Goal: Task Accomplishment & Management: Manage account settings

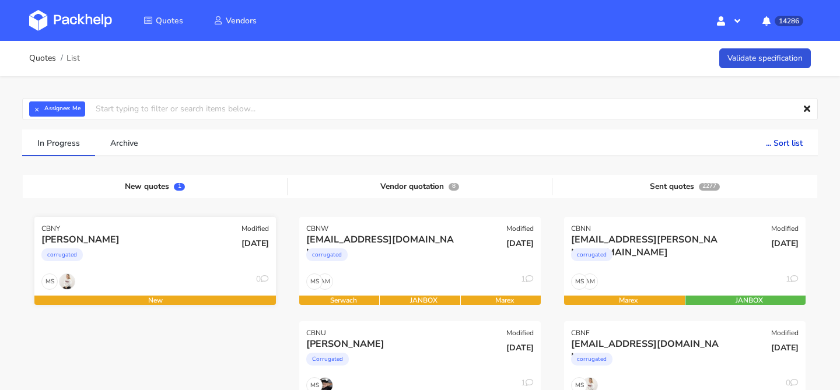
click at [168, 246] on div "Natalia Bularz" at bounding box center [118, 239] width 155 height 13
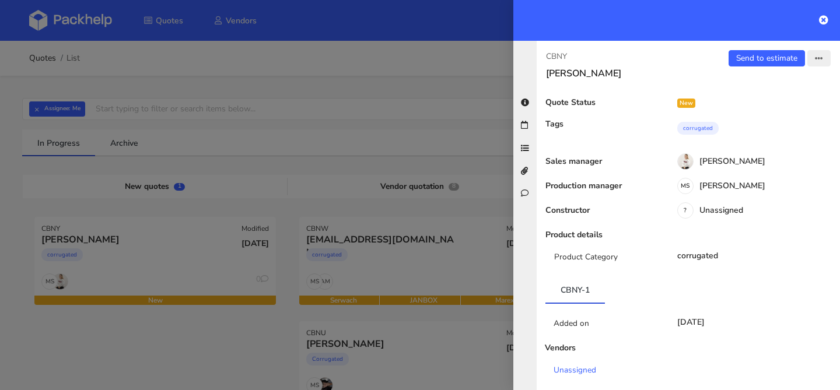
click at [816, 55] on icon "button" at bounding box center [819, 59] width 8 height 8
click at [774, 105] on link "Edit quote" at bounding box center [781, 104] width 103 height 19
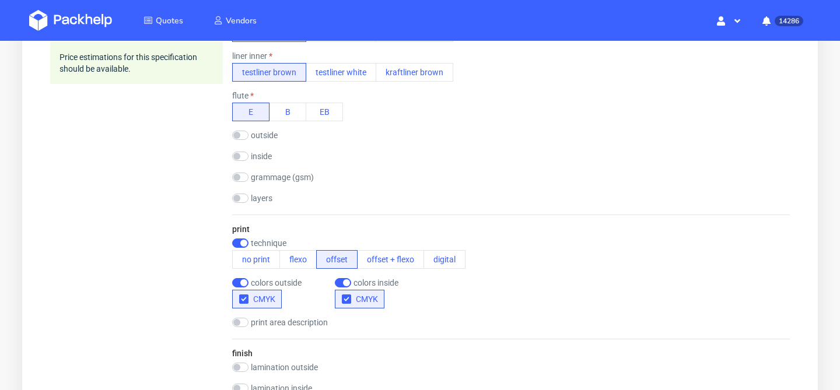
scroll to position [559, 0]
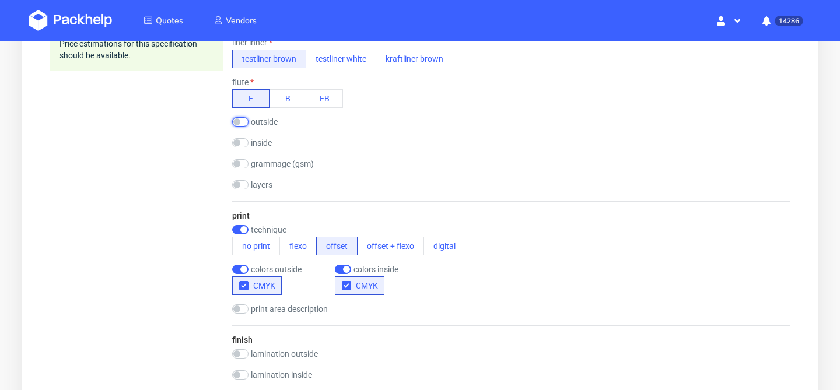
click at [238, 124] on input "checkbox" at bounding box center [240, 121] width 16 height 9
checkbox input "true"
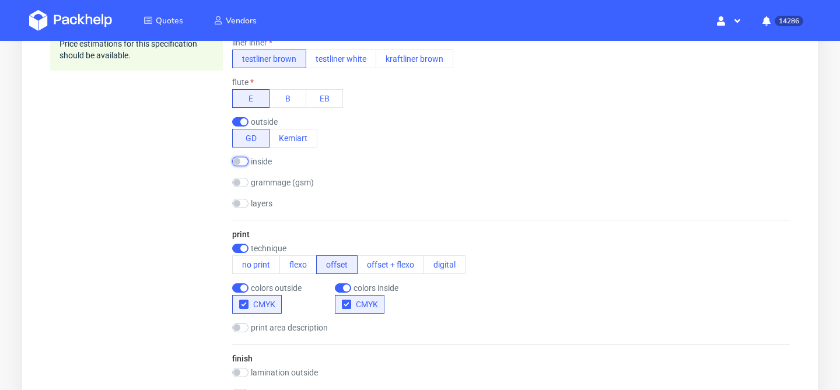
click at [240, 160] on input "checkbox" at bounding box center [240, 161] width 16 height 9
checkbox input "true"
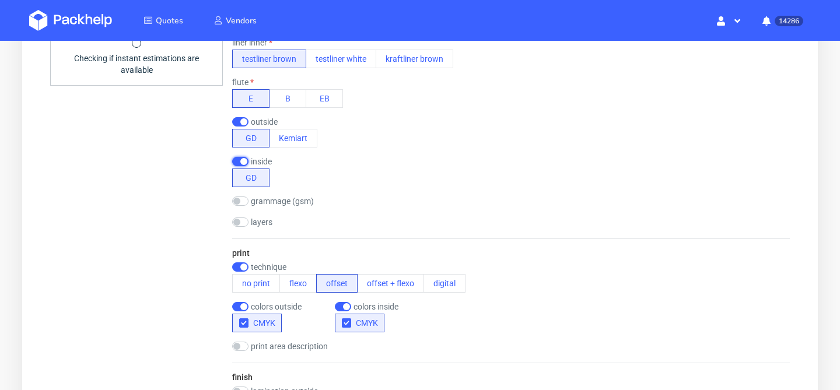
scroll to position [1045, 0]
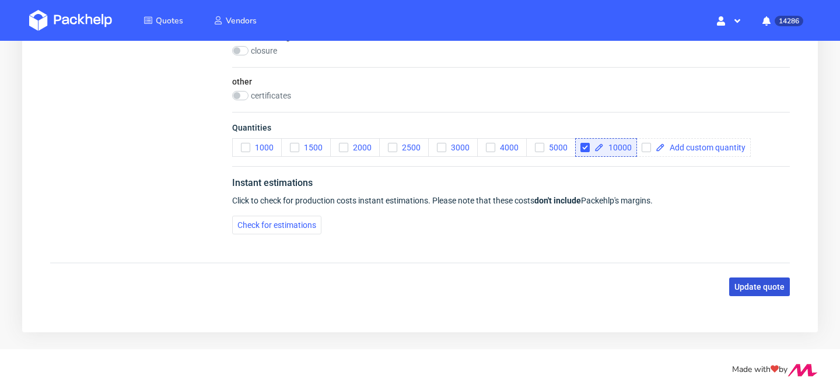
click at [767, 281] on button "Update quote" at bounding box center [759, 287] width 61 height 19
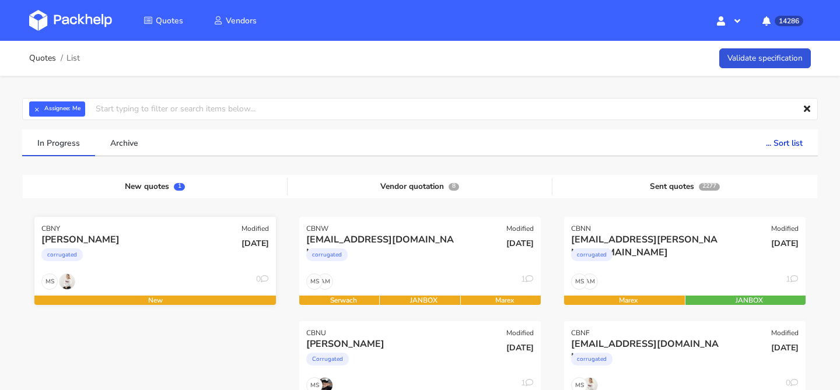
click at [183, 255] on div "corrugated" at bounding box center [118, 257] width 155 height 23
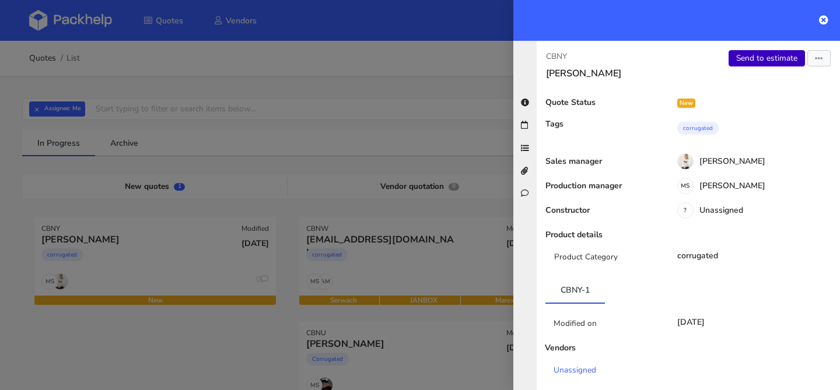
click at [766, 50] on link "Send to estimate" at bounding box center [767, 58] width 76 height 16
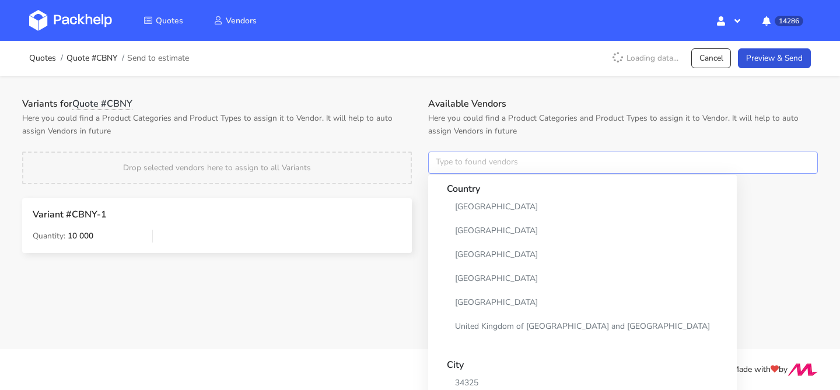
click at [453, 167] on input "text" at bounding box center [623, 163] width 390 height 22
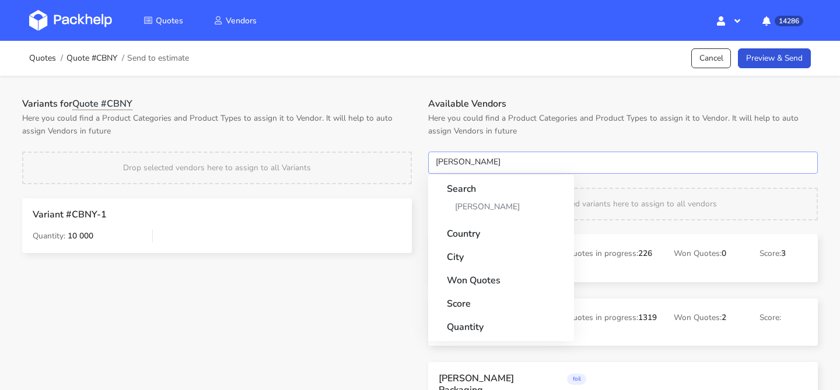
type input "adams"
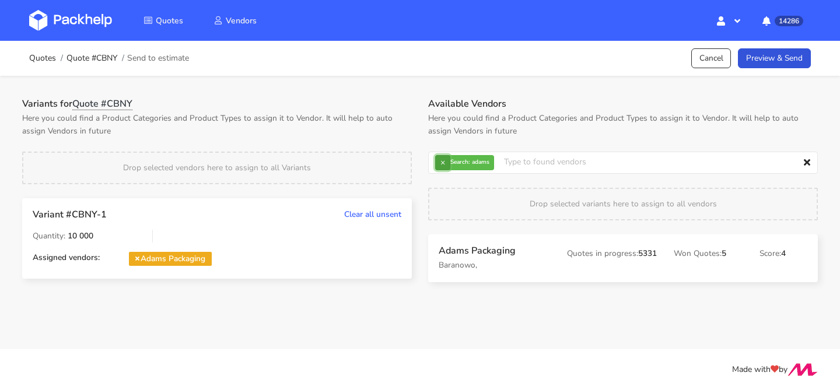
click at [444, 165] on button "×" at bounding box center [442, 162] width 15 height 15
click at [444, 165] on input "text" at bounding box center [623, 163] width 390 height 22
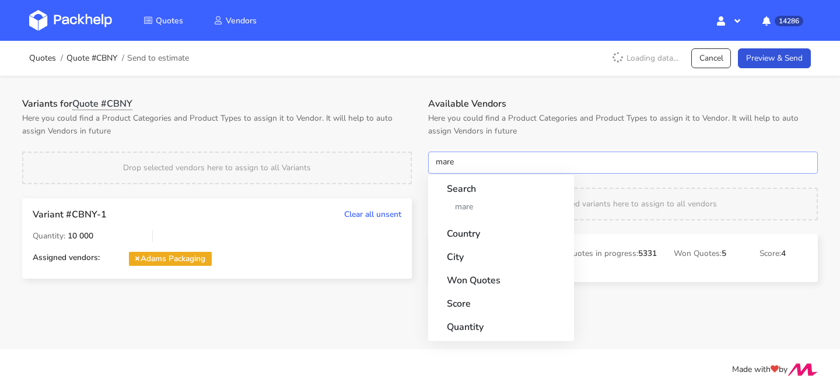
type input "marex"
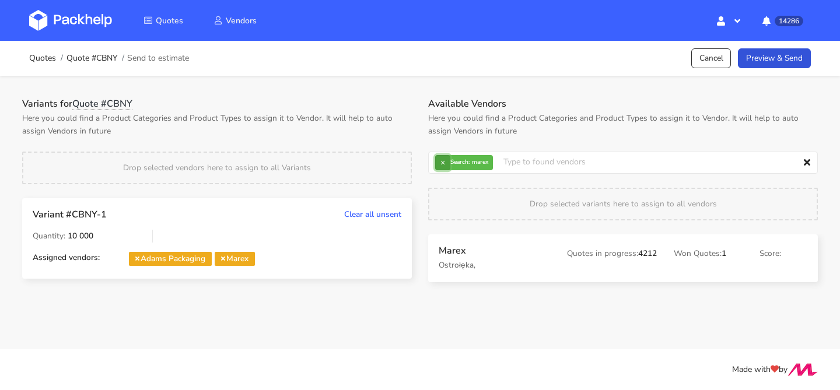
click at [441, 158] on button "×" at bounding box center [442, 162] width 15 height 15
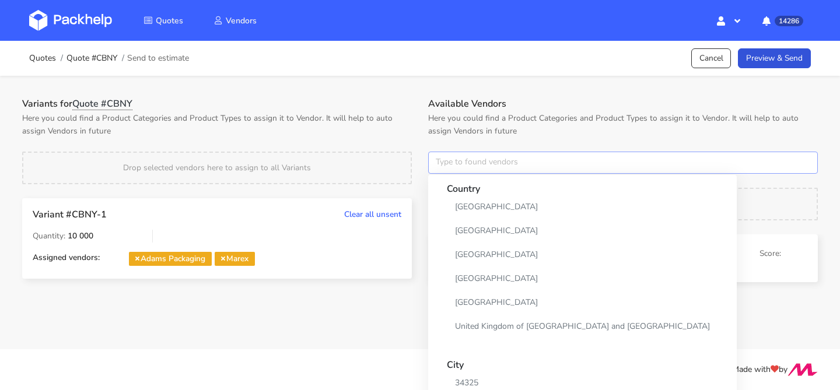
click at [441, 158] on input "text" at bounding box center [623, 163] width 390 height 22
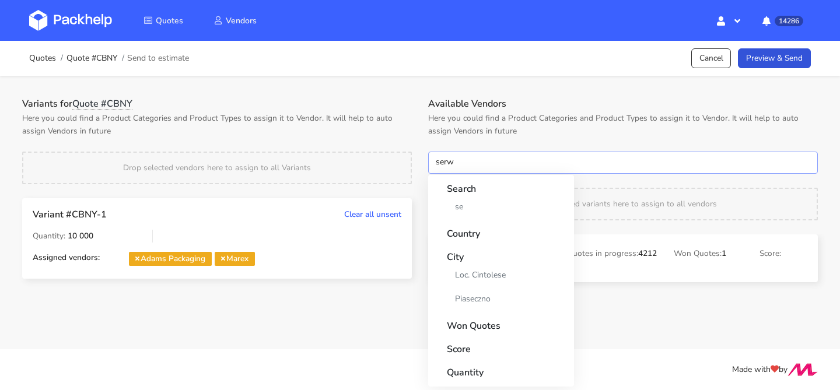
type input "serwa"
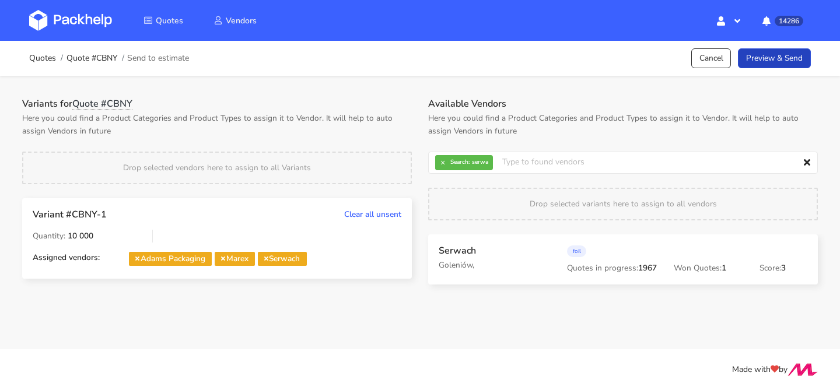
click at [759, 53] on link "Preview & Send" at bounding box center [774, 58] width 73 height 20
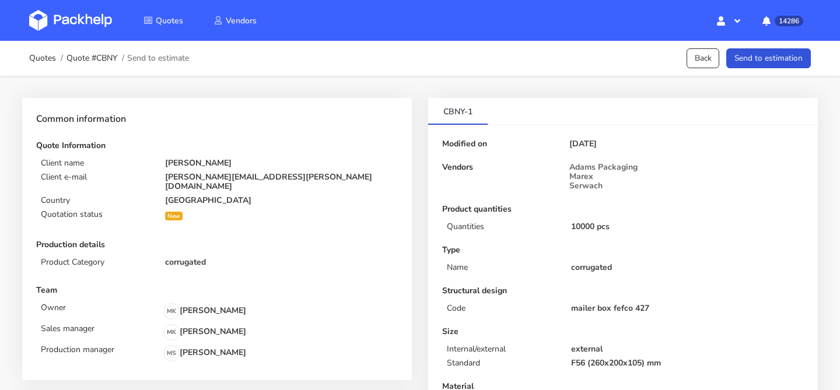
click at [801, 45] on div "Quotes Quote #CBNY Send to estimate Back Send to estimation" at bounding box center [420, 58] width 840 height 35
click at [792, 55] on button "Send to estimation" at bounding box center [769, 58] width 85 height 20
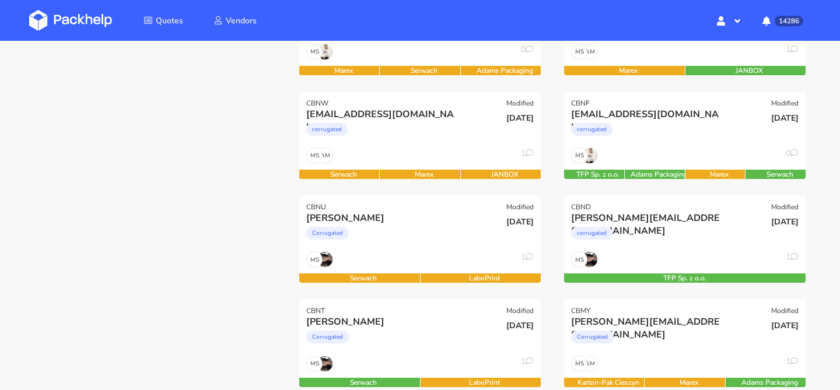
scroll to position [233, 0]
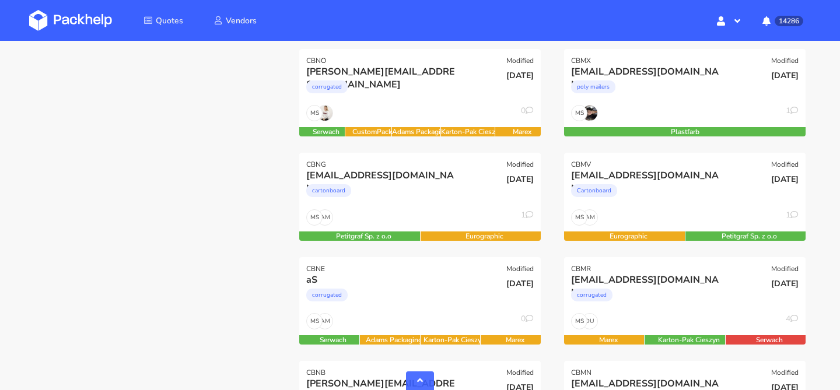
scroll to position [568, 0]
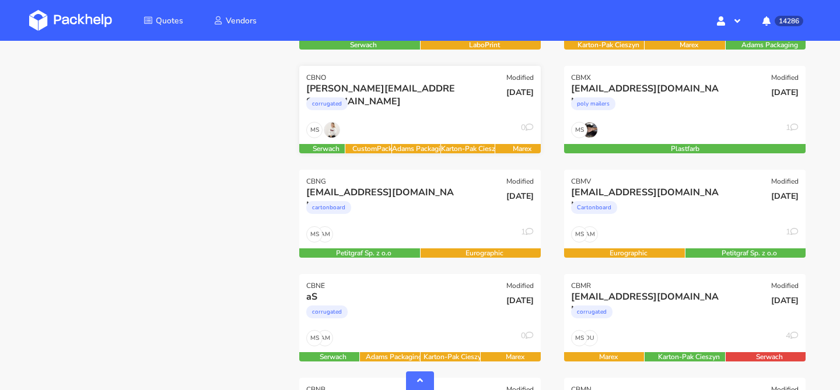
click at [428, 133] on div "MS 0" at bounding box center [420, 133] width 242 height 22
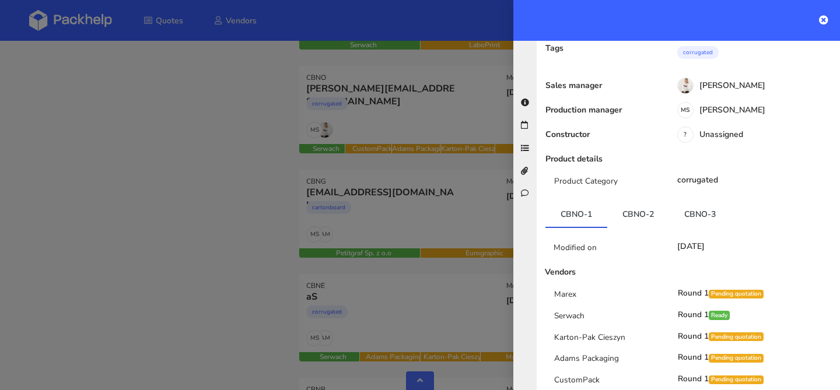
scroll to position [126, 0]
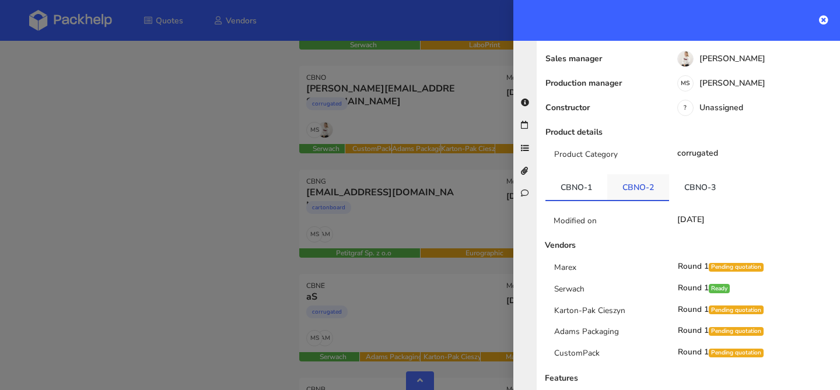
click at [641, 174] on link "CBNO-2" at bounding box center [638, 187] width 62 height 26
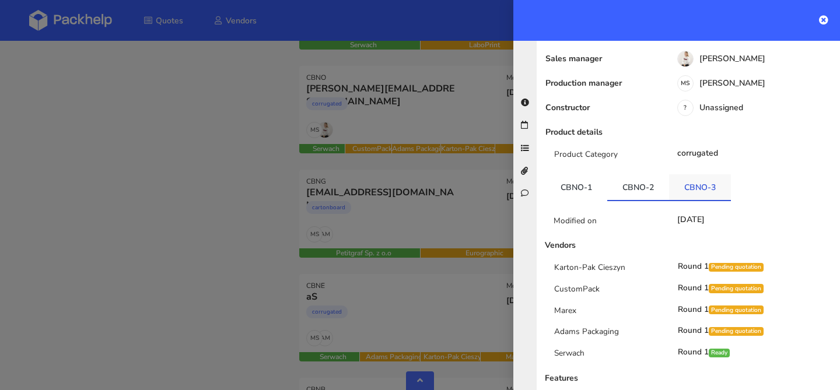
click at [682, 174] on link "CBNO-3" at bounding box center [700, 187] width 62 height 26
click at [389, 151] on div at bounding box center [420, 195] width 840 height 390
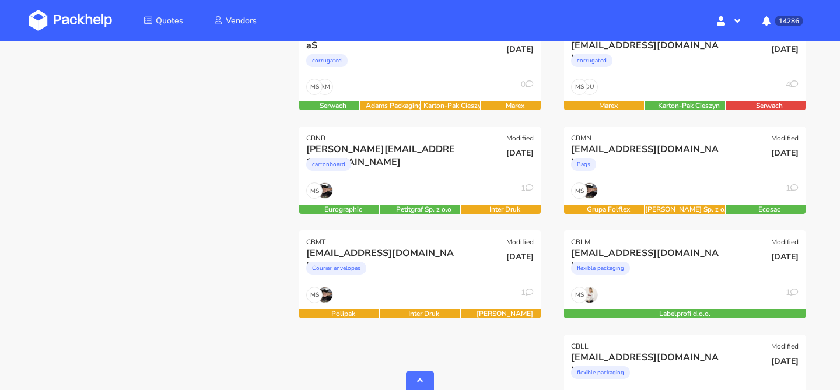
scroll to position [820, 0]
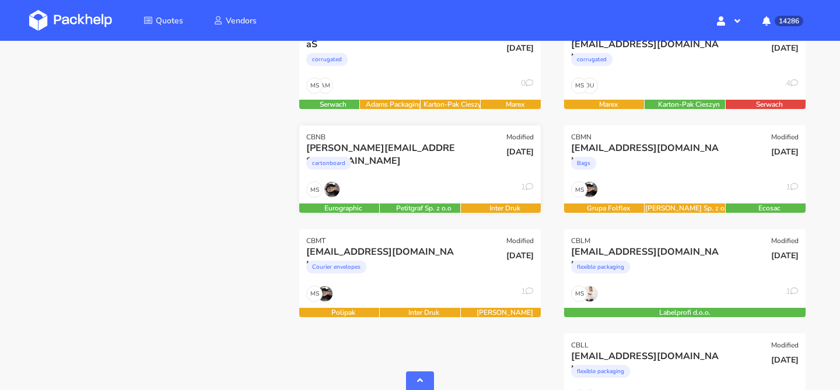
click at [389, 151] on div "eli@fuzzball.club" at bounding box center [383, 148] width 155 height 13
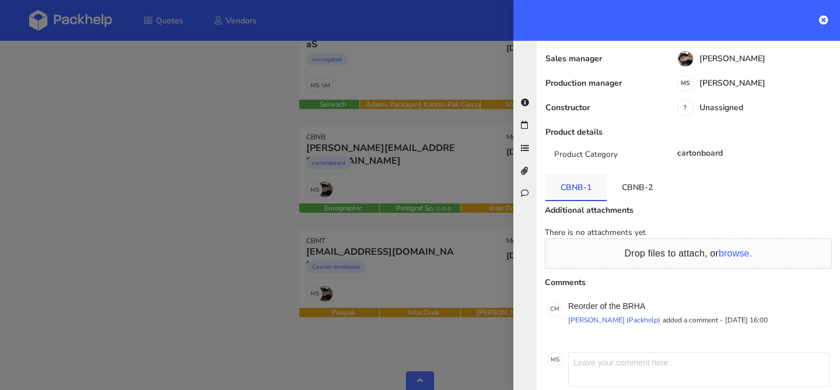
click at [579, 174] on link "CBNB-1" at bounding box center [576, 187] width 61 height 26
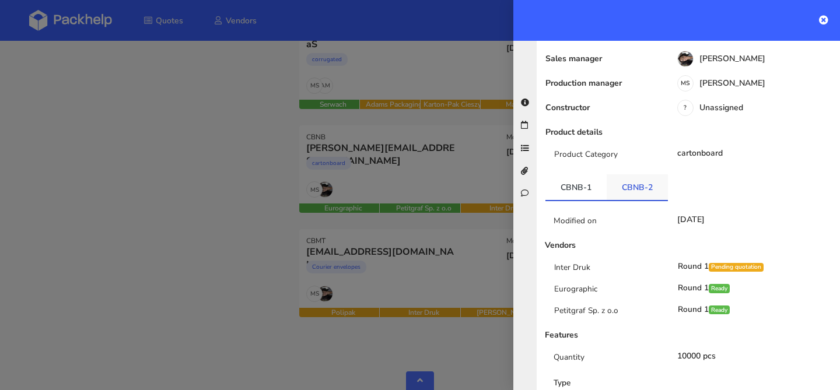
click at [620, 174] on link "CBNB-2" at bounding box center [637, 187] width 61 height 26
click at [585, 174] on link "CBNB-1" at bounding box center [576, 187] width 61 height 26
click at [471, 165] on div at bounding box center [420, 195] width 840 height 390
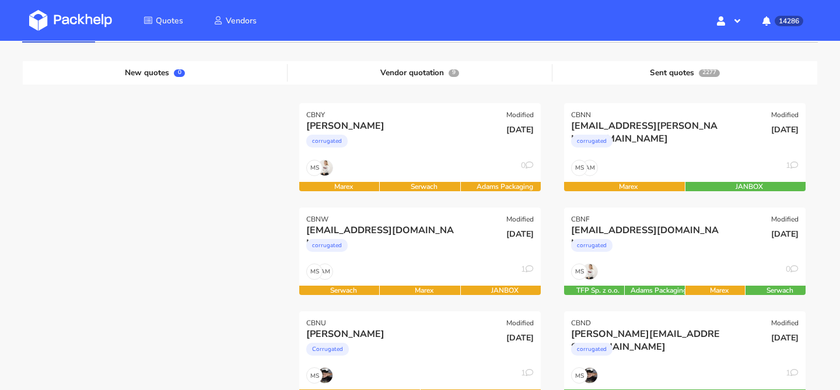
scroll to position [0, 0]
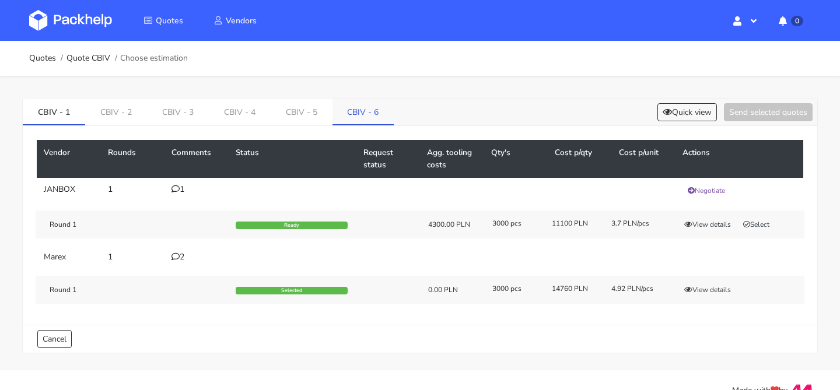
click at [348, 103] on link "CBIV - 6" at bounding box center [364, 112] width 62 height 26
click at [697, 113] on button "Quick view" at bounding box center [688, 112] width 60 height 18
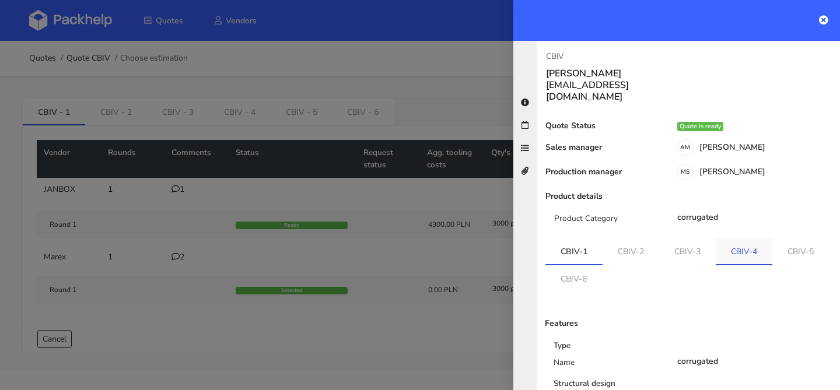
click at [753, 239] on link "CBIV-4" at bounding box center [744, 252] width 57 height 26
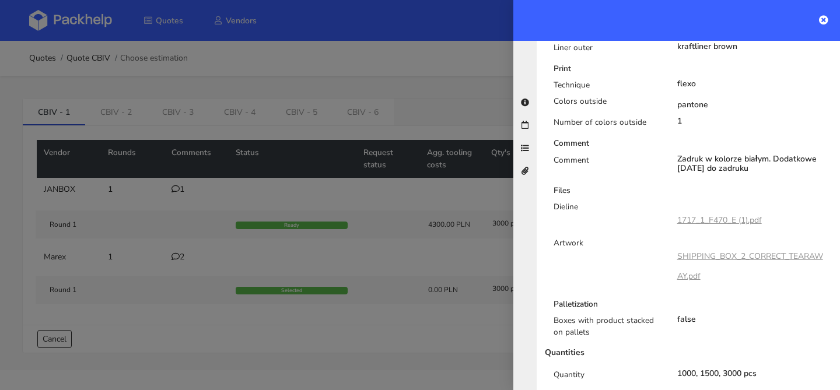
scroll to position [561, 0]
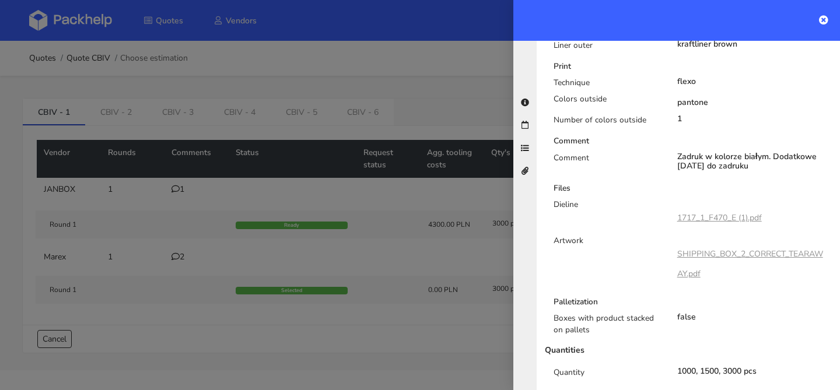
click at [724, 212] on link "1717_1_F470_E (1).pdf" at bounding box center [720, 217] width 85 height 11
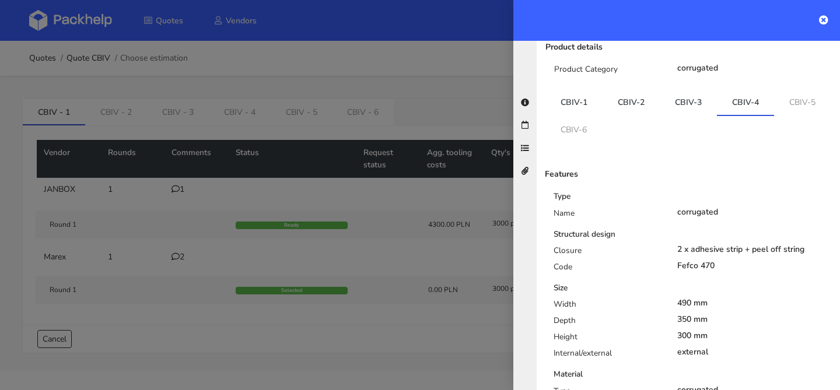
scroll to position [145, 0]
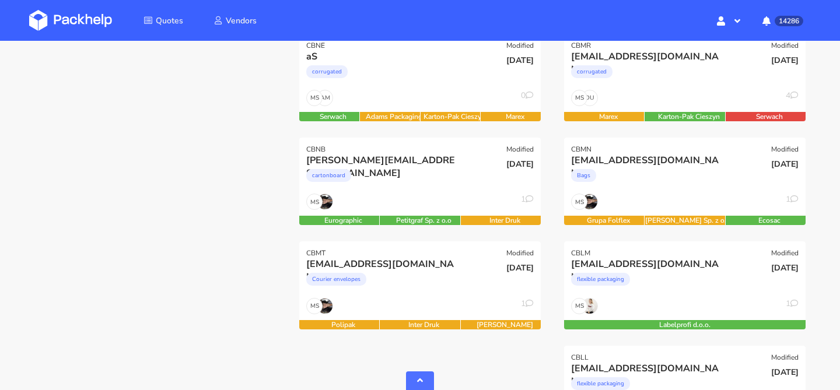
scroll to position [808, 0]
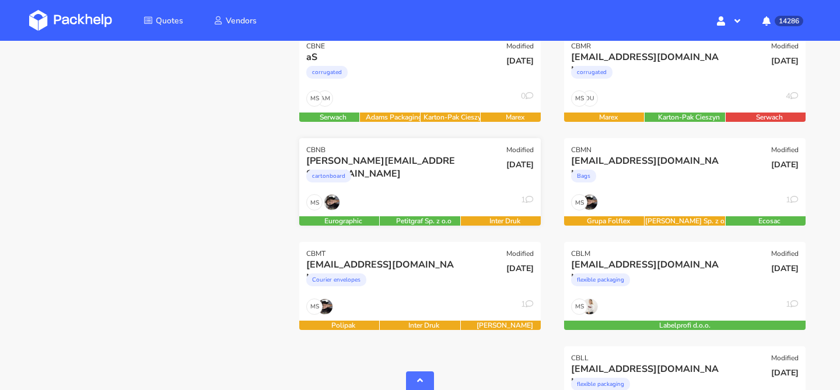
click at [425, 181] on div "cartonboard" at bounding box center [383, 178] width 155 height 23
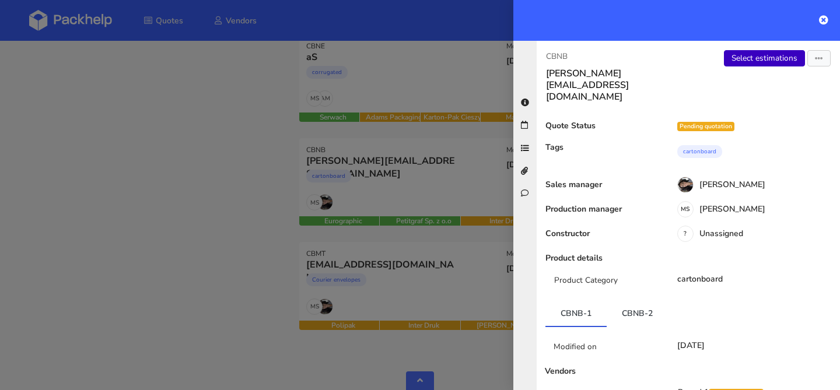
click at [735, 56] on link "Select estimations" at bounding box center [764, 58] width 81 height 16
click at [444, 268] on div at bounding box center [420, 195] width 840 height 390
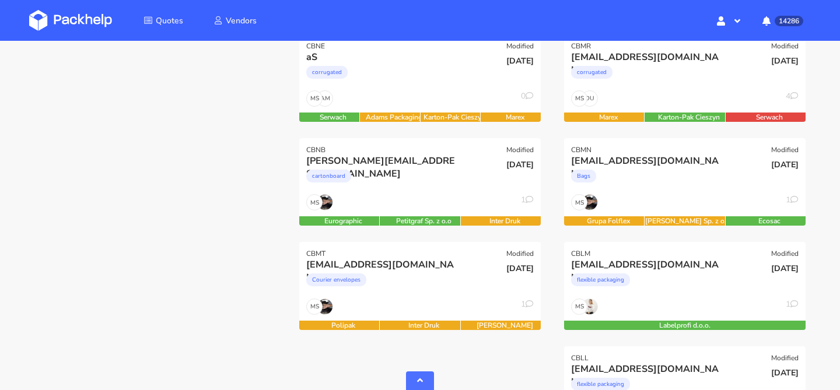
click at [444, 268] on div "[EMAIL_ADDRESS][DOMAIN_NAME]" at bounding box center [383, 265] width 155 height 13
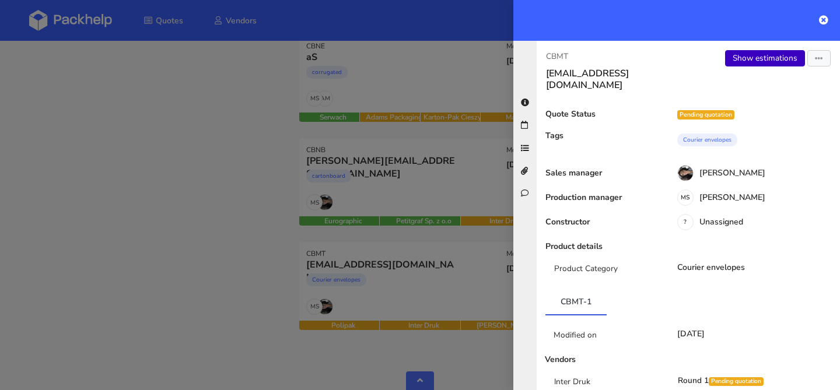
click at [742, 61] on link "Show estimations" at bounding box center [765, 58] width 80 height 16
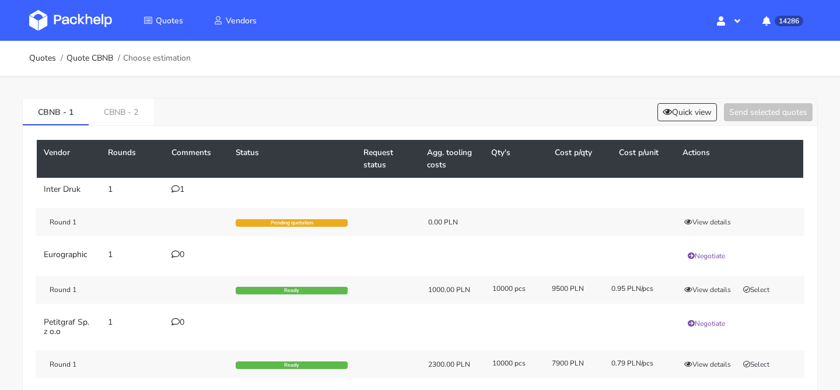
click at [182, 190] on div "1" at bounding box center [197, 189] width 50 height 9
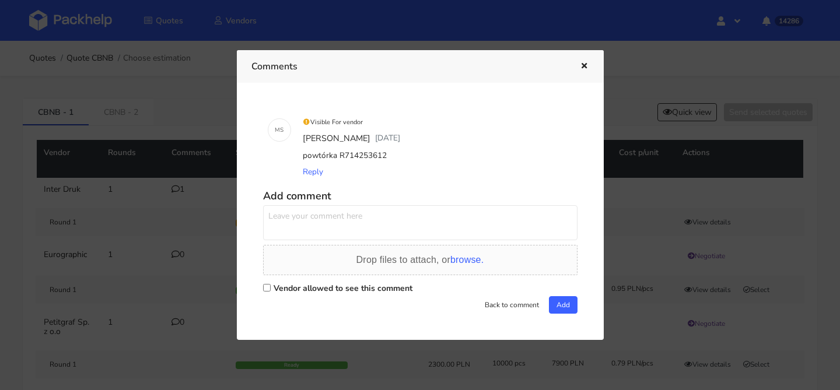
click at [327, 218] on textarea at bounding box center [420, 222] width 315 height 35
type textarea "czy uda się [DATE] przesłać ofertę?"
click at [308, 289] on label "Vendor allowed to see this comment" at bounding box center [343, 288] width 139 height 11
click at [271, 289] on input "Vendor allowed to see this comment" at bounding box center [267, 288] width 8 height 8
checkbox input "true"
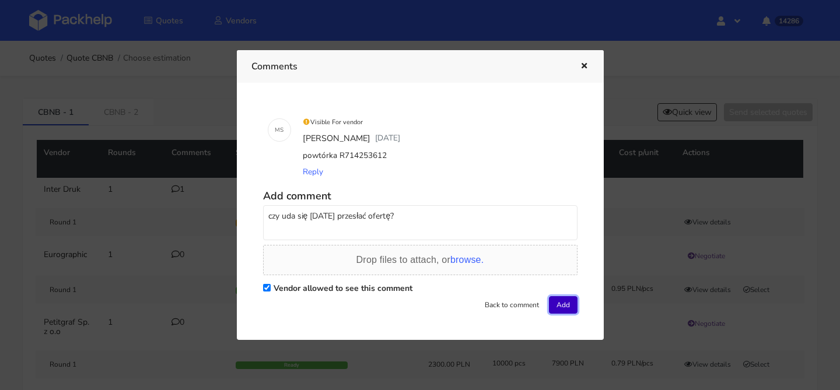
click at [561, 301] on button "Add" at bounding box center [563, 305] width 29 height 18
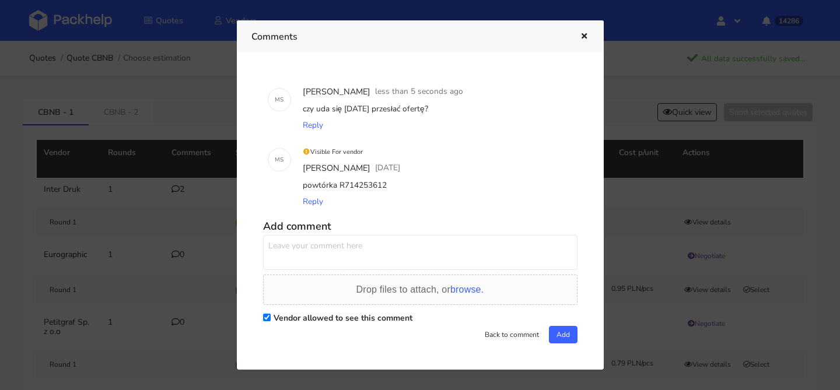
click at [586, 36] on icon "button" at bounding box center [584, 37] width 10 height 8
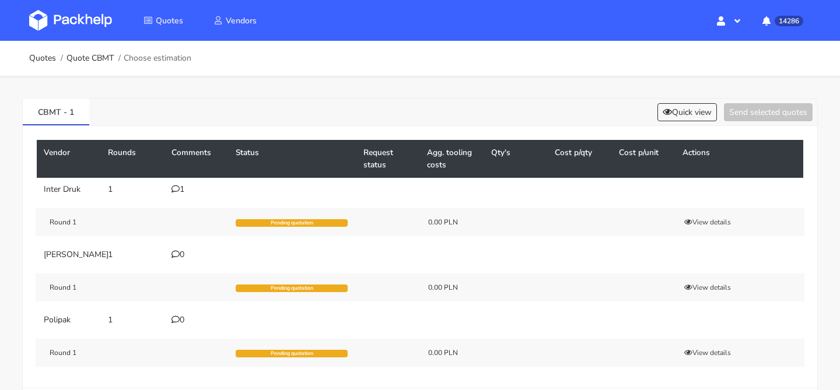
scroll to position [16, 0]
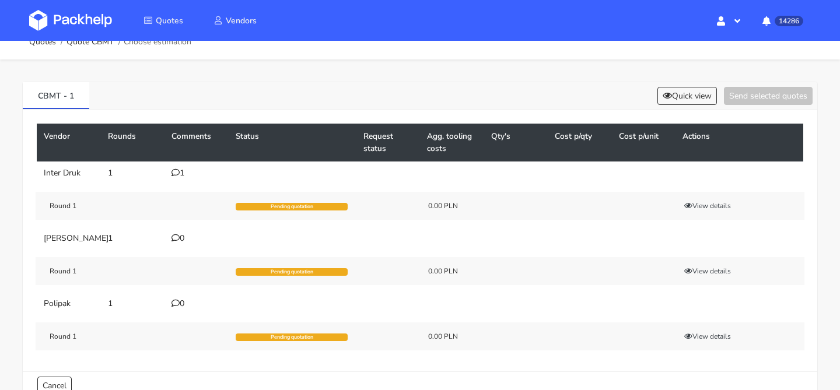
click at [176, 162] on td "1" at bounding box center [197, 173] width 64 height 23
click at [176, 166] on td "1" at bounding box center [197, 173] width 64 height 23
click at [176, 172] on icon at bounding box center [176, 173] width 8 height 8
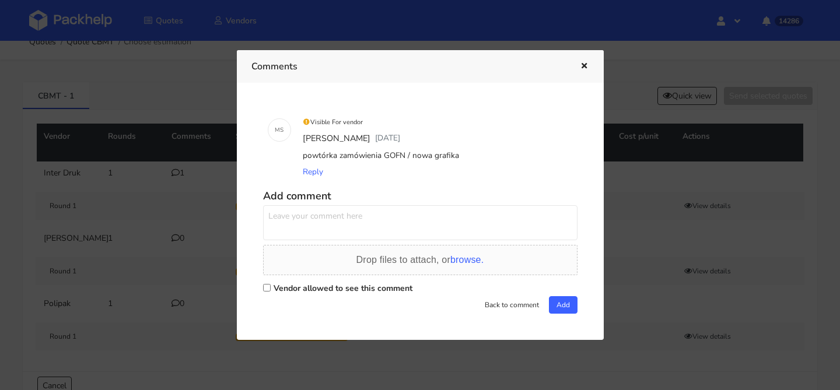
click at [349, 209] on textarea at bounding box center [420, 222] width 315 height 35
type textarea "dla tego zapytania również bym potrzebował kosztów najlepiej dzisiaj"
click at [311, 289] on label "Vendor allowed to see this comment" at bounding box center [343, 288] width 139 height 11
click at [271, 289] on input "Vendor allowed to see this comment" at bounding box center [267, 288] width 8 height 8
checkbox input "true"
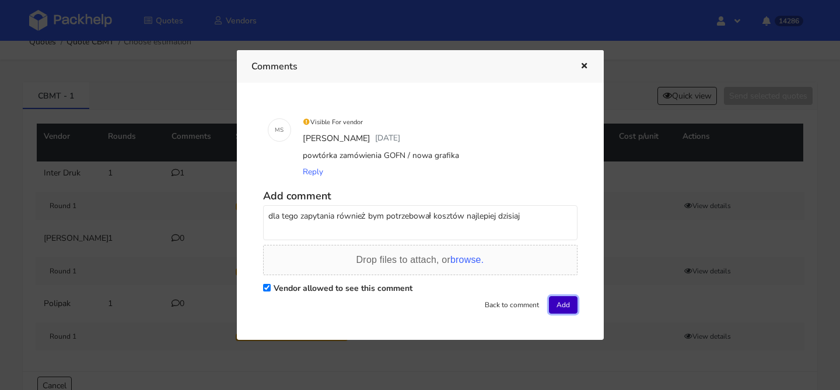
click at [557, 299] on button "Add" at bounding box center [563, 305] width 29 height 18
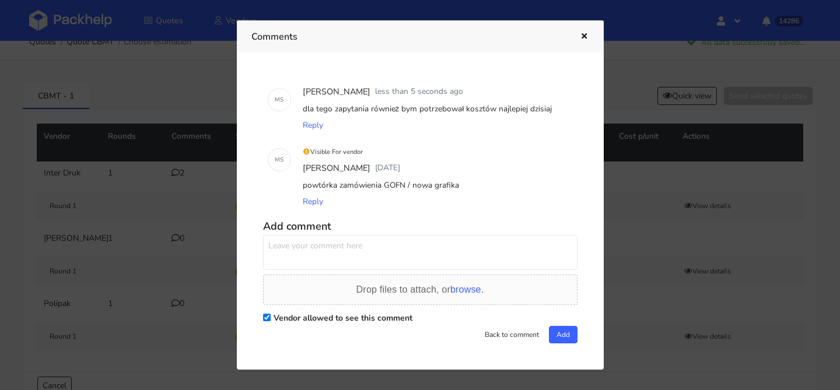
click at [582, 34] on icon "button" at bounding box center [584, 37] width 10 height 8
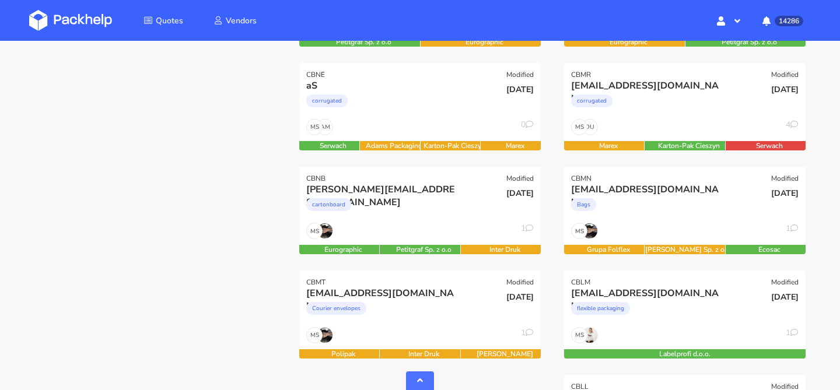
scroll to position [805, 0]
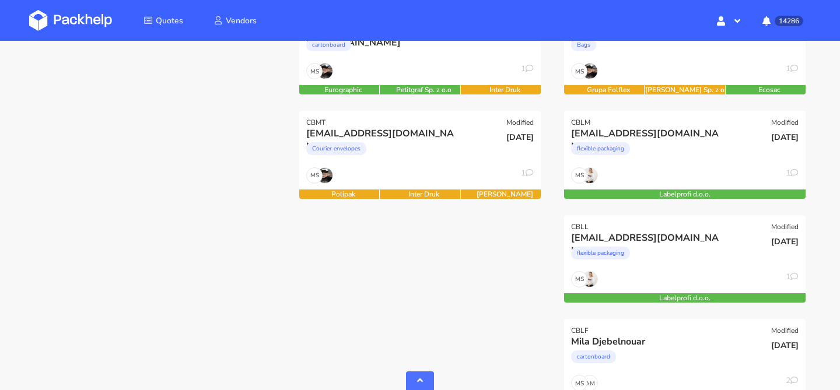
scroll to position [940, 0]
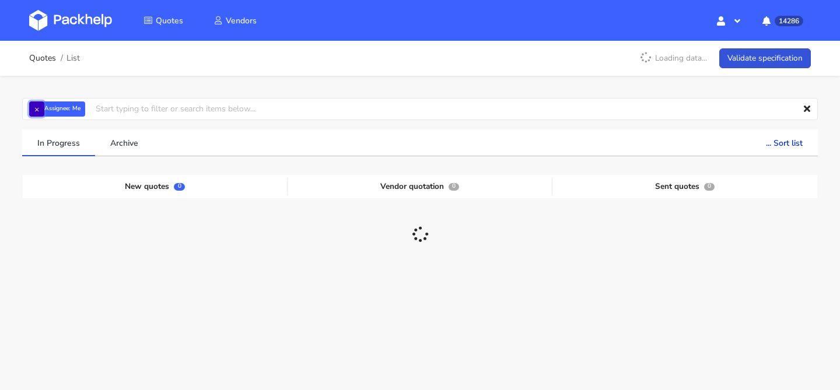
click at [32, 105] on button "×" at bounding box center [36, 109] width 15 height 15
click at [46, 104] on input "text" at bounding box center [420, 109] width 796 height 22
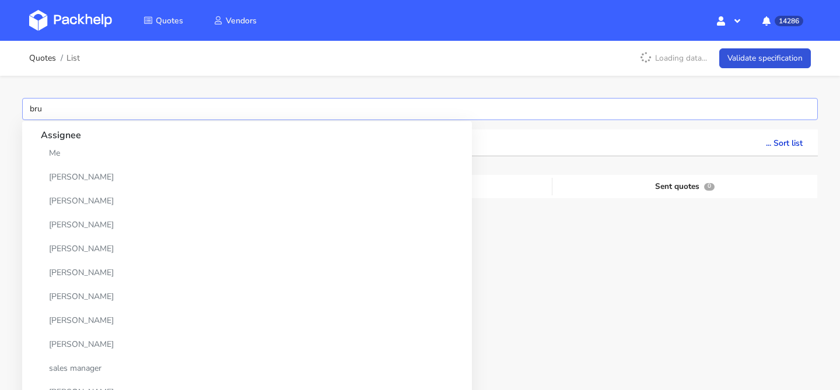
type input "brug"
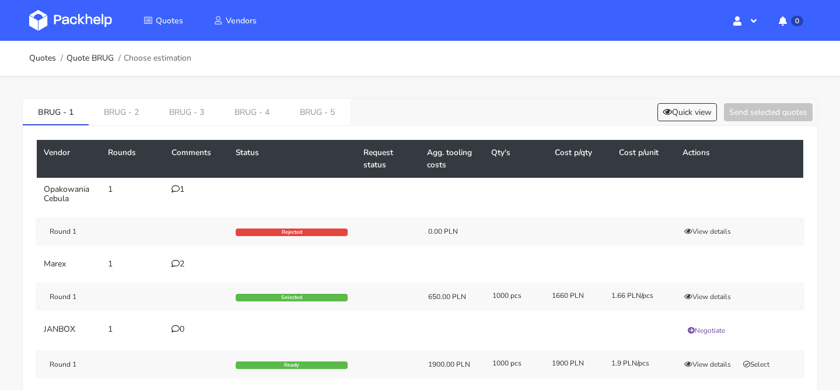
scroll to position [6, 0]
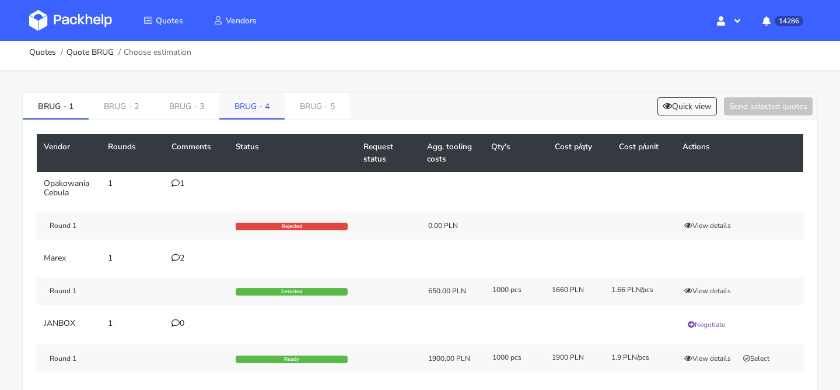
click at [255, 113] on link "BRUG - 4" at bounding box center [251, 106] width 65 height 26
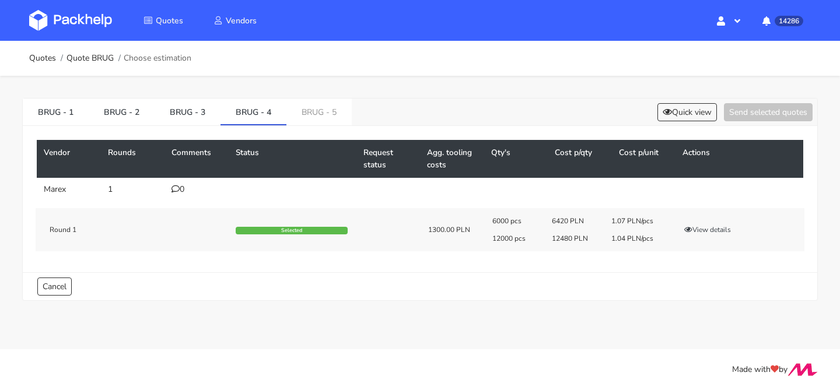
scroll to position [0, 0]
click at [690, 109] on button "Quick view" at bounding box center [688, 112] width 60 height 18
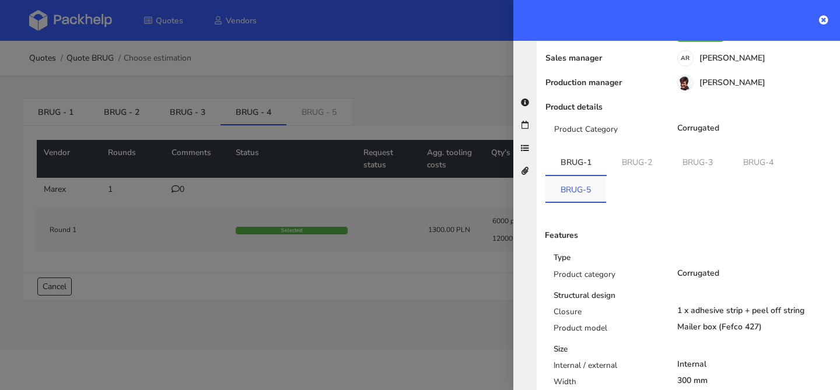
click at [582, 176] on link "BRUG-5" at bounding box center [576, 189] width 61 height 26
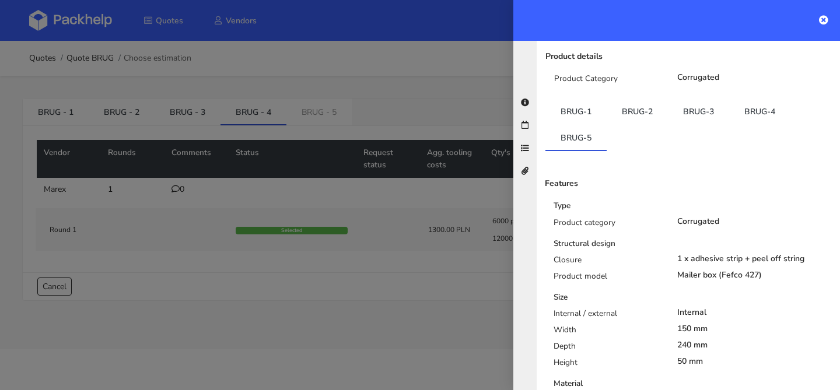
scroll to position [138, 0]
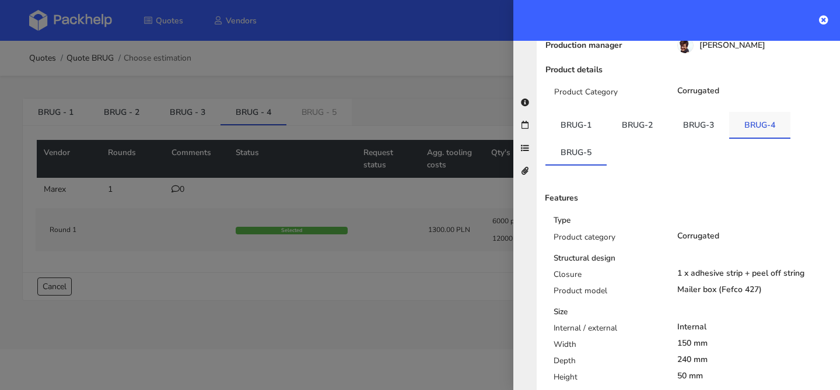
click at [770, 112] on link "BRUG-4" at bounding box center [759, 125] width 61 height 26
click at [711, 112] on link "BRUG-3" at bounding box center [698, 125] width 61 height 26
click at [640, 112] on link "BRUG-2" at bounding box center [637, 125] width 61 height 26
click at [572, 112] on link "BRUG-1" at bounding box center [576, 125] width 61 height 26
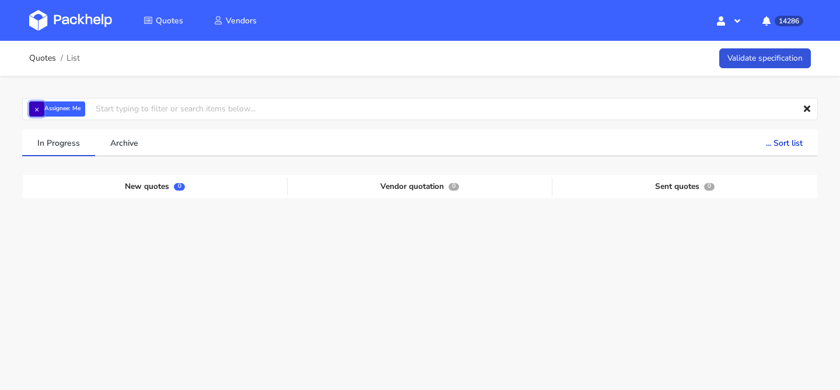
click at [41, 106] on button "×" at bounding box center [36, 109] width 15 height 15
click at [41, 106] on input "text" at bounding box center [420, 109] width 796 height 22
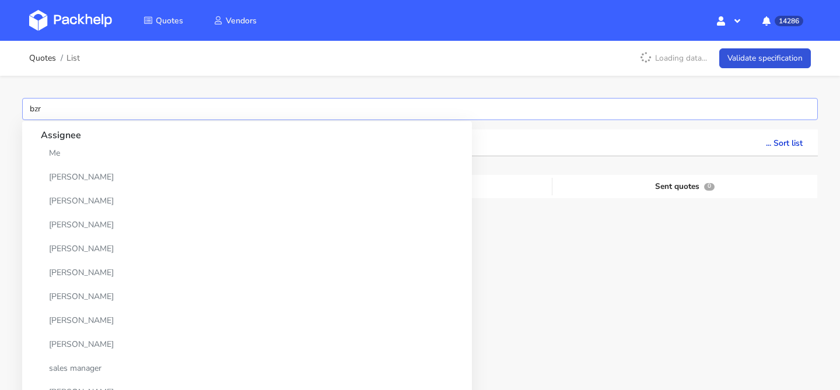
type input "bzru"
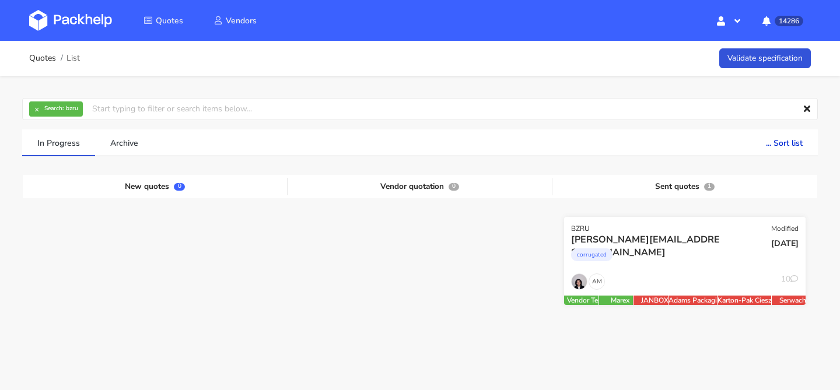
click at [688, 261] on div "corrugated" at bounding box center [648, 257] width 155 height 23
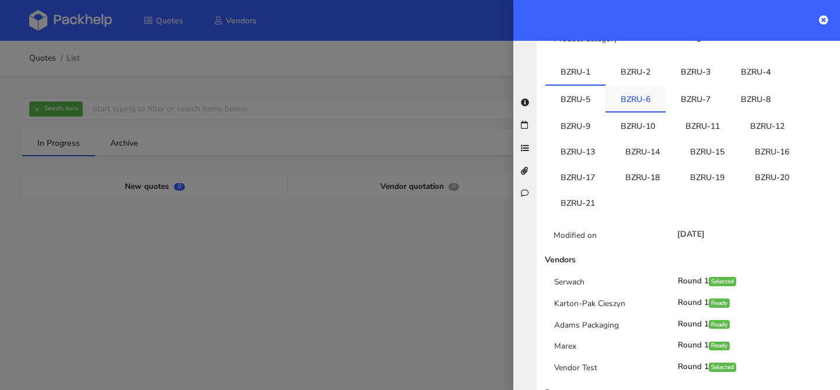
scroll to position [232, 0]
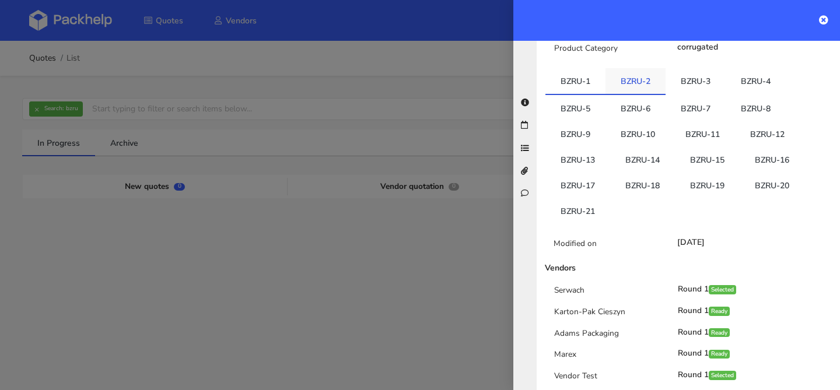
click at [631, 68] on link "BZRU-2" at bounding box center [636, 81] width 60 height 26
click at [674, 68] on link "BZRU-3" at bounding box center [696, 81] width 60 height 26
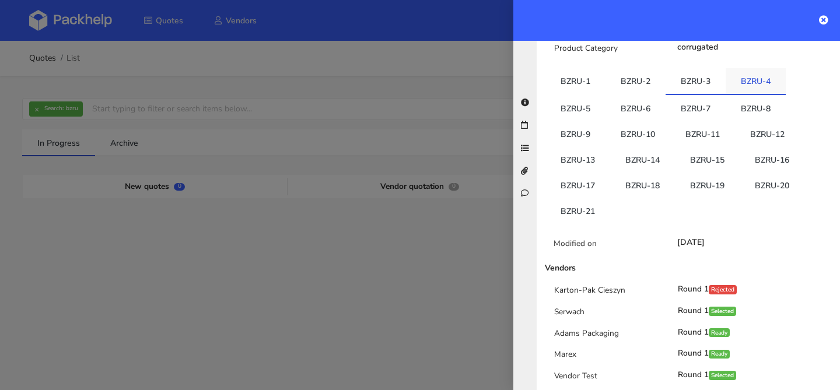
click at [729, 68] on link "BZRU-4" at bounding box center [756, 81] width 60 height 26
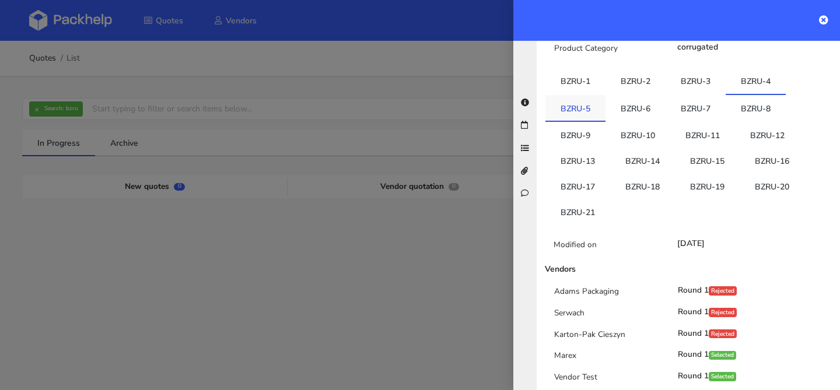
click at [589, 95] on link "BZRU-5" at bounding box center [576, 108] width 60 height 26
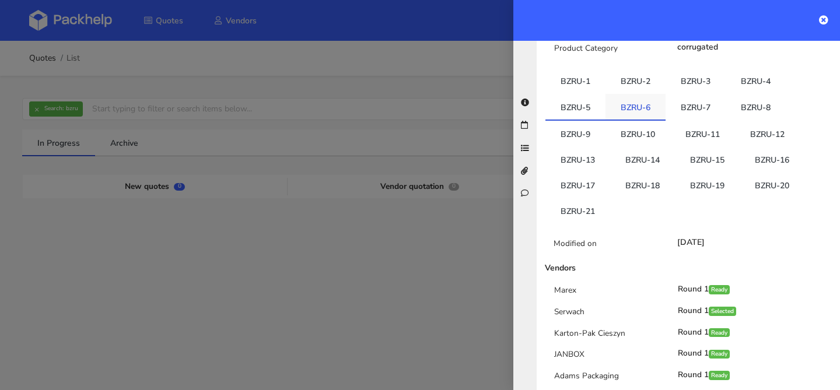
click at [636, 94] on link "BZRU-6" at bounding box center [636, 107] width 60 height 26
click at [691, 94] on link "BZRU-7" at bounding box center [696, 107] width 60 height 26
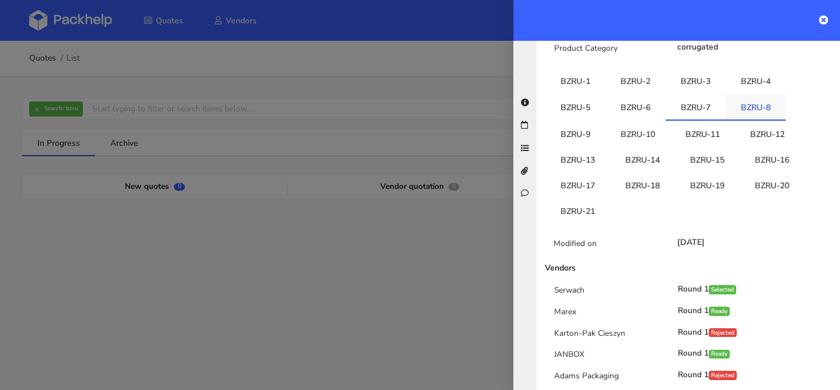
click at [747, 94] on link "BZRU-8" at bounding box center [756, 107] width 60 height 26
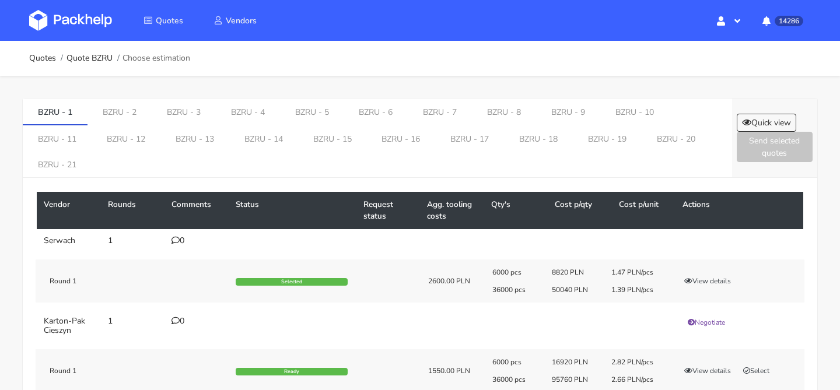
click at [92, 67] on ol "Quotes Quote BZRU Choose estimation" at bounding box center [109, 58] width 161 height 23
click at [92, 62] on link "Quote BZRU" at bounding box center [90, 58] width 46 height 9
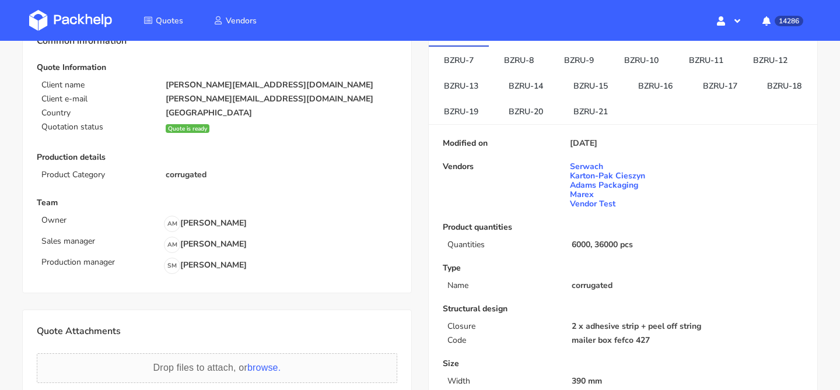
scroll to position [75, 0]
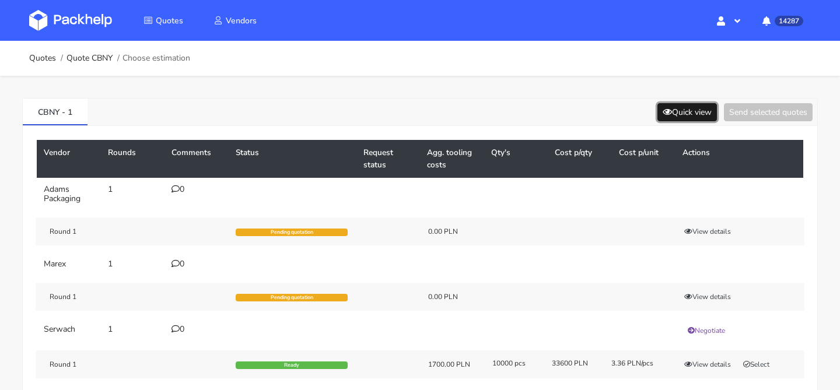
click at [676, 113] on button "Quick view" at bounding box center [688, 112] width 60 height 18
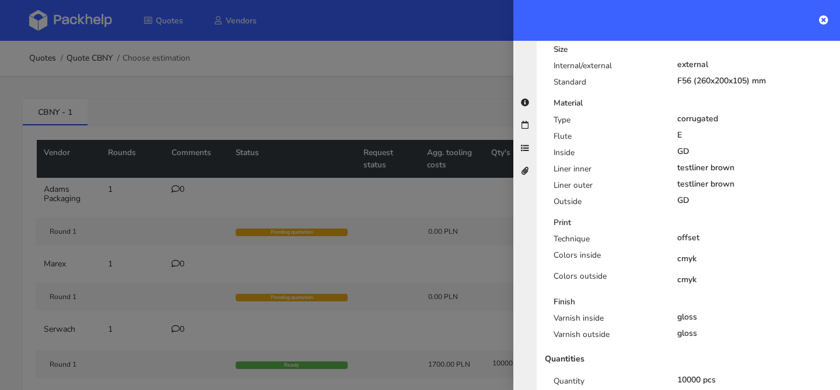
scroll to position [390, 0]
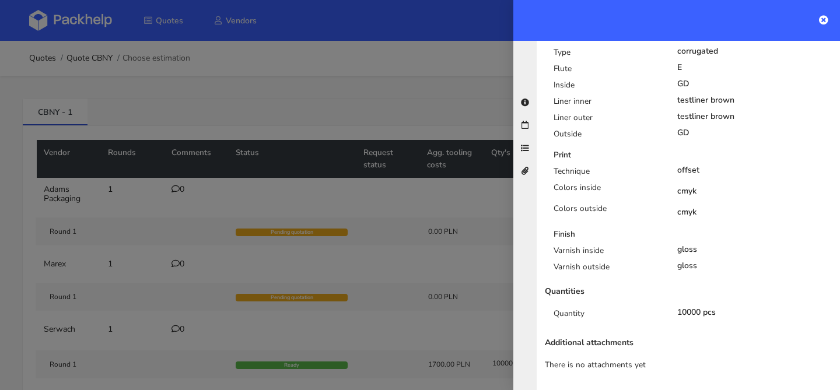
click at [410, 226] on div at bounding box center [420, 195] width 840 height 390
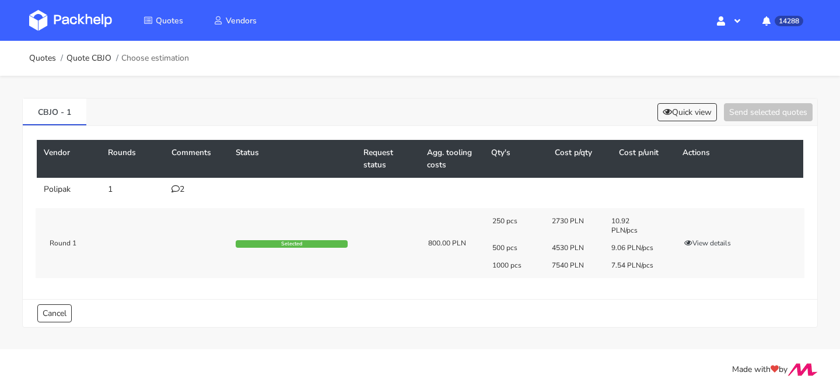
click at [181, 185] on div "2" at bounding box center [197, 189] width 50 height 9
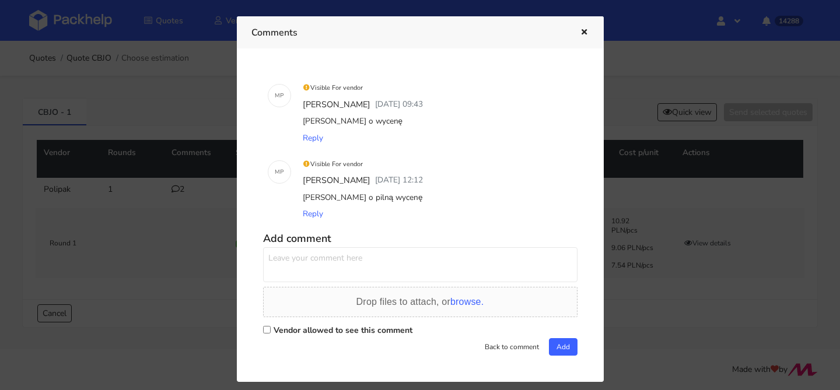
click at [586, 30] on icon "button" at bounding box center [584, 33] width 10 height 8
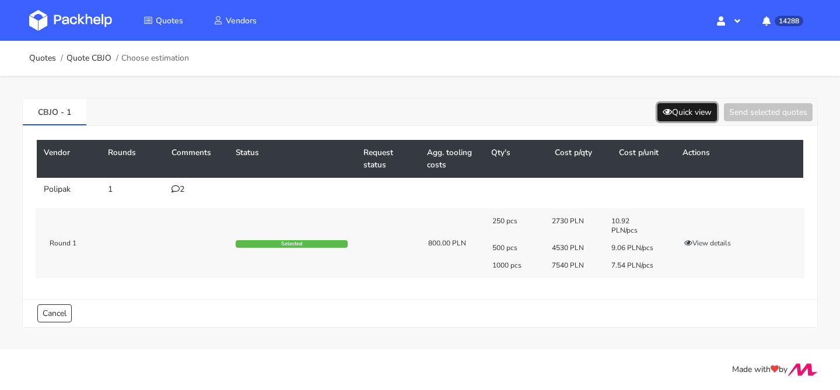
click at [675, 116] on button "Quick view" at bounding box center [688, 112] width 60 height 18
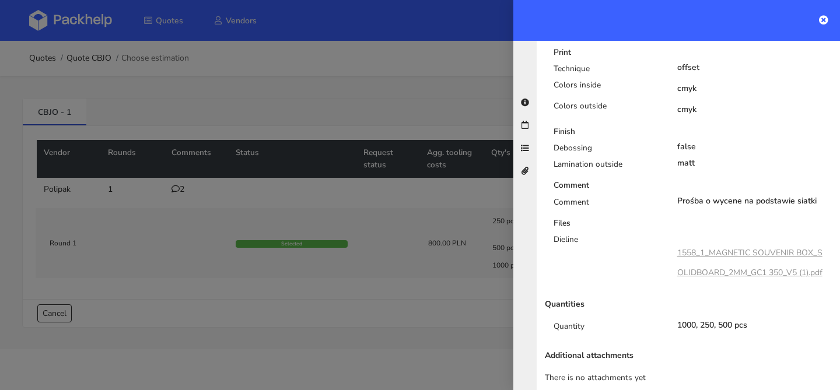
scroll to position [543, 0]
click at [729, 247] on link "1558_1_MAGNETIC SOUVENIR BOX_SOLIDBOARD_2MM_GC1 350_V5 (1).pdf" at bounding box center [750, 262] width 145 height 31
click at [307, 97] on div at bounding box center [420, 195] width 840 height 390
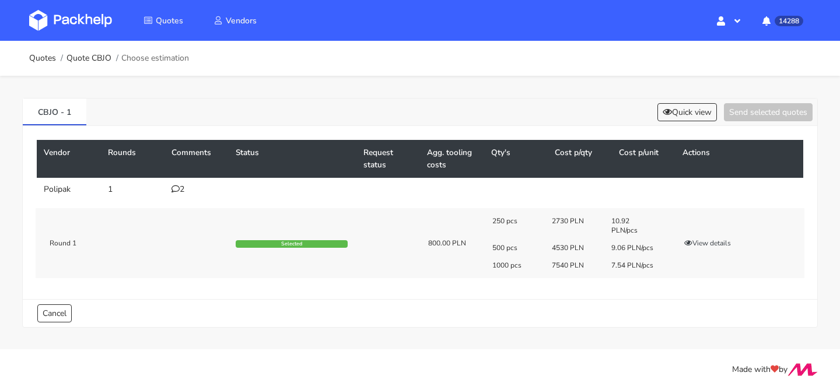
click at [184, 192] on div "2" at bounding box center [197, 189] width 50 height 9
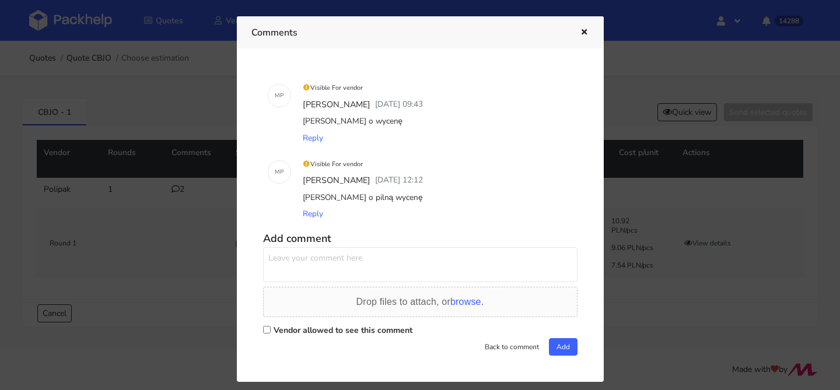
click at [582, 32] on icon "button" at bounding box center [584, 33] width 10 height 8
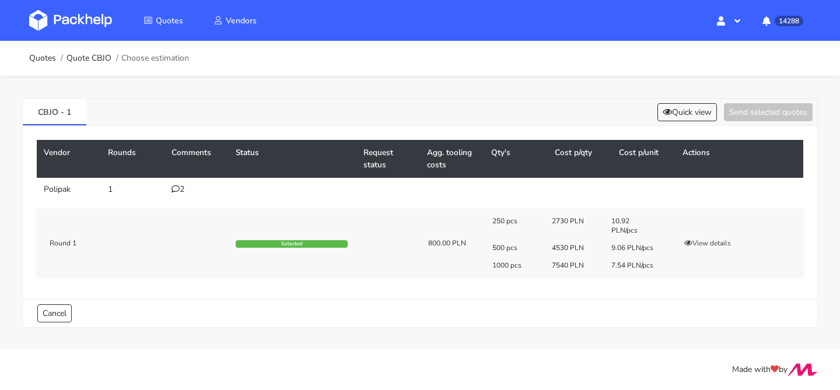
click at [668, 125] on div "CBJO - 1 Quick view Send selected quotes" at bounding box center [420, 112] width 795 height 27
click at [670, 120] on button "Quick view" at bounding box center [688, 112] width 60 height 18
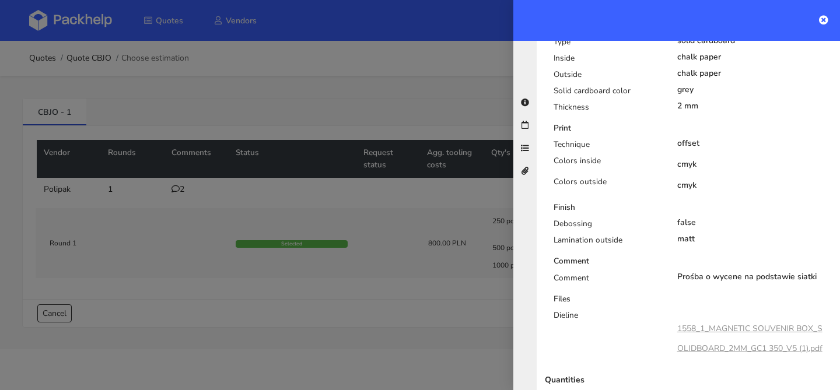
scroll to position [543, 0]
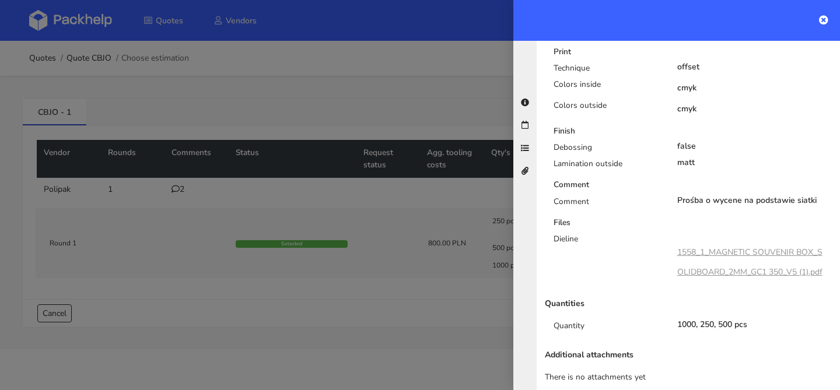
click at [371, 158] on div at bounding box center [420, 195] width 840 height 390
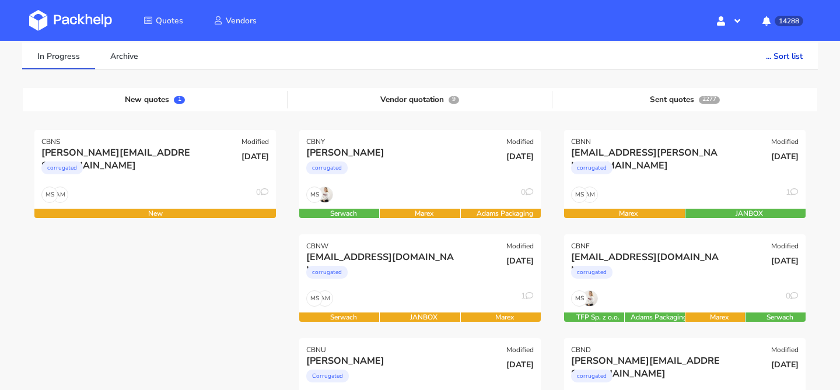
scroll to position [139, 0]
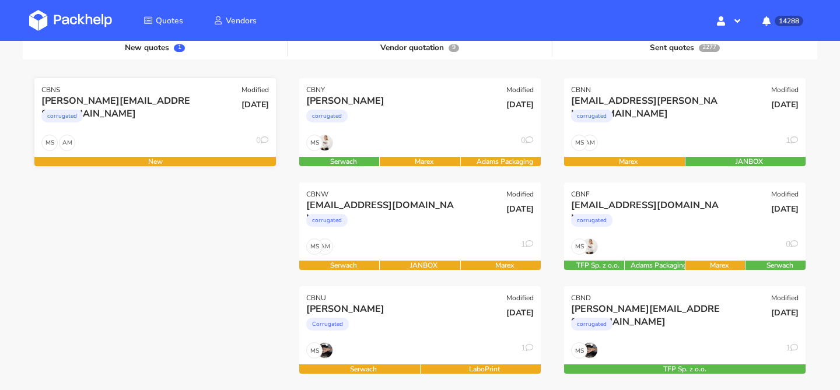
click at [181, 137] on div "AM MS 0" at bounding box center [155, 146] width 242 height 22
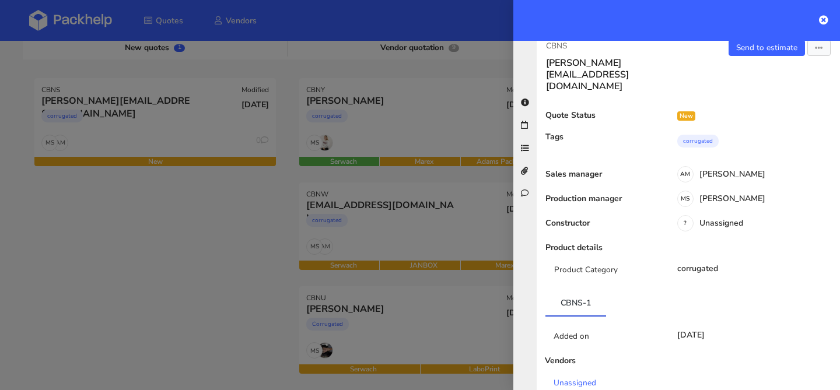
scroll to position [0, 0]
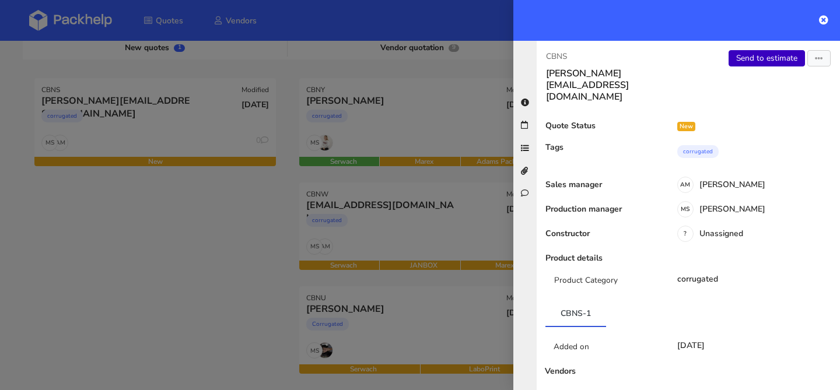
click at [761, 57] on link "Send to estimate" at bounding box center [767, 58] width 76 height 16
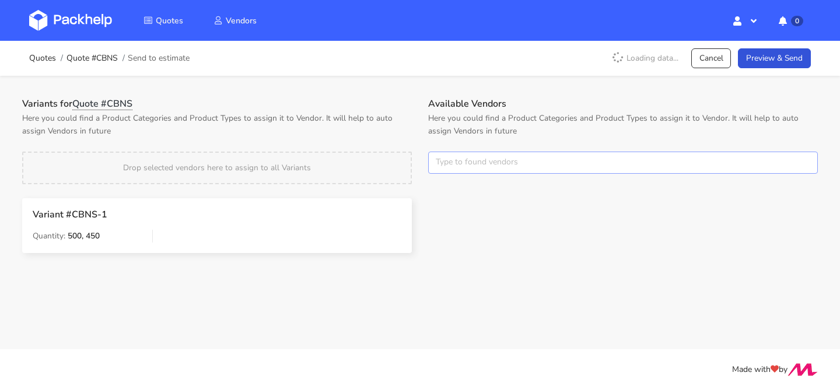
click at [458, 153] on input "text" at bounding box center [623, 163] width 390 height 22
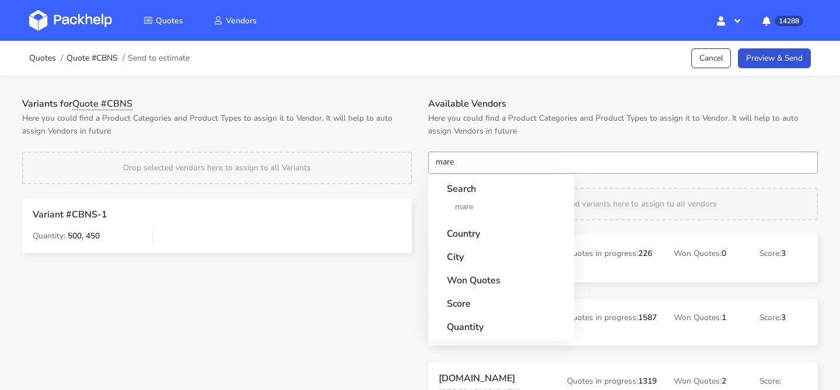
type input "marex"
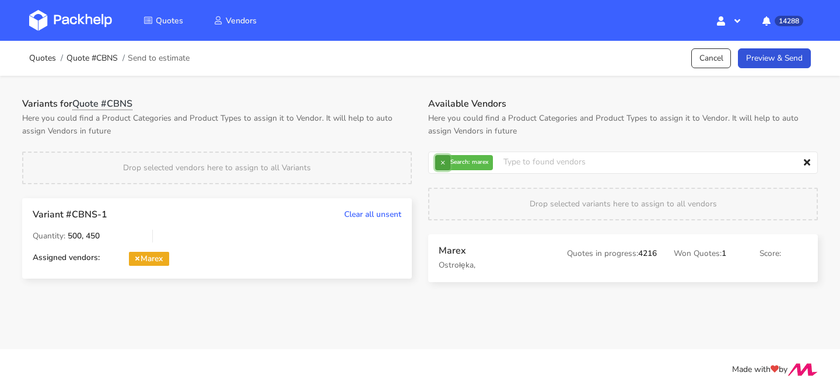
click at [444, 160] on button "×" at bounding box center [442, 162] width 15 height 15
click at [444, 160] on input "text" at bounding box center [623, 163] width 390 height 22
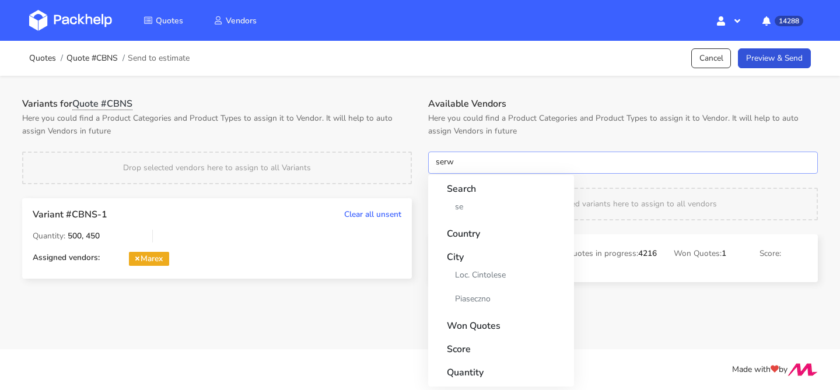
type input "serwa"
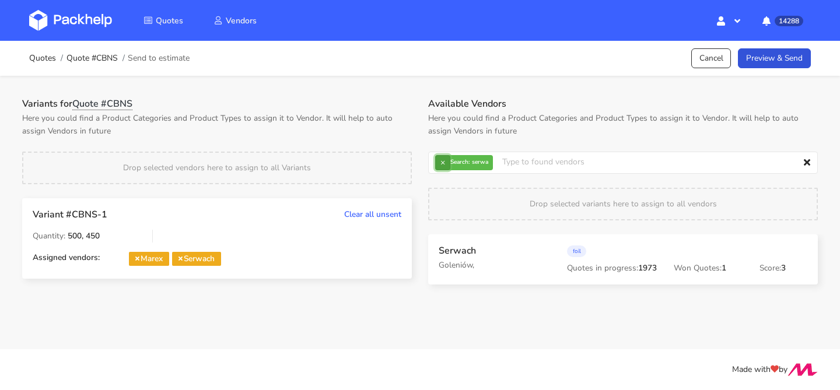
click at [448, 162] on button "×" at bounding box center [442, 162] width 15 height 15
click at [448, 162] on input "text" at bounding box center [623, 163] width 390 height 22
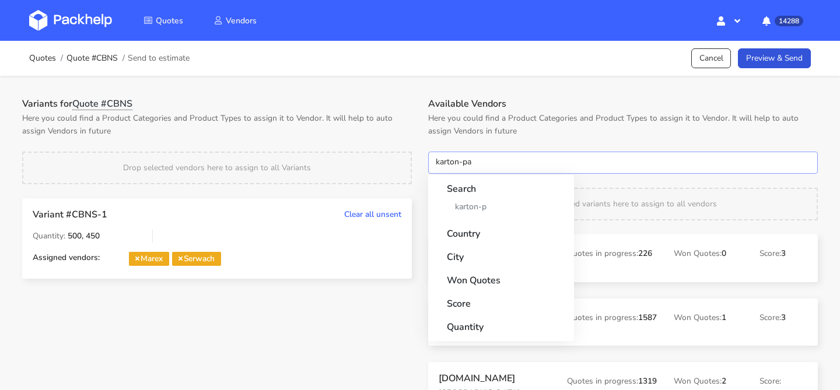
type input "karton-pak"
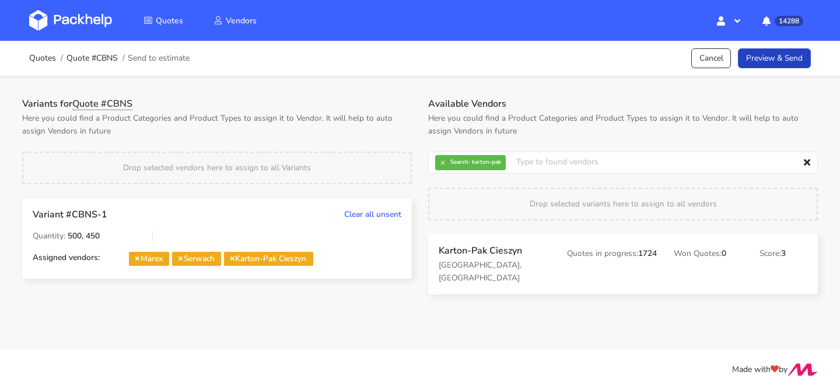
click at [775, 58] on link "Preview & Send" at bounding box center [774, 58] width 73 height 20
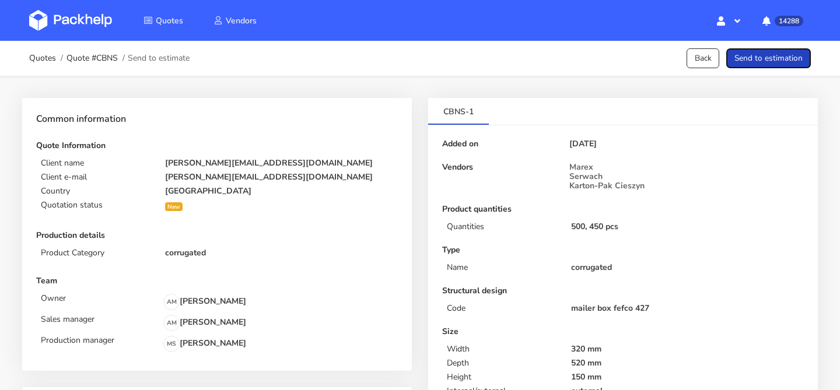
click at [775, 58] on button "Send to estimation" at bounding box center [769, 58] width 85 height 20
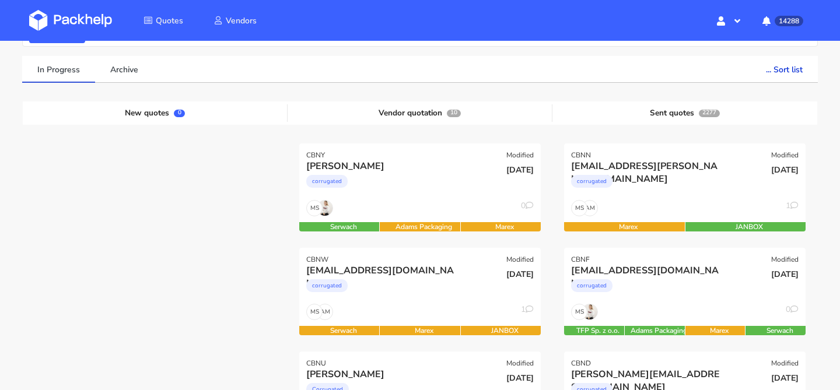
scroll to position [118, 0]
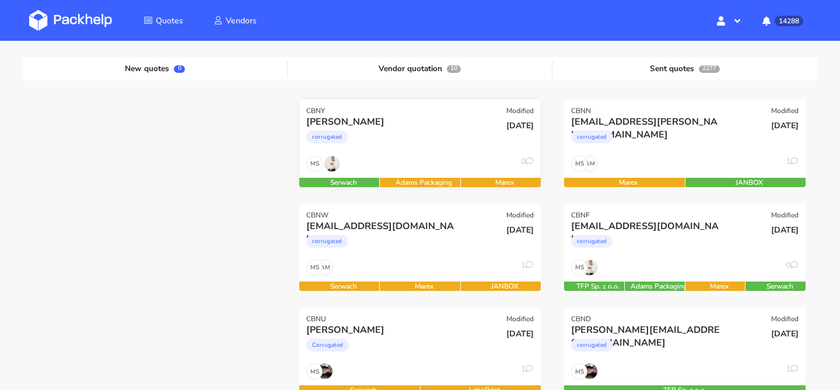
click at [420, 145] on div "corrugated" at bounding box center [383, 139] width 155 height 23
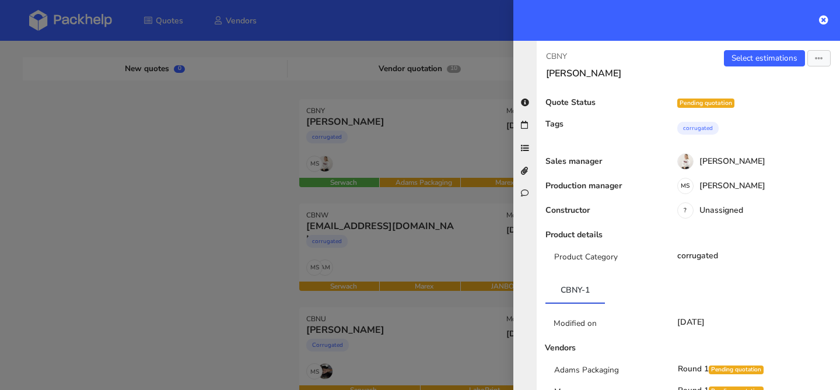
click at [417, 149] on div at bounding box center [420, 195] width 840 height 390
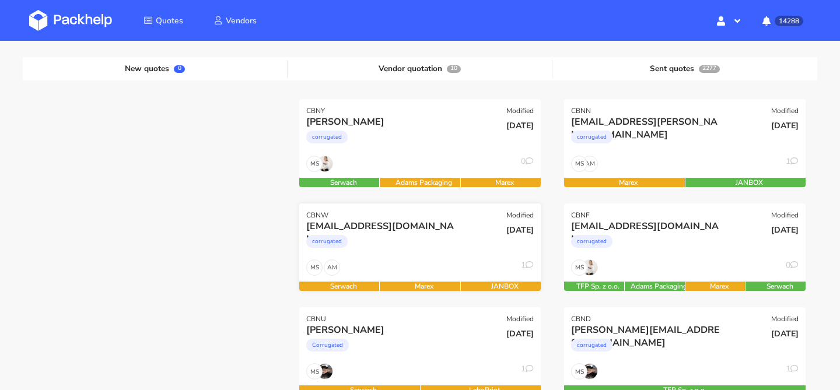
click at [399, 259] on div "[EMAIL_ADDRESS][DOMAIN_NAME] corrugated" at bounding box center [379, 240] width 163 height 40
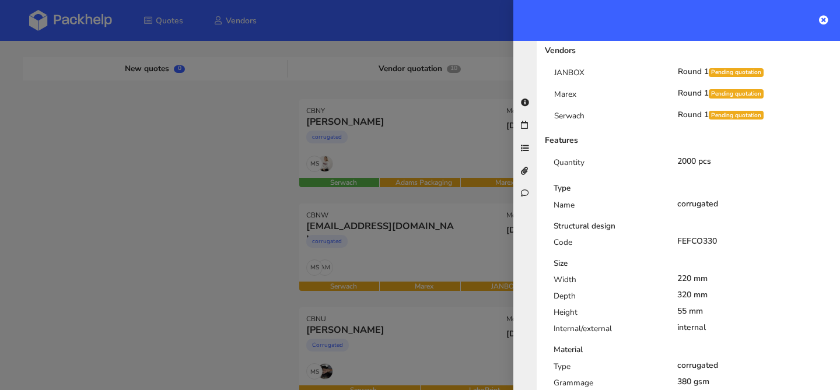
scroll to position [311, 0]
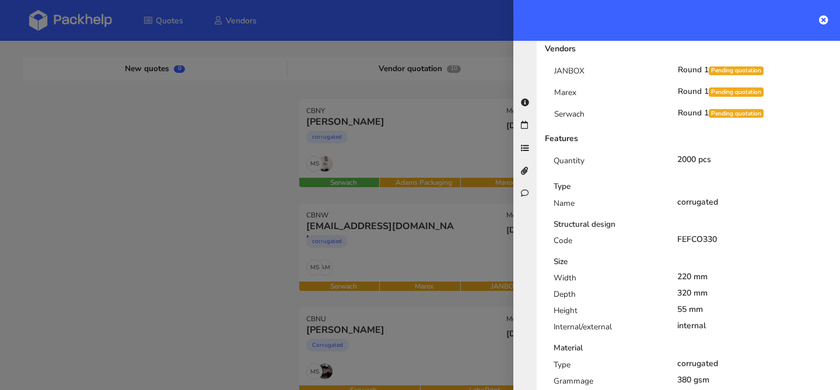
click at [433, 253] on div at bounding box center [420, 195] width 840 height 390
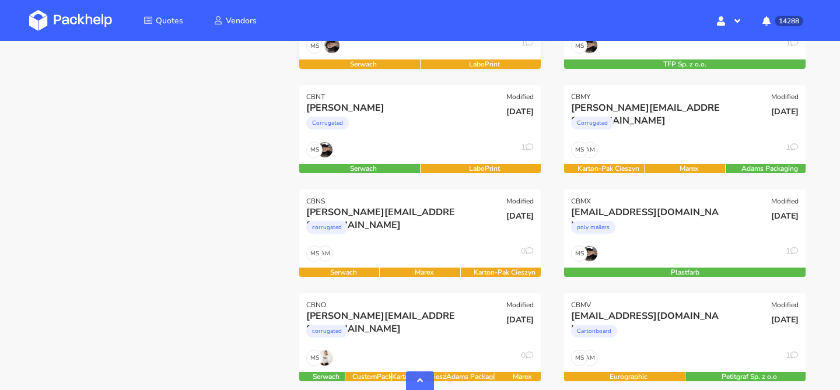
scroll to position [445, 0]
click at [425, 229] on div "corrugated" at bounding box center [383, 229] width 155 height 23
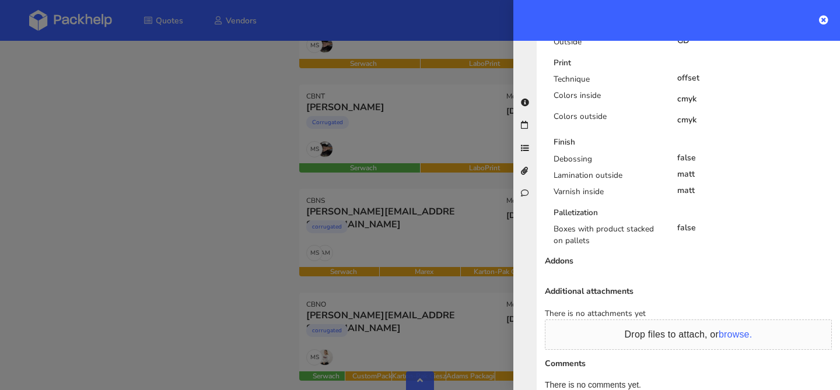
scroll to position [811, 0]
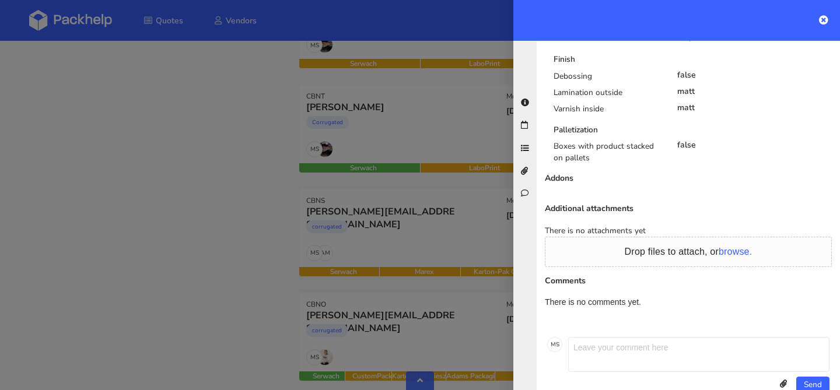
click at [371, 198] on div at bounding box center [420, 195] width 840 height 390
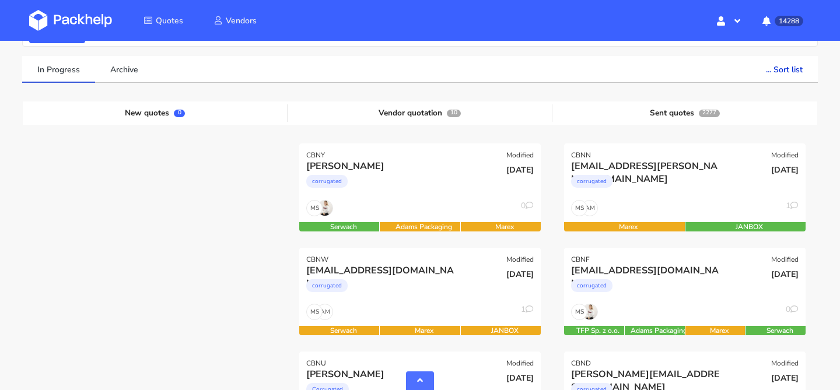
scroll to position [0, 0]
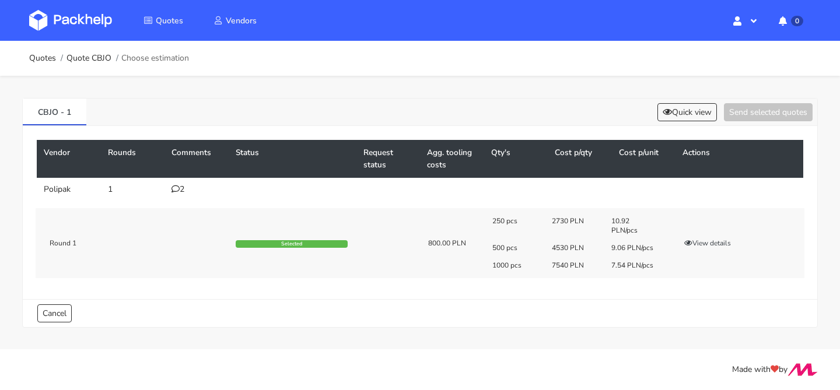
click at [184, 187] on div "2" at bounding box center [197, 189] width 50 height 9
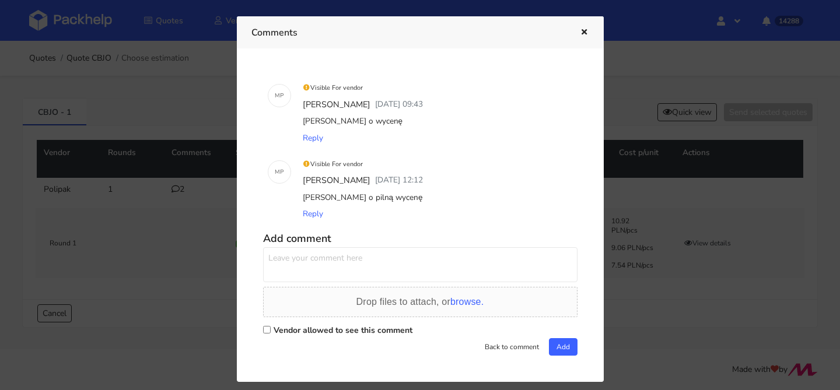
click at [183, 187] on div at bounding box center [420, 195] width 840 height 390
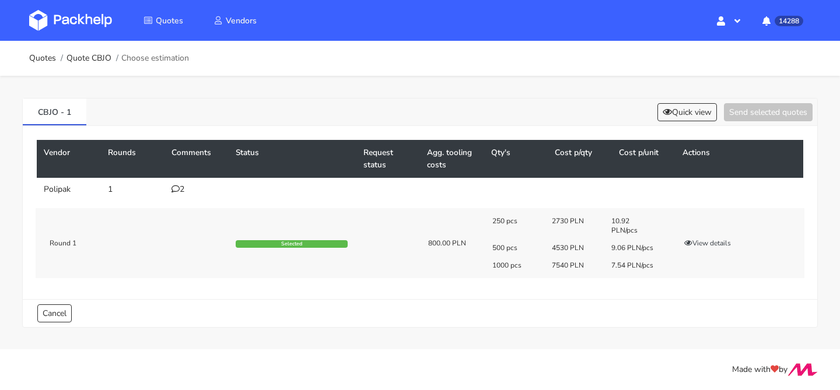
click at [706, 232] on div "250 pcs 2730 PLN 10.92 PLN/pcs 500 pcs 4530 PLN 9.06 PLN/pcs 1000 pcs 7540 PLN …" at bounding box center [644, 244] width 320 height 54
click at [704, 241] on button "View details" at bounding box center [707, 244] width 57 height 12
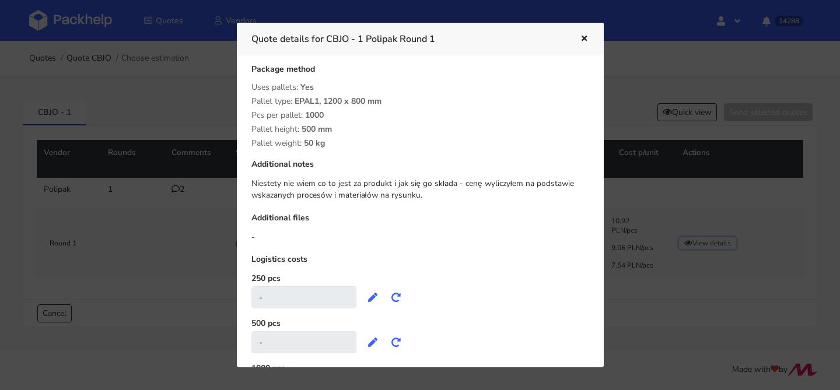
scroll to position [292, 0]
click at [583, 34] on button "button" at bounding box center [583, 39] width 13 height 15
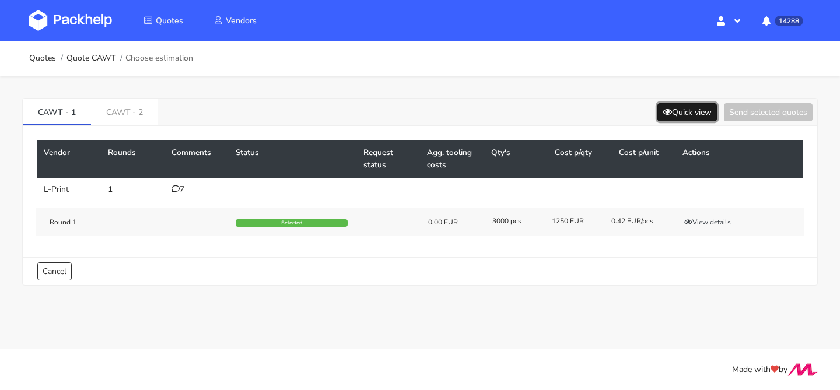
click at [701, 111] on button "Quick view" at bounding box center [688, 112] width 60 height 18
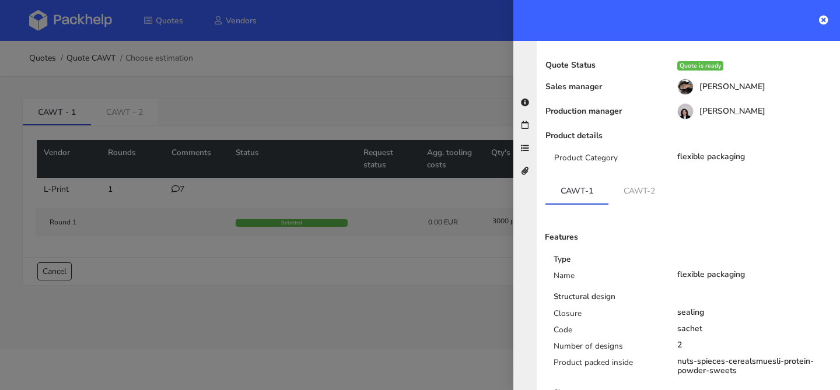
scroll to position [62, 0]
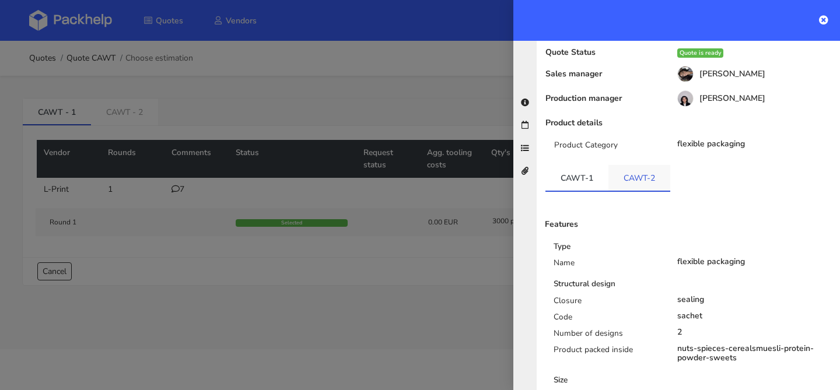
click at [636, 172] on link "CAWT-2" at bounding box center [640, 178] width 62 height 26
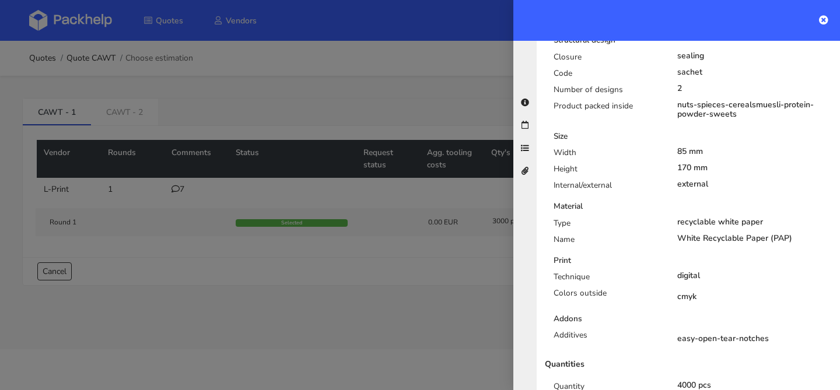
scroll to position [367, 0]
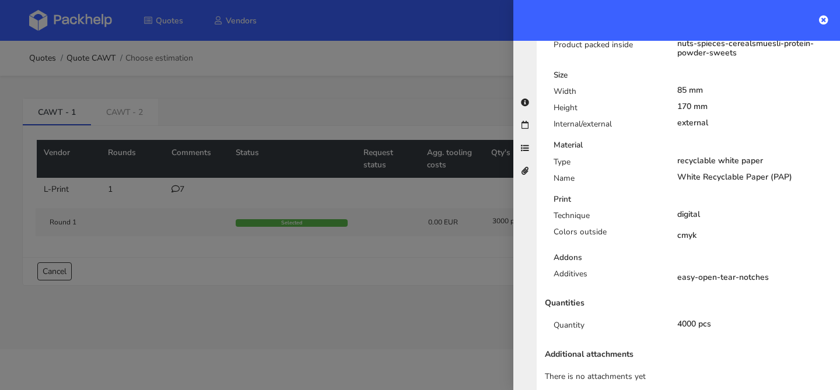
click at [436, 226] on div at bounding box center [420, 195] width 840 height 390
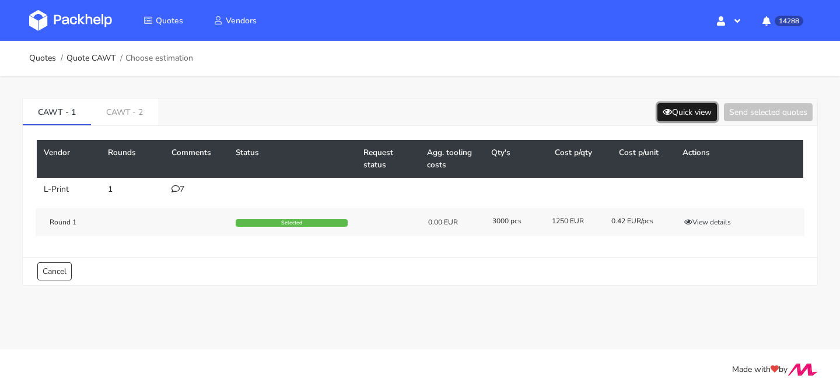
click at [697, 105] on button "Quick view" at bounding box center [688, 112] width 60 height 18
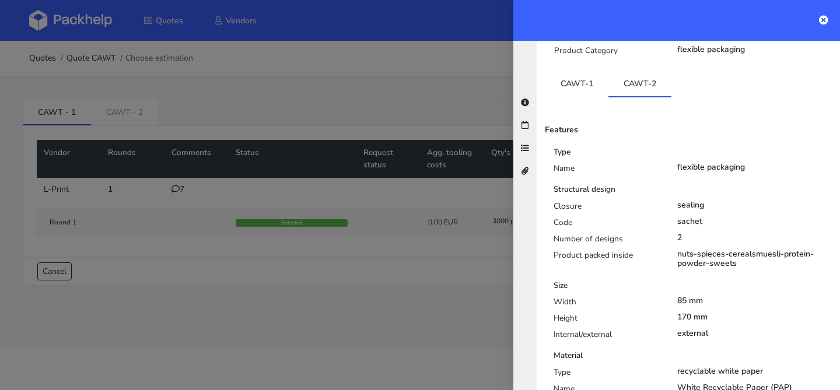
scroll to position [76, 0]
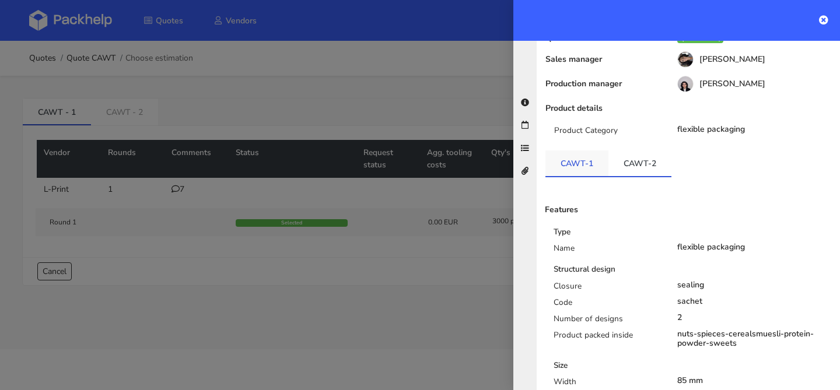
click at [576, 161] on link "CAWT-1" at bounding box center [577, 164] width 63 height 26
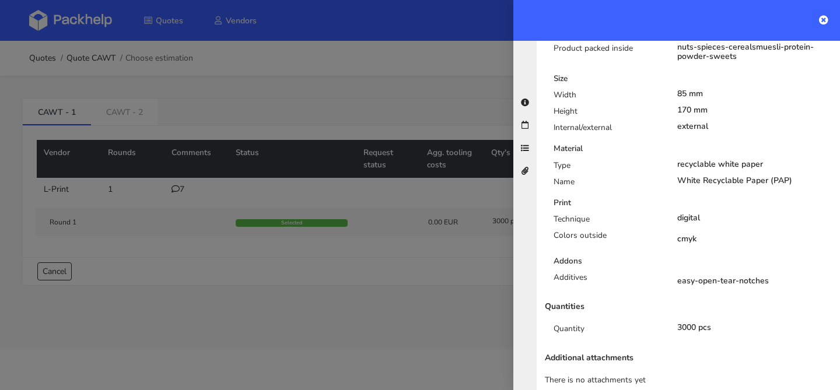
scroll to position [367, 0]
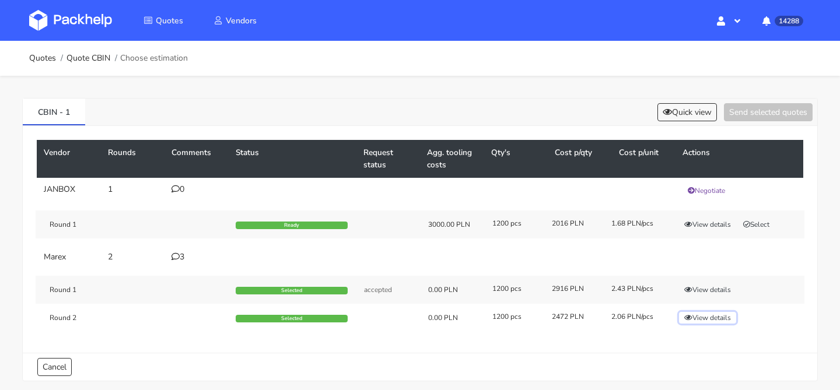
click at [721, 319] on button "View details" at bounding box center [707, 318] width 57 height 12
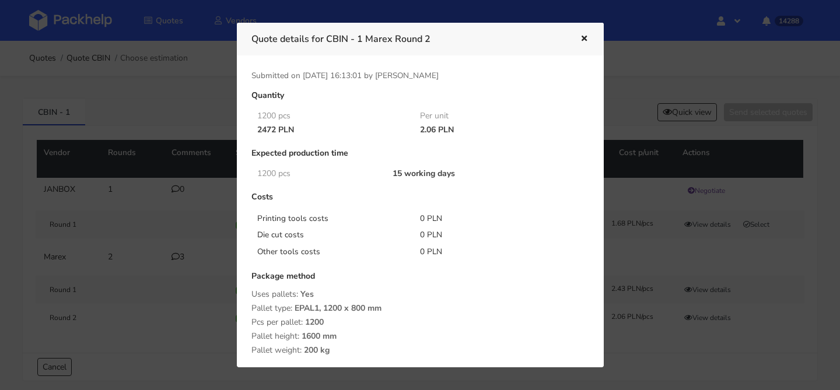
click at [118, 141] on div at bounding box center [420, 195] width 840 height 390
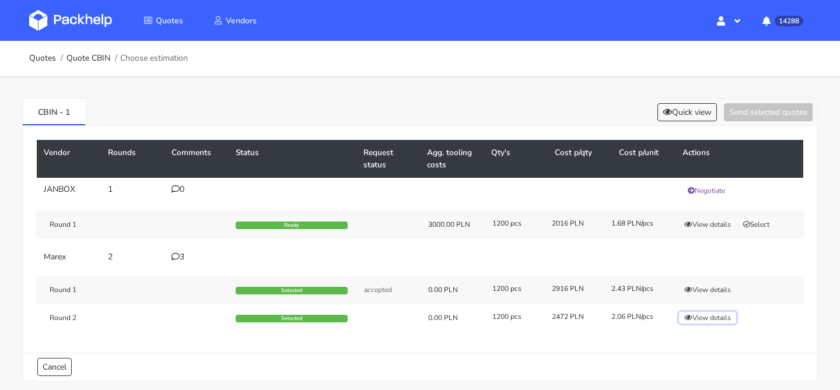
click at [713, 315] on button "View details" at bounding box center [707, 318] width 57 height 12
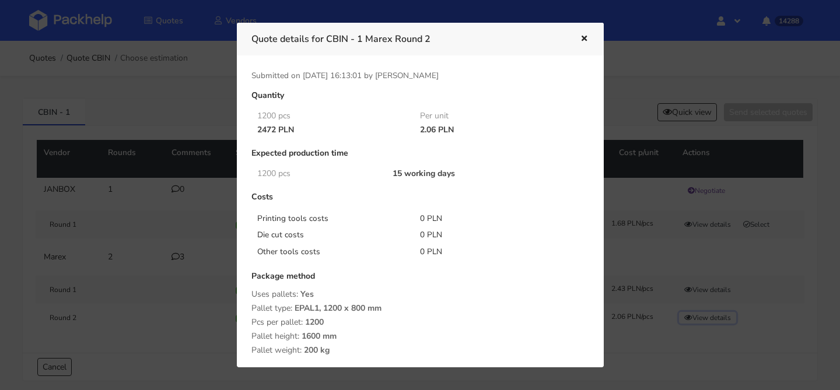
scroll to position [190, 0]
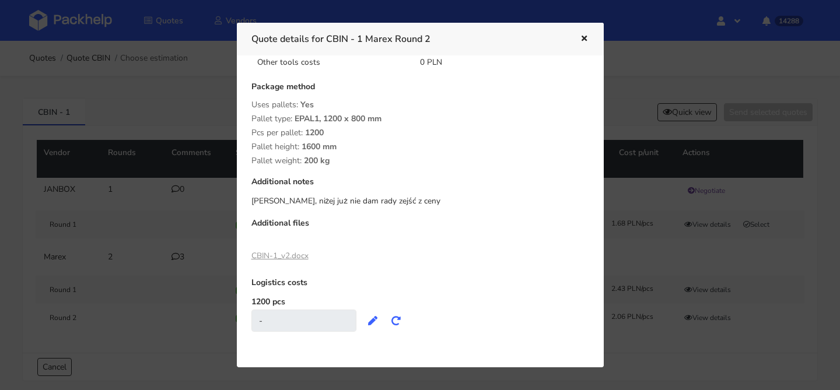
click at [303, 256] on link "CBIN-1_v2.docx" at bounding box center [280, 255] width 57 height 11
click at [113, 192] on div at bounding box center [420, 195] width 840 height 390
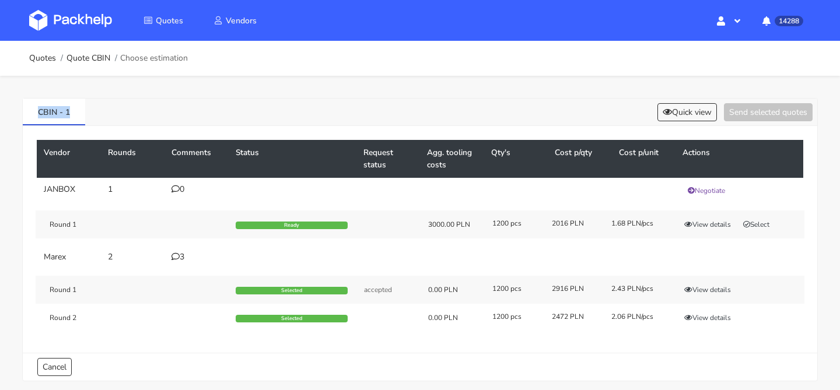
drag, startPoint x: 88, startPoint y: 114, endPoint x: 0, endPoint y: 114, distance: 88.1
click at [0, 114] on div "CBIN - 1 Quick view Send selected quotes Vendor Rounds Comments Status Request …" at bounding box center [420, 237] width 840 height 323
copy link "CBIN - 1"
click at [184, 257] on div "3" at bounding box center [197, 257] width 50 height 9
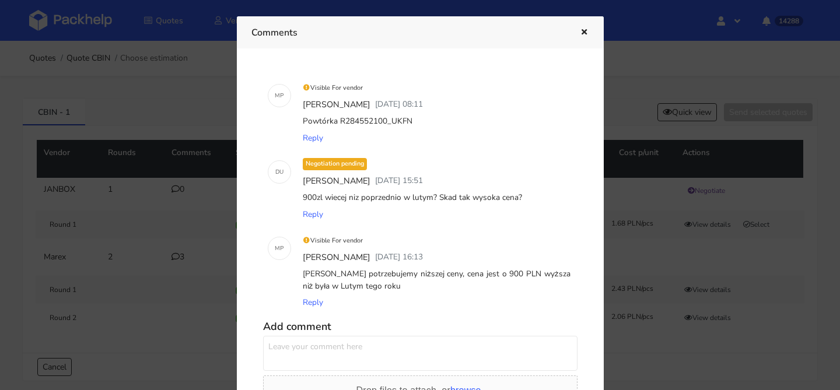
drag, startPoint x: 416, startPoint y: 120, endPoint x: 301, endPoint y: 118, distance: 115.6
click at [301, 118] on div "Powtórka R284552100_UKFN" at bounding box center [437, 121] width 273 height 16
copy div "Powtórka R284552100_UKFN"
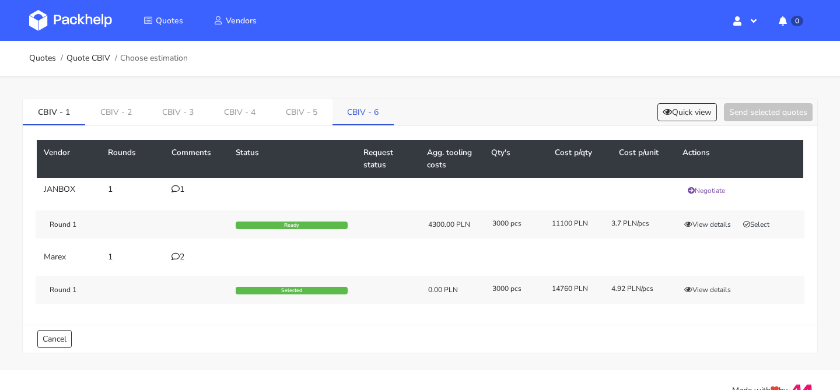
click at [361, 115] on link "CBIV - 6" at bounding box center [364, 112] width 62 height 26
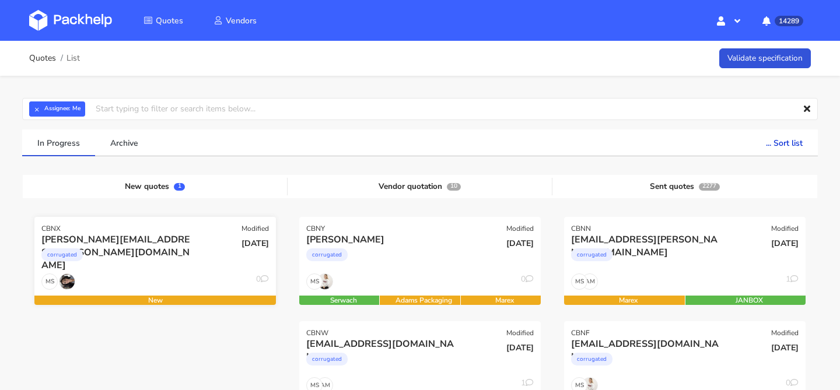
click at [197, 264] on div "[DATE]" at bounding box center [236, 253] width 81 height 40
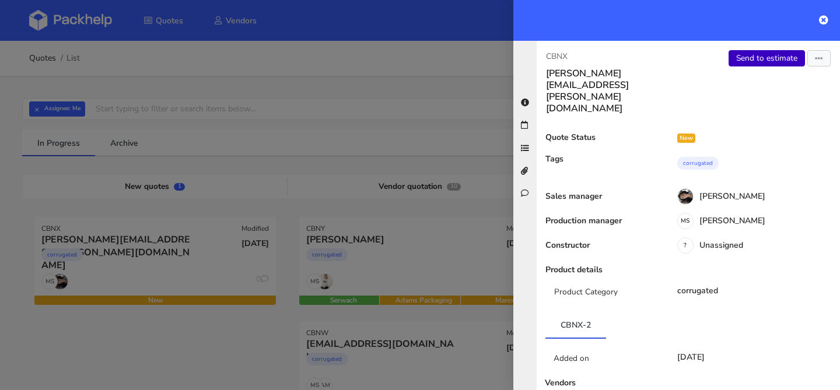
click at [753, 61] on link "Send to estimate" at bounding box center [767, 58] width 76 height 16
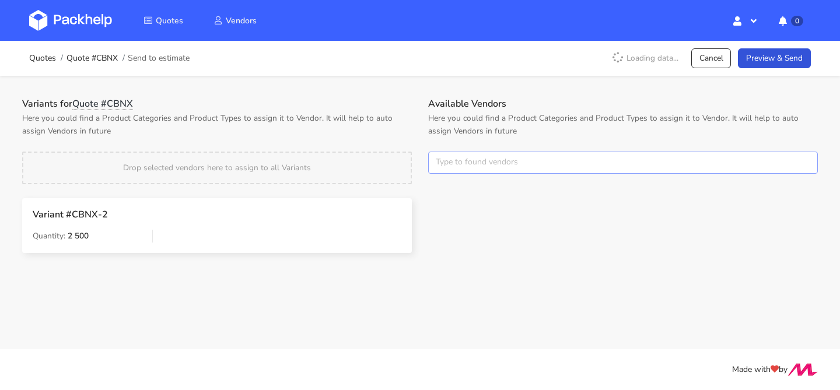
click at [460, 162] on input "text" at bounding box center [623, 163] width 390 height 22
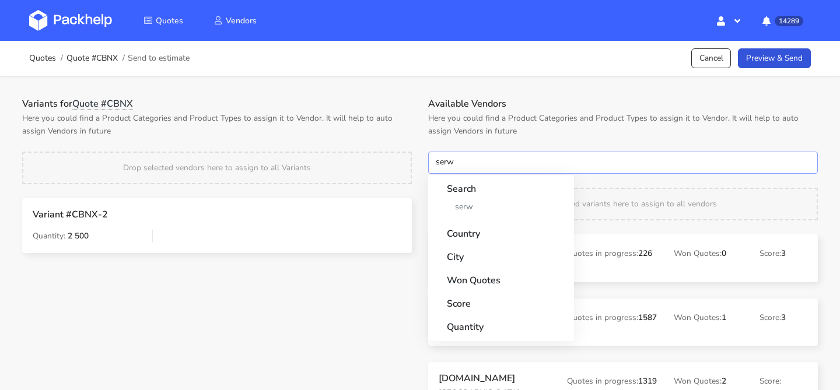
type input "serwa"
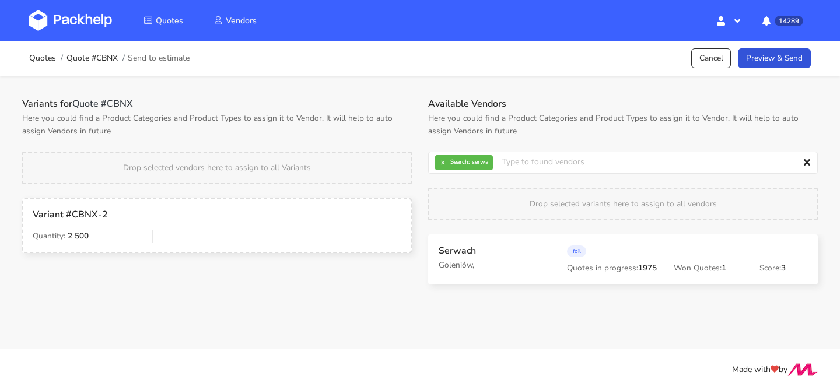
drag, startPoint x: 455, startPoint y: 263, endPoint x: 506, endPoint y: 282, distance: 54.8
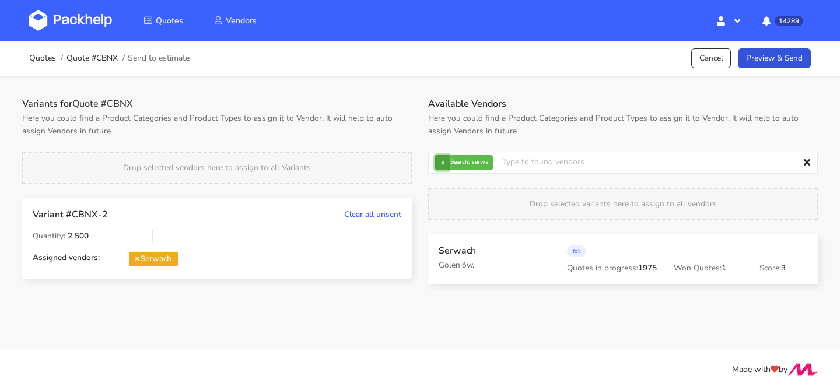
click at [449, 162] on button "×" at bounding box center [442, 162] width 15 height 15
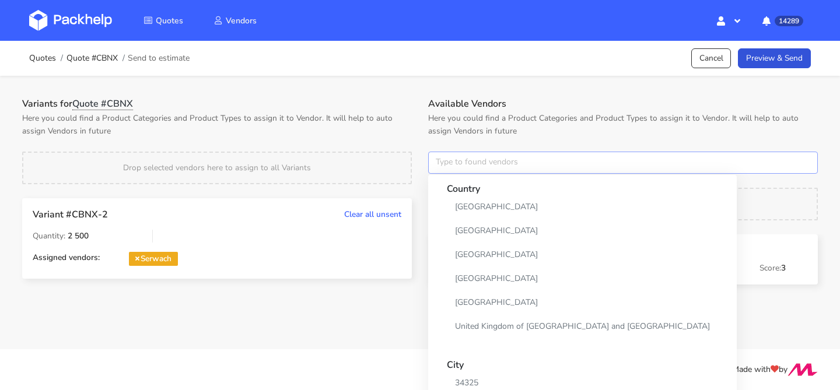
click at [449, 162] on input "text" at bounding box center [623, 163] width 390 height 22
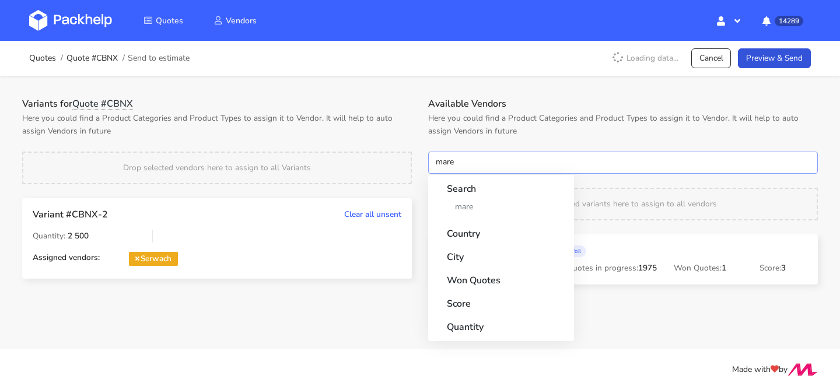
type input "marex"
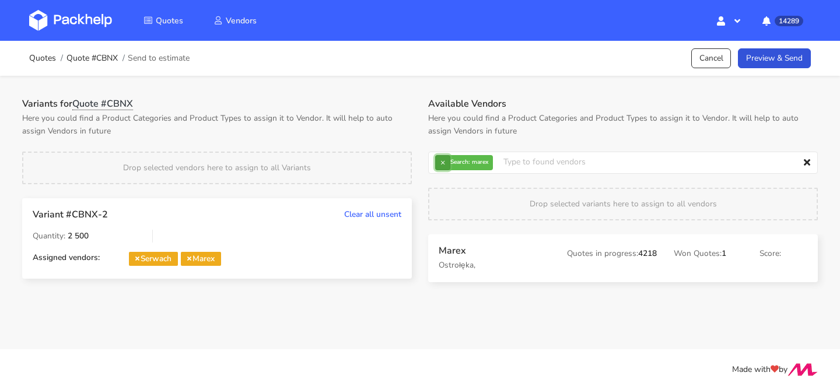
click at [441, 165] on button "×" at bounding box center [442, 162] width 15 height 15
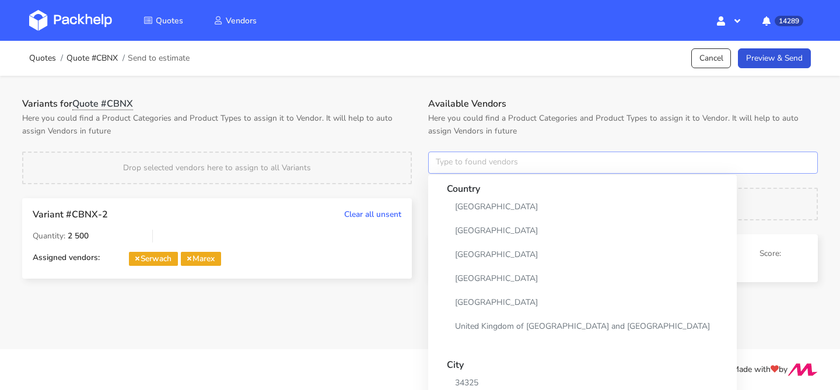
click at [441, 165] on input "text" at bounding box center [623, 163] width 390 height 22
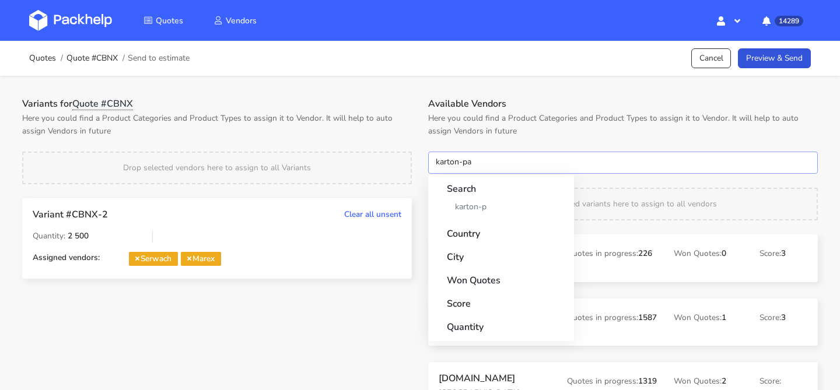
type input "karton-pak"
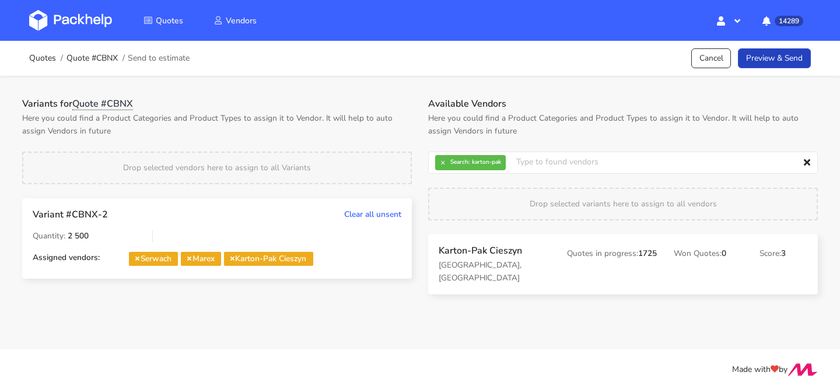
click at [792, 64] on link "Preview & Send" at bounding box center [774, 58] width 73 height 20
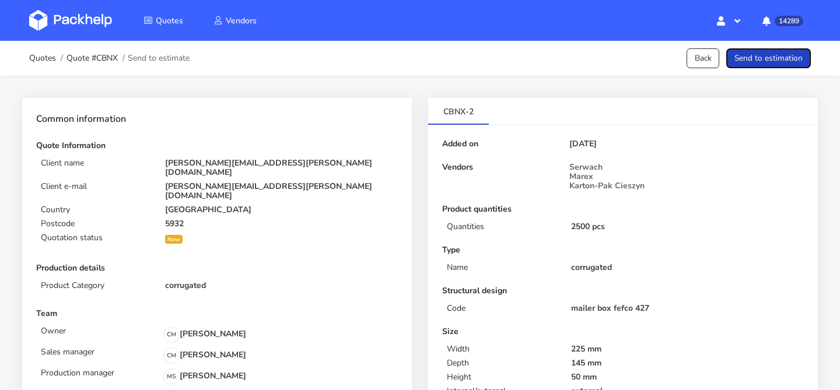
click at [792, 64] on button "Send to estimation" at bounding box center [769, 58] width 85 height 20
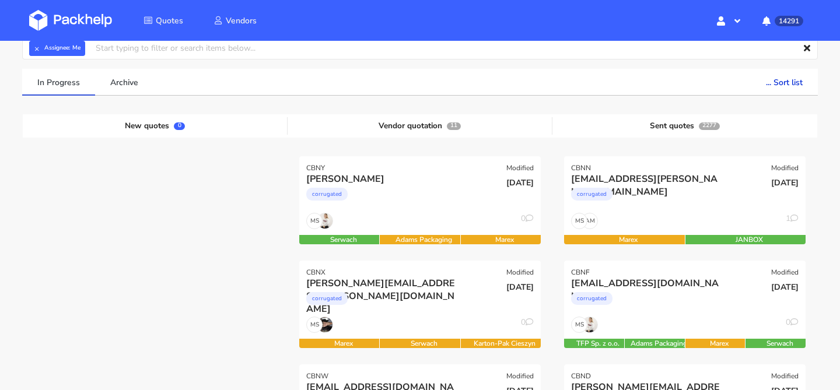
scroll to position [68, 0]
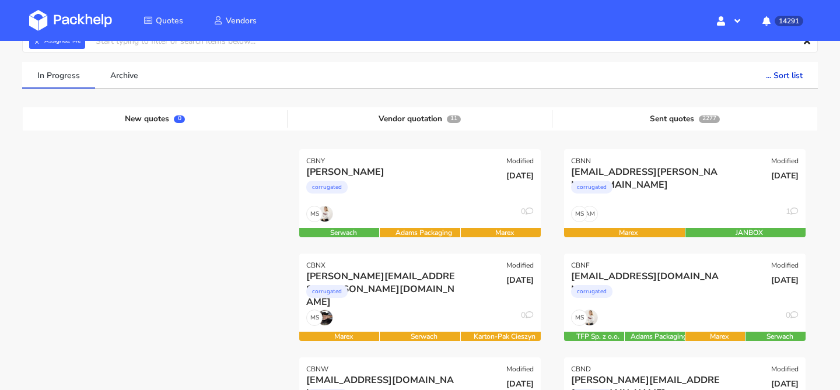
click at [465, 179] on div "[DATE]" at bounding box center [501, 186] width 81 height 40
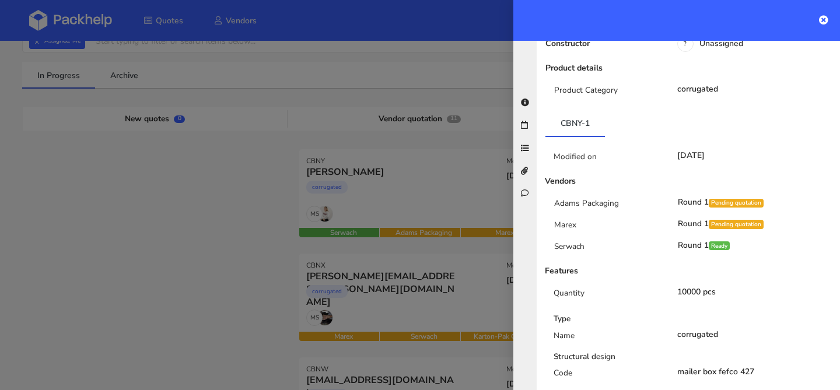
scroll to position [203, 0]
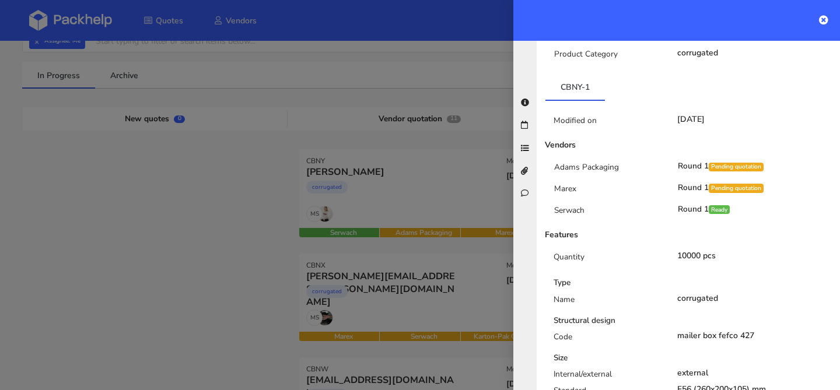
click at [442, 197] on div at bounding box center [420, 195] width 840 height 390
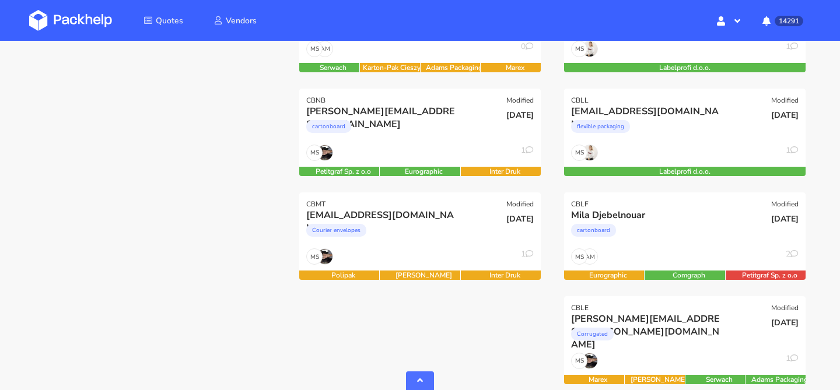
scroll to position [1075, 0]
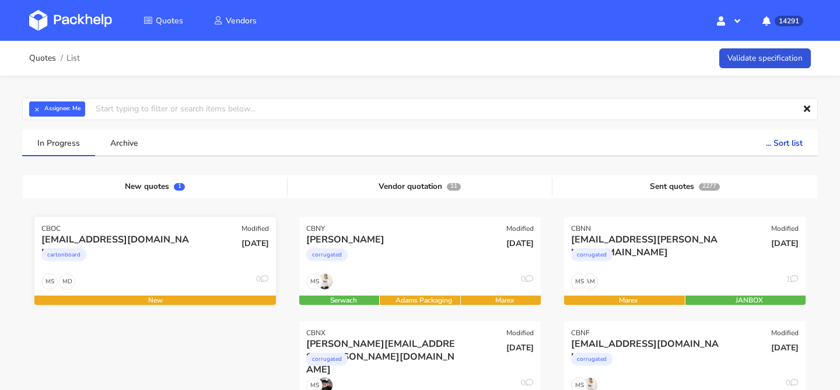
click at [162, 257] on div "cartonboard" at bounding box center [118, 257] width 155 height 23
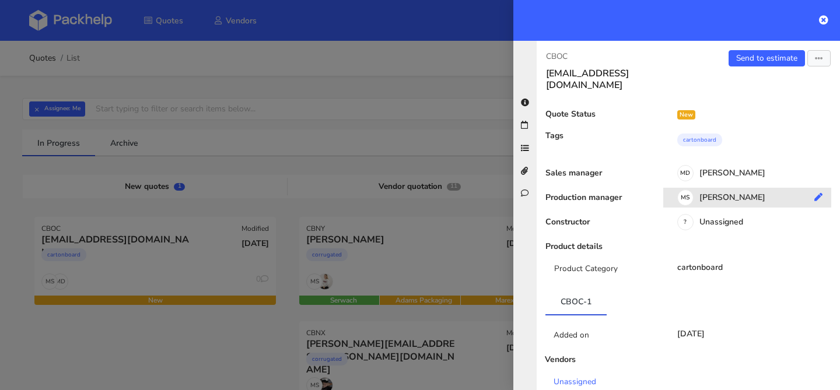
click at [746, 193] on div "MS Maciej Sikora" at bounding box center [752, 199] width 177 height 13
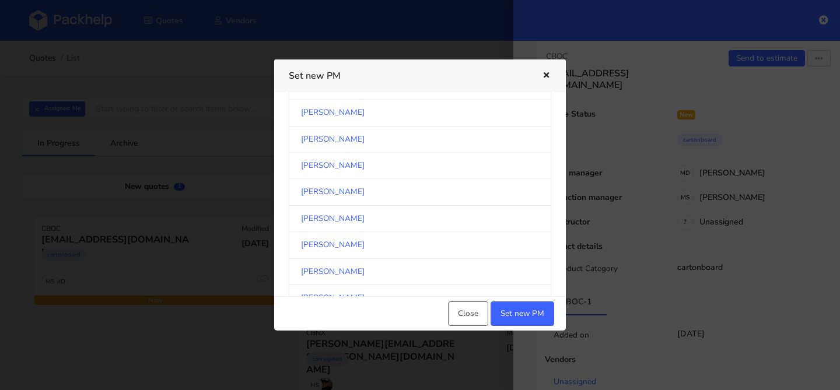
scroll to position [1044, 0]
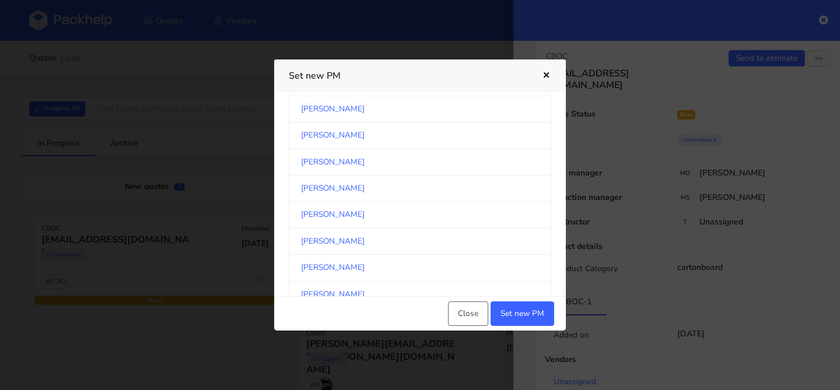
click at [385, 207] on link "[PERSON_NAME]" at bounding box center [420, 215] width 263 height 26
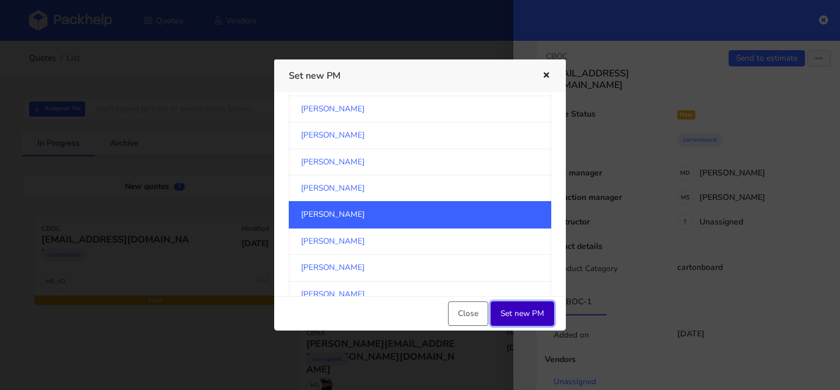
click at [529, 315] on button "Set new PM" at bounding box center [523, 314] width 64 height 25
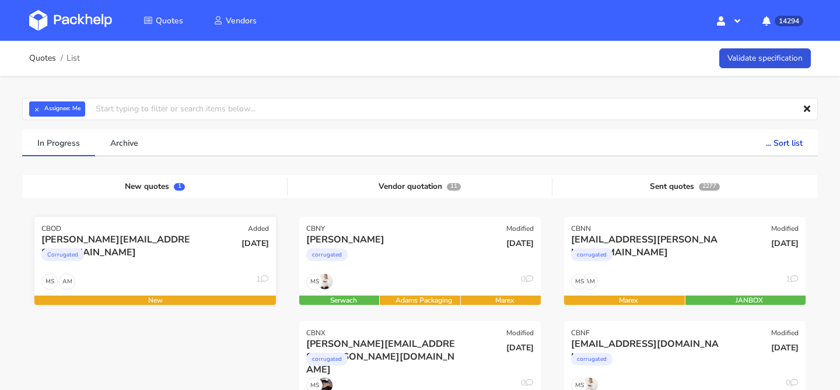
click at [154, 253] on div "Corrugated" at bounding box center [118, 257] width 155 height 23
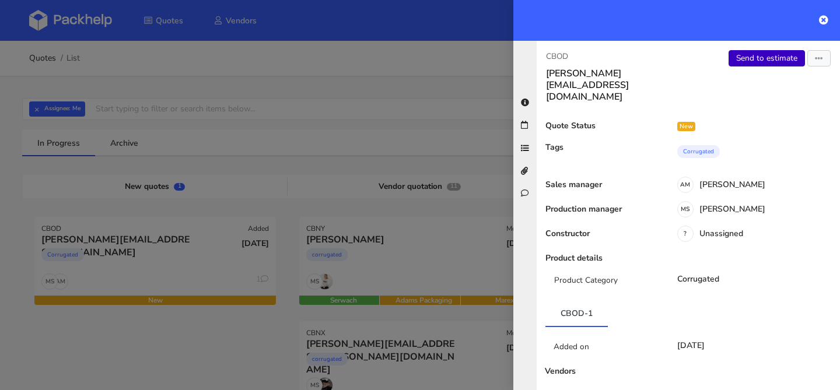
click at [767, 61] on link "Send to estimate" at bounding box center [767, 58] width 76 height 16
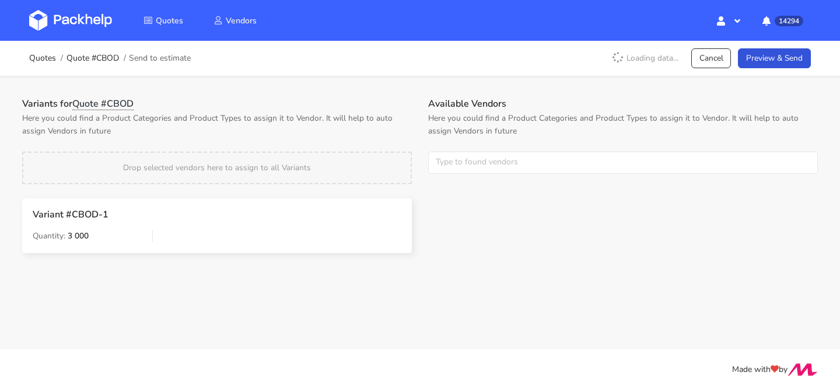
click at [508, 150] on div "Available Vendors Here you could find a Product Categories and Product Types to…" at bounding box center [623, 143] width 406 height 90
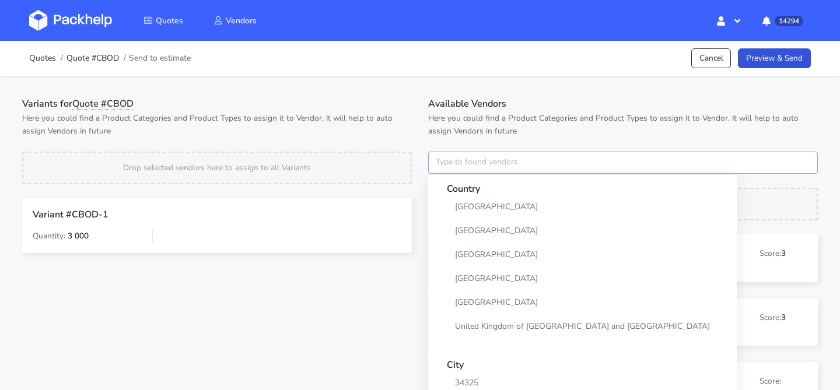
click at [498, 156] on input "text" at bounding box center [623, 163] width 390 height 22
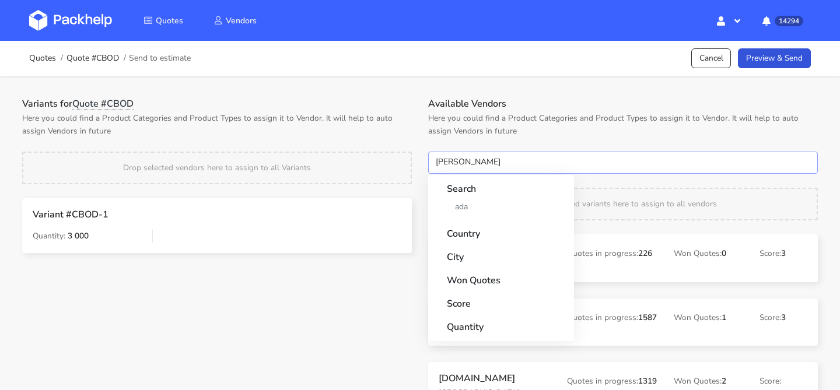
type input "adams"
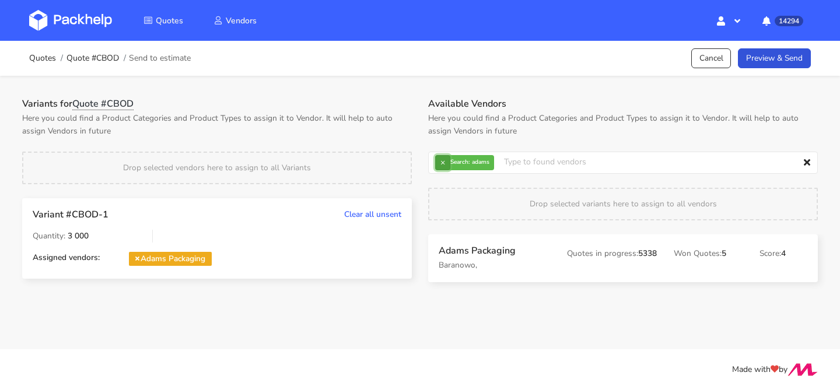
click at [440, 166] on button "×" at bounding box center [442, 162] width 15 height 15
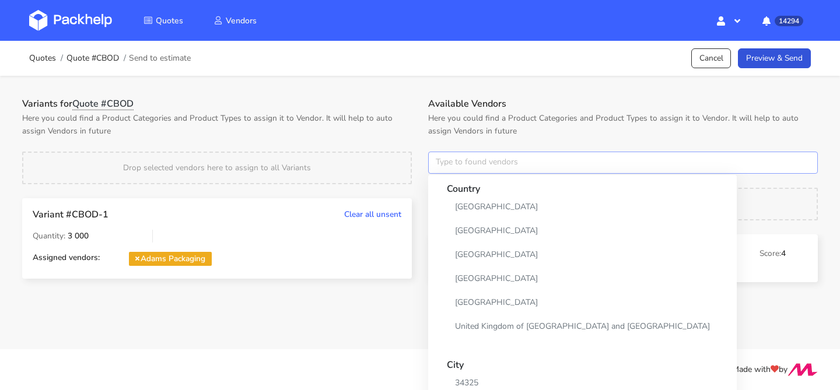
click at [440, 166] on input "text" at bounding box center [623, 163] width 390 height 22
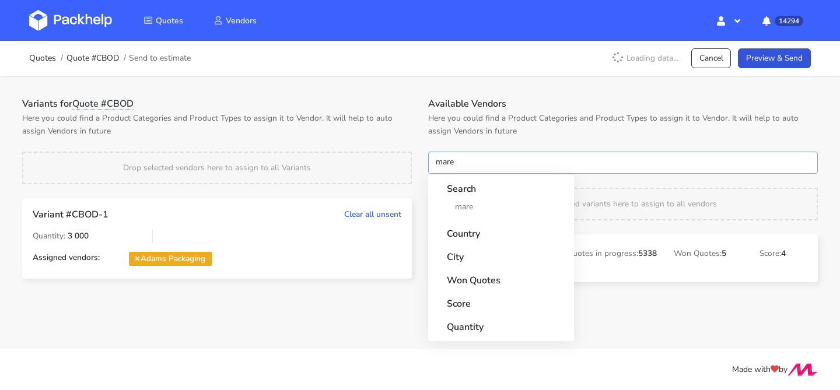
type input "marex"
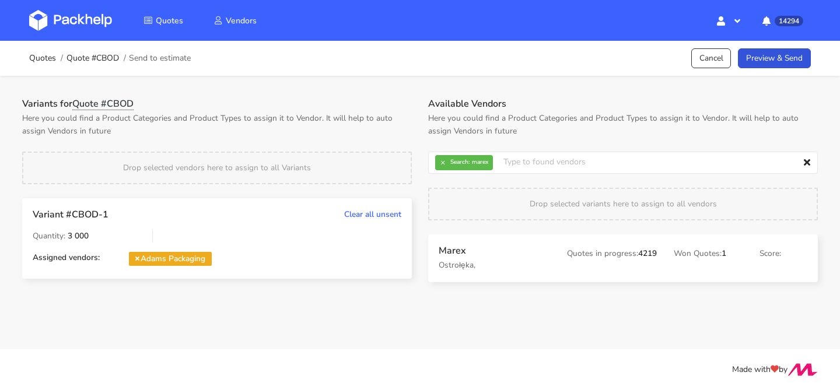
drag, startPoint x: 459, startPoint y: 252, endPoint x: 344, endPoint y: 238, distance: 115.8
click at [438, 166] on button "×" at bounding box center [442, 162] width 15 height 15
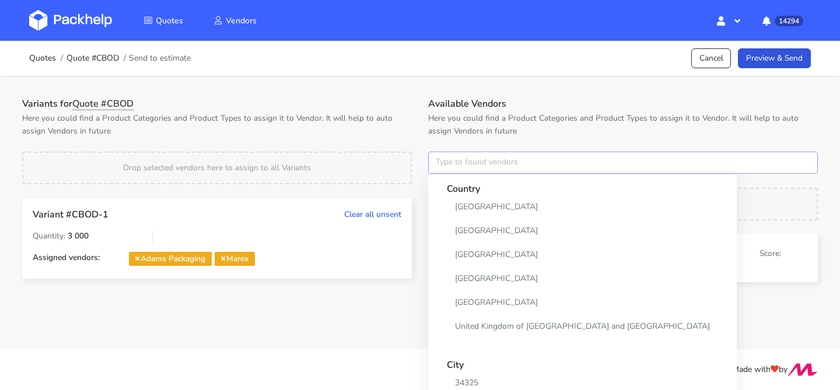
click at [438, 166] on input "text" at bounding box center [623, 163] width 390 height 22
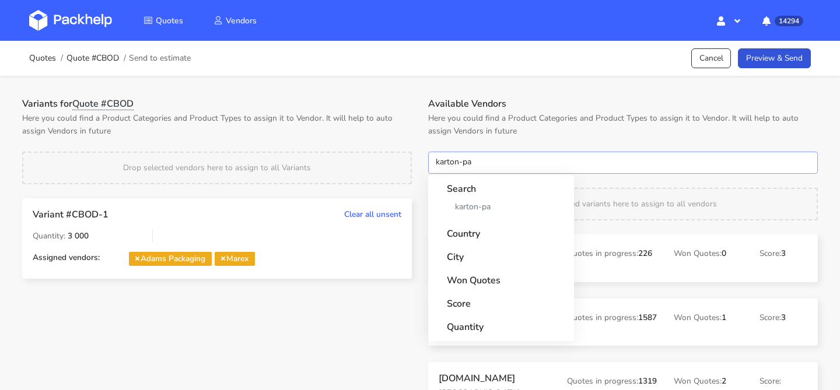
type input "karton-pak"
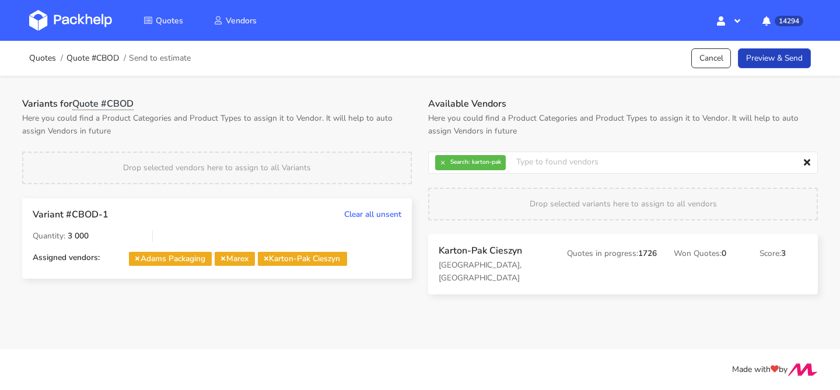
click at [770, 61] on link "Preview & Send" at bounding box center [774, 58] width 73 height 20
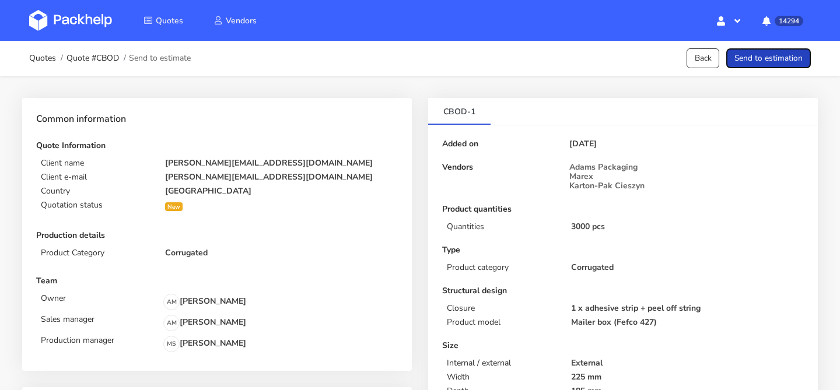
click at [770, 61] on button "Send to estimation" at bounding box center [769, 58] width 85 height 20
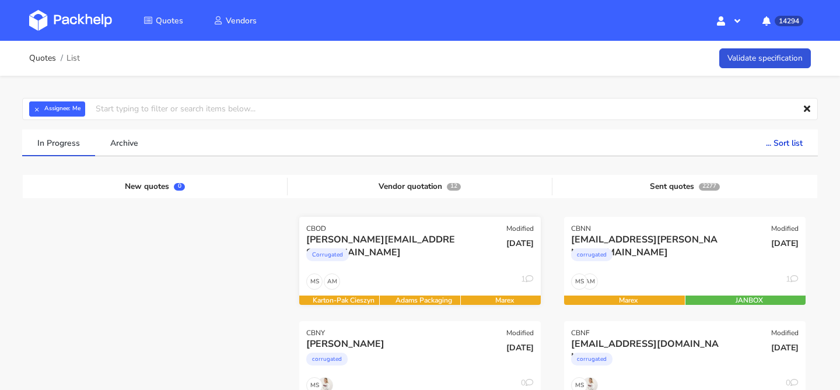
scroll to position [49, 0]
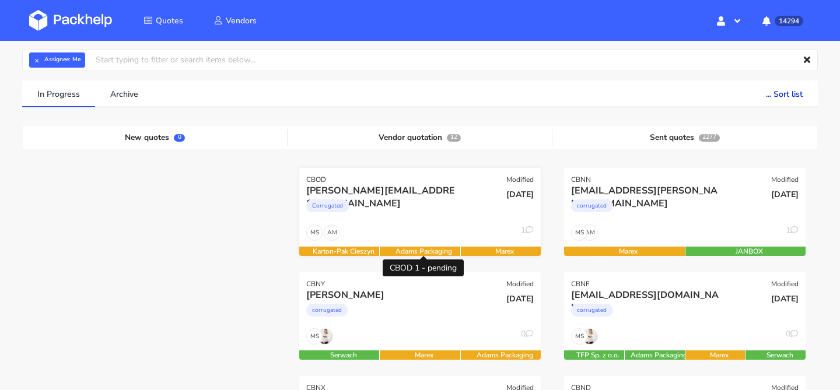
click at [440, 186] on div "[PERSON_NAME][EMAIL_ADDRESS][DOMAIN_NAME]" at bounding box center [383, 190] width 155 height 13
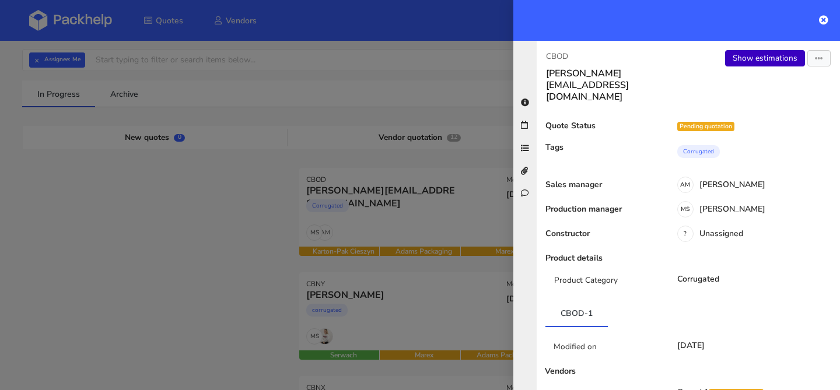
click at [750, 63] on link "Show estimations" at bounding box center [765, 58] width 80 height 16
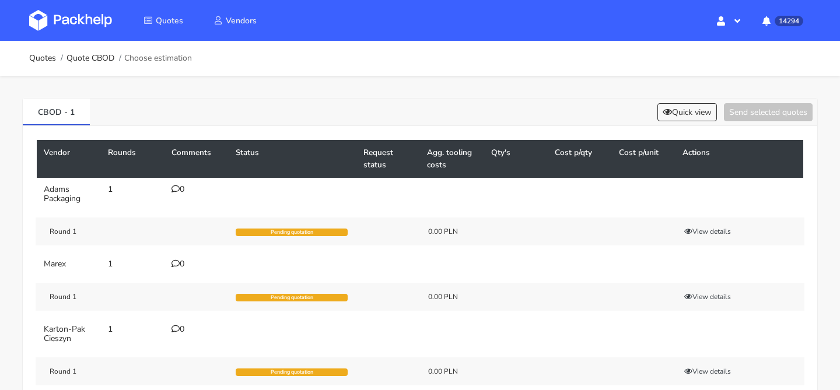
click at [180, 191] on div "0" at bounding box center [197, 189] width 50 height 9
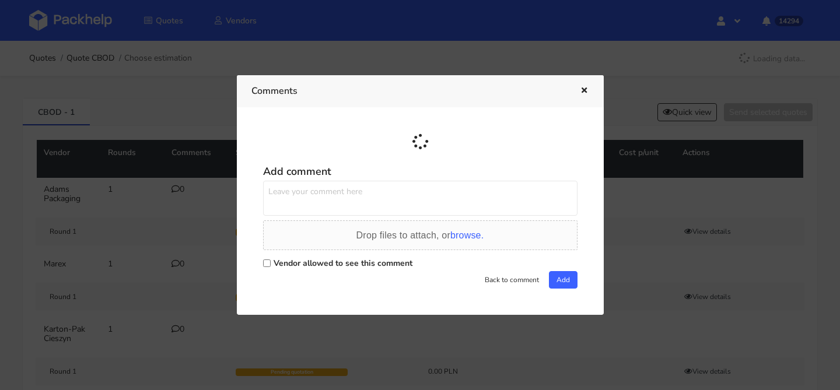
click at [309, 181] on textarea at bounding box center [420, 198] width 315 height 35
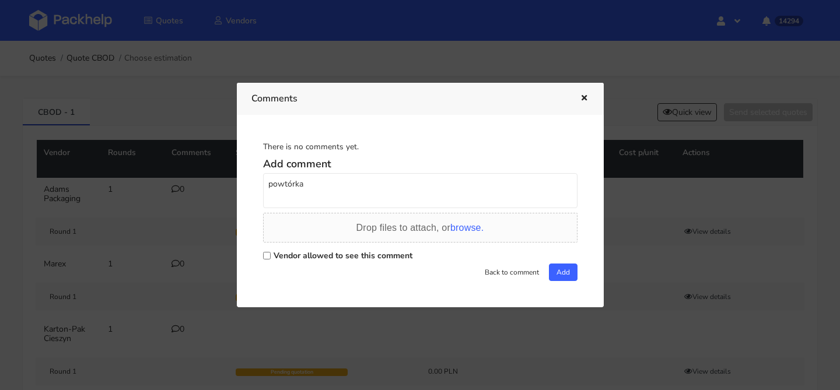
paste textarea "R180040667"
type textarea "powtórka R180040667 MSHO"
click at [321, 256] on label "Vendor allowed to see this comment" at bounding box center [343, 255] width 139 height 11
click at [271, 256] on input "Vendor allowed to see this comment" at bounding box center [267, 256] width 8 height 8
checkbox input "true"
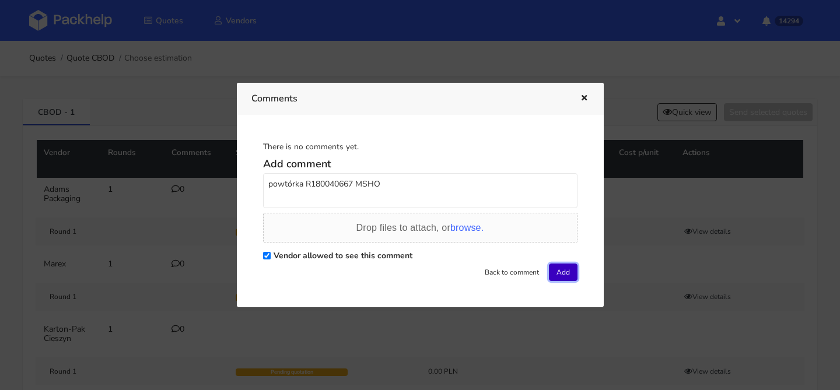
click at [561, 268] on button "Add" at bounding box center [563, 273] width 29 height 18
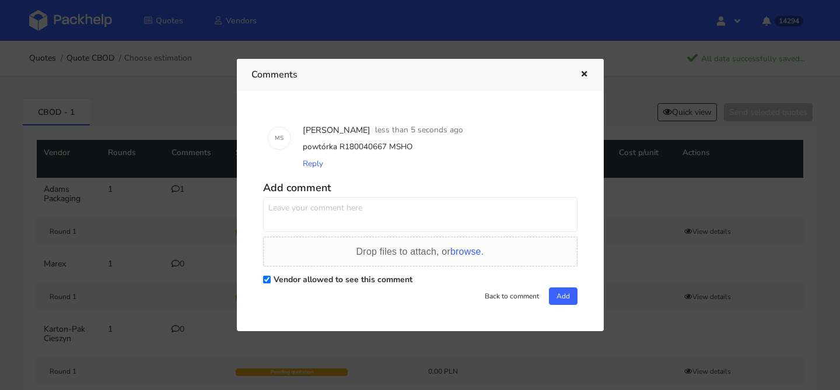
click at [579, 75] on icon "button" at bounding box center [584, 75] width 10 height 8
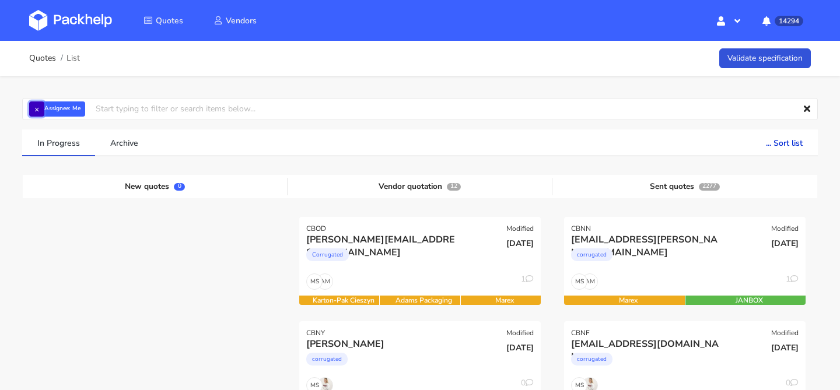
click at [36, 109] on button "×" at bounding box center [36, 109] width 15 height 15
click at [36, 109] on input "text" at bounding box center [420, 109] width 796 height 22
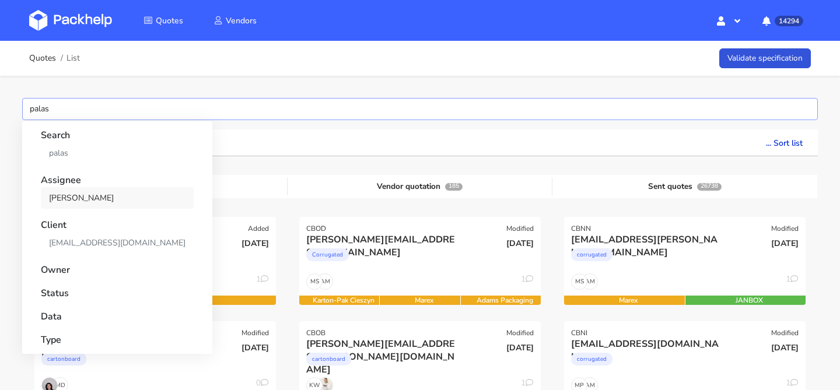
type input "palas"
click at [84, 197] on link "Michał Palasek" at bounding box center [117, 198] width 153 height 22
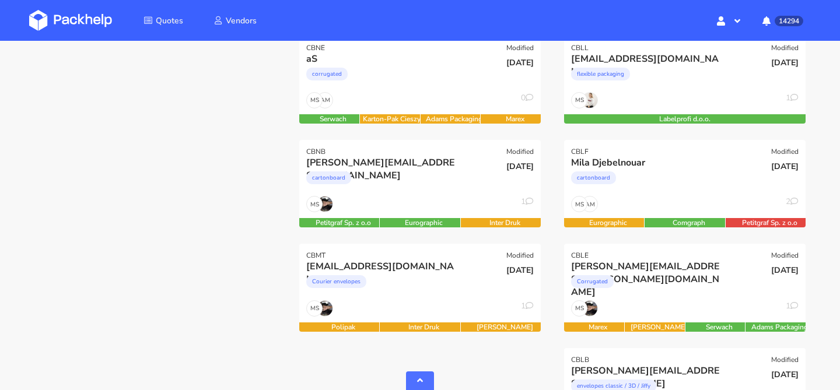
scroll to position [1175, 0]
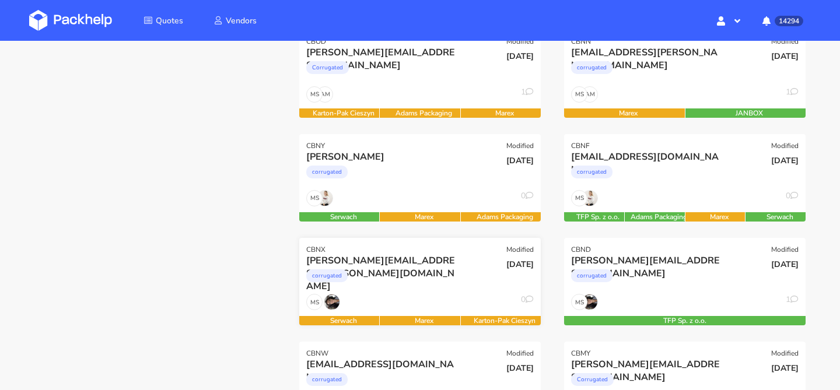
scroll to position [189, 0]
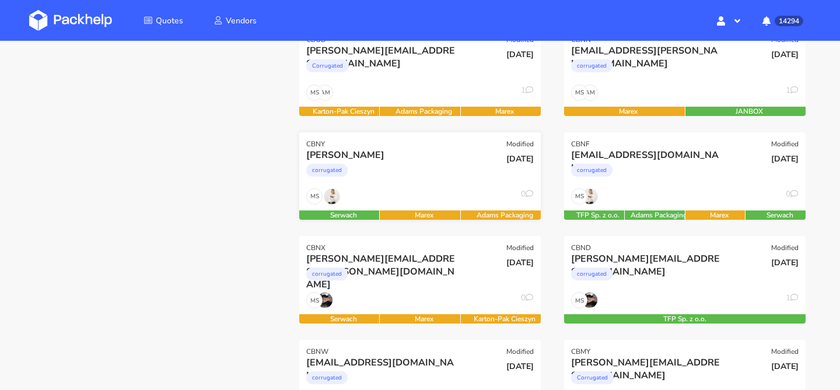
click at [434, 202] on div "MS 0" at bounding box center [420, 199] width 242 height 22
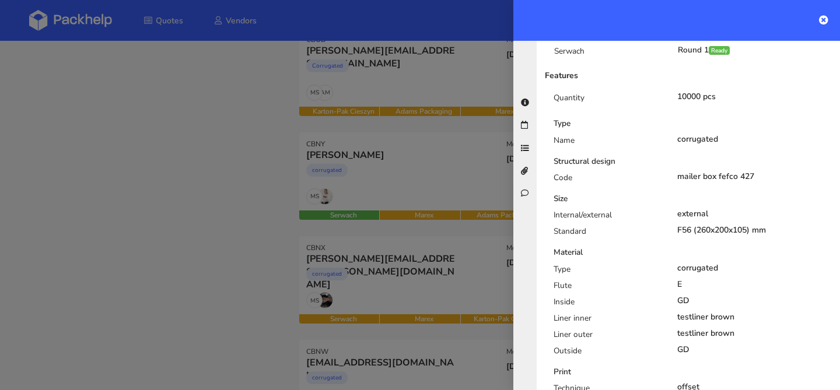
scroll to position [361, 0]
click at [411, 123] on div at bounding box center [420, 195] width 840 height 390
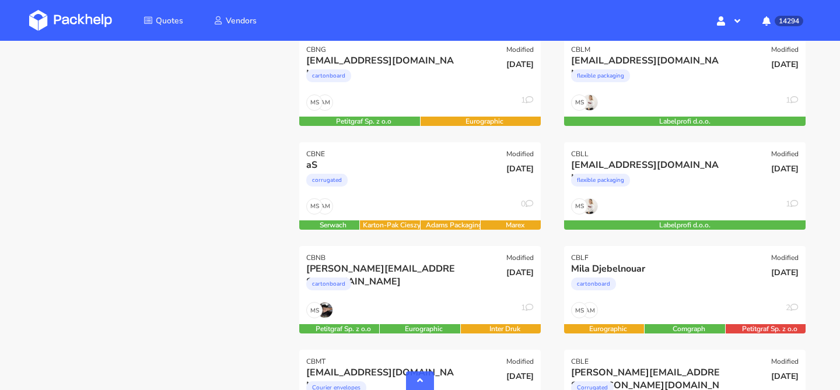
scroll to position [1015, 0]
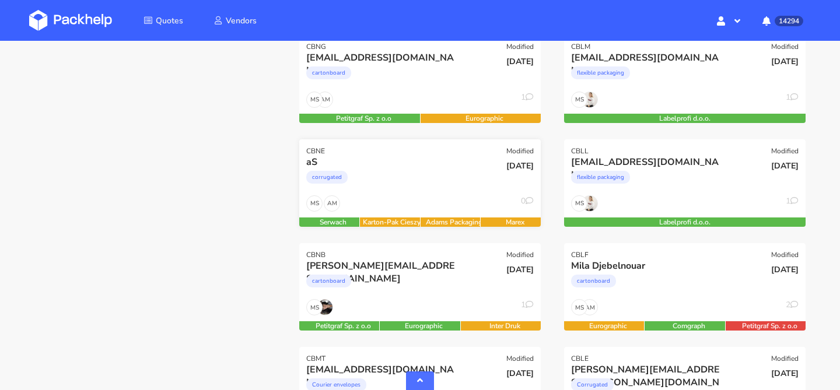
click at [402, 192] on div "aS corrugated" at bounding box center [379, 176] width 163 height 40
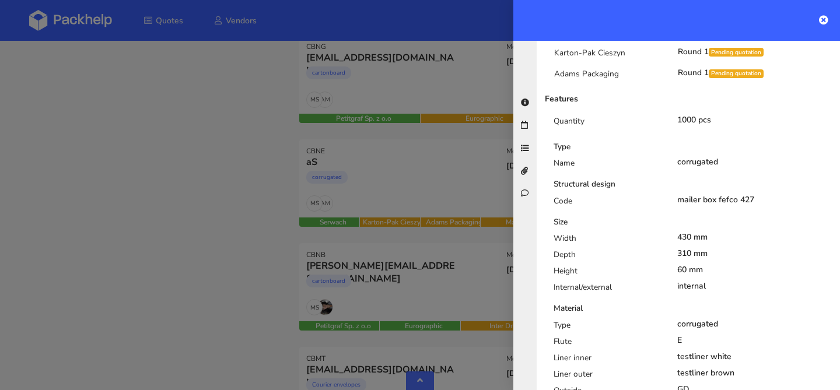
click at [247, 197] on div at bounding box center [420, 195] width 840 height 390
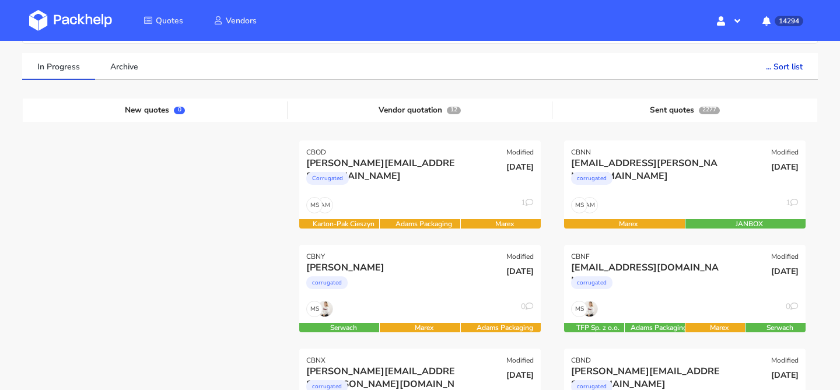
scroll to position [35, 0]
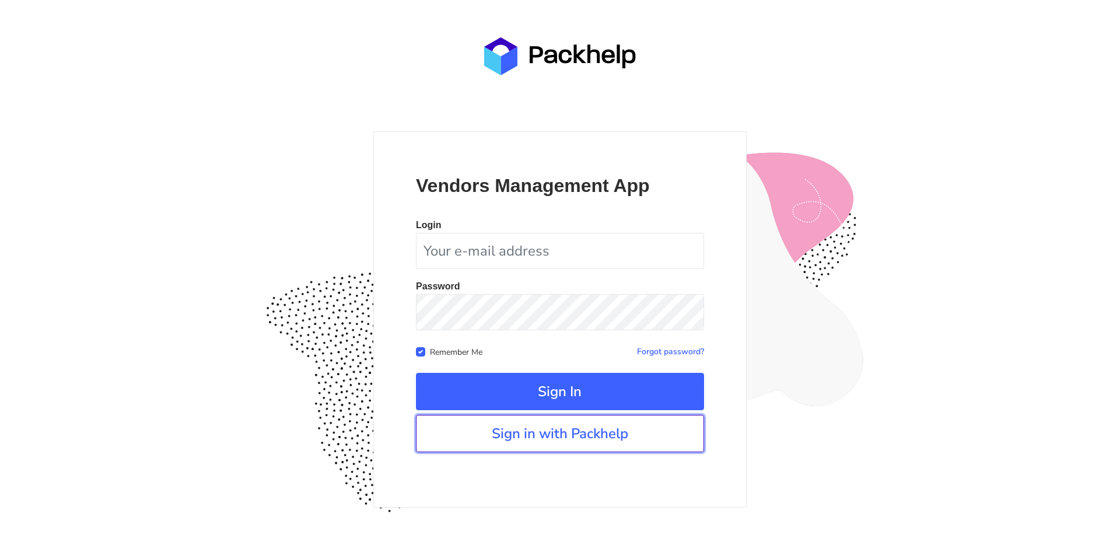
click at [574, 438] on link "Sign in with Packhelp" at bounding box center [560, 433] width 288 height 37
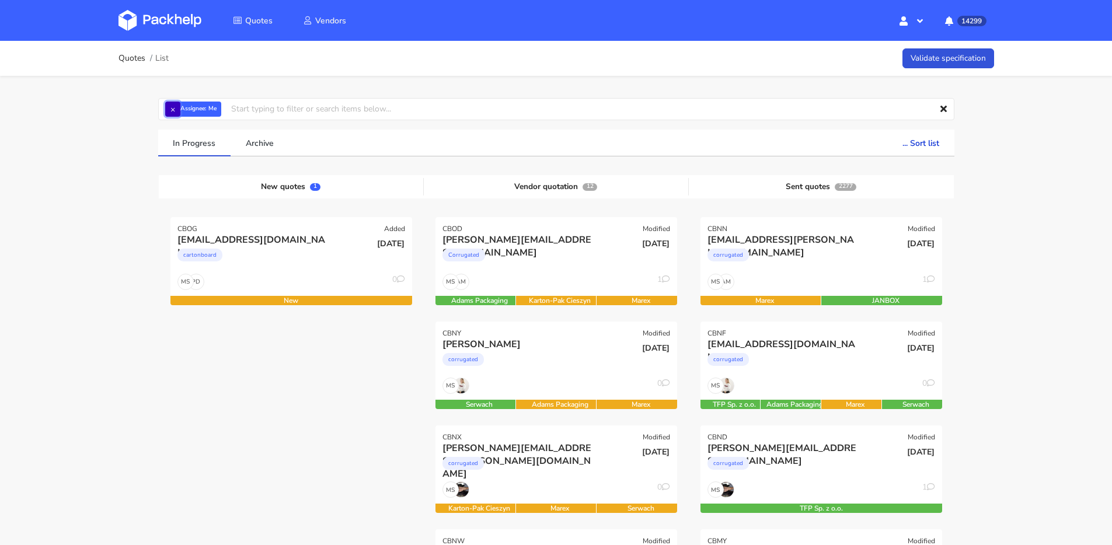
click at [177, 110] on button "×" at bounding box center [172, 109] width 15 height 15
click at [177, 110] on input "text" at bounding box center [556, 109] width 796 height 22
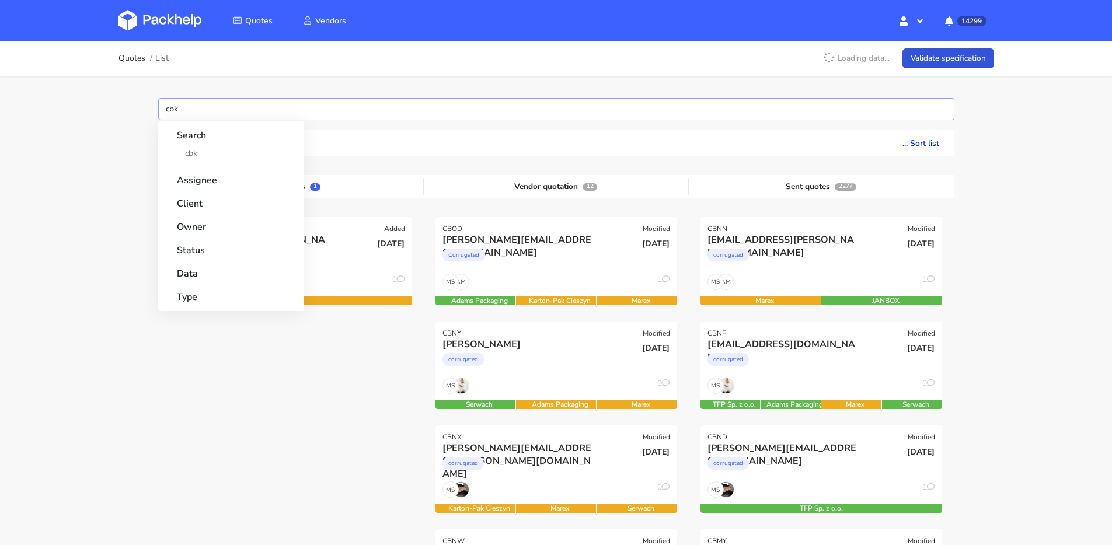
type input "cbkn"
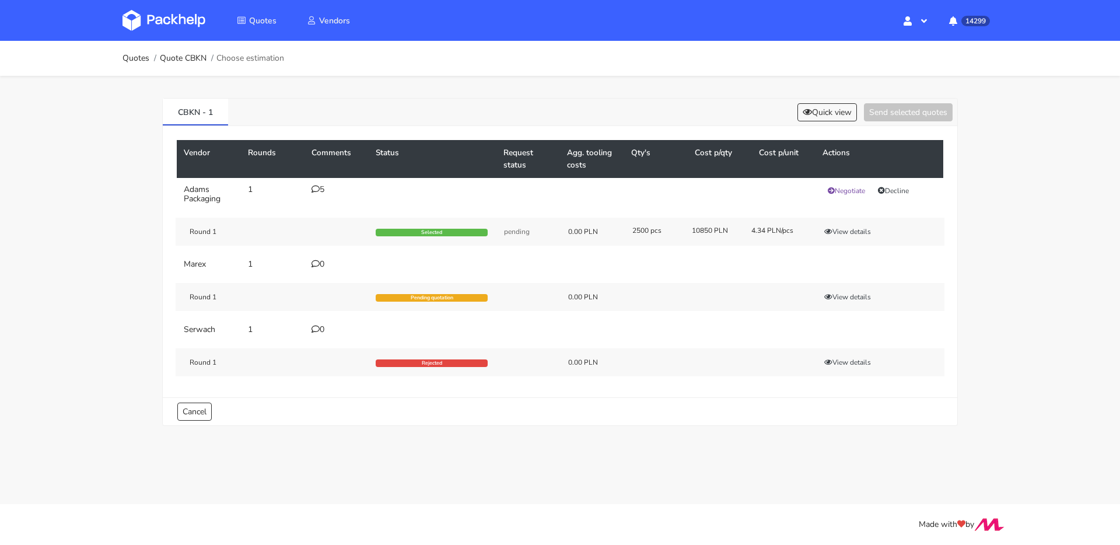
click at [322, 193] on div "5" at bounding box center [337, 189] width 50 height 9
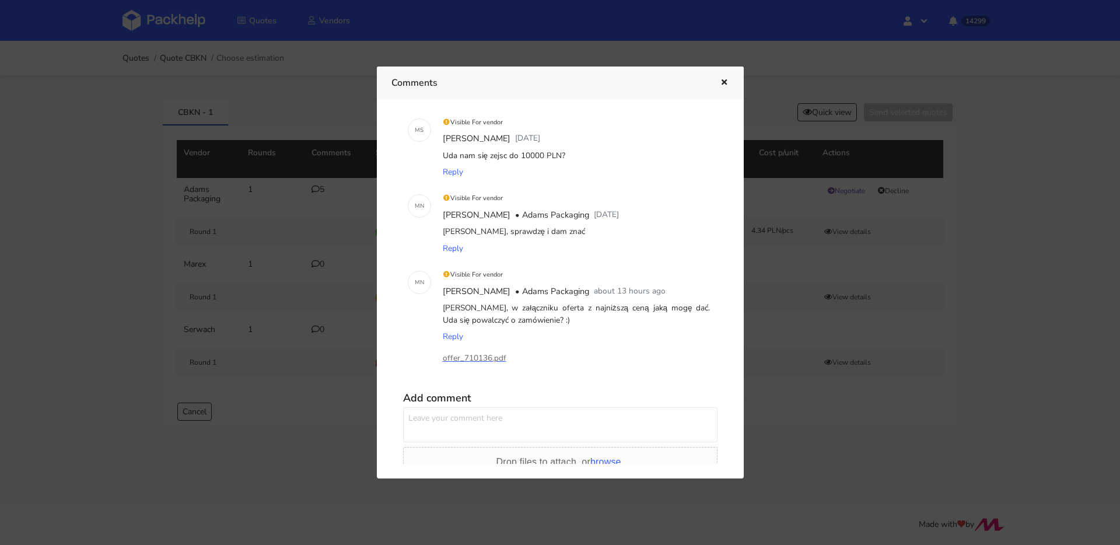
scroll to position [233, 0]
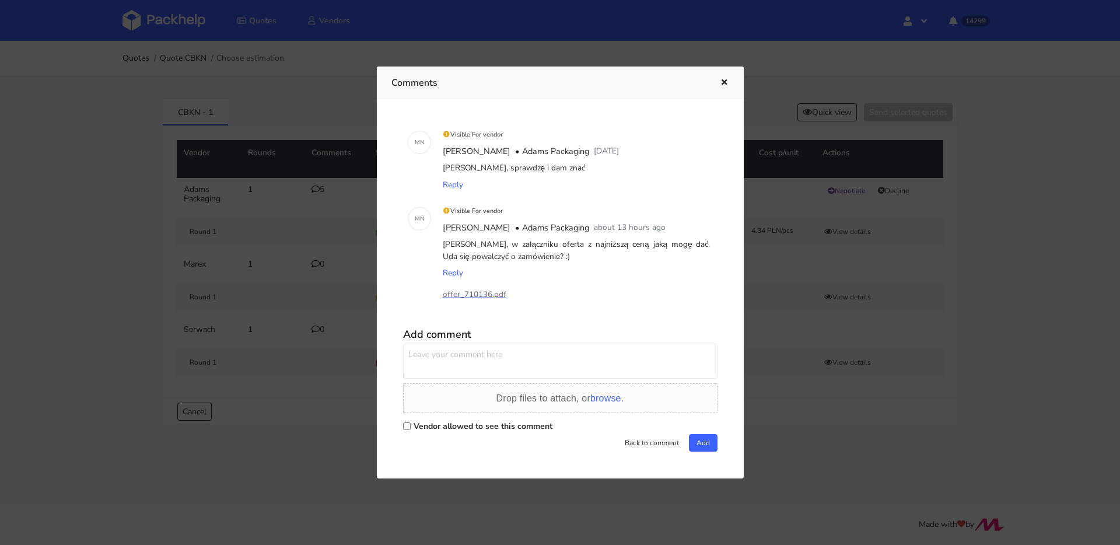
click at [481, 292] on p "offer_710136.pdf" at bounding box center [501, 294] width 117 height 13
click at [243, 208] on div at bounding box center [560, 272] width 1120 height 545
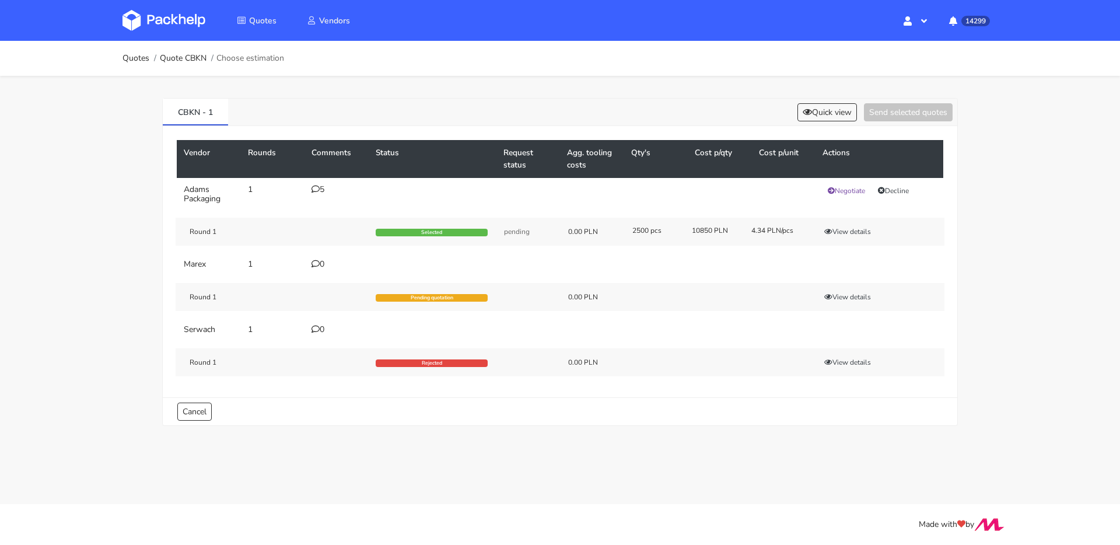
click at [322, 193] on div "5" at bounding box center [337, 189] width 50 height 9
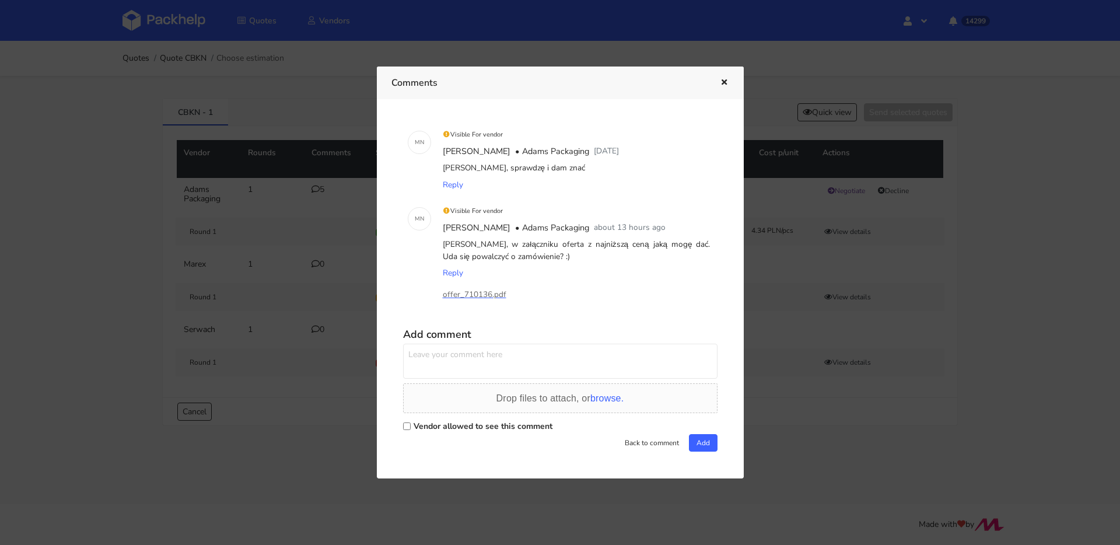
click at [493, 352] on textarea at bounding box center [560, 361] width 315 height 35
type textarea "spróbujemy, dziękuję"
click at [519, 428] on label "Vendor allowed to see this comment" at bounding box center [483, 426] width 139 height 11
click at [411, 428] on input "Vendor allowed to see this comment" at bounding box center [407, 427] width 8 height 8
checkbox input "true"
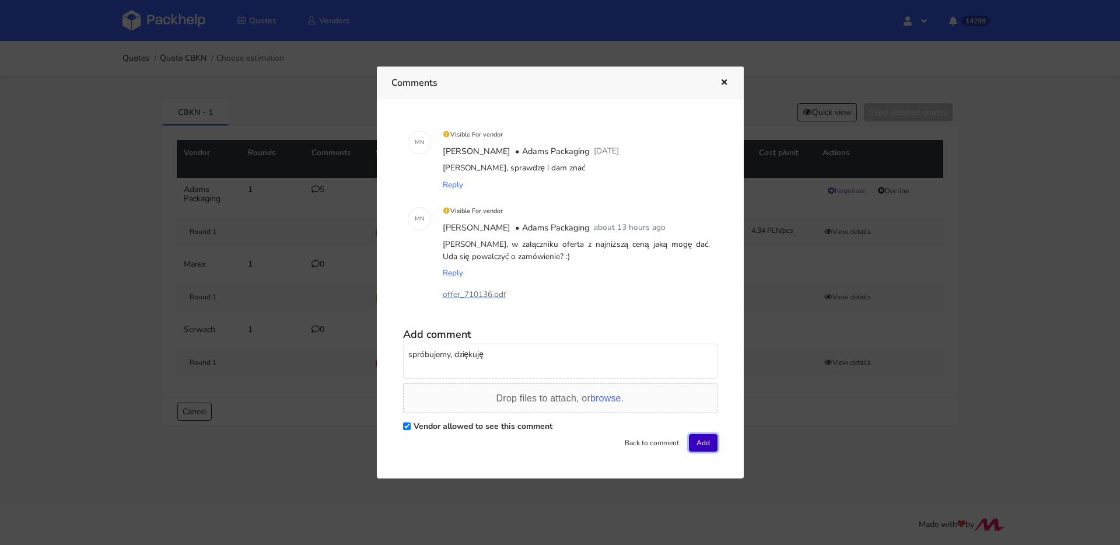
click at [691, 449] on button "Add" at bounding box center [703, 443] width 29 height 18
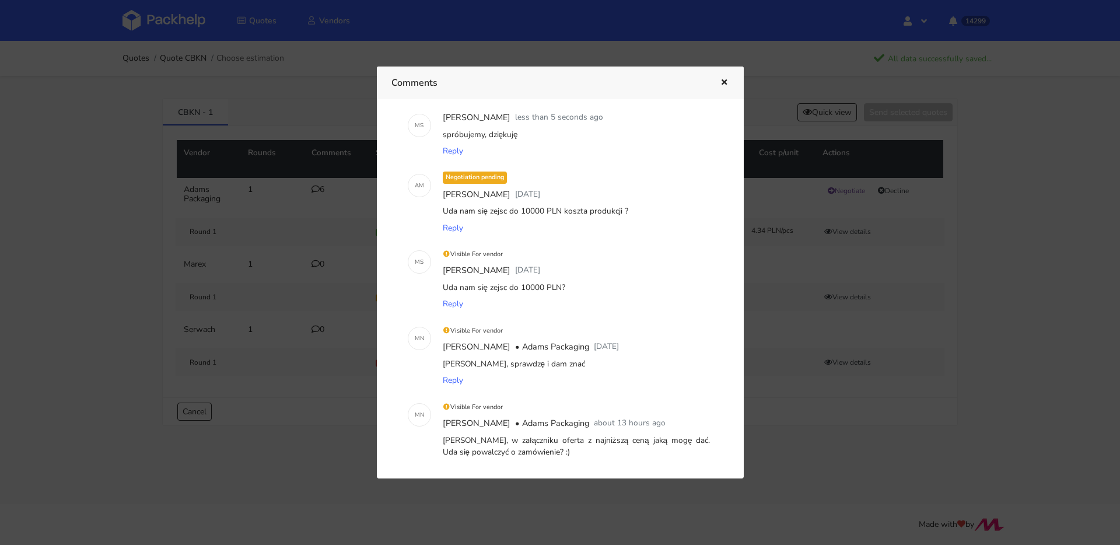
scroll to position [0, 0]
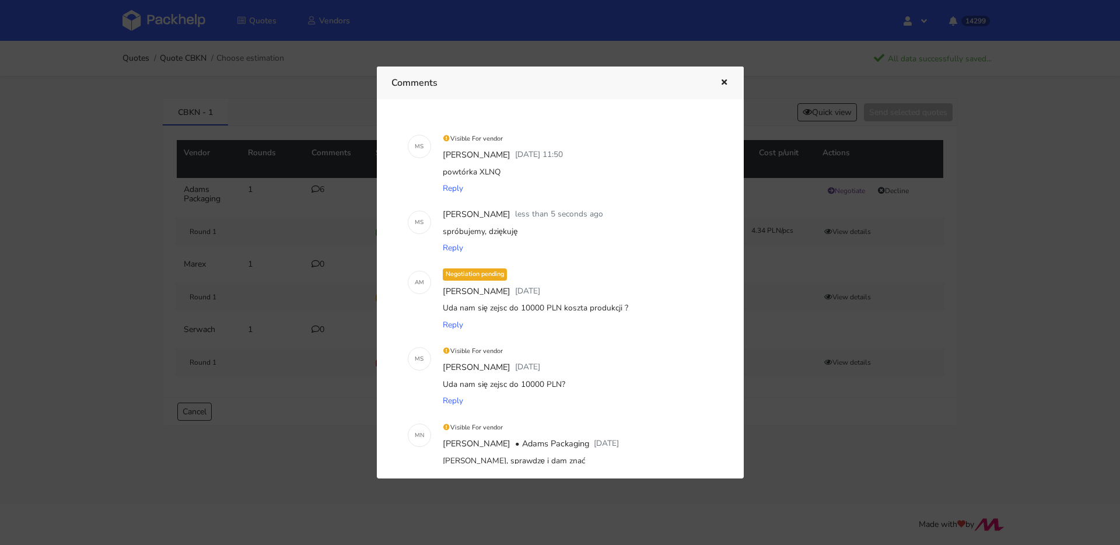
click at [721, 85] on icon "button" at bounding box center [725, 83] width 10 height 8
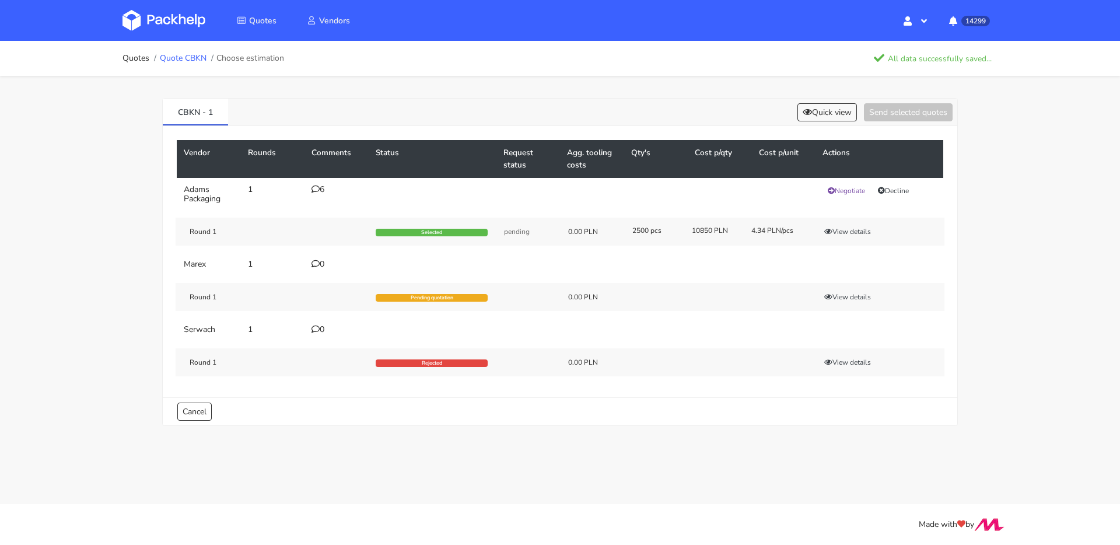
click at [194, 63] on link "Quote CBKN" at bounding box center [183, 58] width 47 height 9
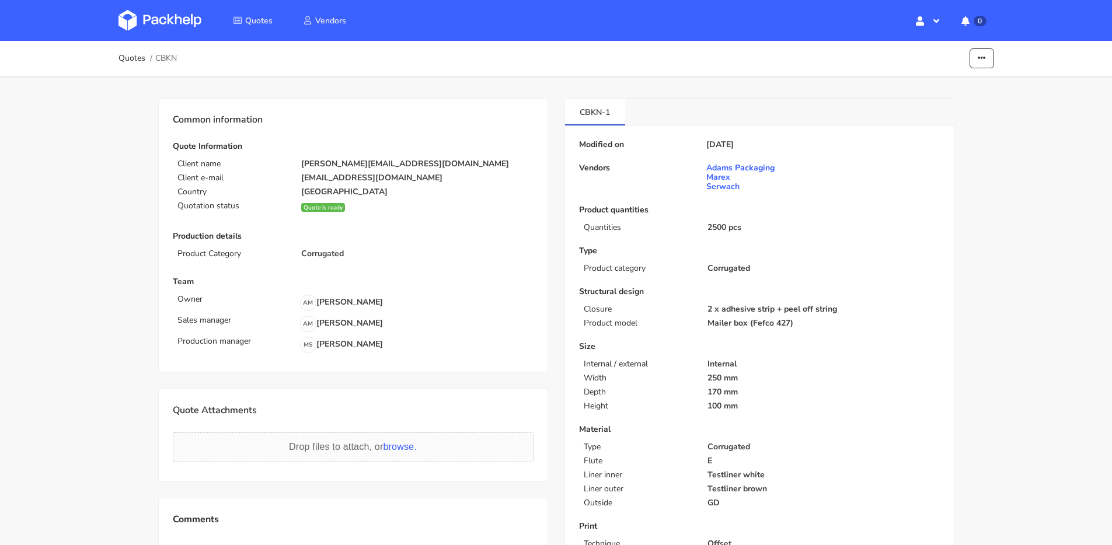
scroll to position [413, 0]
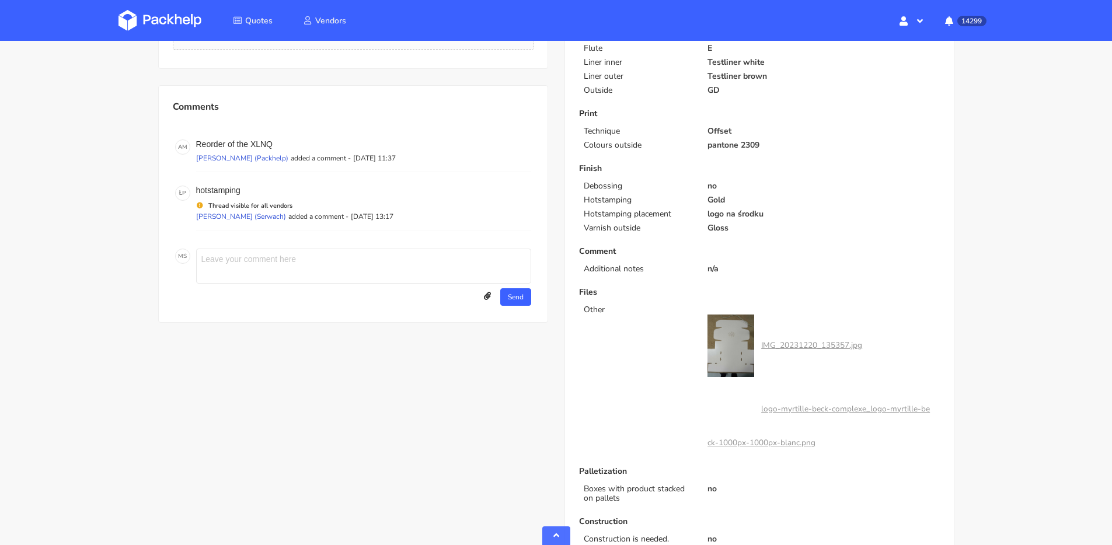
click at [258, 256] on textarea at bounding box center [363, 266] width 335 height 35
click at [480, 298] on div "Send" at bounding box center [363, 295] width 335 height 22
click at [479, 298] on div "Send" at bounding box center [363, 295] width 335 height 22
click at [484, 294] on icon at bounding box center [487, 296] width 7 height 8
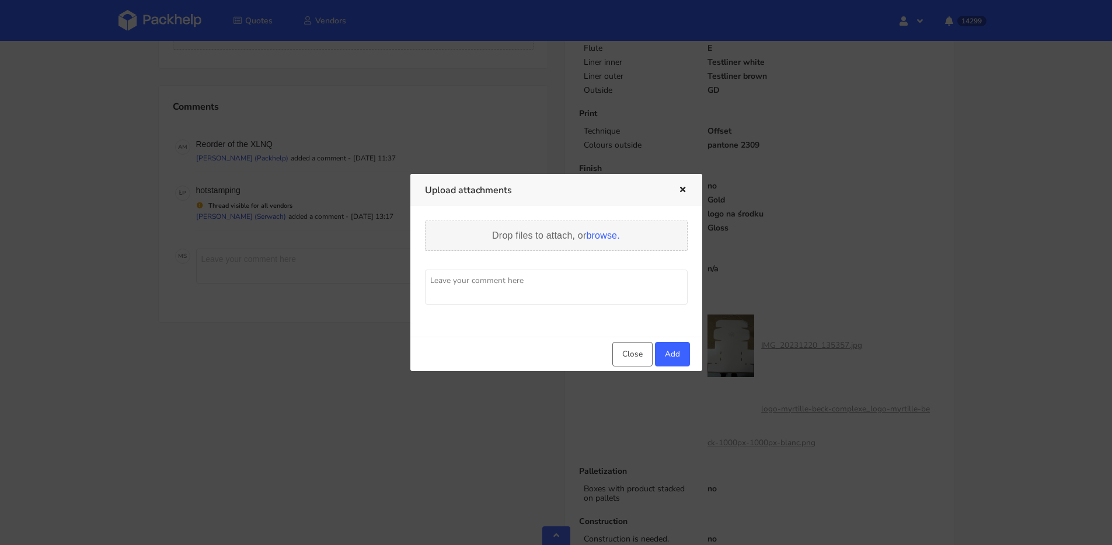
click at [566, 234] on span "Drop files to attach, or browse." at bounding box center [556, 236] width 128 height 10
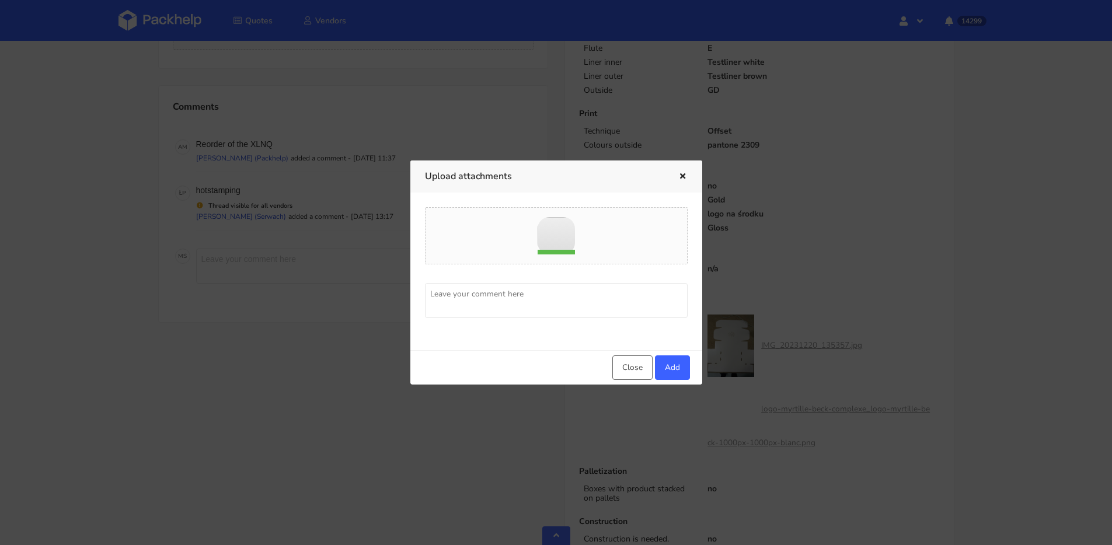
click at [546, 303] on textarea at bounding box center [556, 300] width 263 height 35
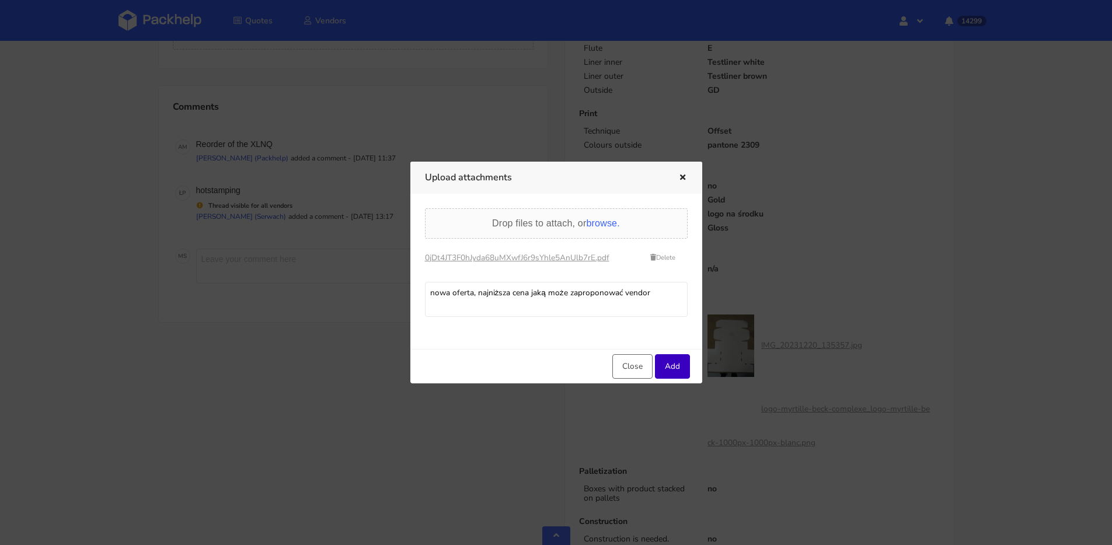
type textarea "nowa oferta, najniższa cena jaką może zaproponować vendor"
click at [666, 360] on button "Add" at bounding box center [672, 366] width 35 height 25
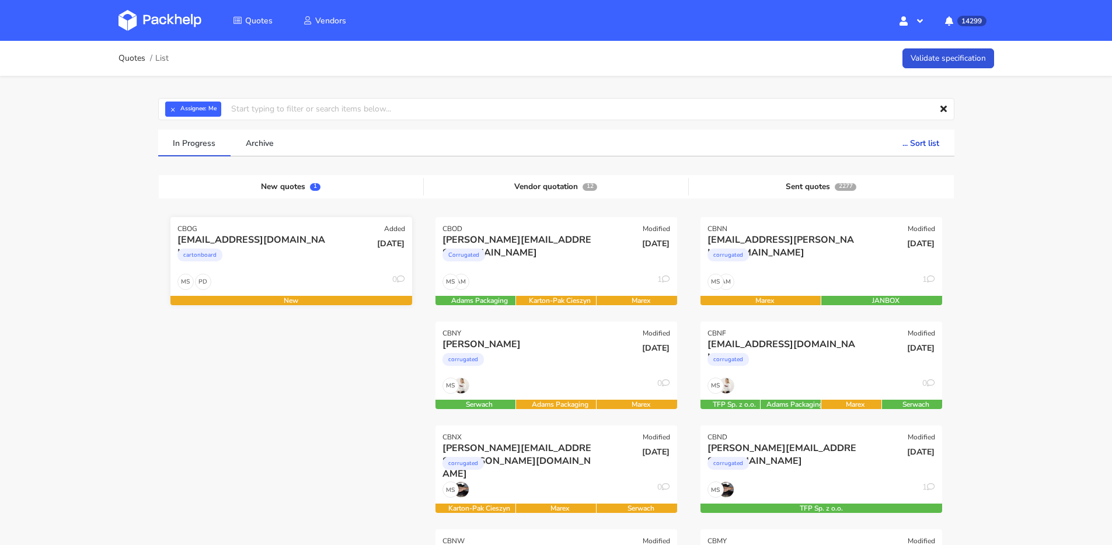
click at [284, 268] on div "cartonboard" at bounding box center [254, 257] width 155 height 23
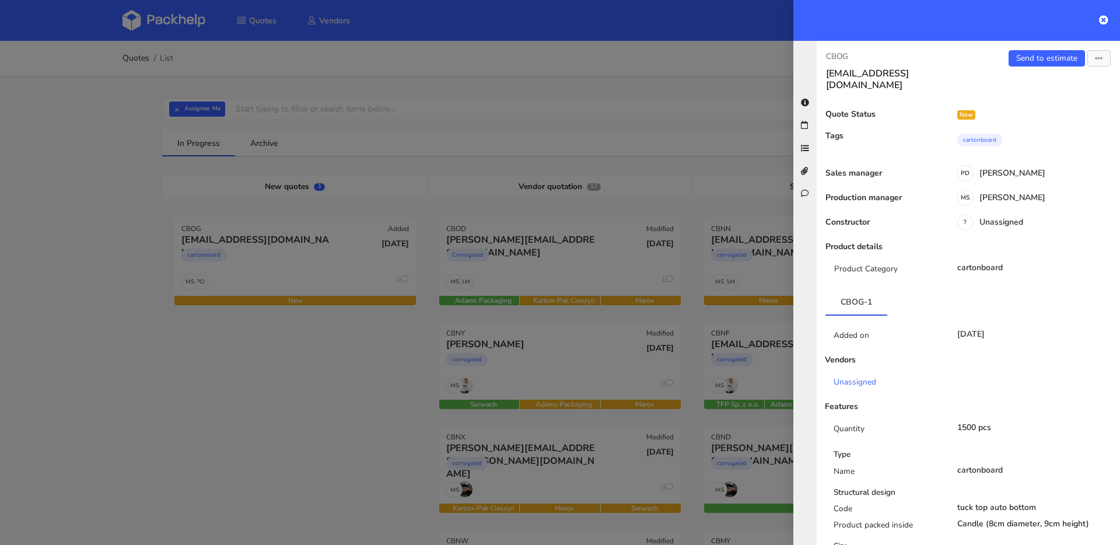
click at [1010, 195] on div "Production manager MS Maciej Sikora" at bounding box center [968, 203] width 303 height 20
click at [1010, 193] on div "MS Maciej Sikora" at bounding box center [1032, 199] width 177 height 13
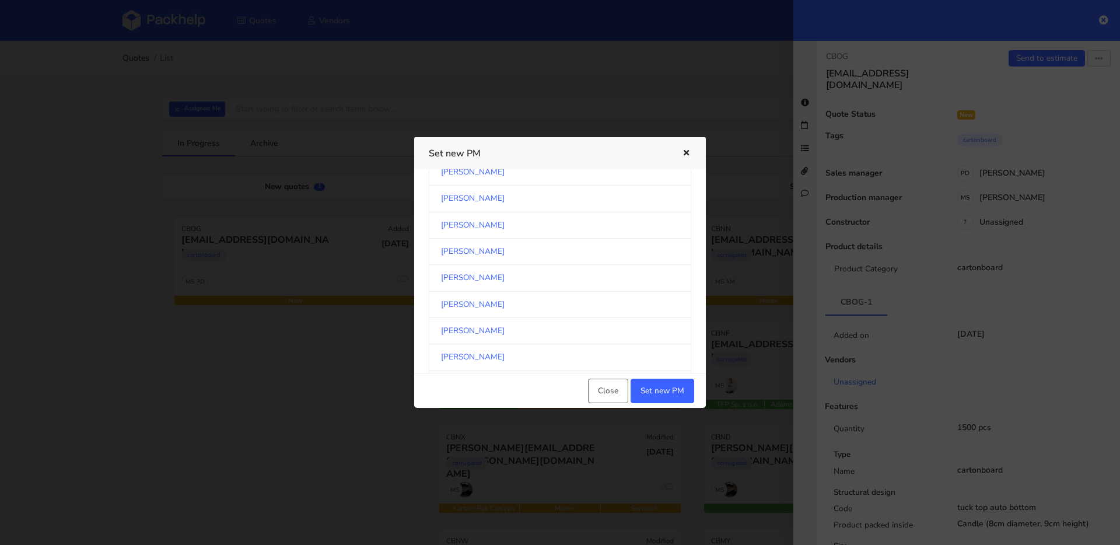
scroll to position [1059, 0]
click at [491, 291] on link "[PERSON_NAME]" at bounding box center [560, 304] width 263 height 26
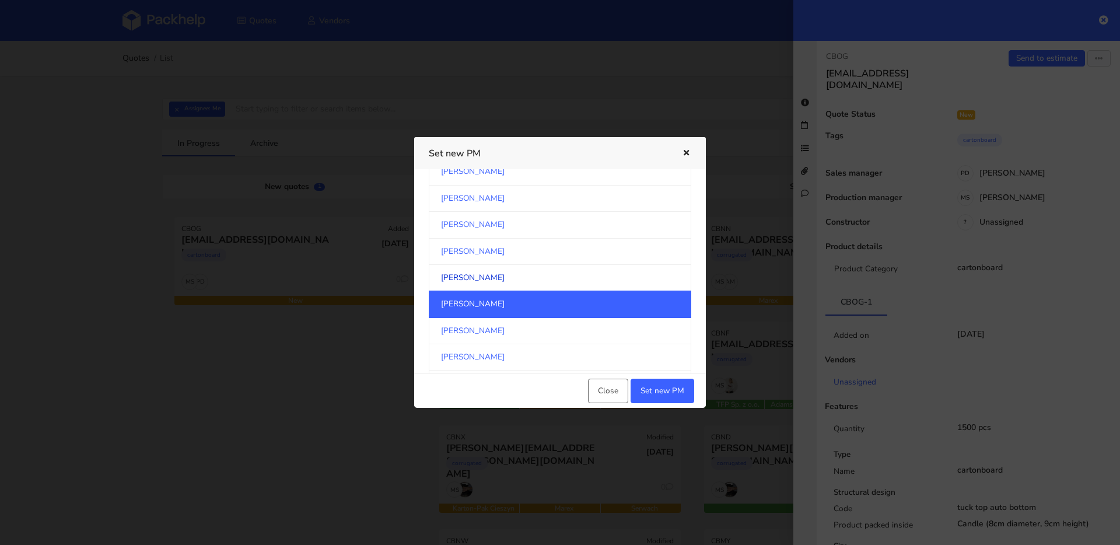
click at [493, 285] on link "[PERSON_NAME]" at bounding box center [560, 278] width 263 height 26
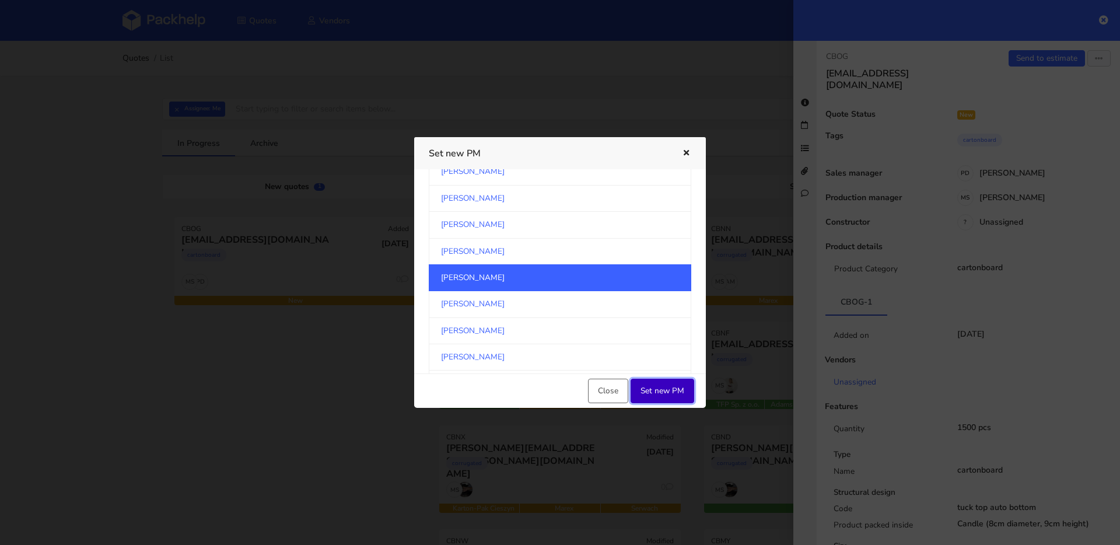
click at [644, 385] on button "Set new PM" at bounding box center [663, 391] width 64 height 25
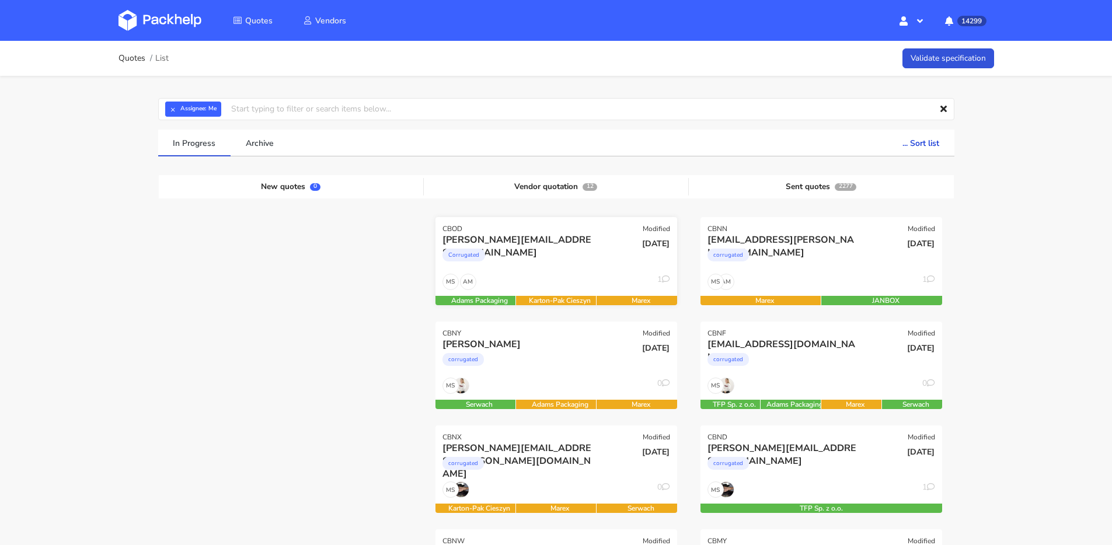
click at [579, 264] on div "Corrugated" at bounding box center [519, 257] width 155 height 23
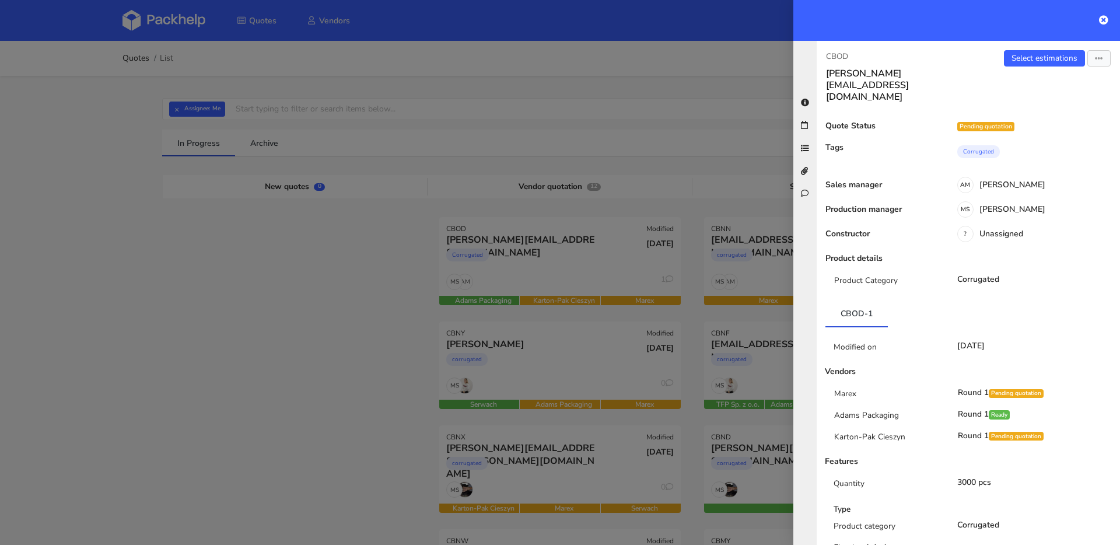
click at [645, 266] on div at bounding box center [560, 272] width 1120 height 545
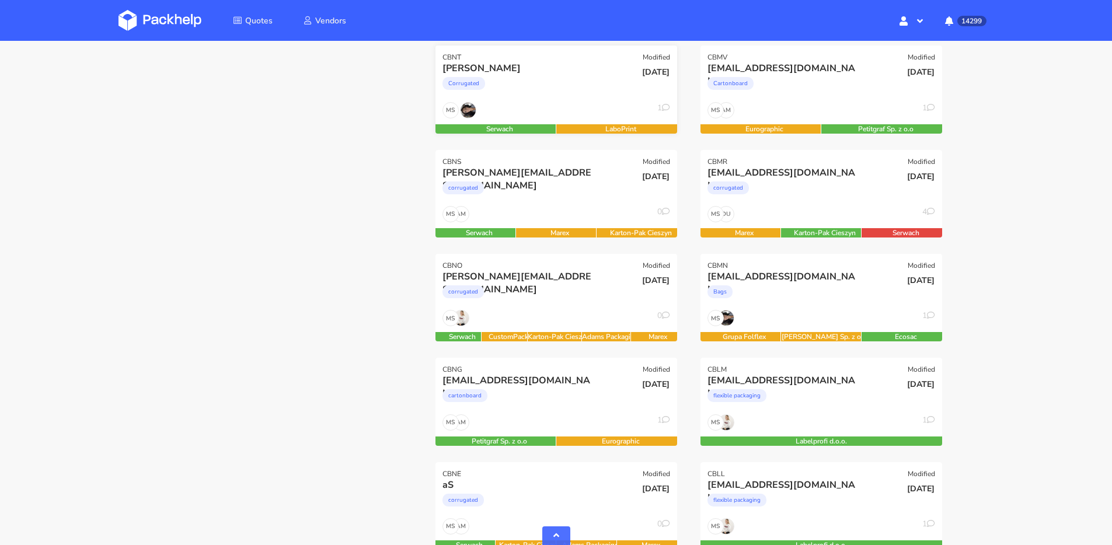
scroll to position [694, 0]
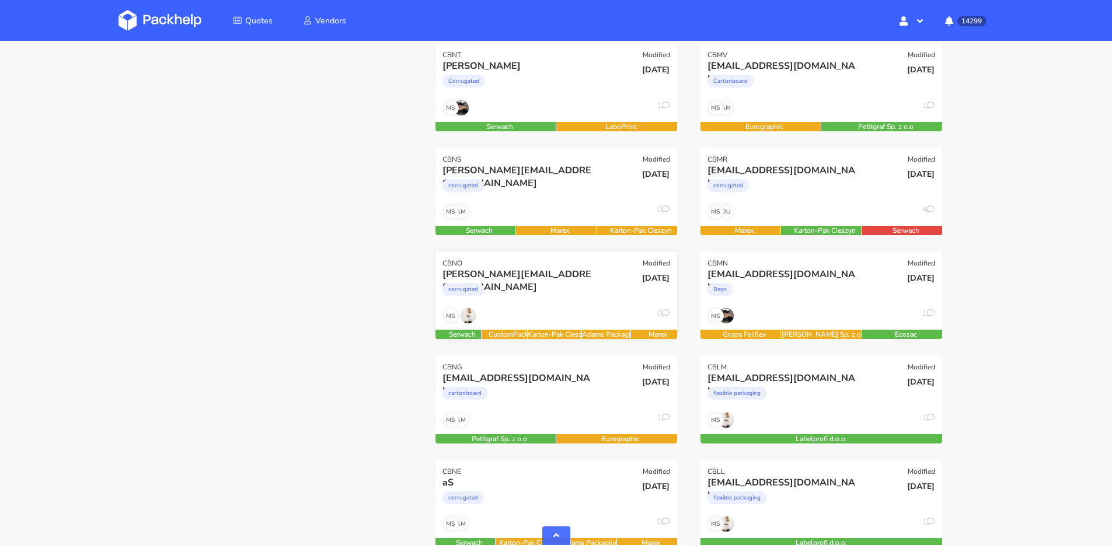
click at [616, 299] on div "[DATE]" at bounding box center [636, 288] width 81 height 40
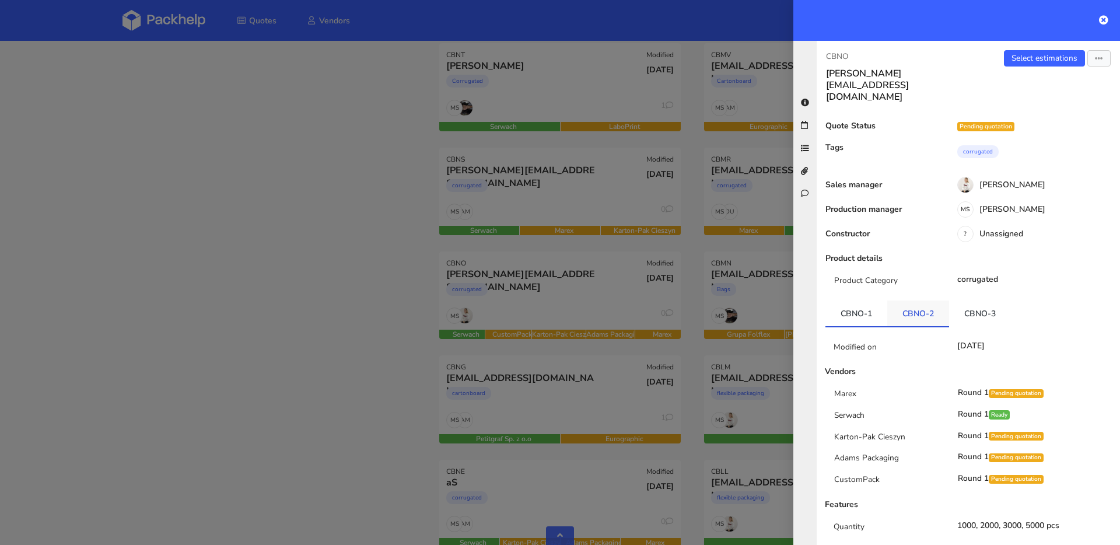
click at [929, 301] on link "CBNO-2" at bounding box center [919, 314] width 62 height 26
click at [972, 301] on link "CBNO-3" at bounding box center [980, 314] width 62 height 26
click at [551, 313] on div at bounding box center [560, 272] width 1120 height 545
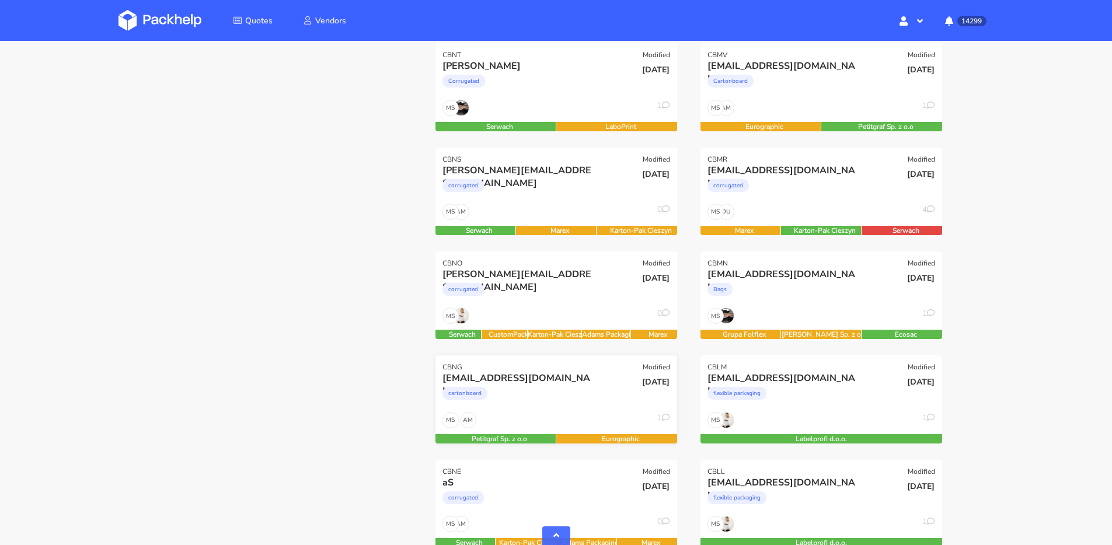
scroll to position [786, 0]
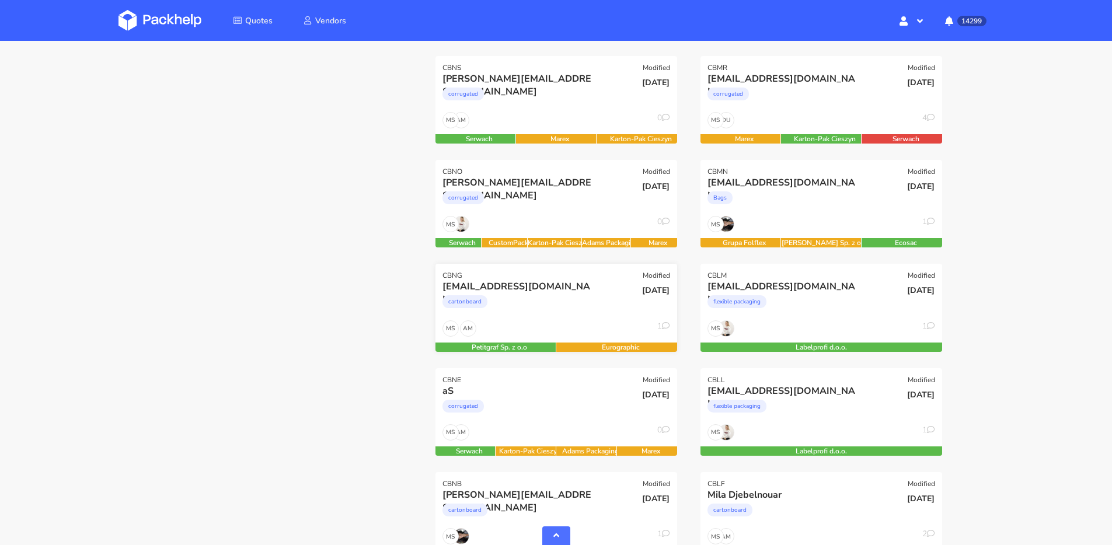
click at [571, 339] on div "AM MS 1" at bounding box center [556, 331] width 242 height 22
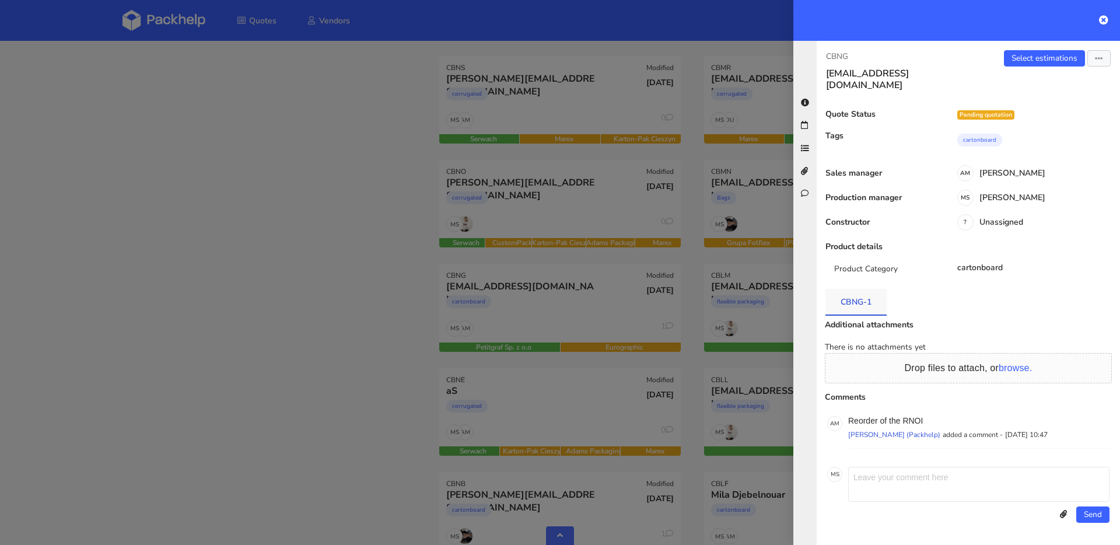
click at [856, 299] on link "CBNG-1" at bounding box center [856, 302] width 61 height 26
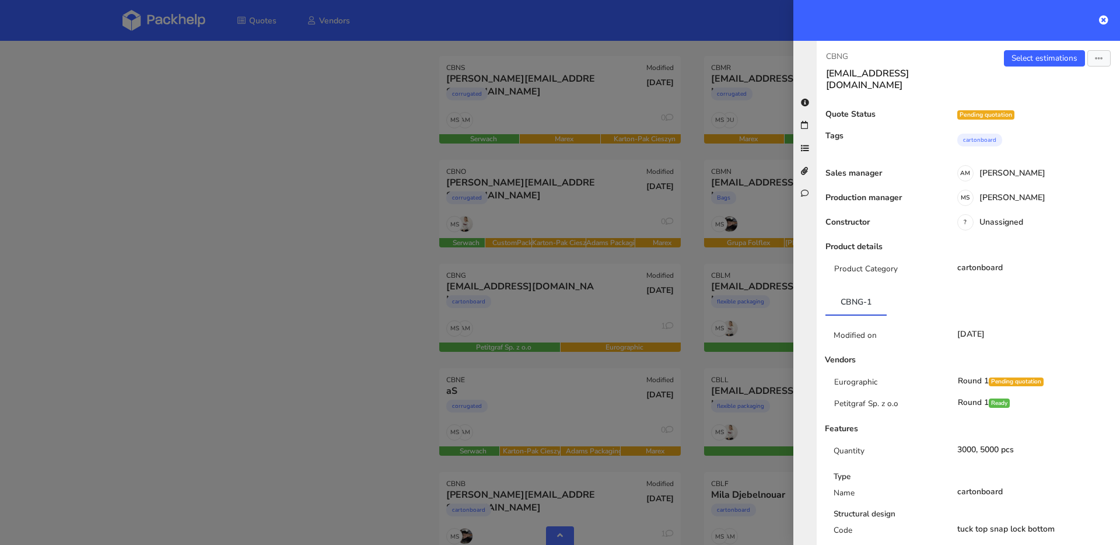
click at [616, 298] on div at bounding box center [560, 272] width 1120 height 545
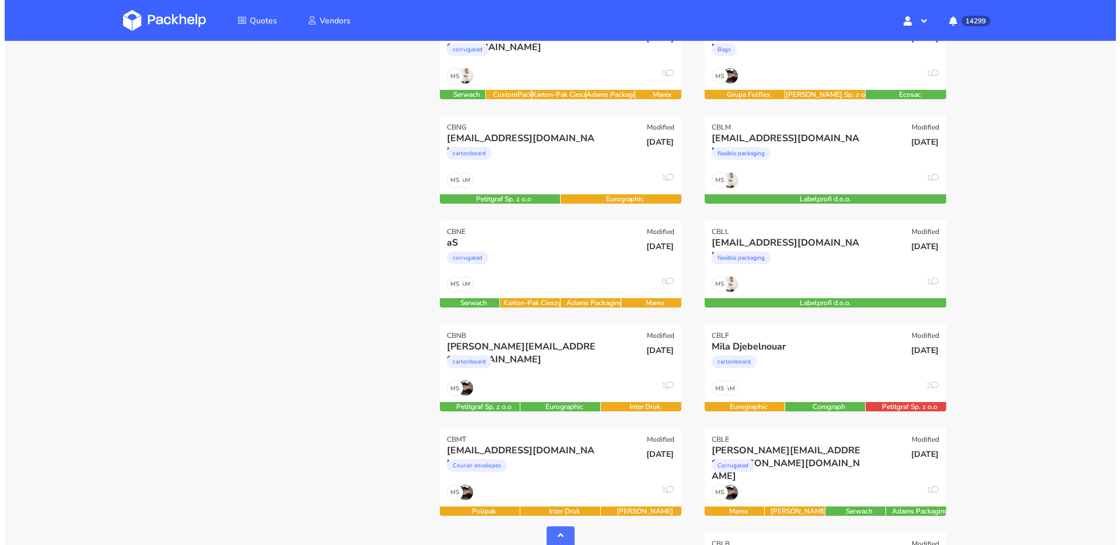
scroll to position [934, 0]
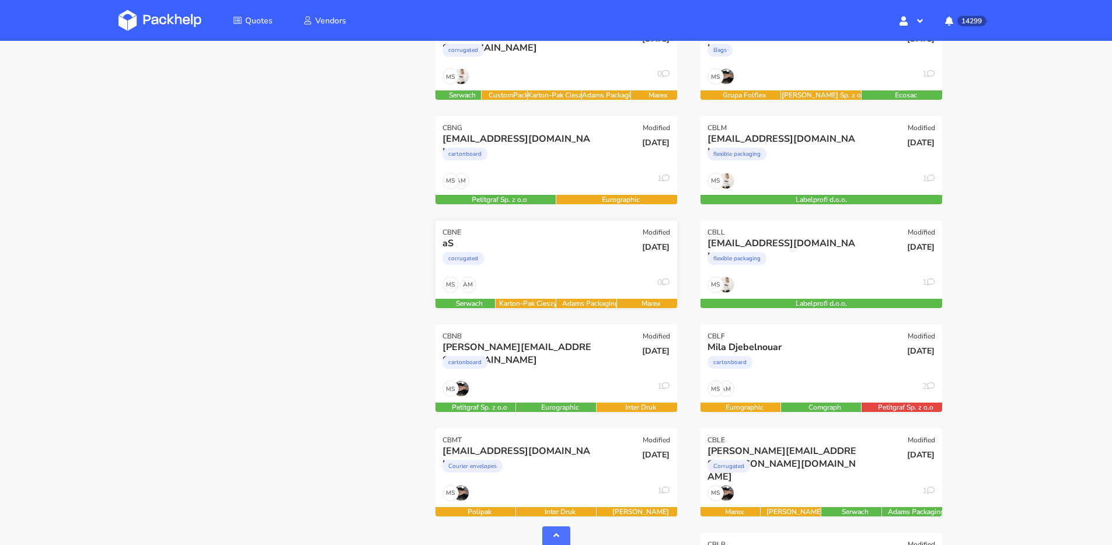
click at [548, 257] on div "corrugated" at bounding box center [519, 261] width 155 height 23
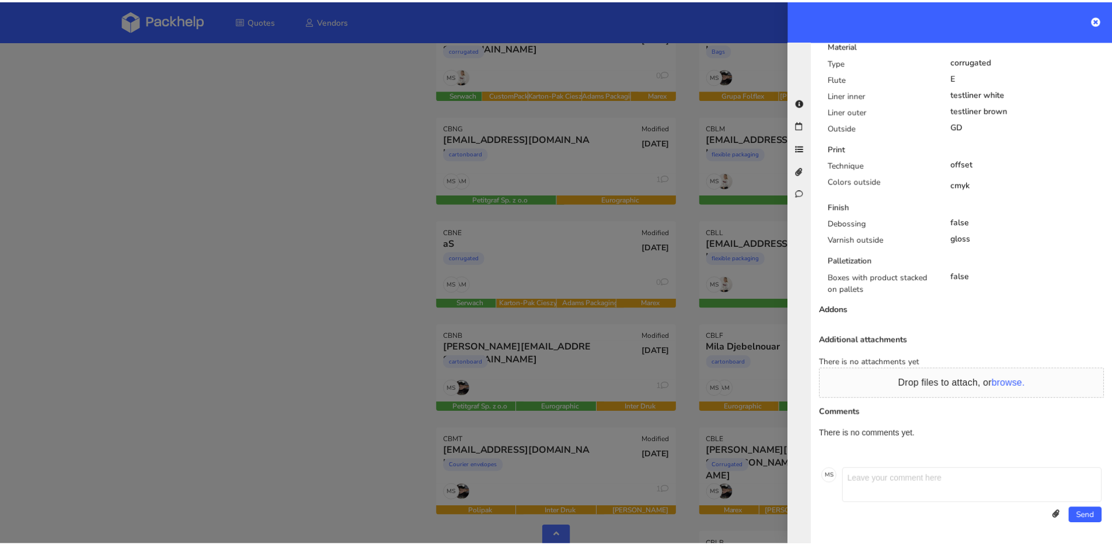
scroll to position [0, 0]
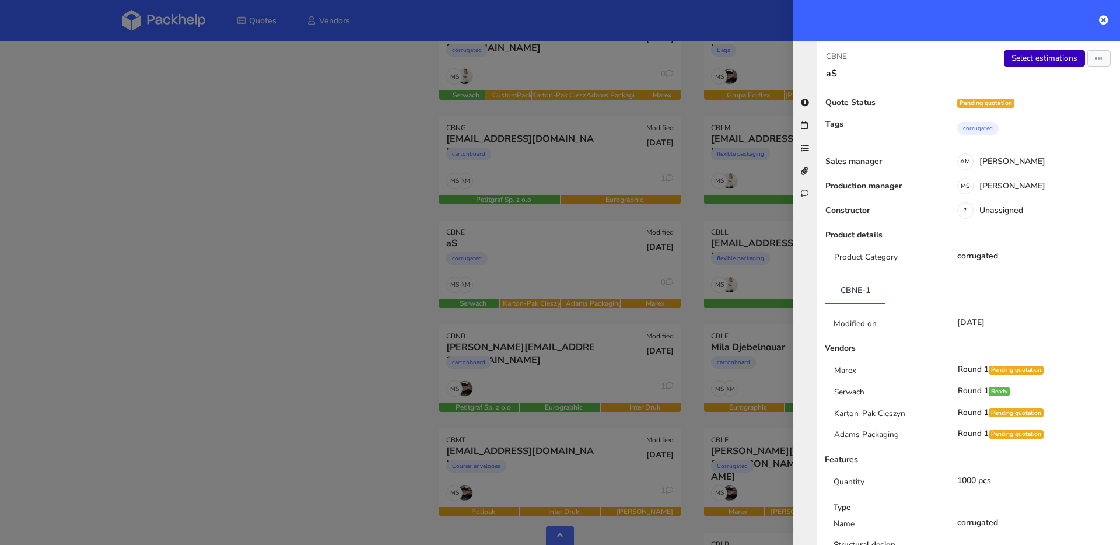
click at [1020, 57] on link "Select estimations" at bounding box center [1044, 58] width 81 height 16
click at [373, 138] on div at bounding box center [560, 272] width 1120 height 545
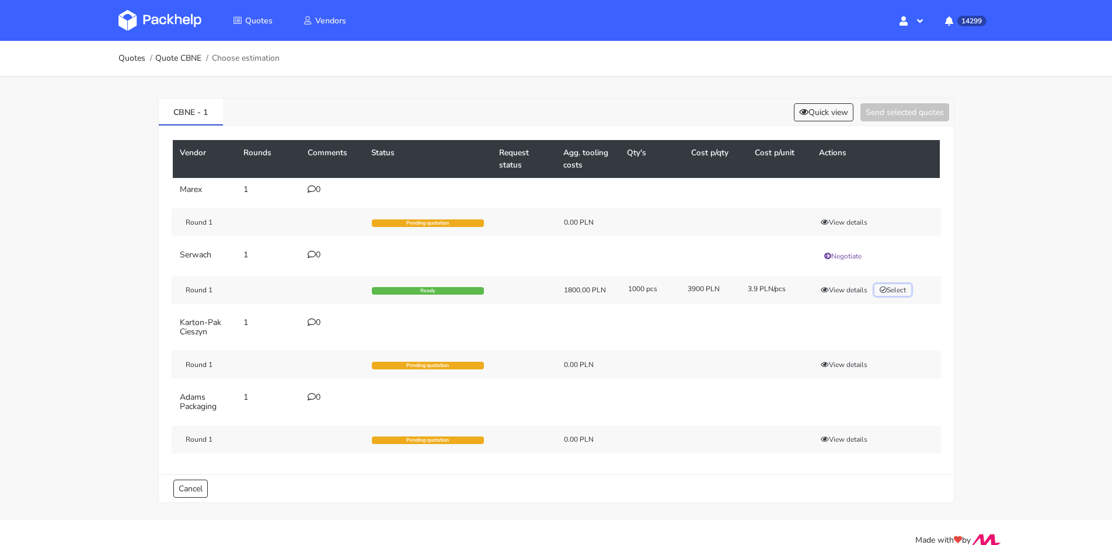
click at [891, 287] on button "Select" at bounding box center [892, 290] width 37 height 12
click at [902, 114] on button "Send selected quotes ( 1 )" at bounding box center [896, 112] width 105 height 18
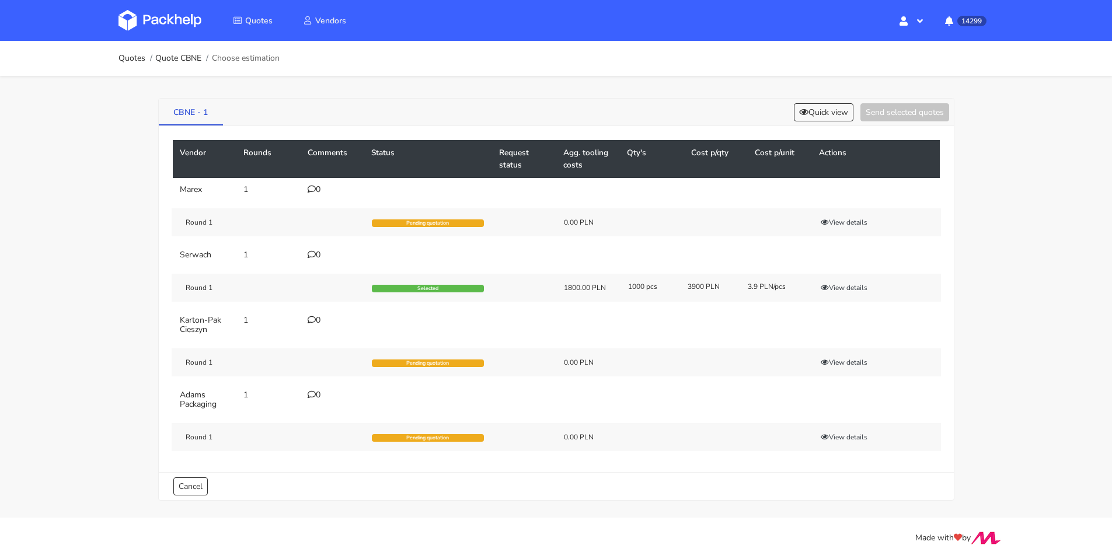
click at [162, 113] on link "CBNE - 1" at bounding box center [191, 112] width 65 height 26
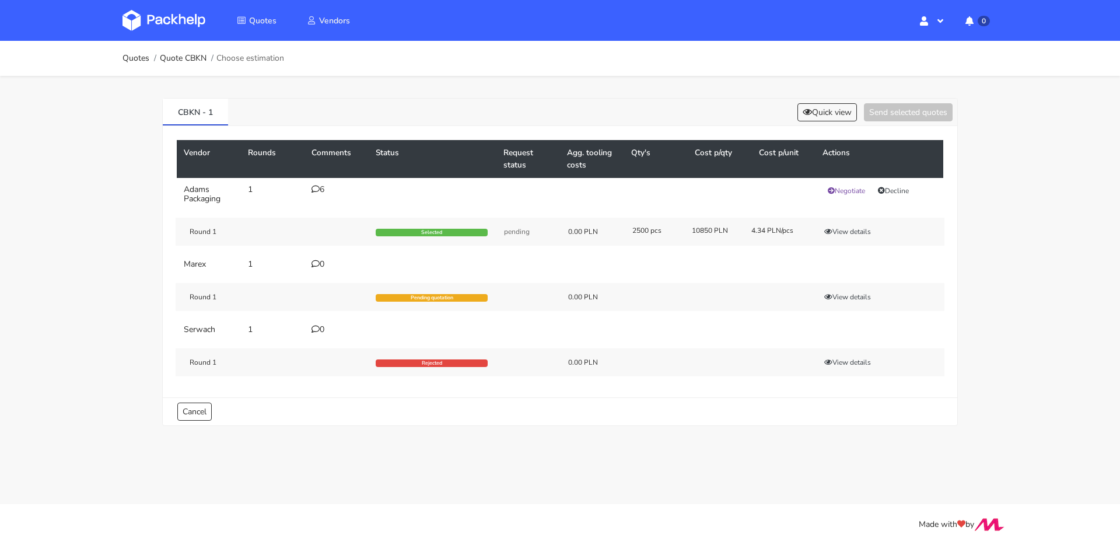
click at [319, 188] on icon at bounding box center [316, 189] width 8 height 8
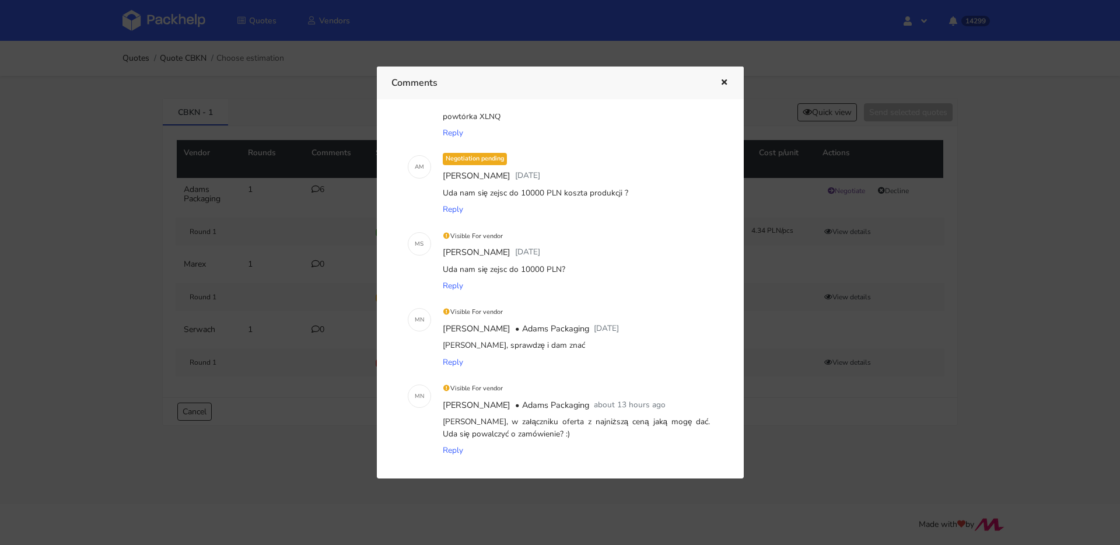
scroll to position [201, 0]
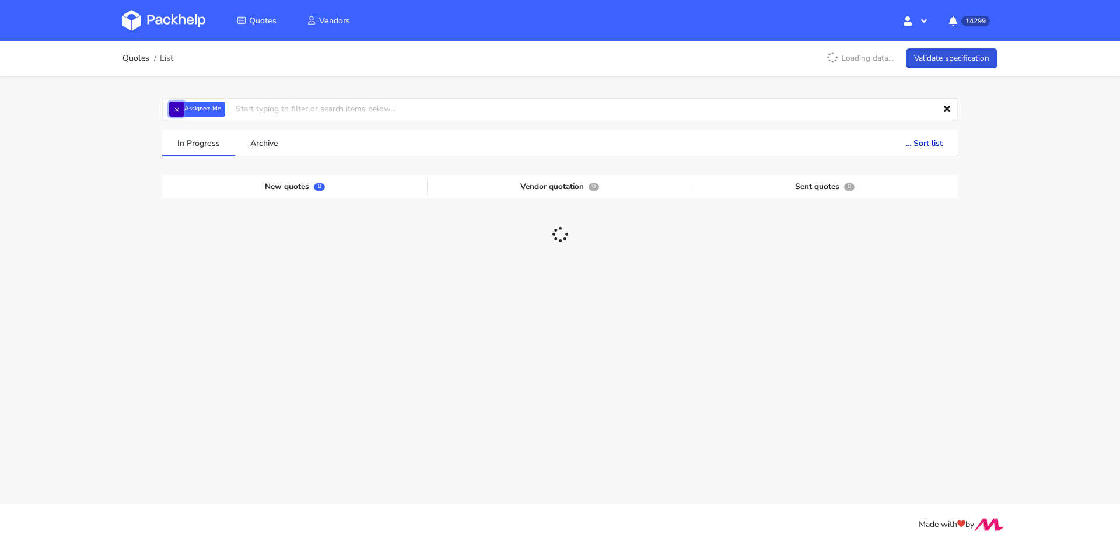
click at [173, 106] on button "×" at bounding box center [176, 109] width 15 height 15
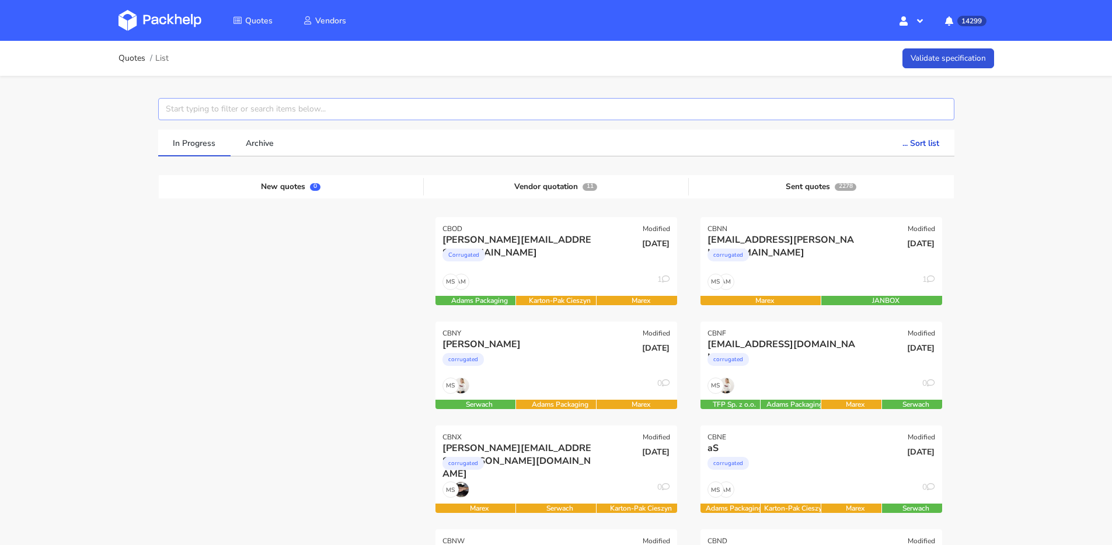
click at [200, 106] on input "text" at bounding box center [556, 109] width 796 height 22
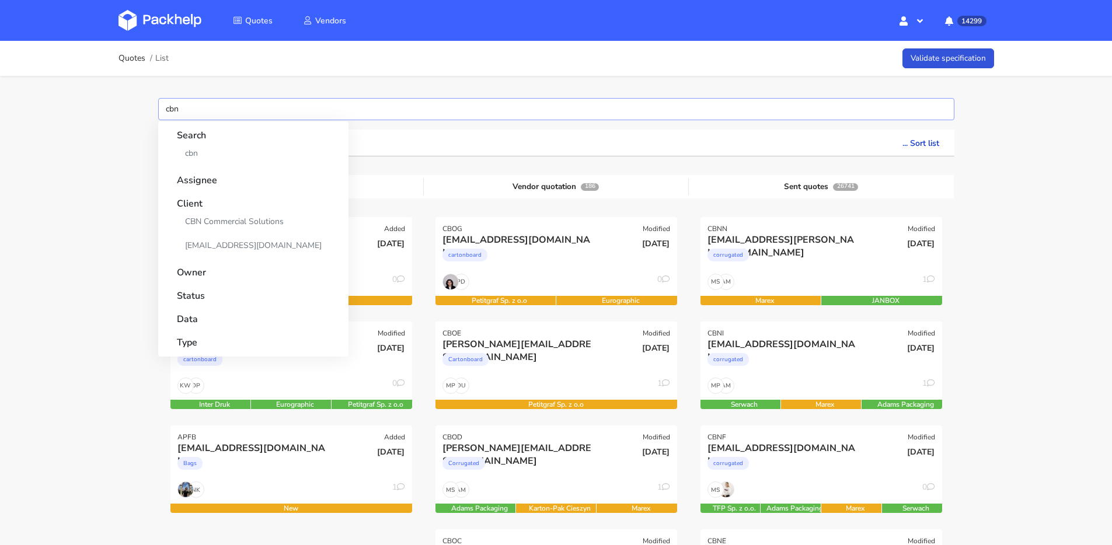
type input "cbnx"
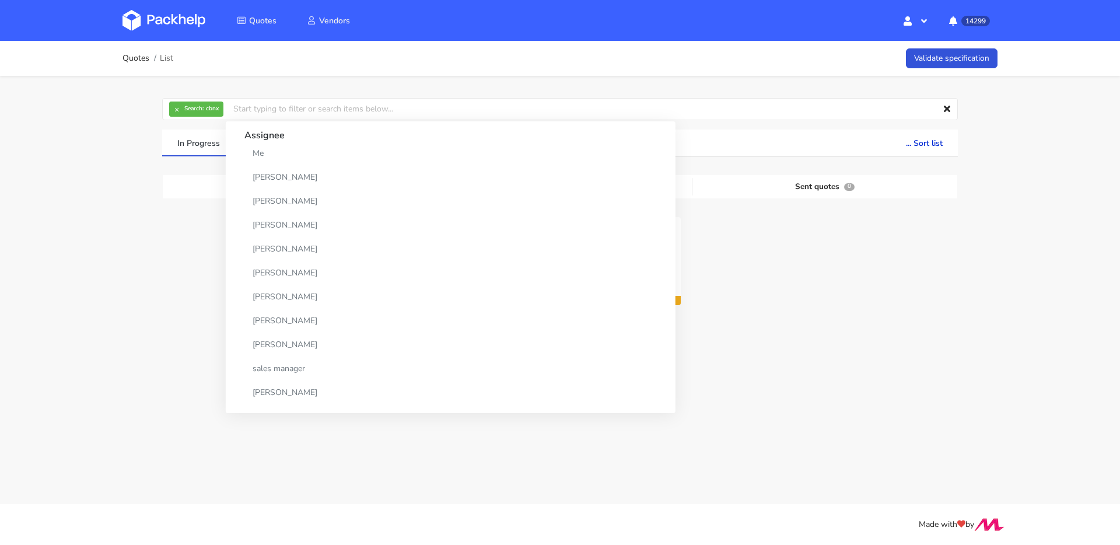
click at [826, 260] on div at bounding box center [825, 269] width 265 height 104
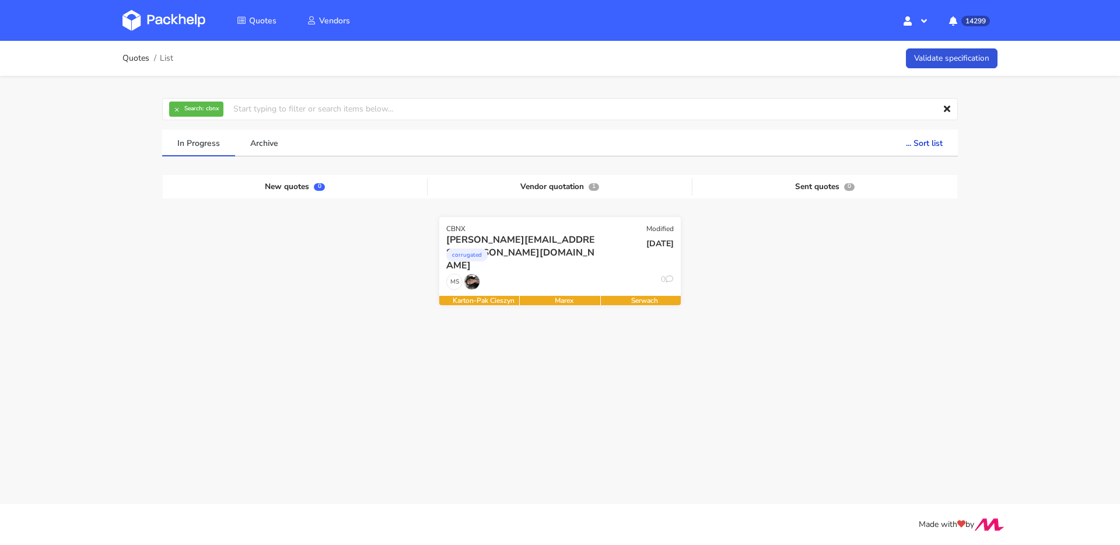
click at [620, 260] on div "24 Sep 2025" at bounding box center [641, 253] width 81 height 40
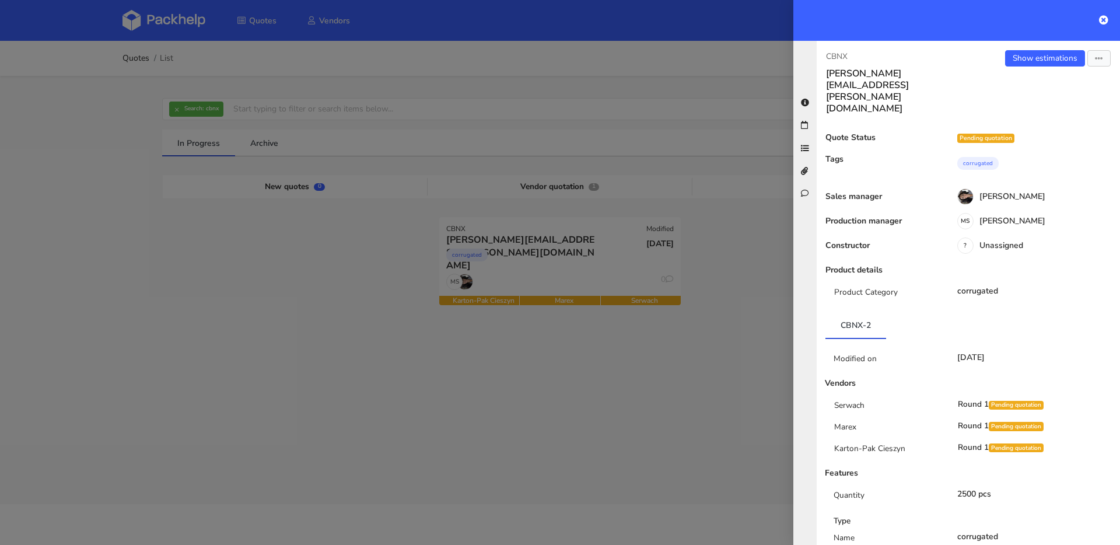
click at [303, 201] on div at bounding box center [560, 272] width 1120 height 545
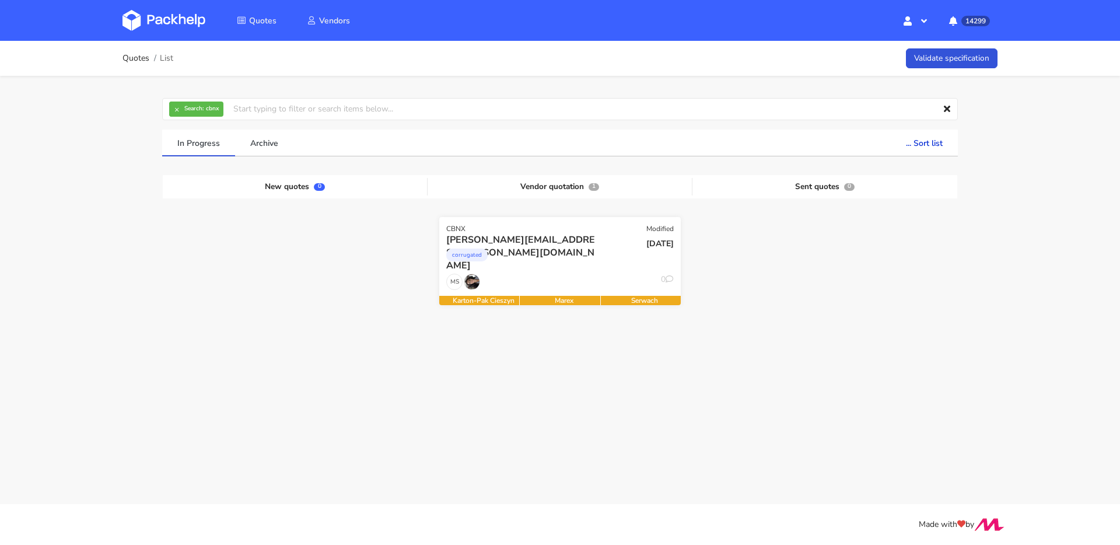
click at [627, 268] on div "[DATE]" at bounding box center [641, 253] width 81 height 40
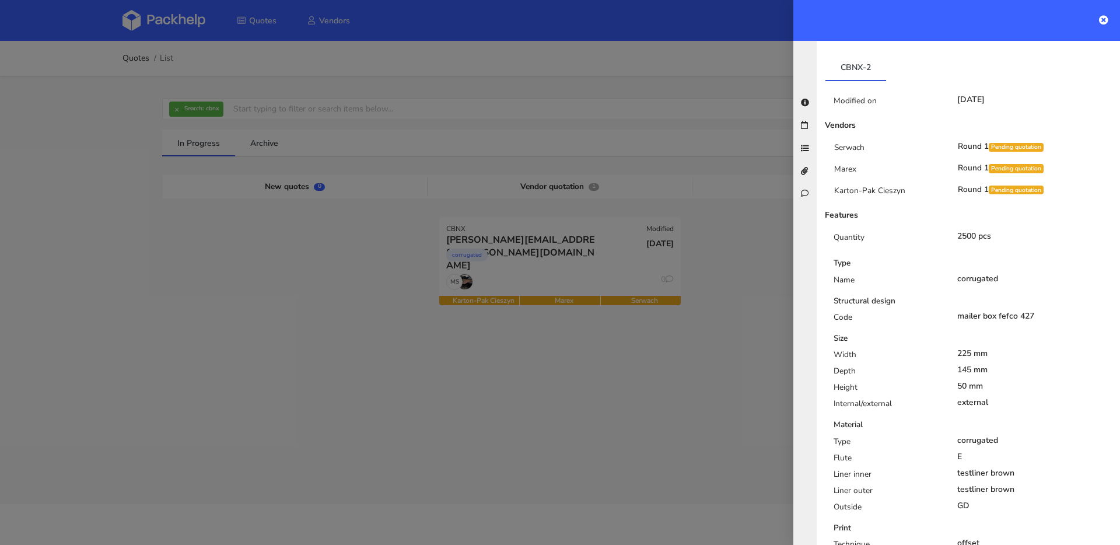
scroll to position [324, 0]
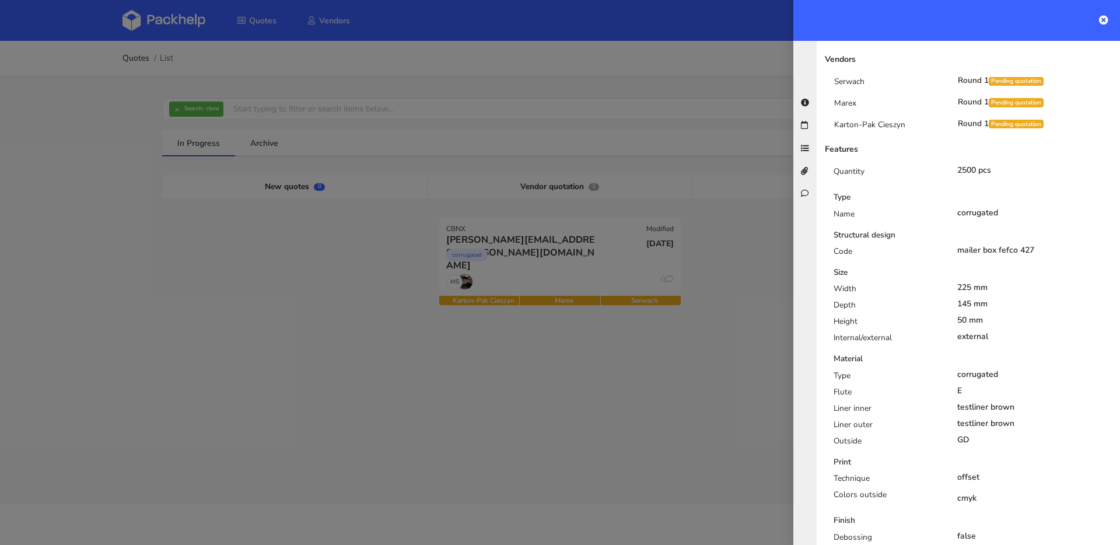
click at [277, 256] on div at bounding box center [560, 272] width 1120 height 545
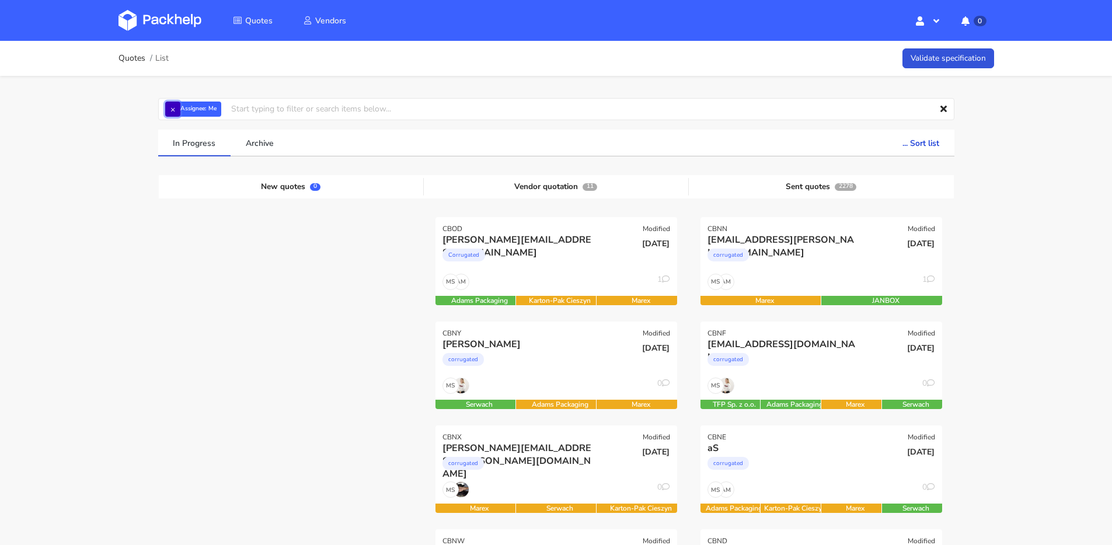
click at [172, 104] on button "×" at bounding box center [172, 109] width 15 height 15
click at [179, 106] on input "text" at bounding box center [556, 109] width 796 height 22
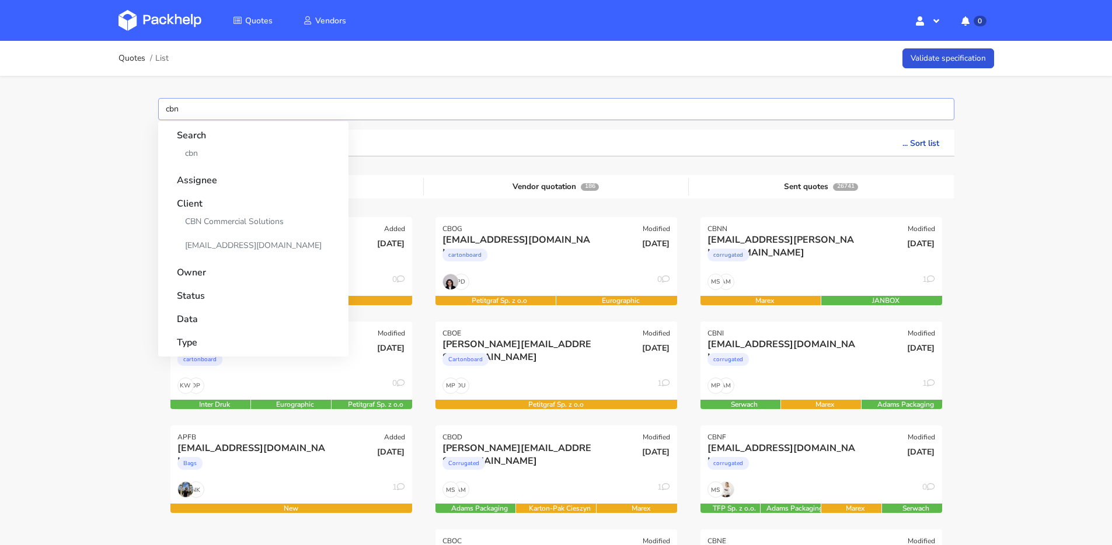
type input "cbnx"
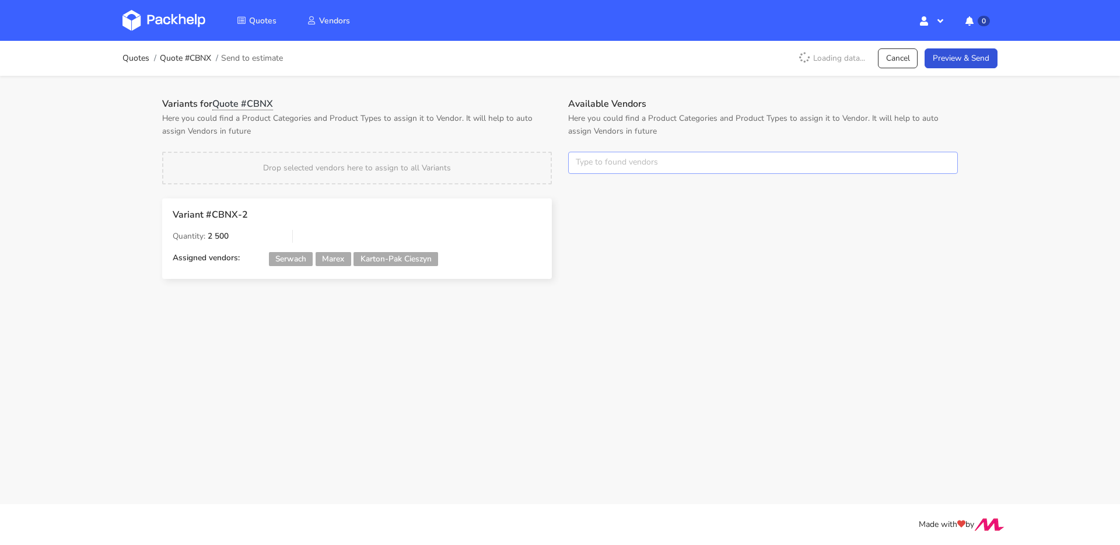
click at [602, 162] on input "text" at bounding box center [763, 163] width 390 height 22
type input "test"
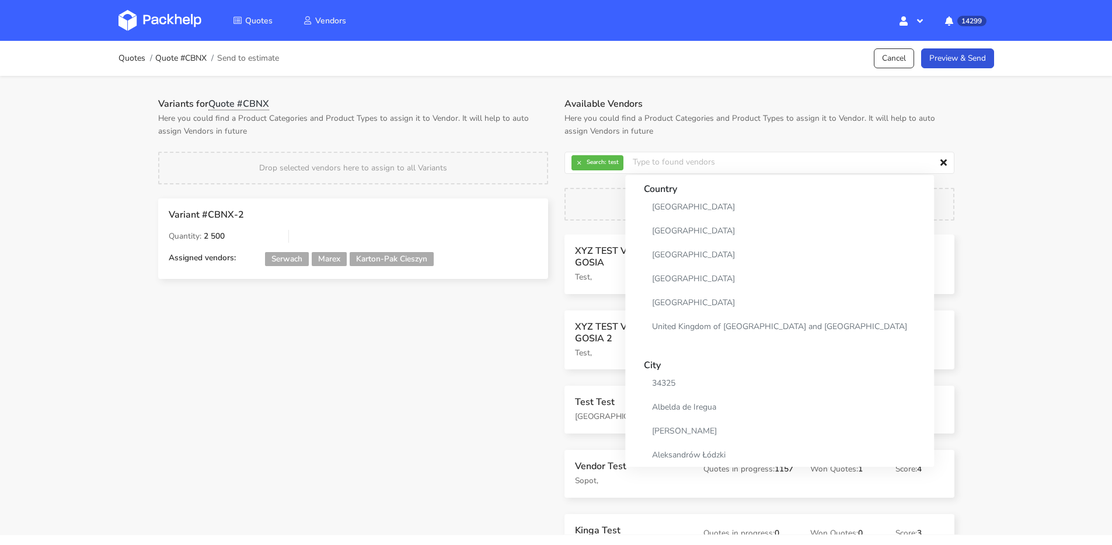
click at [589, 446] on div "XYZ TEST VENDOR GOSIA Test, Quotes in progress: 0 Won Quotes: 0 Score: 3 XYZ TE…" at bounding box center [759, 385] width 406 height 300
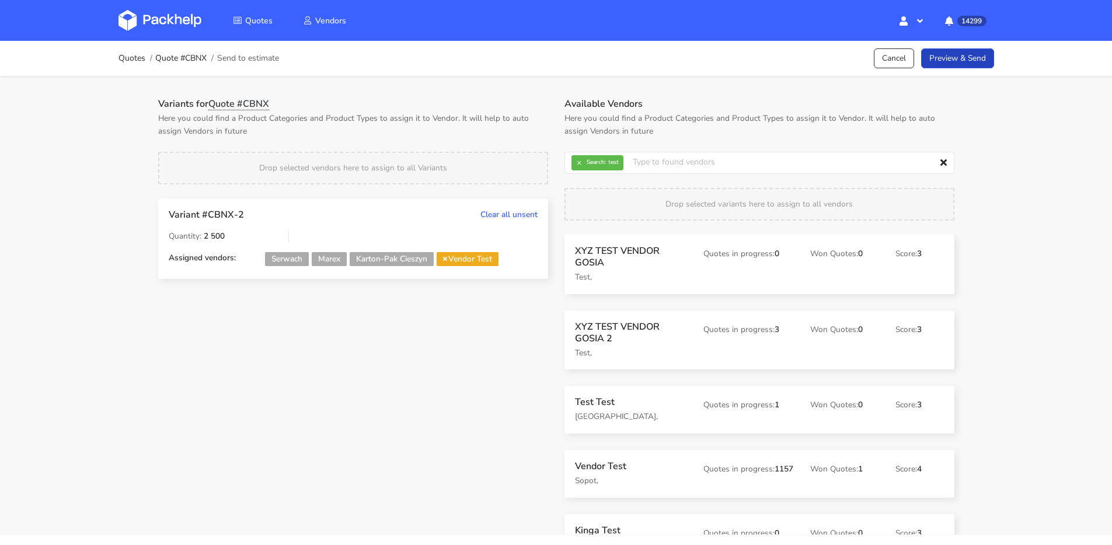
click at [963, 65] on link "Preview & Send" at bounding box center [957, 58] width 73 height 20
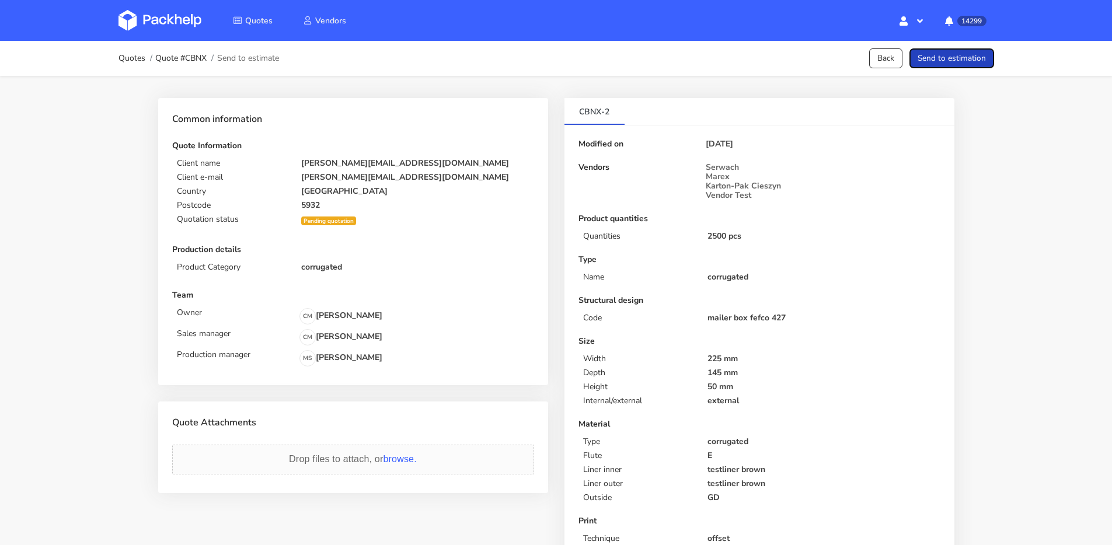
click at [959, 57] on button "Send to estimation" at bounding box center [951, 58] width 85 height 20
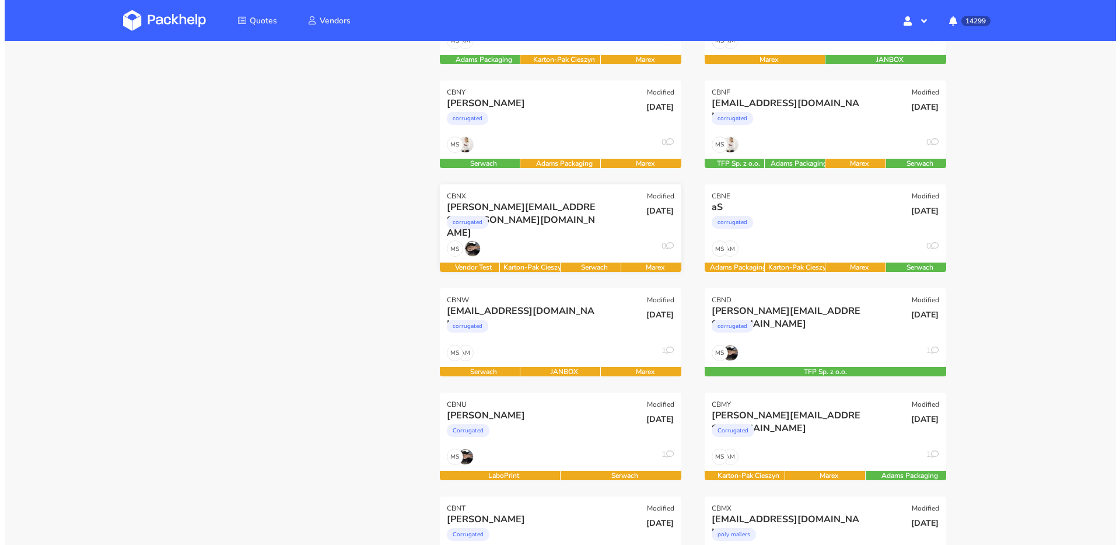
scroll to position [260, 0]
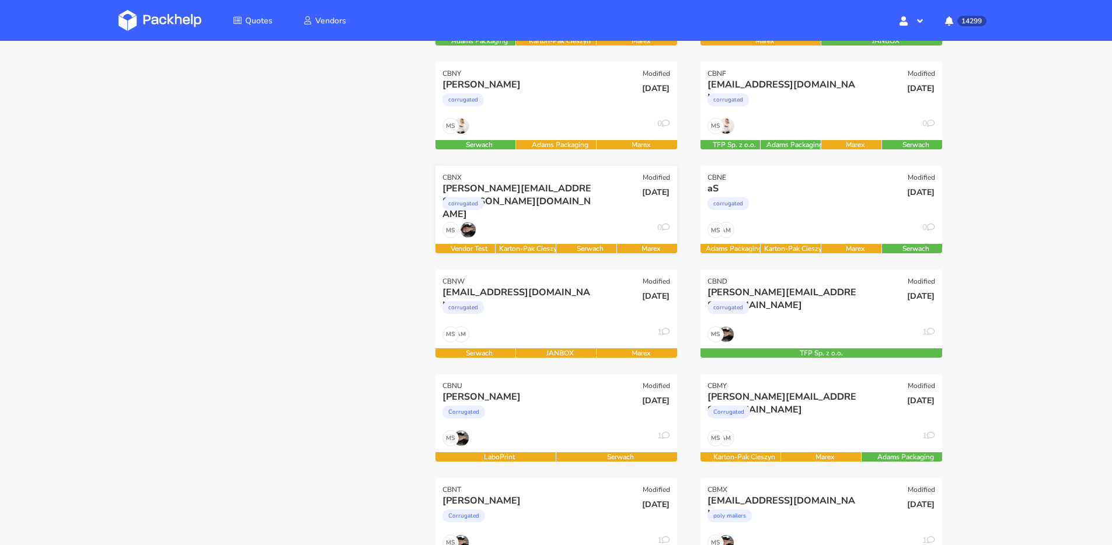
click at [544, 214] on div "corrugated" at bounding box center [519, 206] width 155 height 23
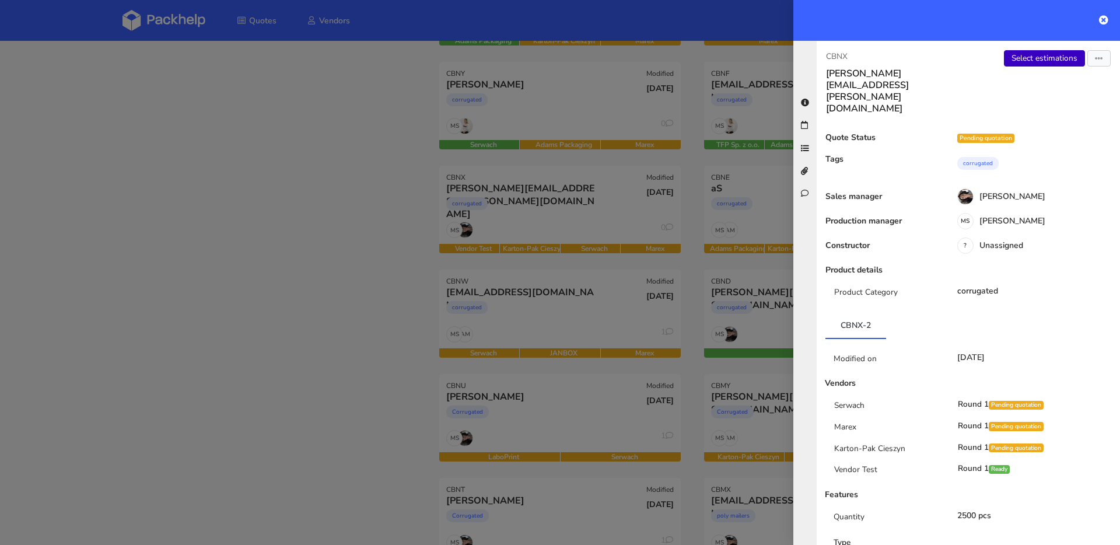
click at [1017, 55] on link "Select estimations" at bounding box center [1044, 58] width 81 height 16
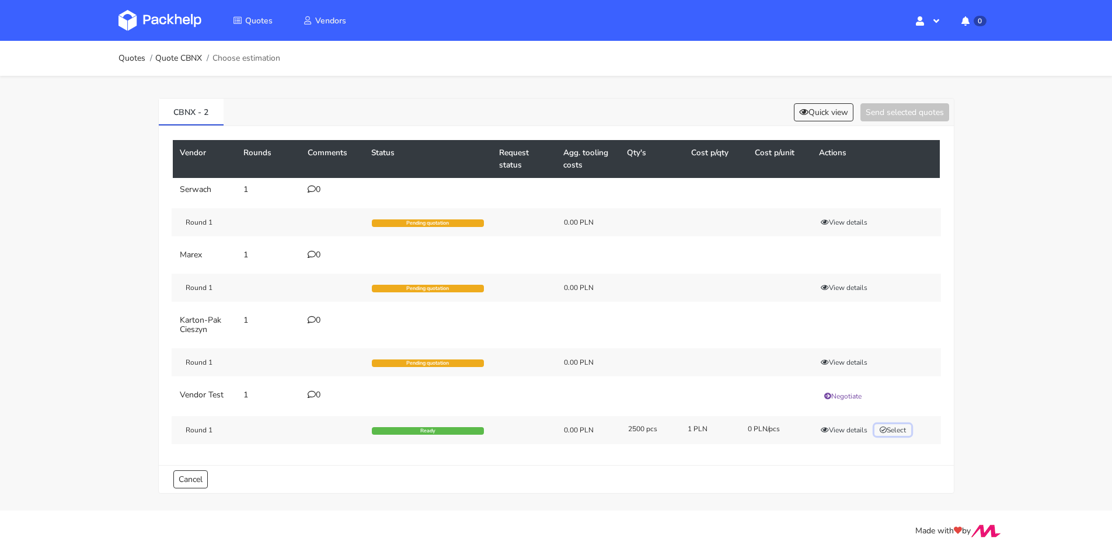
click at [900, 430] on button "Select" at bounding box center [892, 430] width 37 height 12
click at [908, 110] on button "Send selected quotes ( 1 )" at bounding box center [896, 112] width 105 height 18
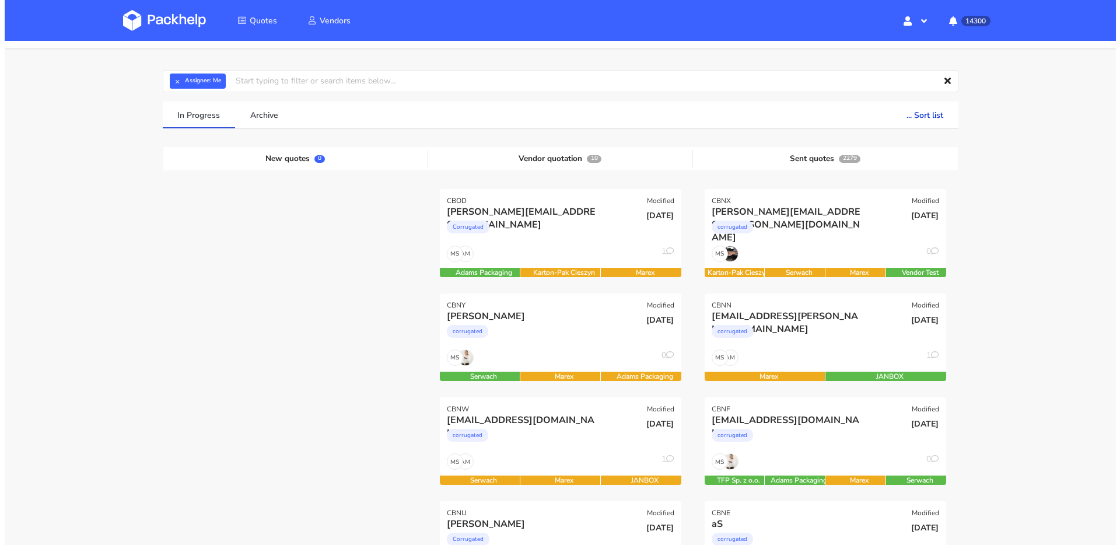
scroll to position [83, 0]
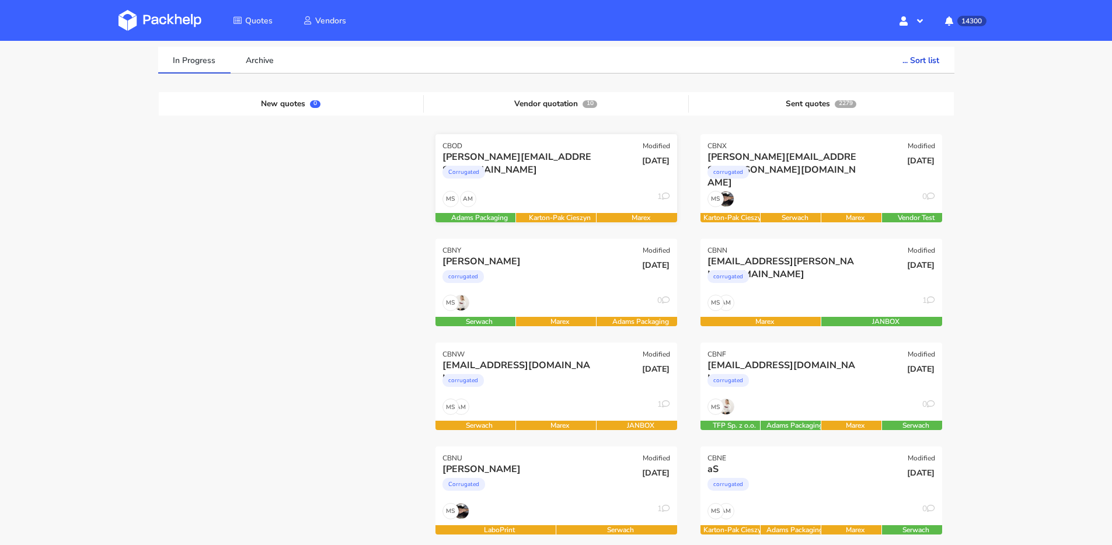
click at [559, 198] on div "AM MS 1" at bounding box center [556, 202] width 242 height 22
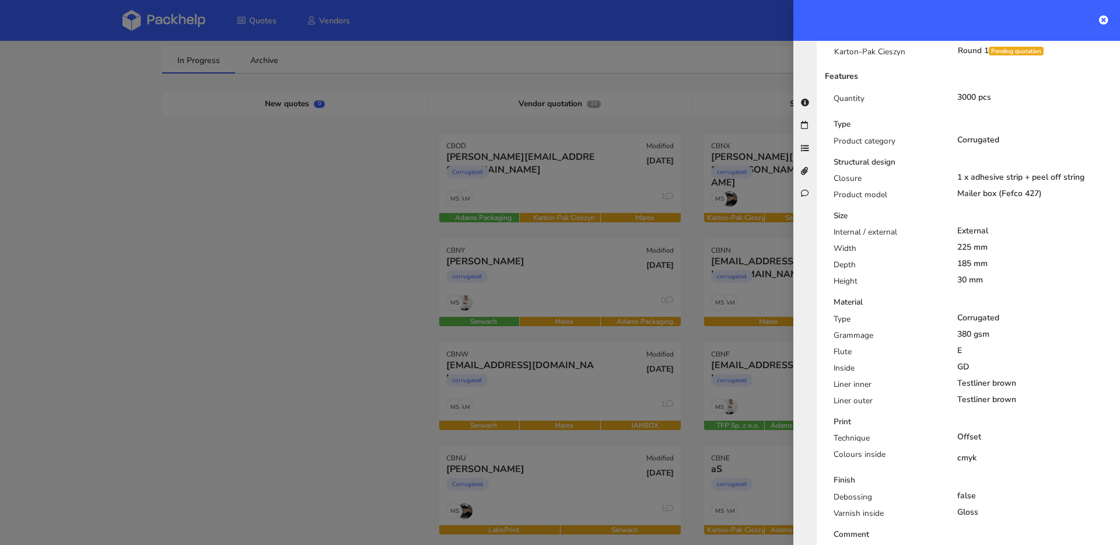
scroll to position [0, 0]
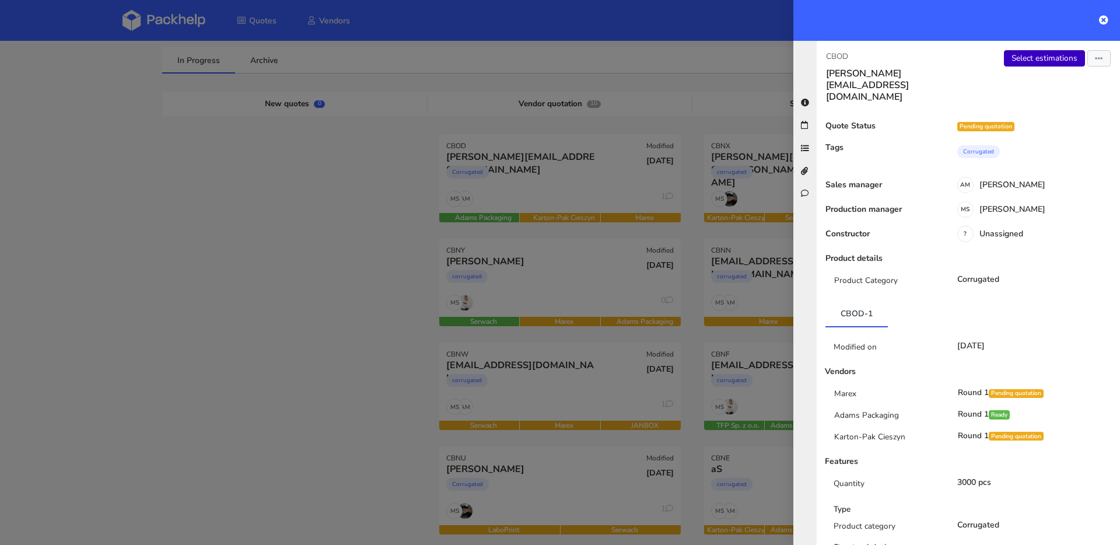
click at [1031, 60] on link "Select estimations" at bounding box center [1044, 58] width 81 height 16
click at [385, 263] on div at bounding box center [560, 272] width 1120 height 545
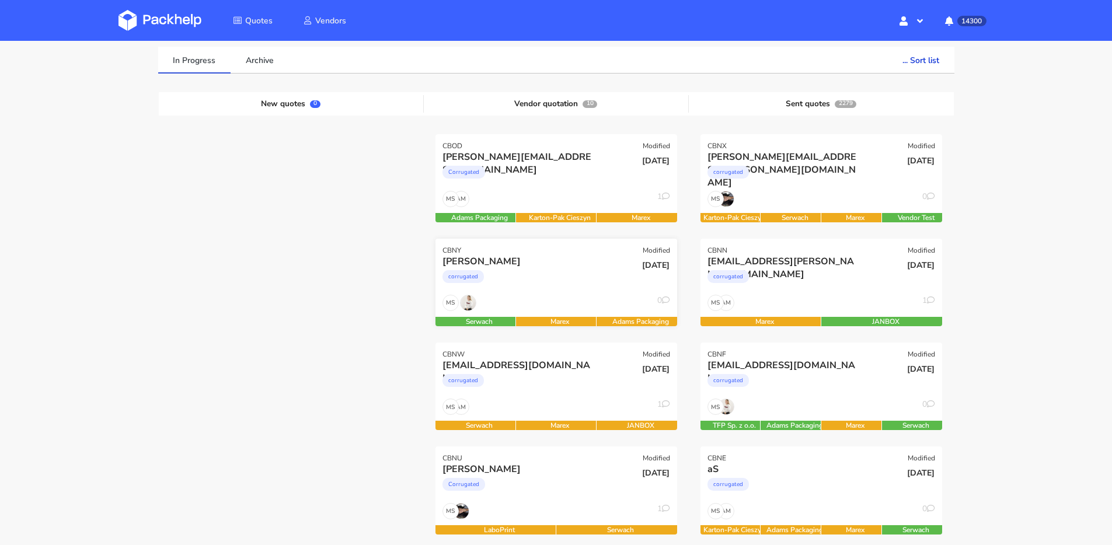
click at [550, 281] on div "corrugated" at bounding box center [519, 279] width 155 height 23
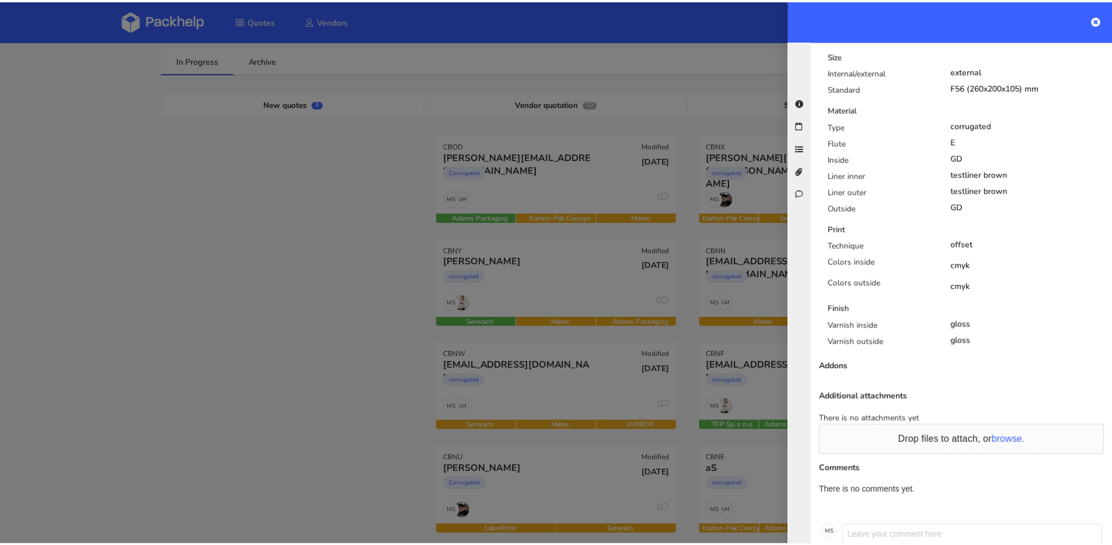
scroll to position [562, 0]
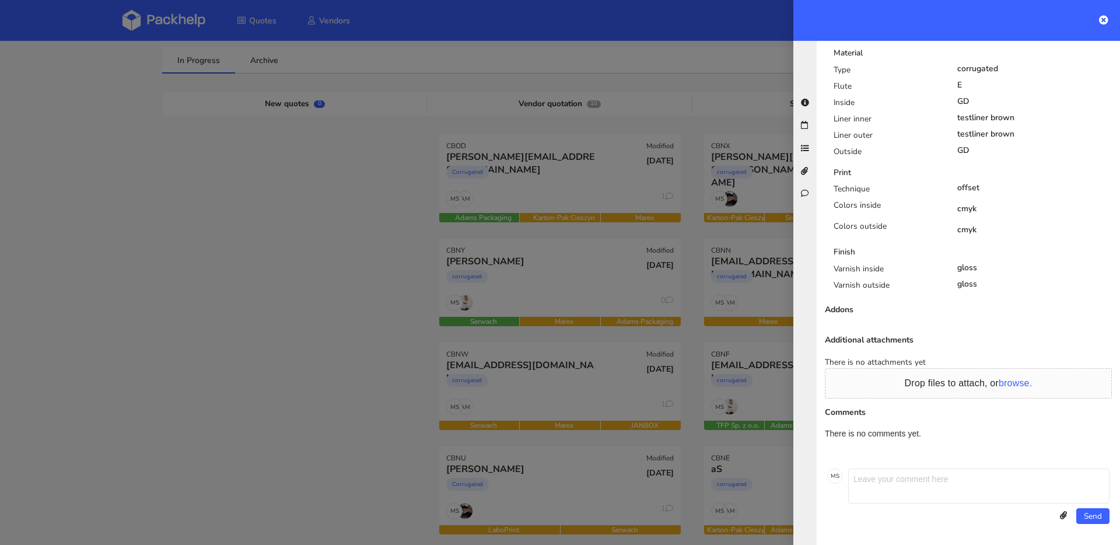
click at [471, 256] on div at bounding box center [560, 272] width 1120 height 545
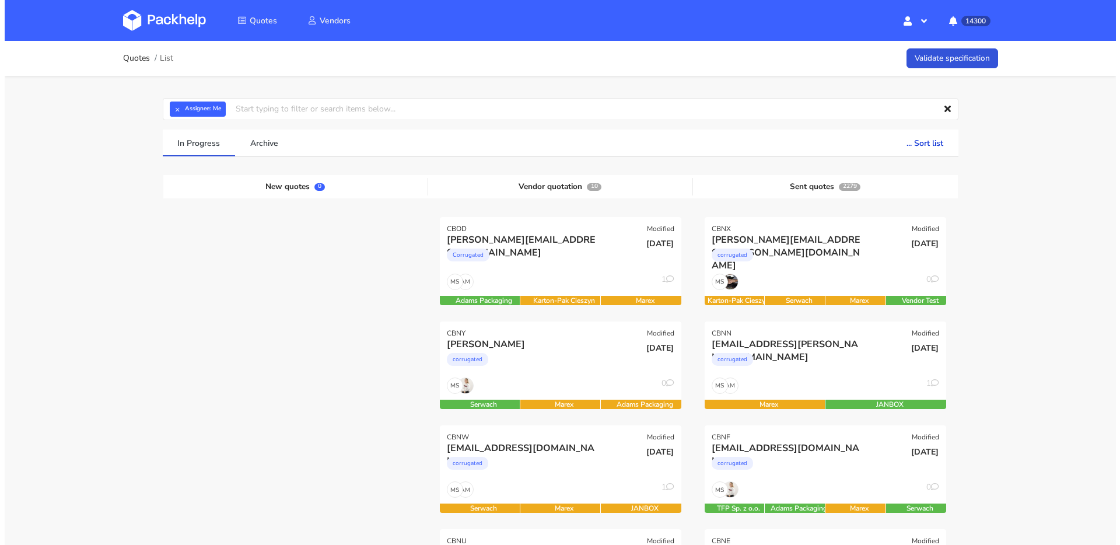
scroll to position [0, 0]
click at [562, 255] on div "Corrugated" at bounding box center [519, 257] width 155 height 23
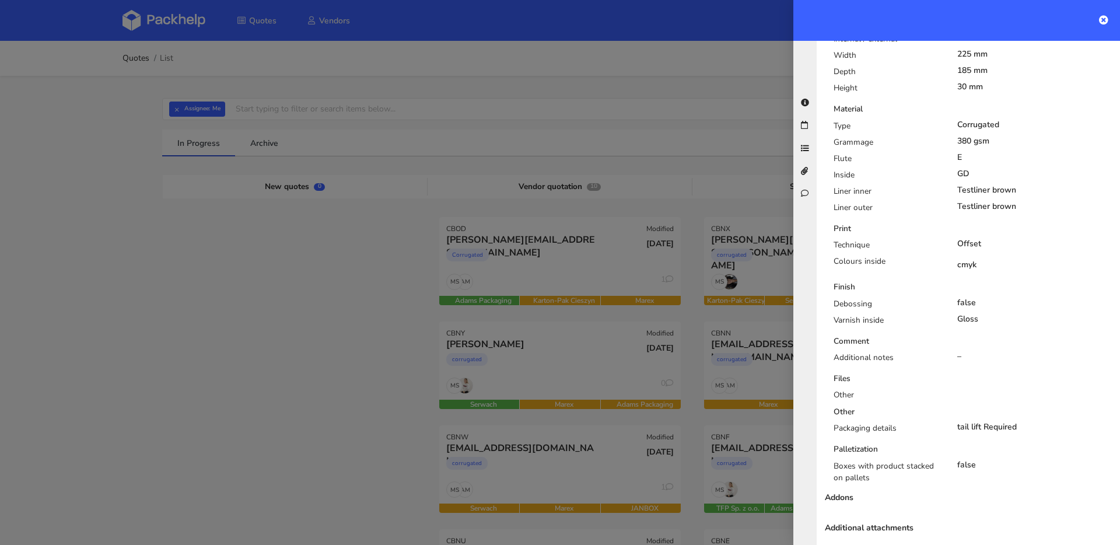
scroll to position [13, 0]
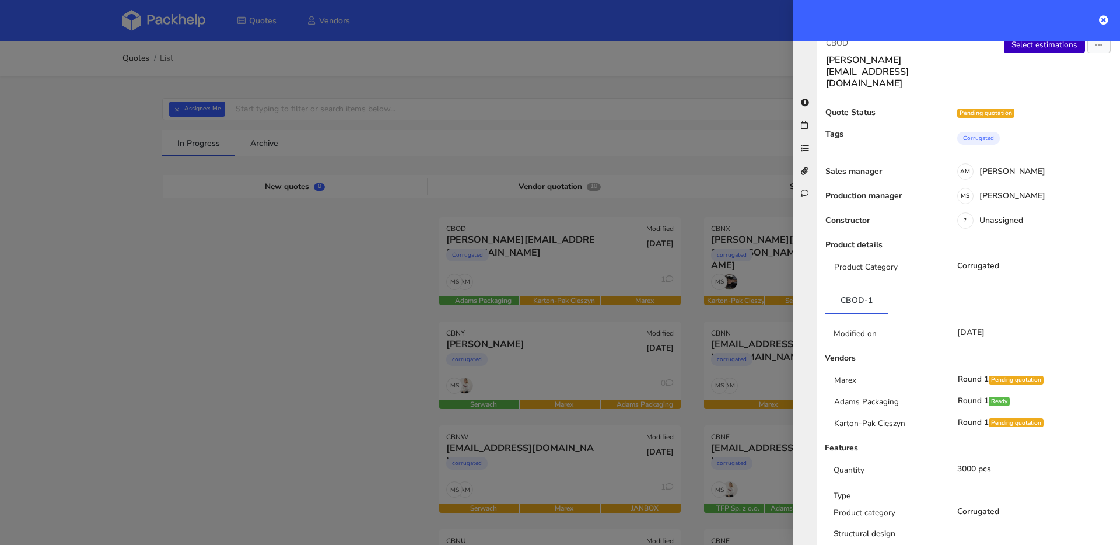
click at [1042, 44] on link "Select estimations" at bounding box center [1044, 45] width 81 height 16
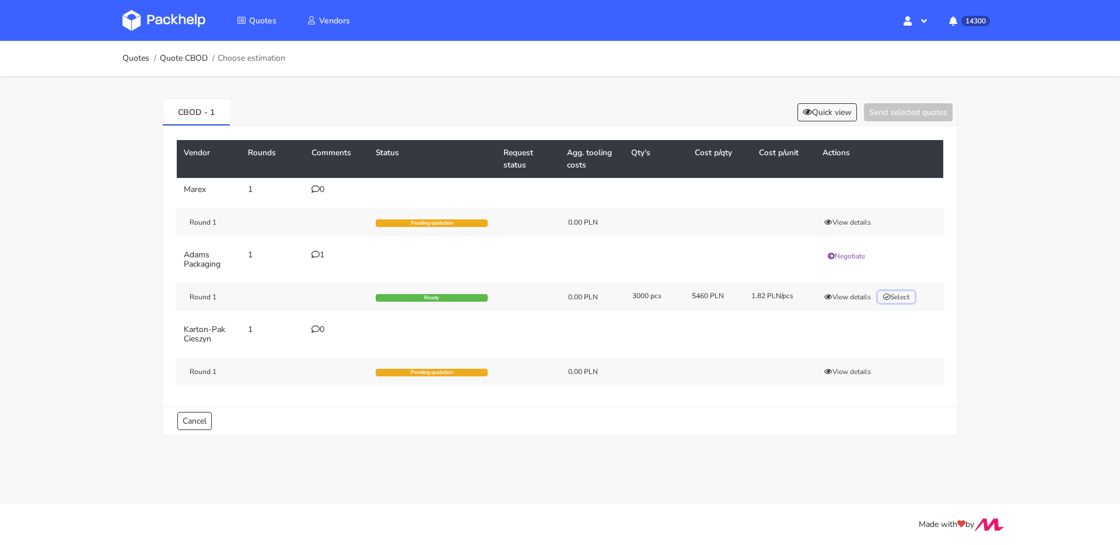
click at [907, 296] on button "Select" at bounding box center [896, 297] width 37 height 12
click at [921, 119] on button "Send selected quotes ( 1 )" at bounding box center [900, 112] width 105 height 18
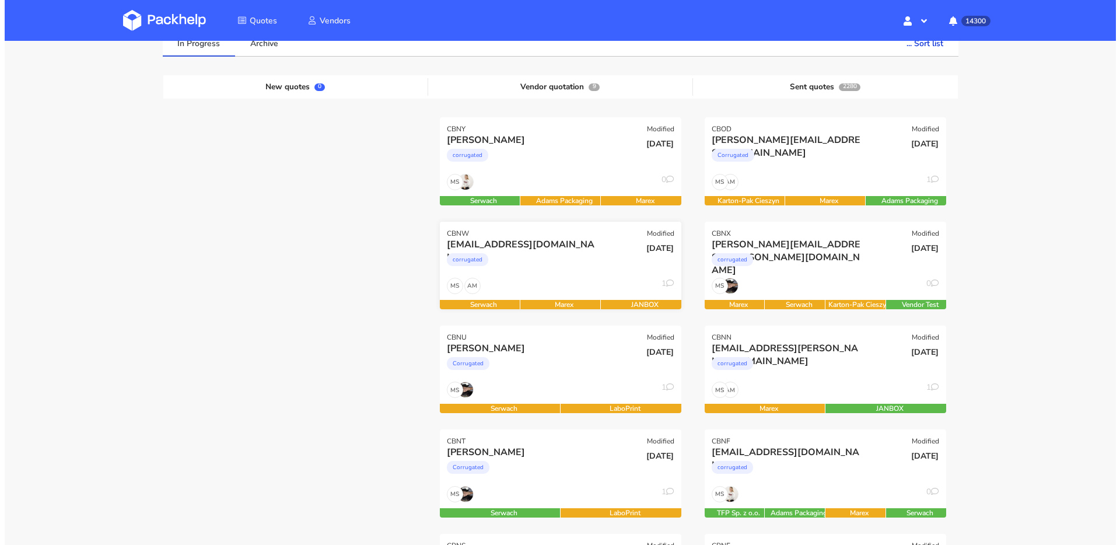
scroll to position [99, 0]
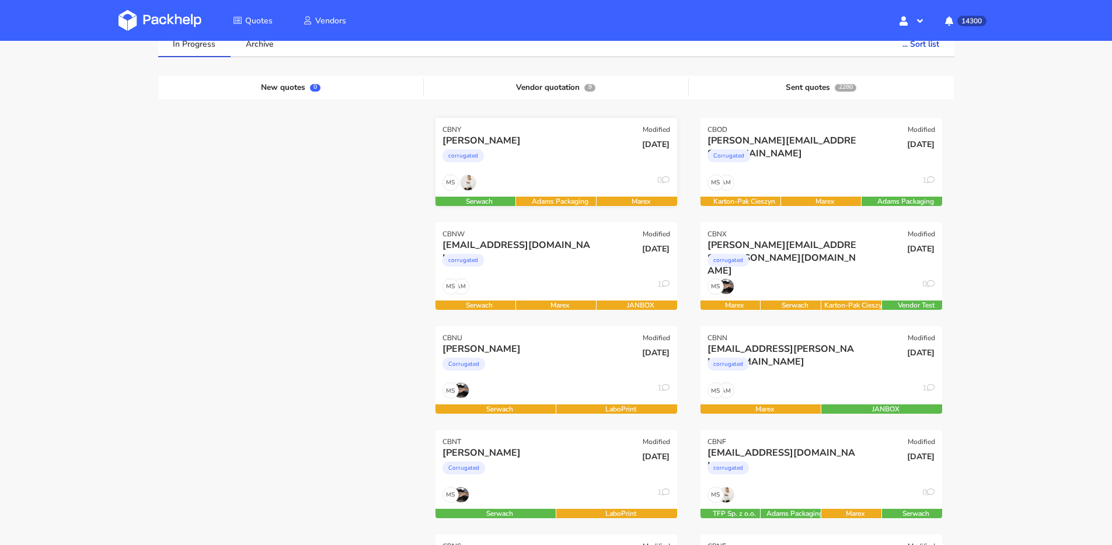
click at [571, 180] on div "MS 0" at bounding box center [556, 185] width 242 height 22
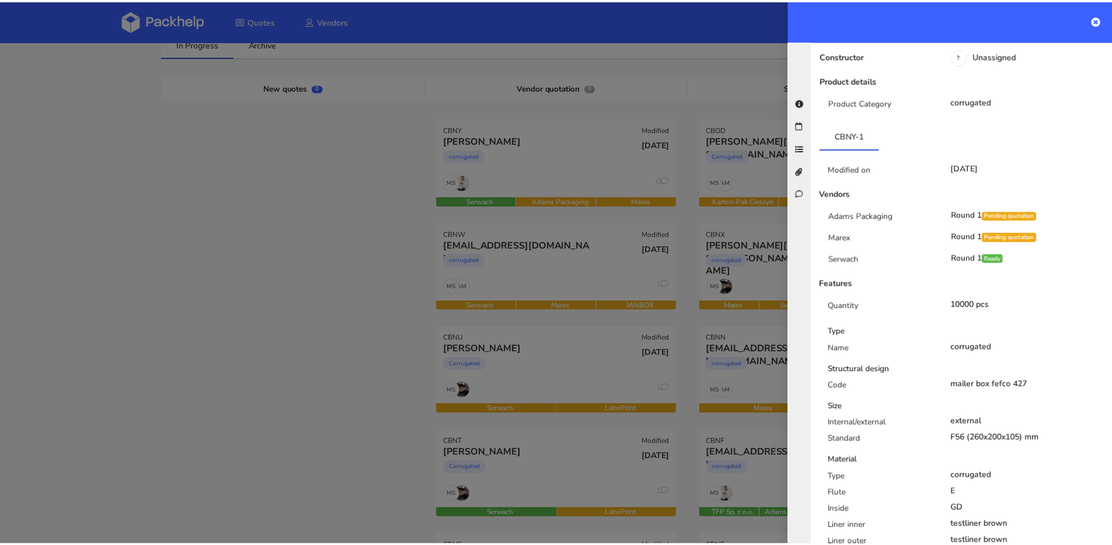
scroll to position [0, 0]
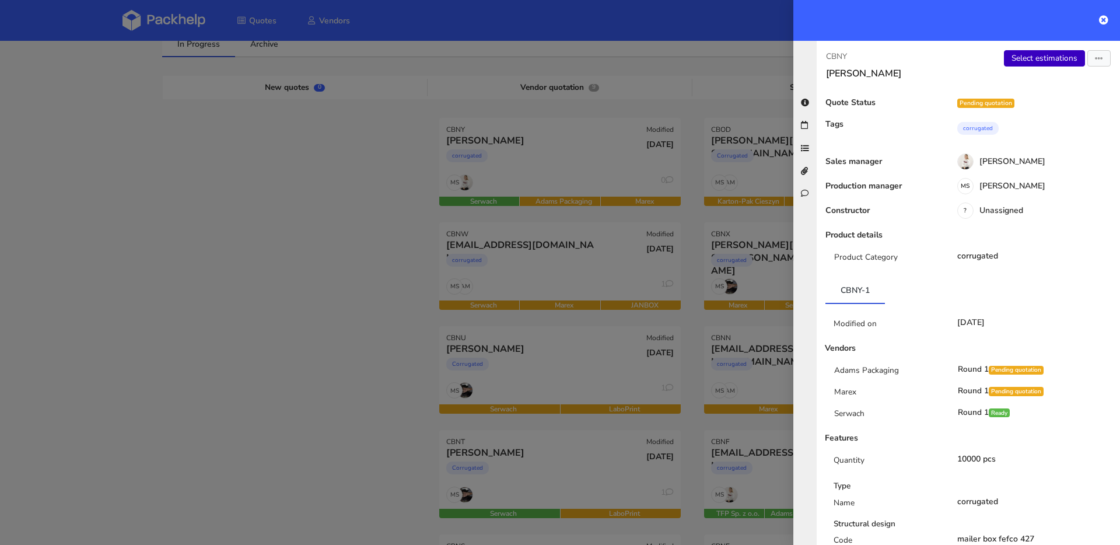
click at [1008, 65] on link "Select estimations" at bounding box center [1044, 58] width 81 height 16
click at [193, 174] on div at bounding box center [560, 272] width 1120 height 545
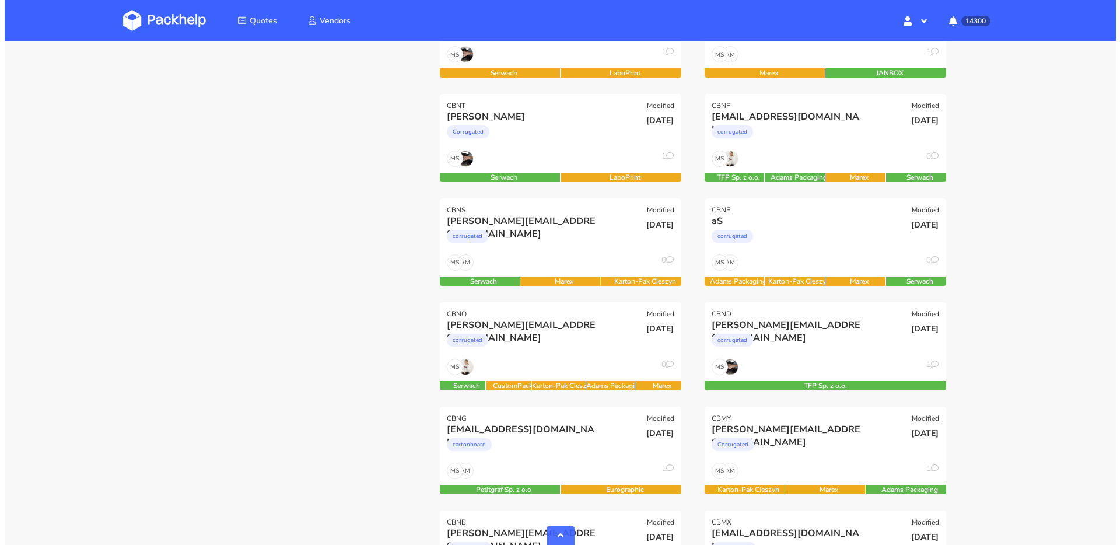
scroll to position [436, 0]
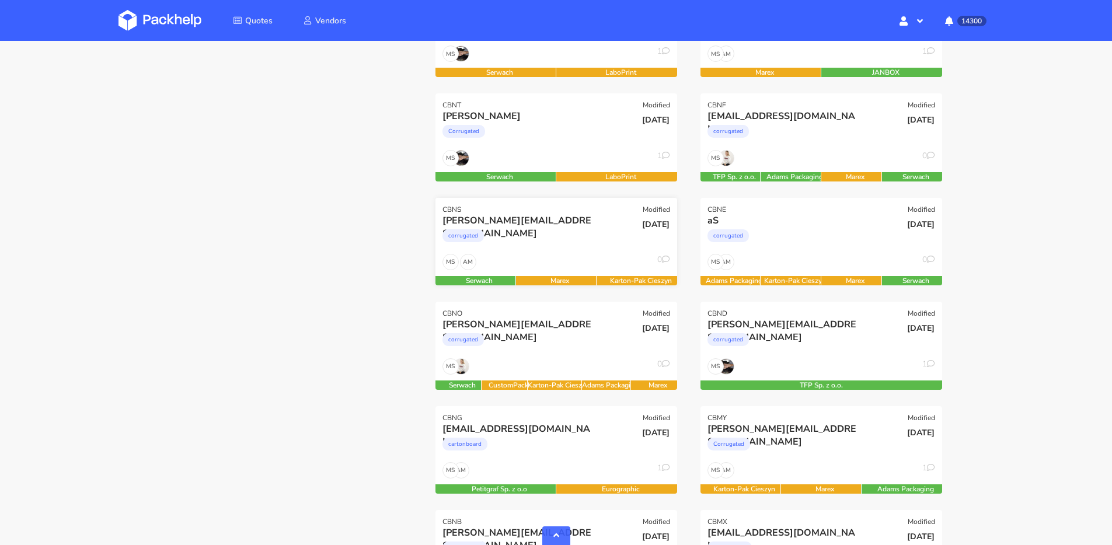
click at [532, 256] on div "AM MS 0" at bounding box center [556, 265] width 242 height 22
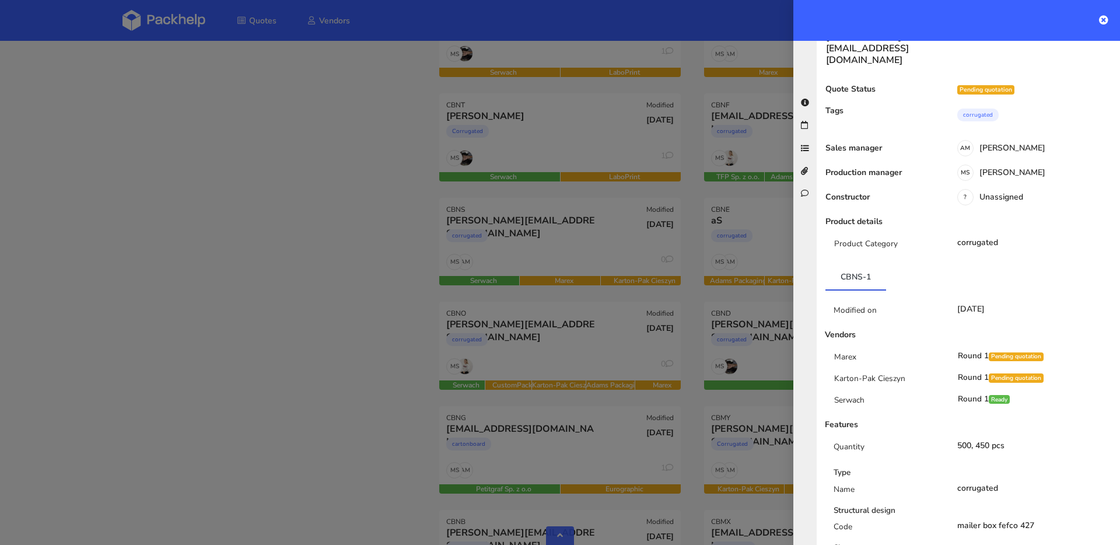
scroll to position [0, 0]
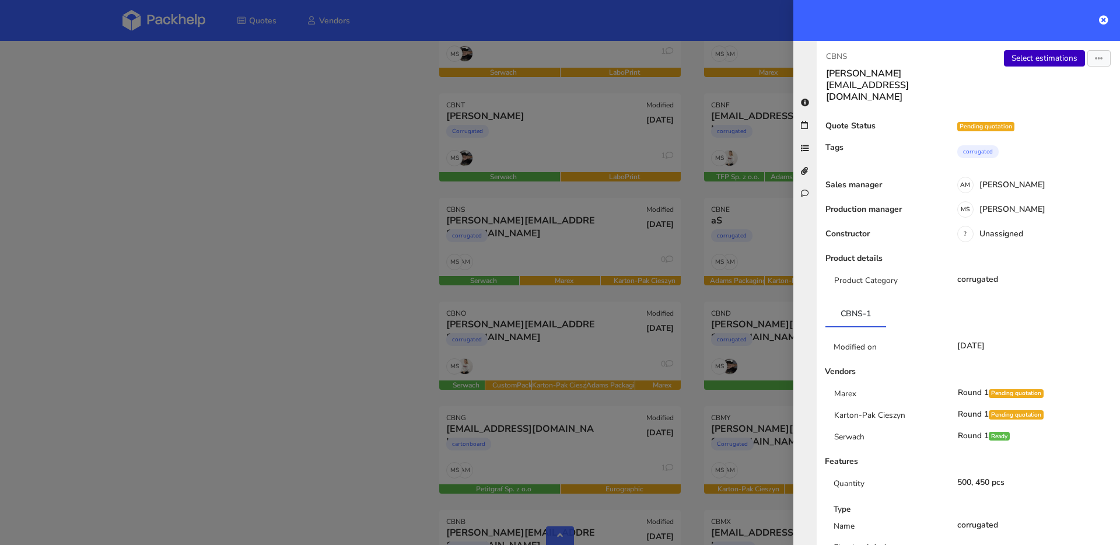
click at [1029, 65] on link "Select estimations" at bounding box center [1044, 58] width 81 height 16
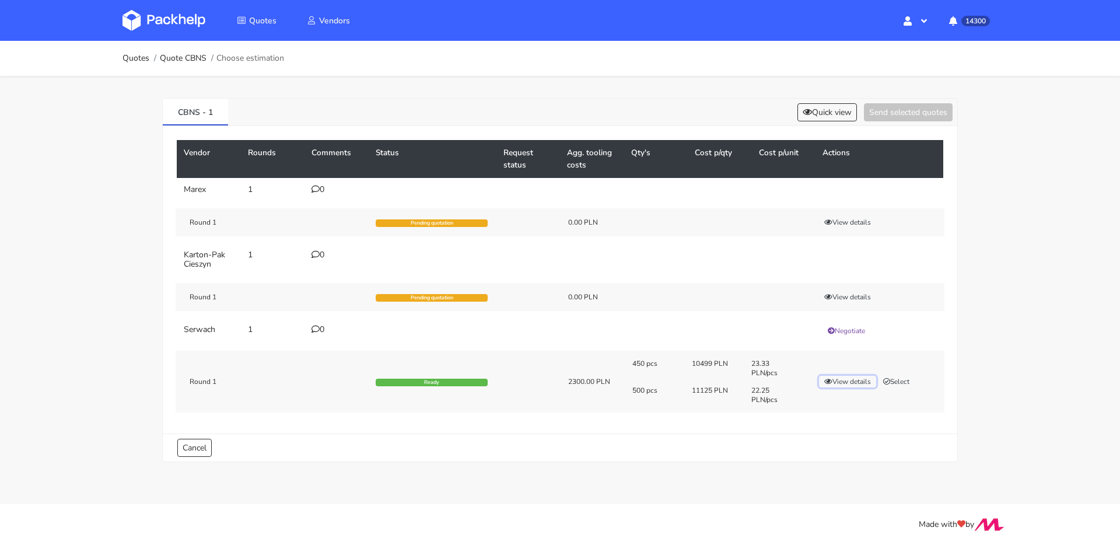
click at [854, 383] on button "View details" at bounding box center [847, 382] width 57 height 12
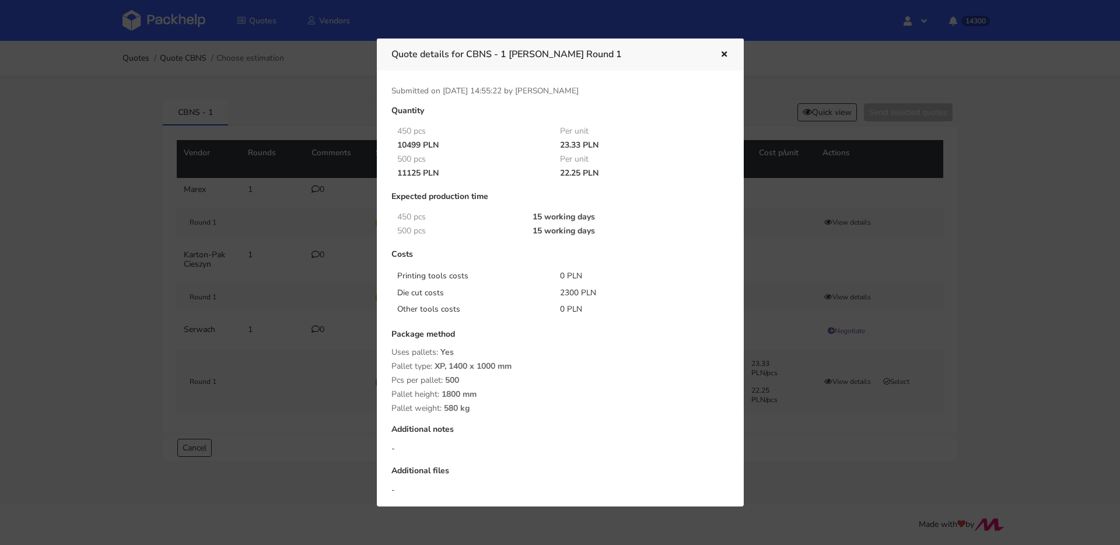
click at [722, 53] on icon "button" at bounding box center [725, 55] width 10 height 8
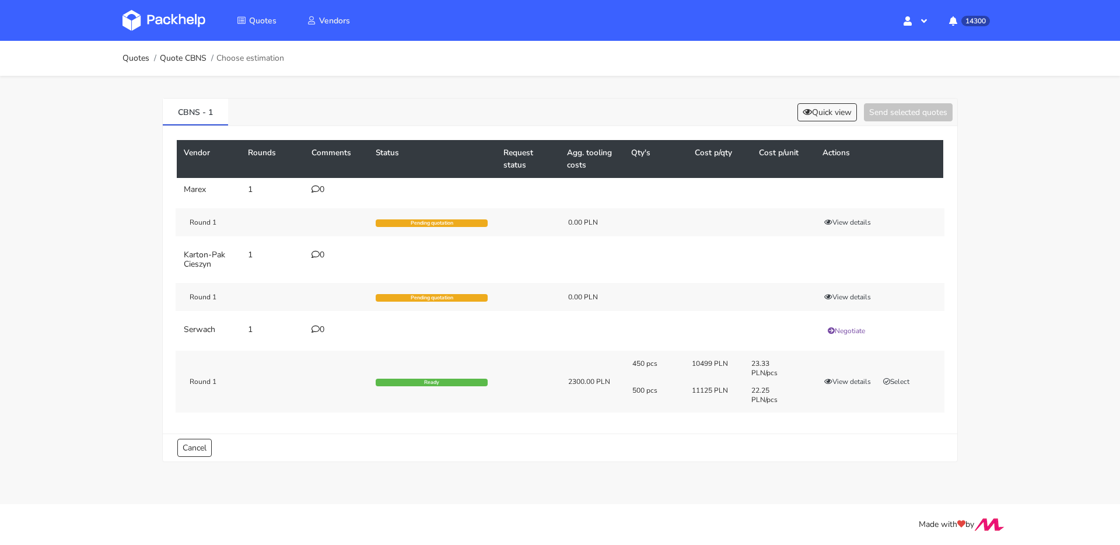
click at [796, 121] on div "CBNS - 1 Quick view Send selected quotes" at bounding box center [560, 112] width 795 height 27
click at [807, 120] on button "Quick view" at bounding box center [828, 112] width 60 height 18
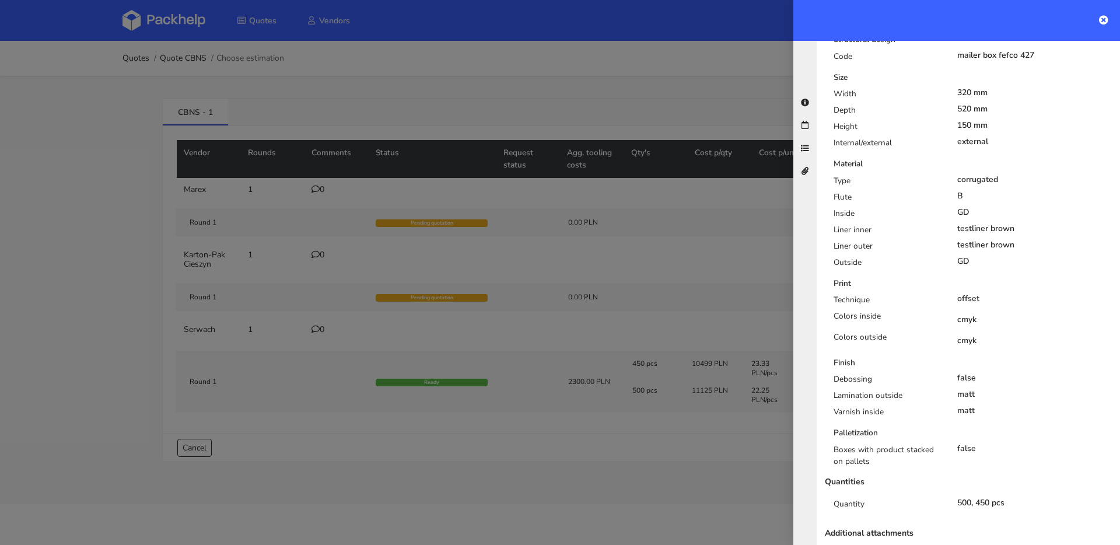
scroll to position [330, 0]
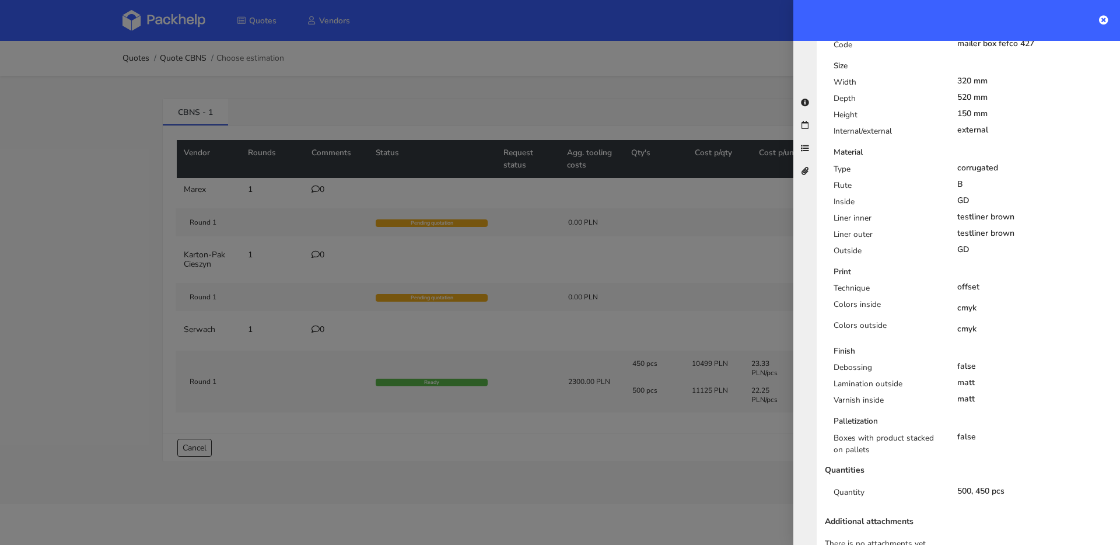
click at [616, 260] on div at bounding box center [560, 272] width 1120 height 545
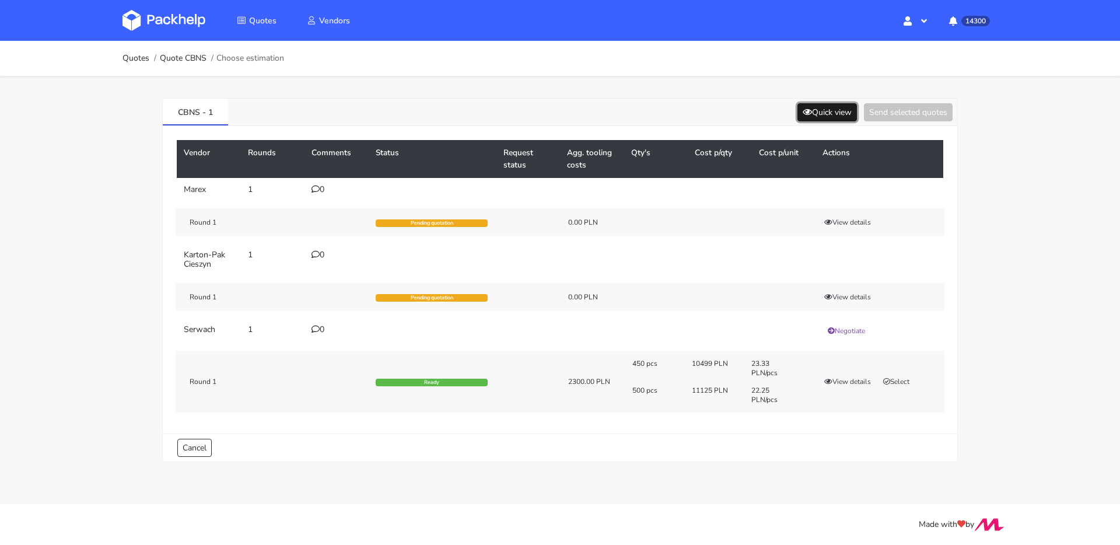
click at [808, 117] on button "Quick view" at bounding box center [828, 112] width 60 height 18
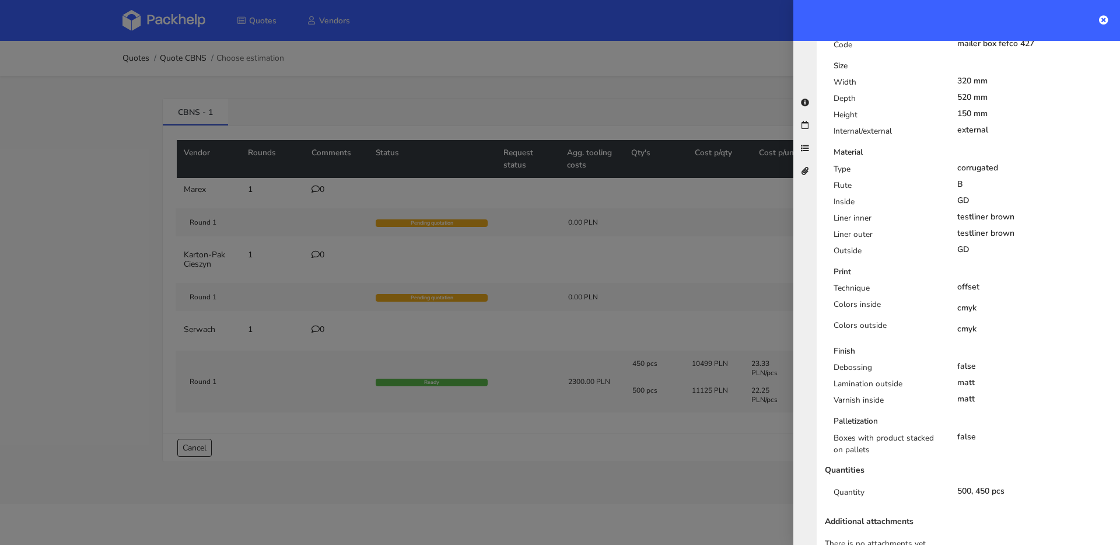
click at [631, 296] on div at bounding box center [560, 272] width 1120 height 545
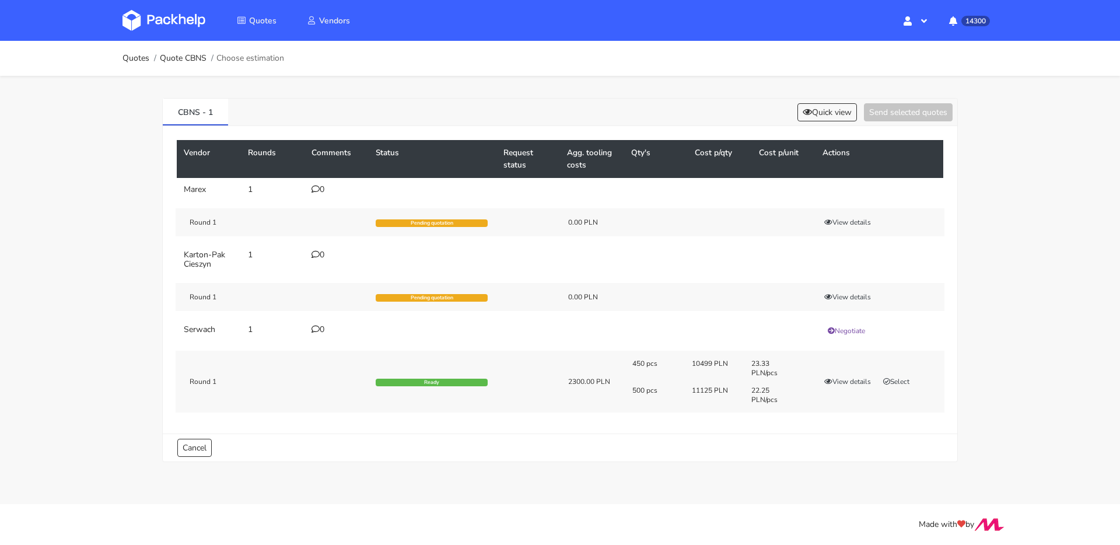
click at [905, 387] on div "450 pcs 10499 PLN 23.33 PLN/pcs 500 pcs 11125 PLN 22.25 PLN/pcs View details Se…" at bounding box center [784, 382] width 320 height 46
click at [905, 392] on div "450 pcs 10499 PLN 23.33 PLN/pcs 500 pcs 11125 PLN 22.25 PLN/pcs View details Se…" at bounding box center [784, 382] width 320 height 46
click at [907, 383] on button "Select" at bounding box center [896, 382] width 37 height 12
click at [897, 116] on button "Send selected quotes ( 1 )" at bounding box center [900, 112] width 105 height 18
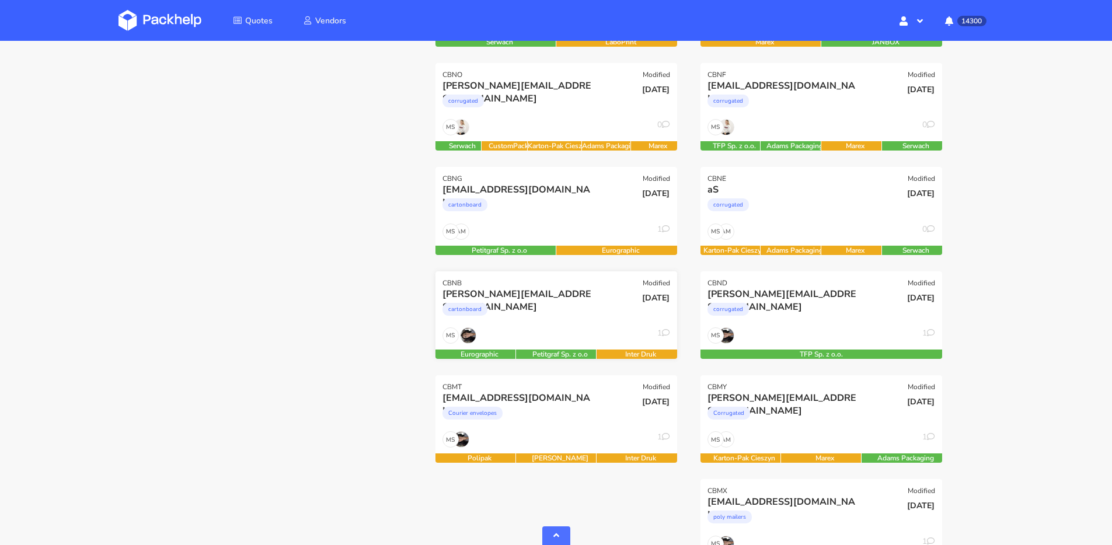
scroll to position [593, 0]
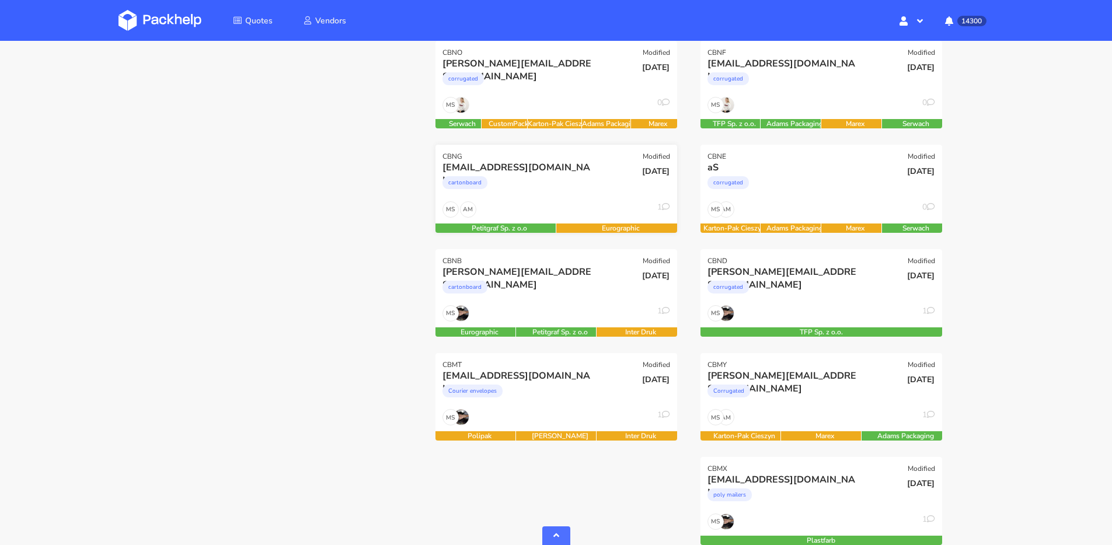
click at [574, 198] on div "[EMAIL_ADDRESS][DOMAIN_NAME] cartonboard" at bounding box center [515, 181] width 163 height 40
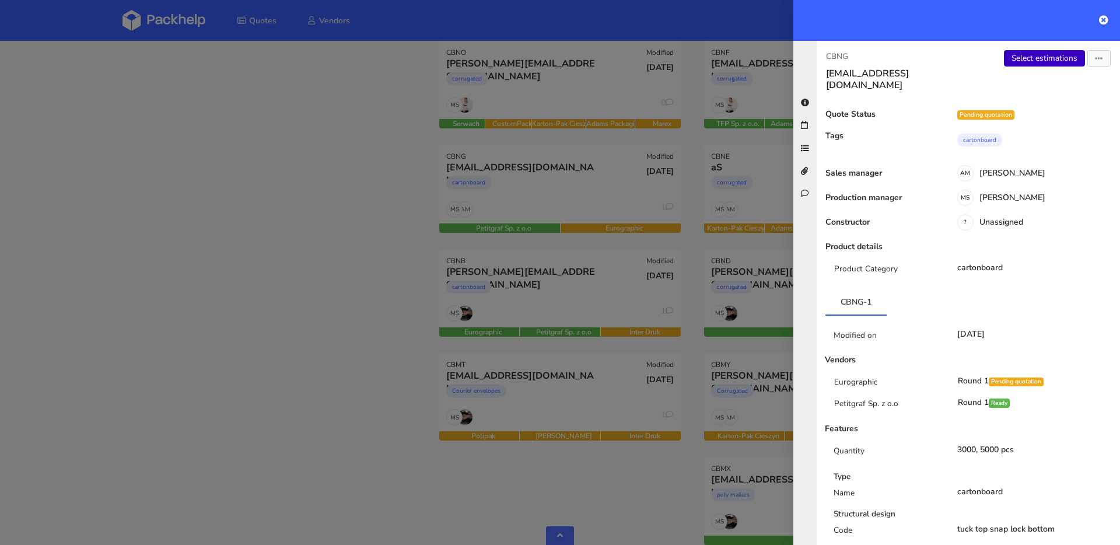
click at [1011, 54] on link "Select estimations" at bounding box center [1044, 58] width 81 height 16
click at [327, 282] on div at bounding box center [560, 272] width 1120 height 545
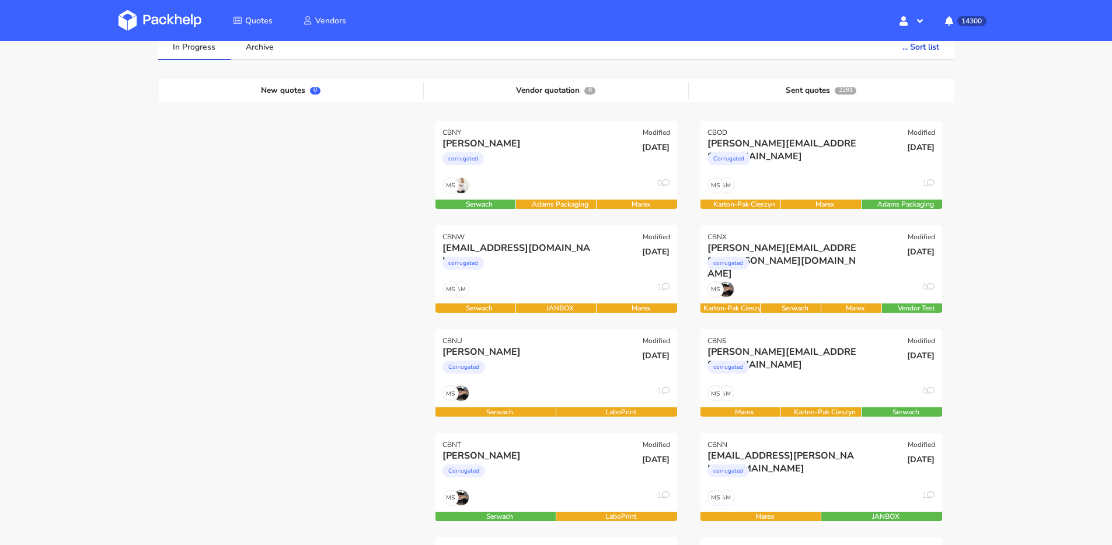
scroll to position [18, 0]
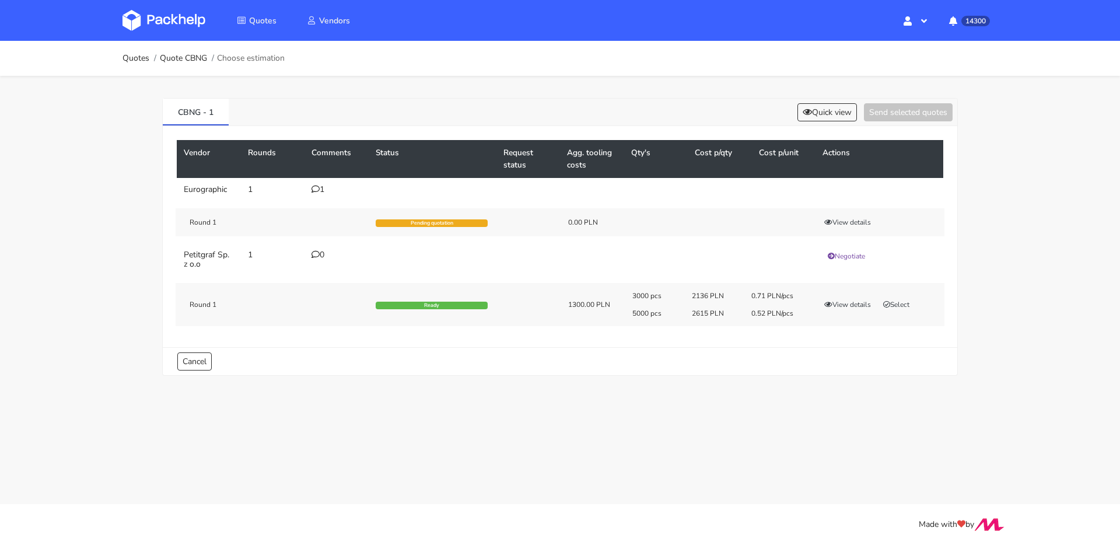
click at [316, 187] on icon at bounding box center [316, 189] width 8 height 8
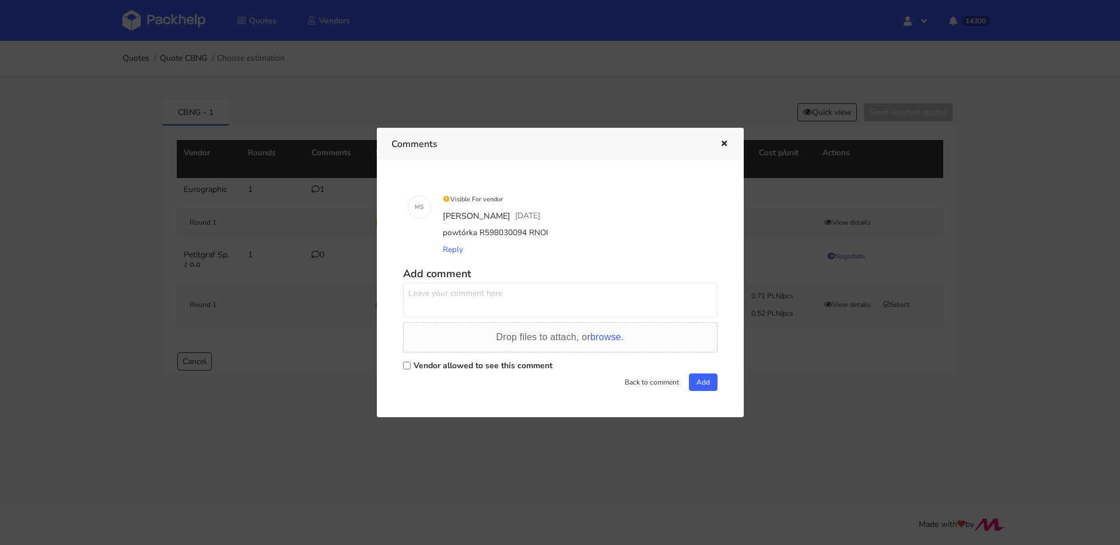
click at [491, 305] on textarea at bounding box center [560, 299] width 315 height 35
type textarea "mogę prosić o ofertę dzisiaj na tą powtórkę?"
click at [540, 362] on label "Vendor allowed to see this comment" at bounding box center [483, 365] width 139 height 11
click at [411, 362] on input "Vendor allowed to see this comment" at bounding box center [407, 366] width 8 height 8
checkbox input "true"
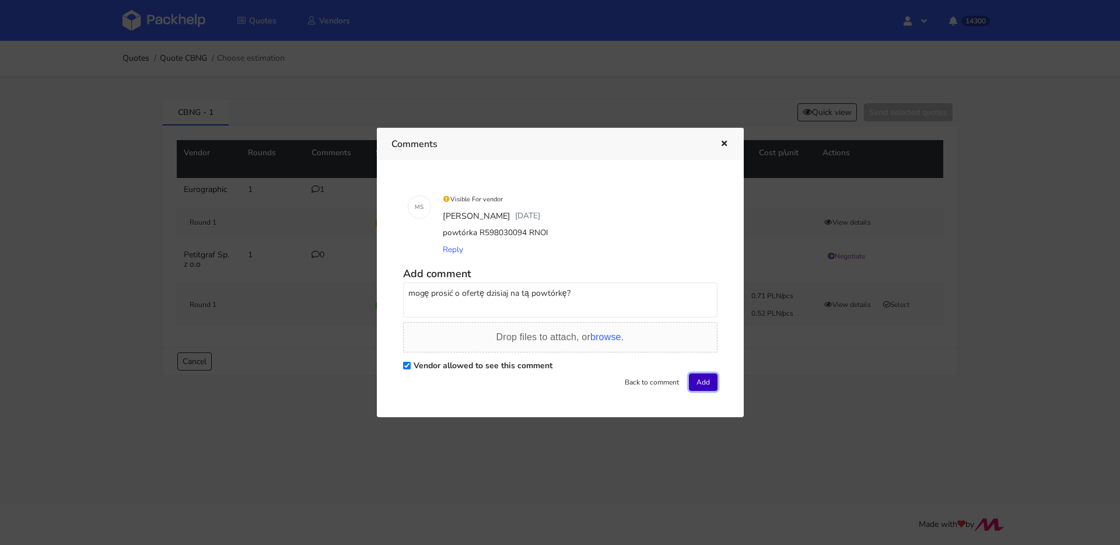
click at [697, 374] on button "Add" at bounding box center [703, 382] width 29 height 18
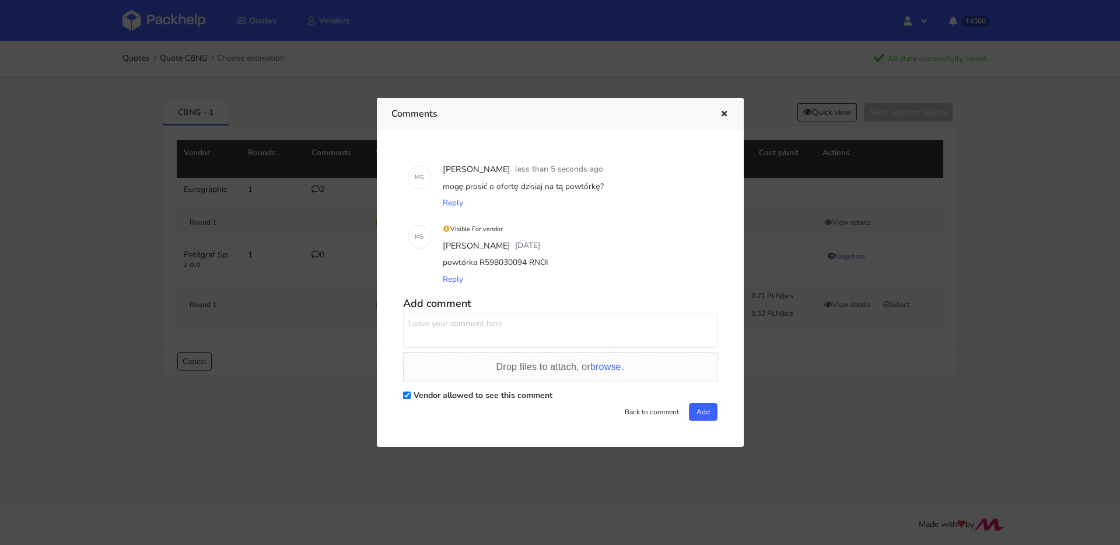
click at [722, 110] on icon "button" at bounding box center [725, 114] width 10 height 8
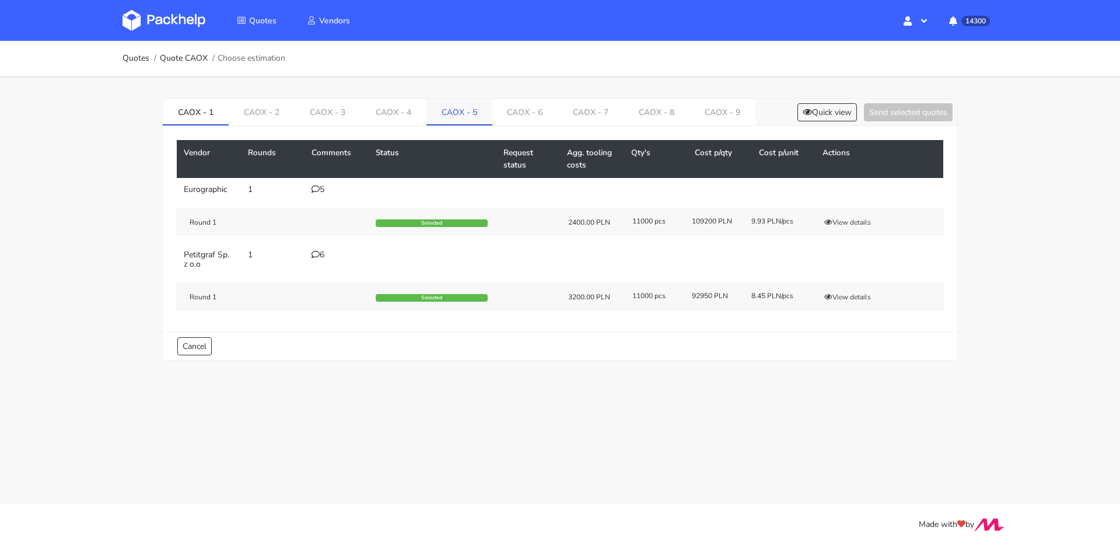
click at [470, 124] on link "CAOX - 5" at bounding box center [460, 112] width 66 height 26
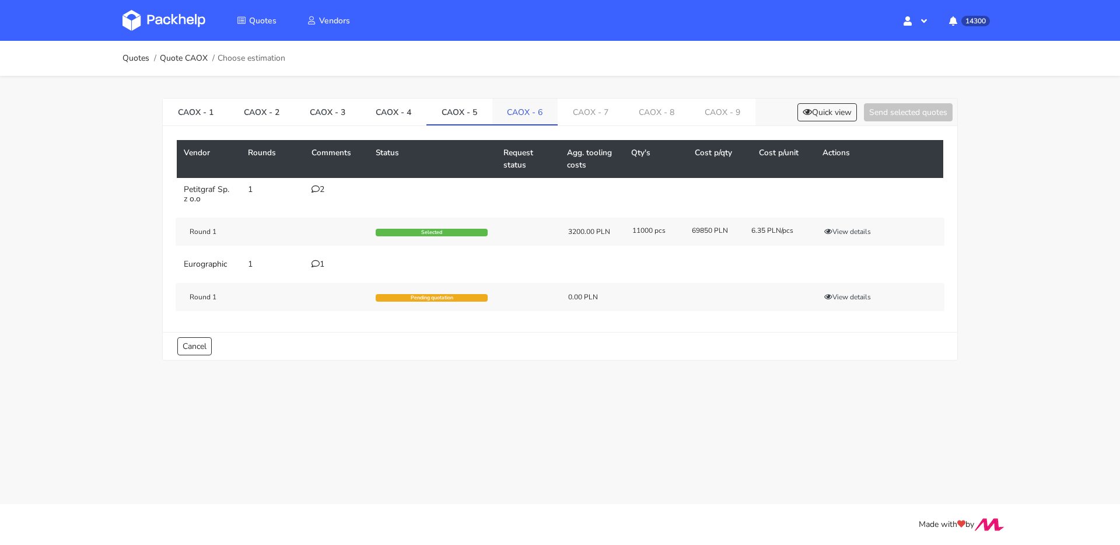
click at [510, 117] on link "CAOX - 6" at bounding box center [526, 112] width 66 height 26
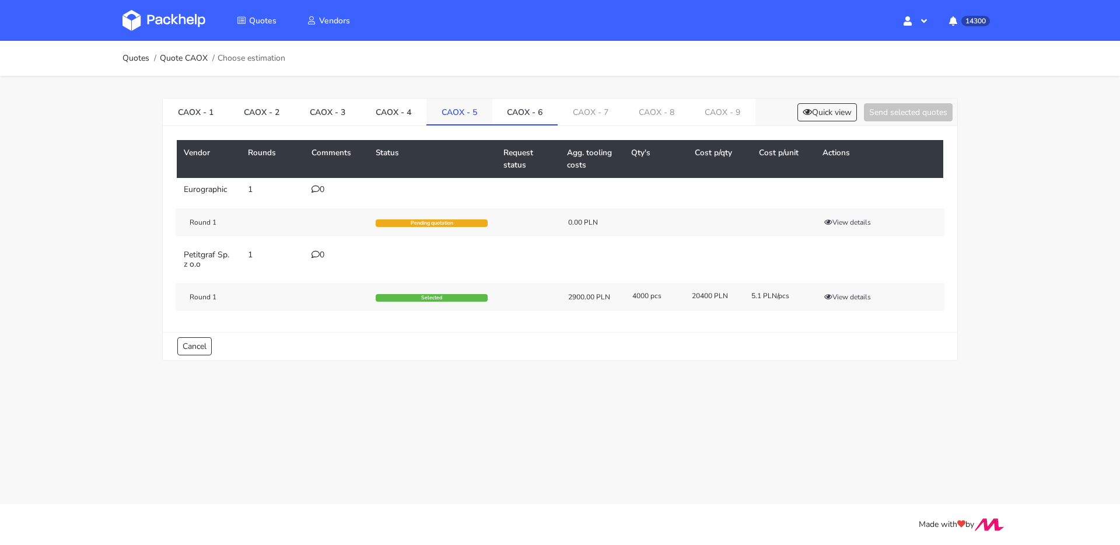
click at [473, 114] on link "CAOX - 5" at bounding box center [460, 112] width 66 height 26
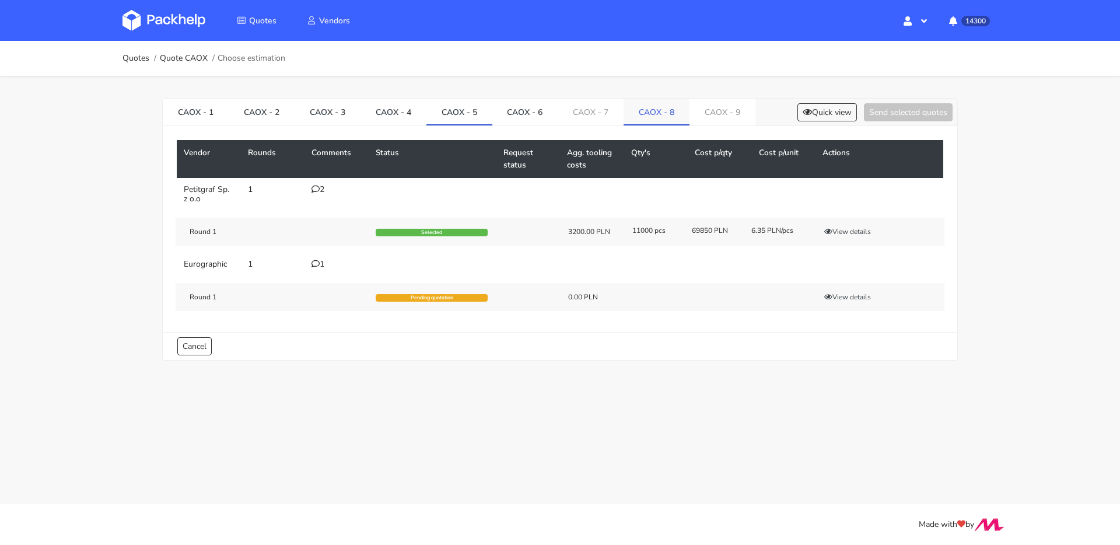
click at [682, 118] on link "CAOX - 8" at bounding box center [657, 112] width 66 height 26
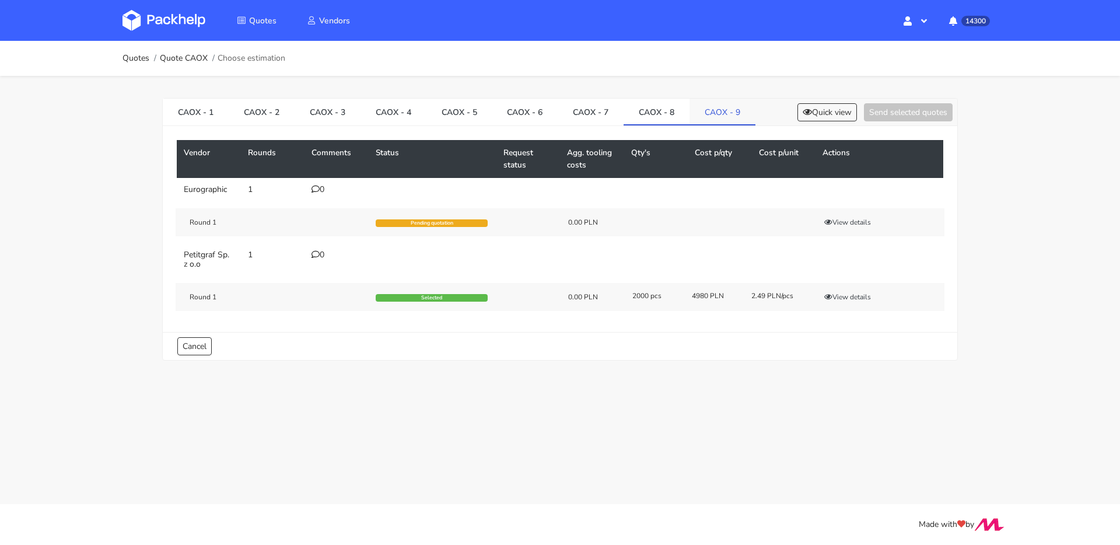
click at [713, 120] on link "CAOX - 9" at bounding box center [723, 112] width 66 height 26
click at [470, 111] on link "CAOX - 5" at bounding box center [460, 112] width 66 height 26
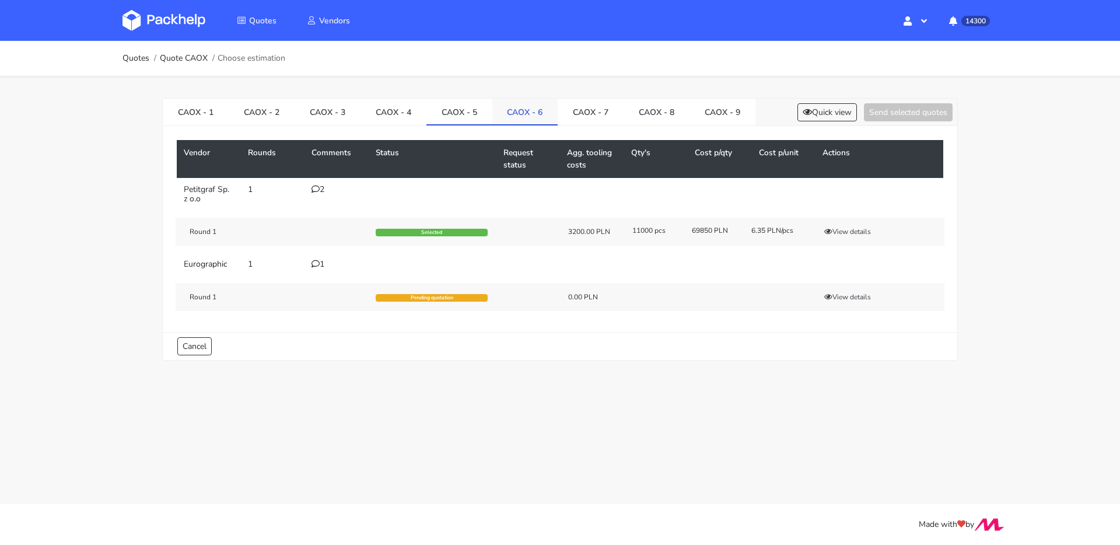
click at [526, 112] on link "CAOX - 6" at bounding box center [526, 112] width 66 height 26
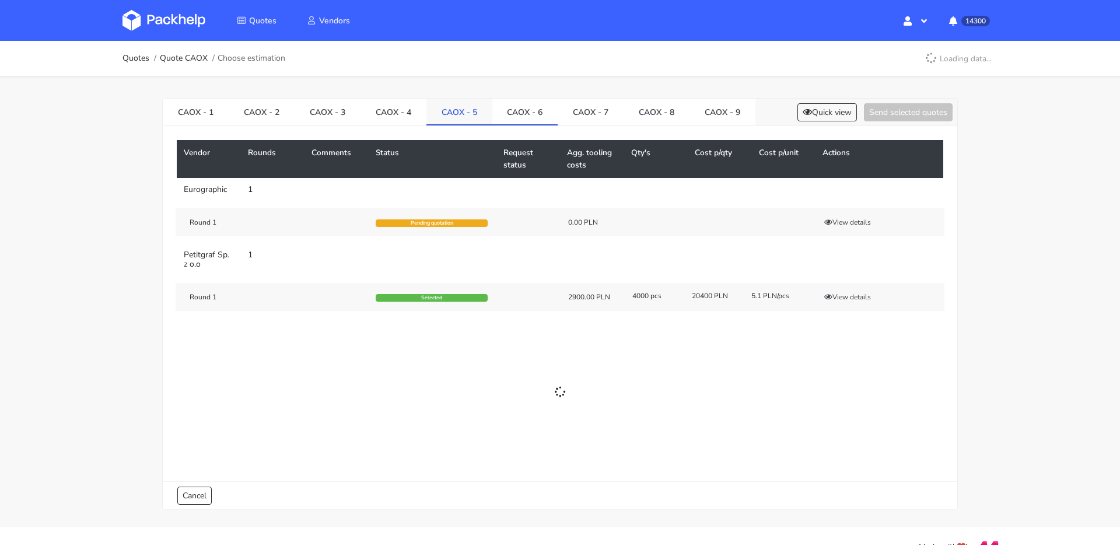
click at [466, 111] on link "CAOX - 5" at bounding box center [460, 112] width 66 height 26
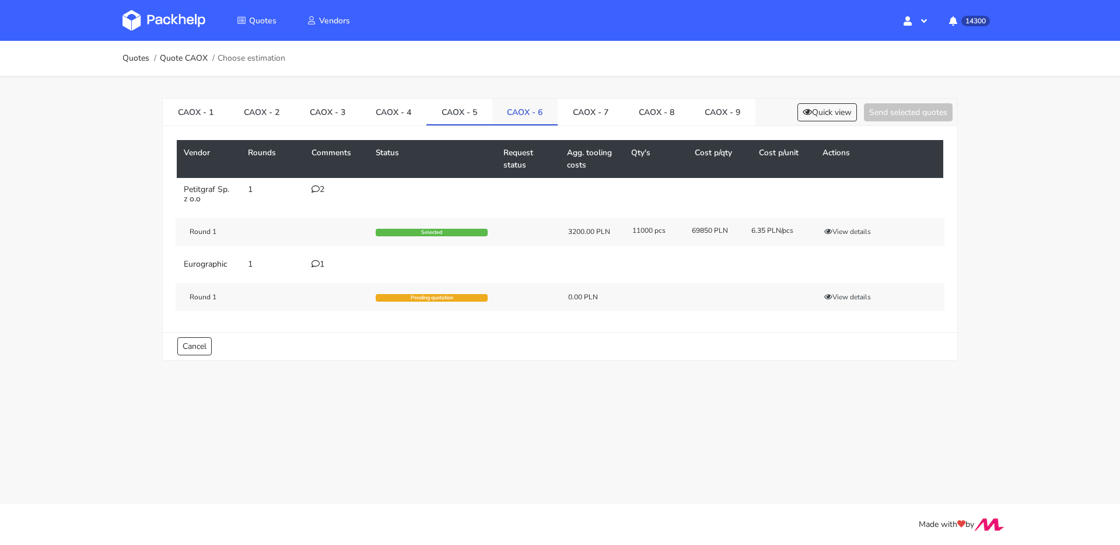
click at [549, 114] on link "CAOX - 6" at bounding box center [526, 112] width 66 height 26
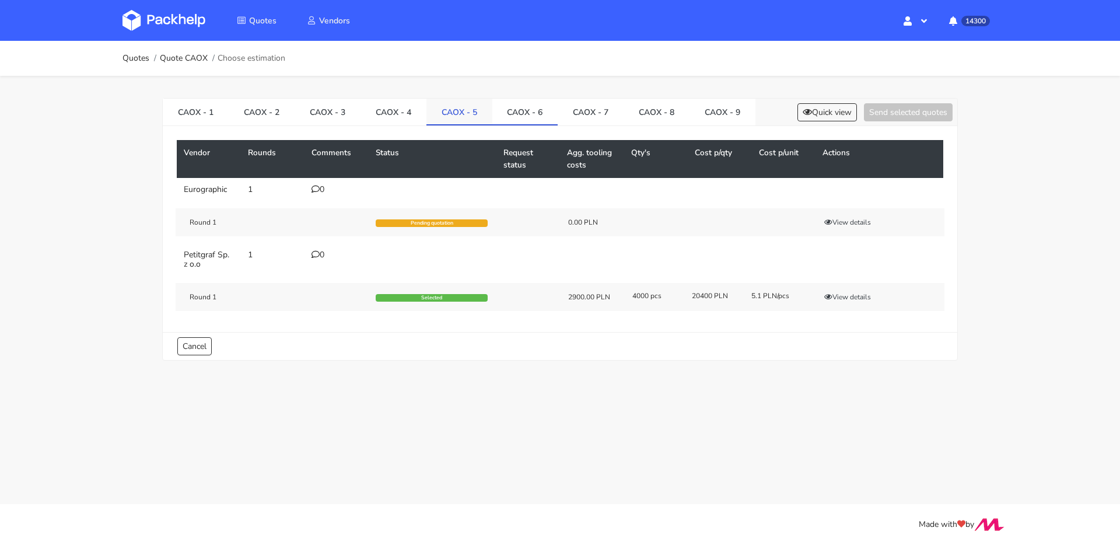
click at [460, 114] on link "CAOX - 5" at bounding box center [460, 112] width 66 height 26
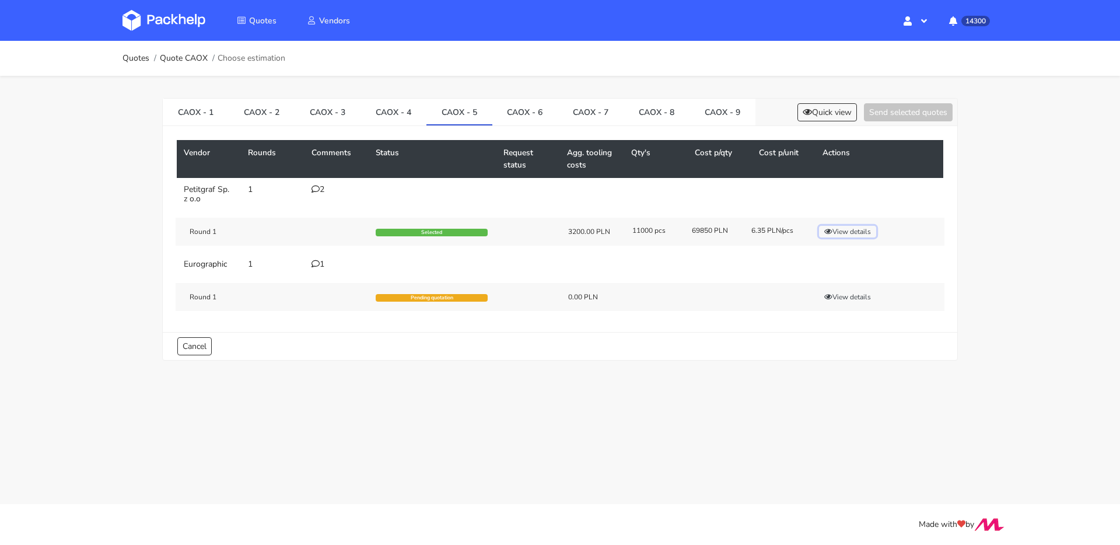
click at [826, 228] on icon "button" at bounding box center [829, 231] width 8 height 7
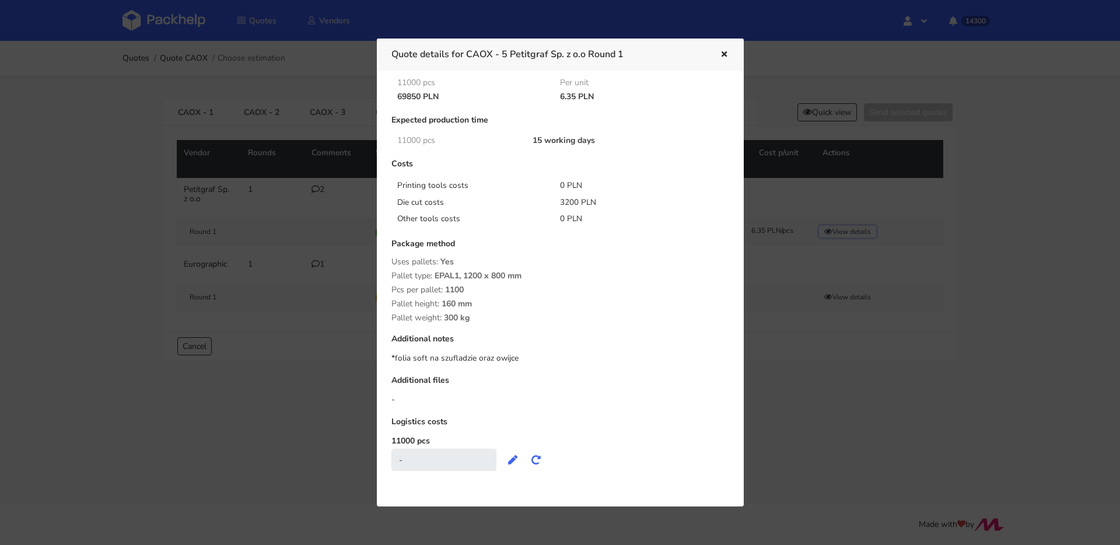
scroll to position [48, 0]
click at [723, 56] on icon "button" at bounding box center [725, 55] width 10 height 8
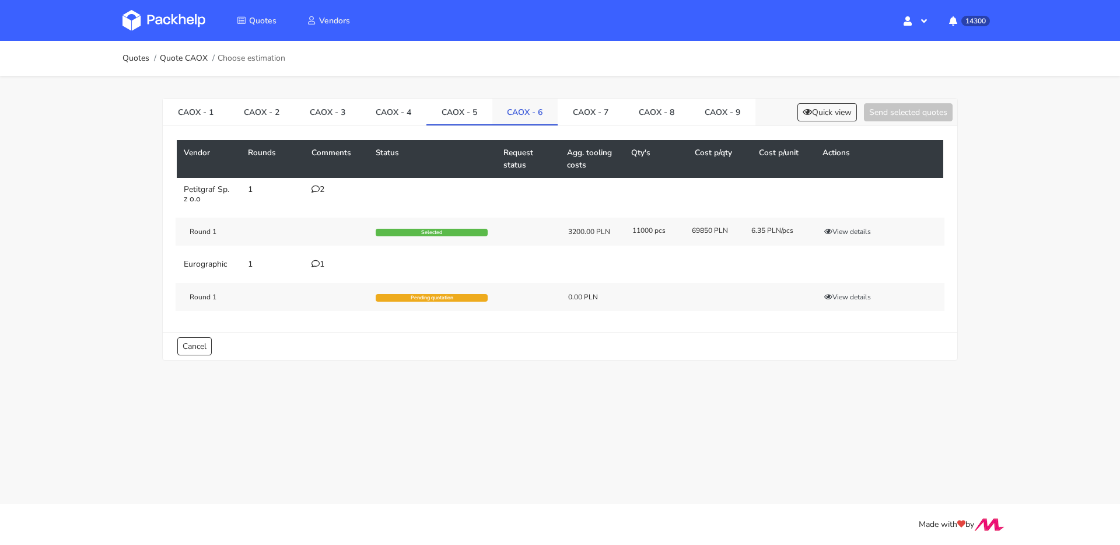
click at [518, 105] on link "CAOX - 6" at bounding box center [526, 112] width 66 height 26
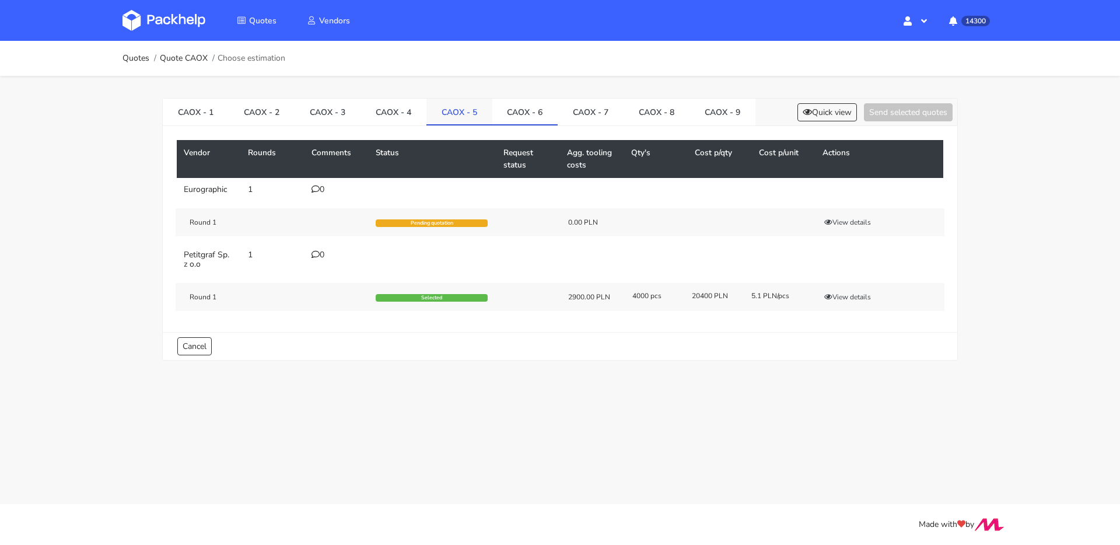
click at [479, 107] on link "CAOX - 5" at bounding box center [460, 112] width 66 height 26
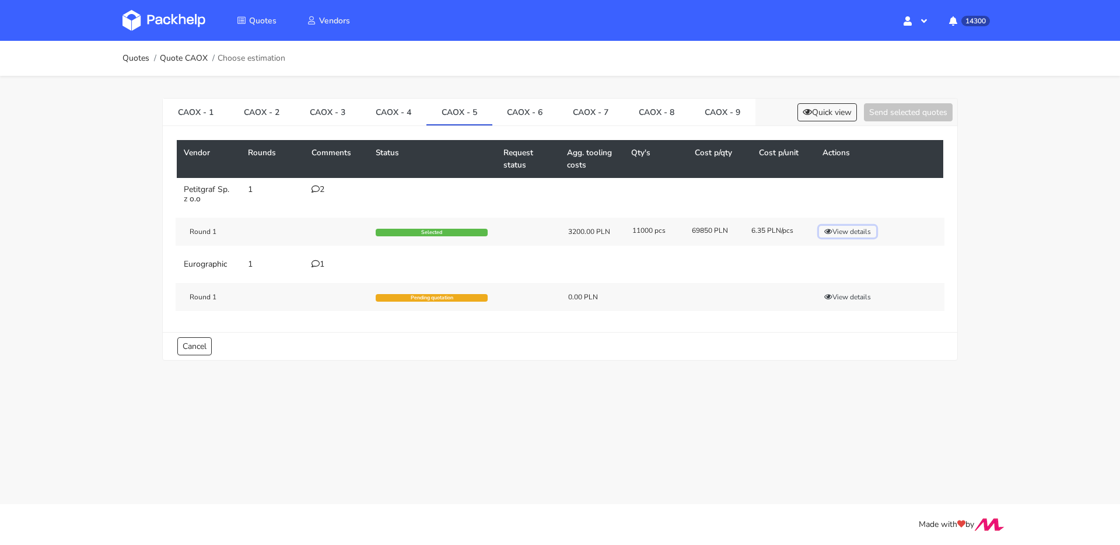
click at [834, 228] on button "View details" at bounding box center [847, 232] width 57 height 12
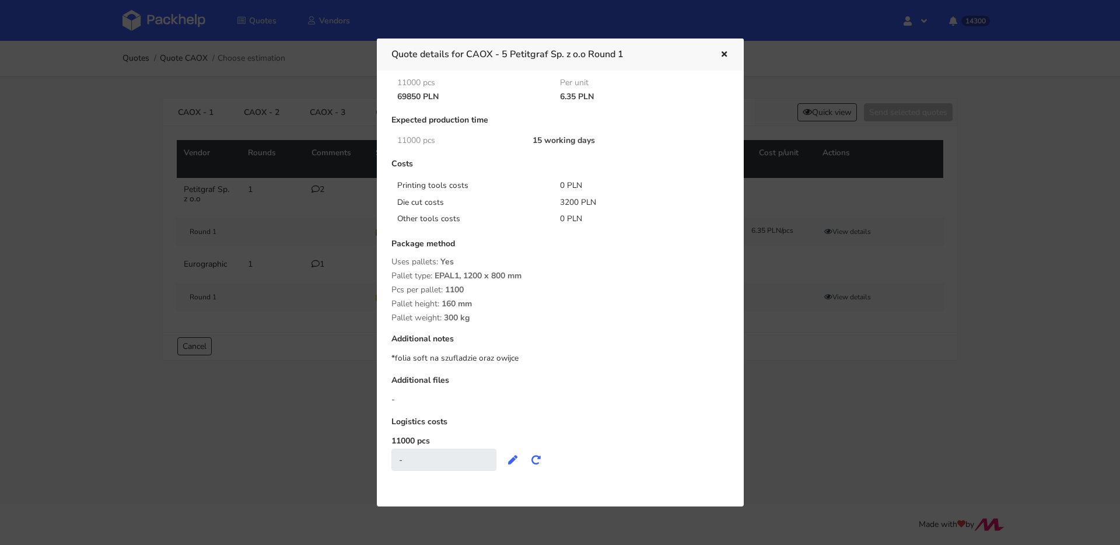
click at [721, 55] on icon "button" at bounding box center [725, 55] width 10 height 8
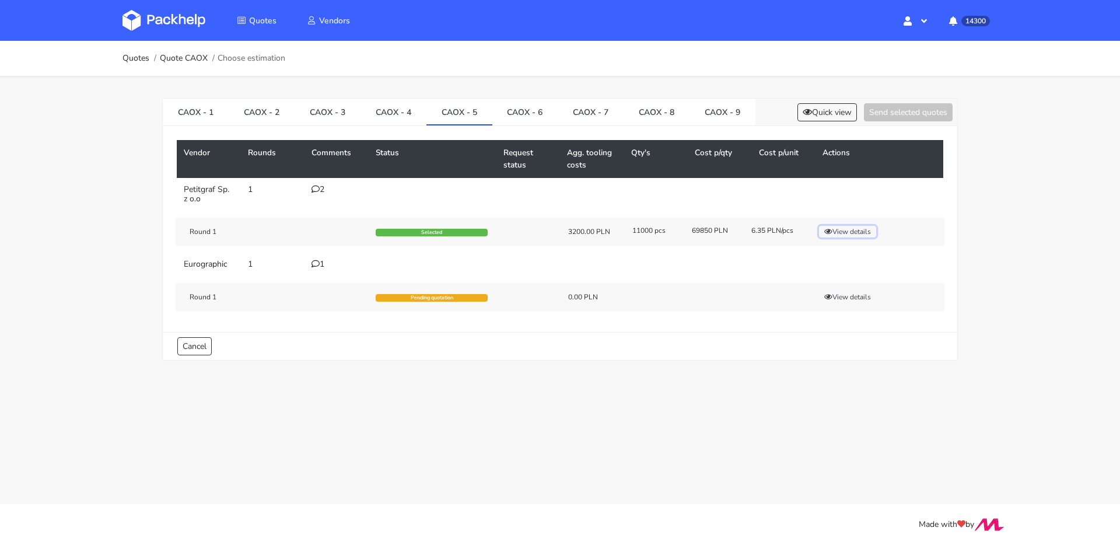
click at [853, 230] on button "View details" at bounding box center [847, 232] width 57 height 12
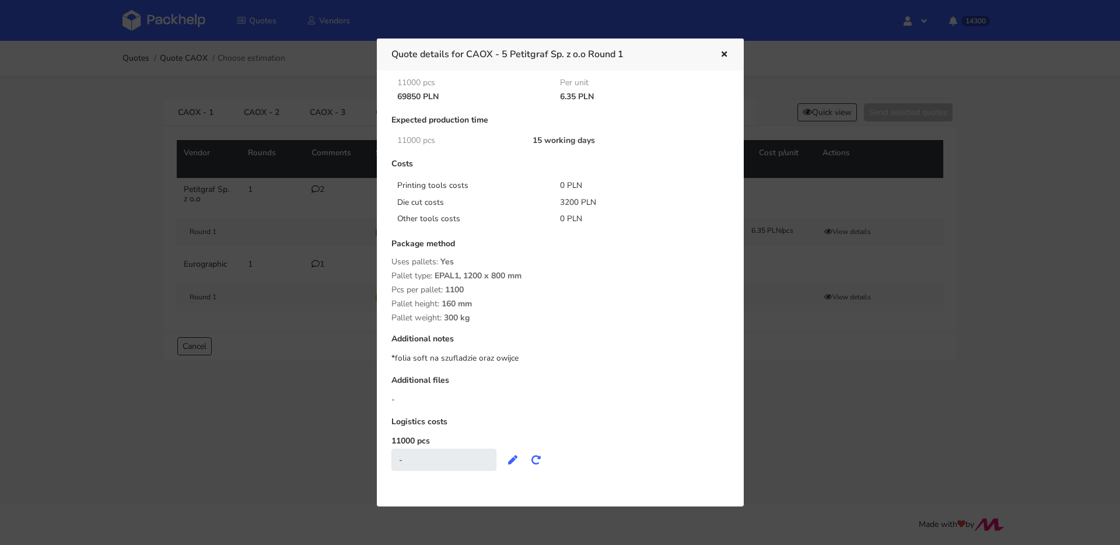
click at [149, 184] on div at bounding box center [560, 272] width 1120 height 545
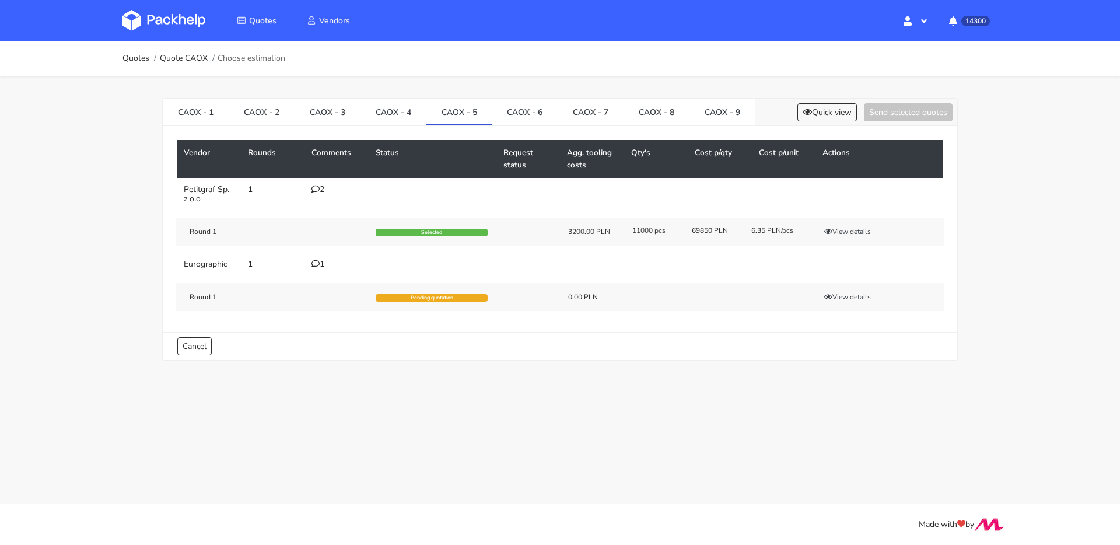
click at [149, 183] on div "CAOX - 1 CAOX - 2 CAOX - 3 CAOX - 4 CAOX - 5 CAOX - 6 CAOX - 7 CAOX - 8 CAOX - …" at bounding box center [560, 227] width 840 height 302
drag, startPoint x: 564, startPoint y: 96, endPoint x: 550, endPoint y: 104, distance: 16.5
click at [561, 100] on div "CAOX - 1 CAOX - 2 CAOX - 3 CAOX - 4 CAOX - 5 CAOX - 6 CAOX - 7 CAOX - 8 CAOX - …" at bounding box center [560, 227] width 840 height 302
click at [550, 104] on link "CAOX - 6" at bounding box center [526, 112] width 66 height 26
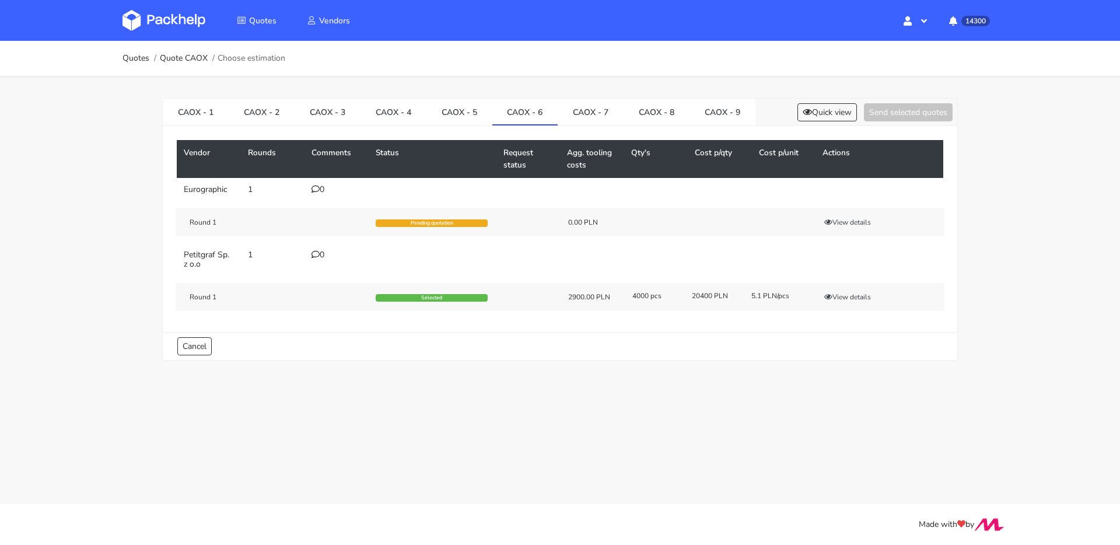
click at [839, 291] on div "Round 1 Selected 2900.00 PLN 4000 pcs 20400 PLN 5.1 PLN/pcs View details" at bounding box center [560, 297] width 769 height 28
click at [842, 295] on button "View details" at bounding box center [847, 297] width 57 height 12
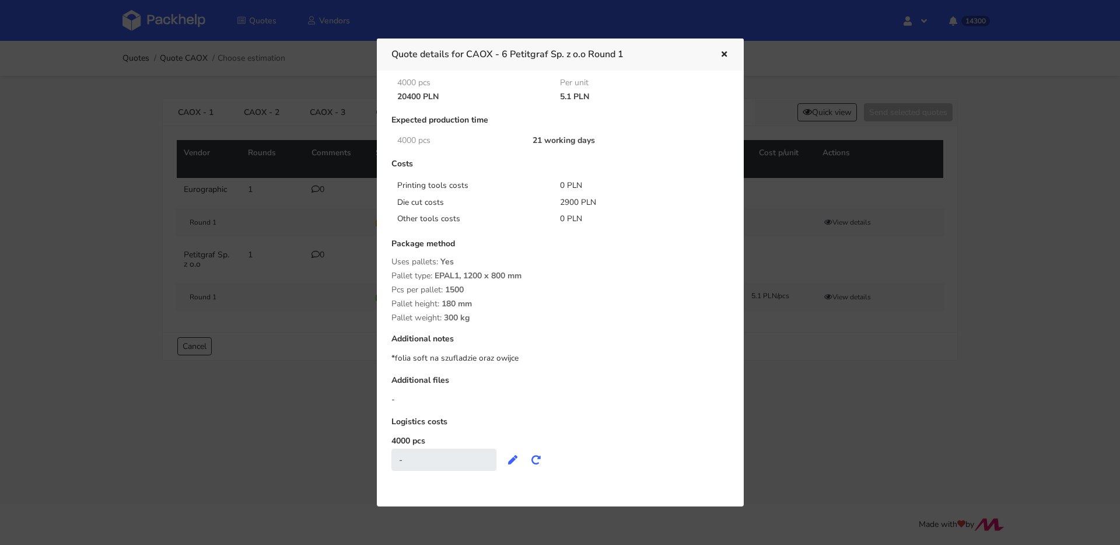
click at [816, 290] on div at bounding box center [560, 272] width 1120 height 545
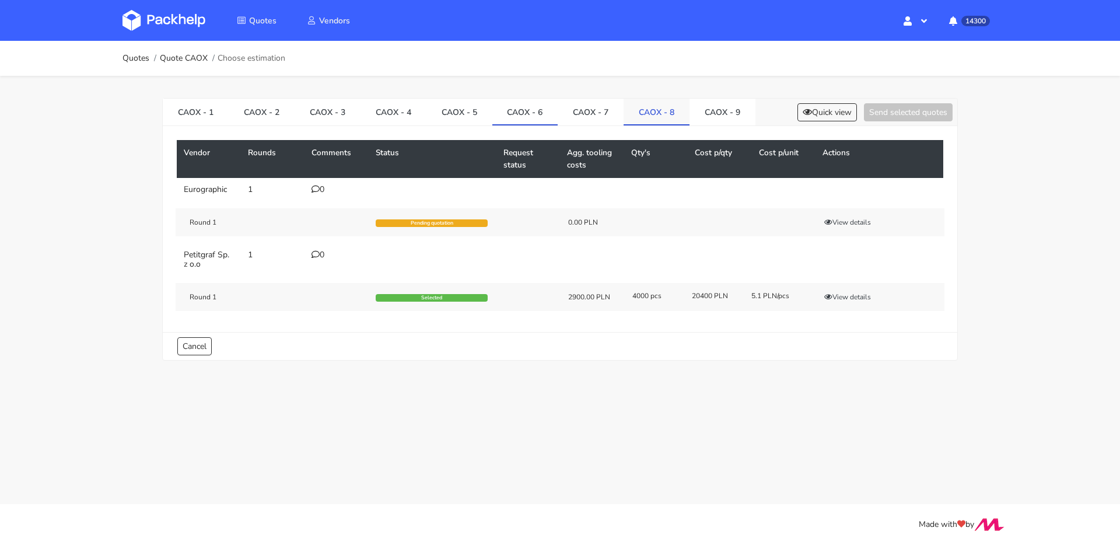
click at [667, 109] on link "CAOX - 8" at bounding box center [657, 112] width 66 height 26
click at [851, 296] on button "View details" at bounding box center [847, 297] width 57 height 12
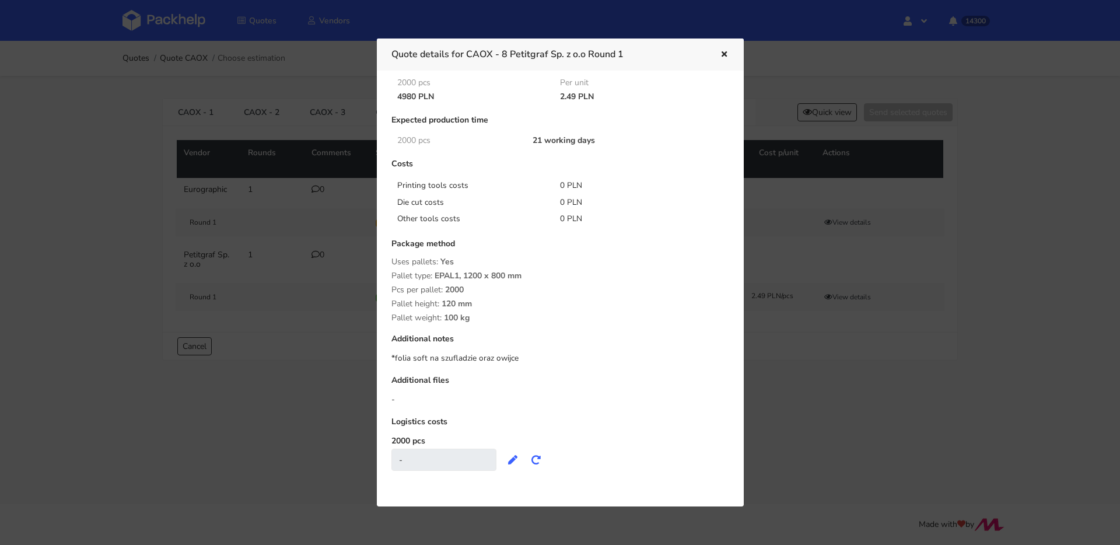
click at [724, 54] on icon "button" at bounding box center [725, 55] width 10 height 8
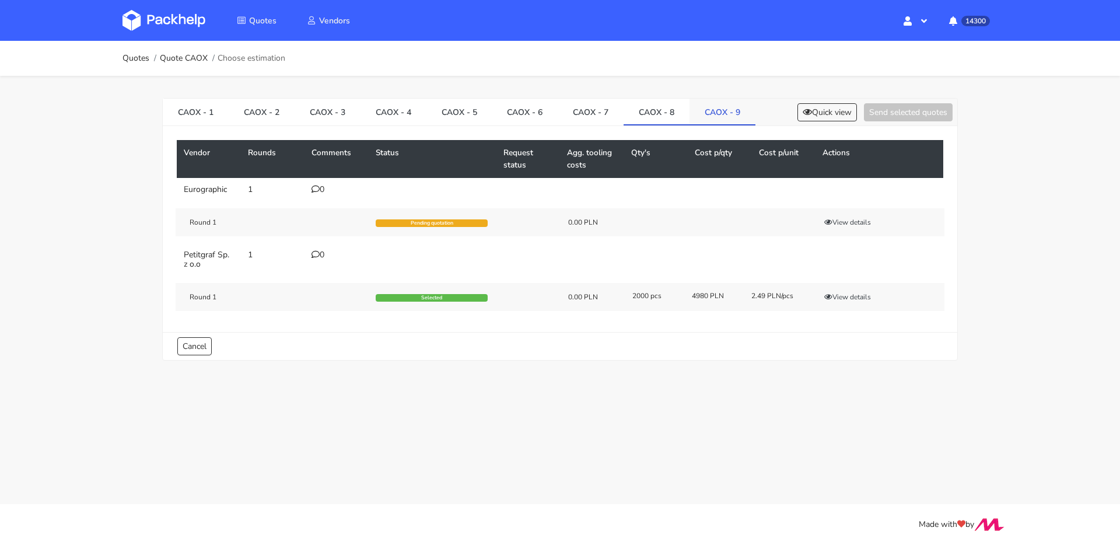
click at [726, 109] on link "CAOX - 9" at bounding box center [723, 112] width 66 height 26
click at [850, 296] on button "View details" at bounding box center [847, 297] width 57 height 12
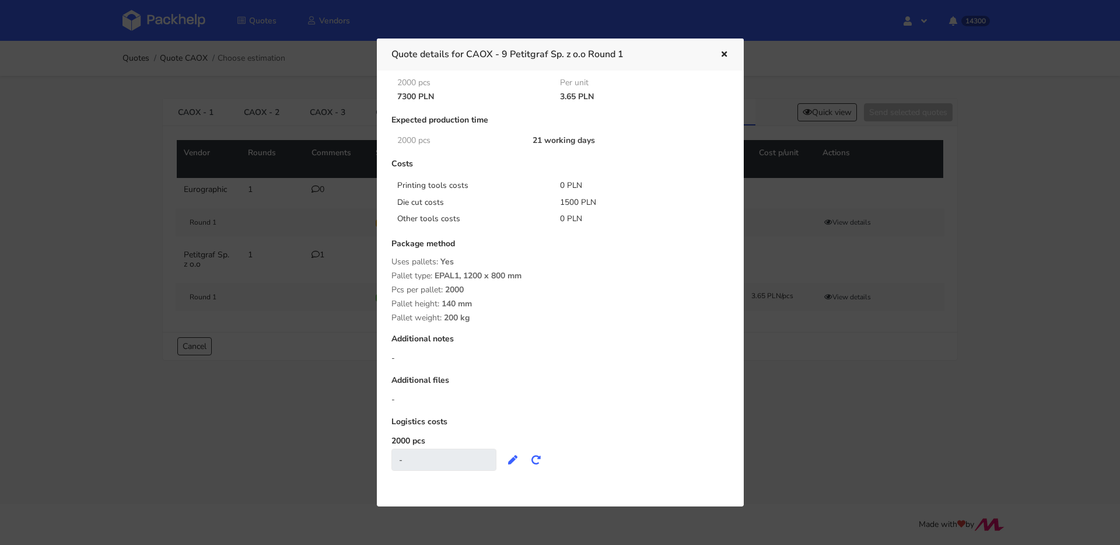
click at [809, 323] on div at bounding box center [560, 272] width 1120 height 545
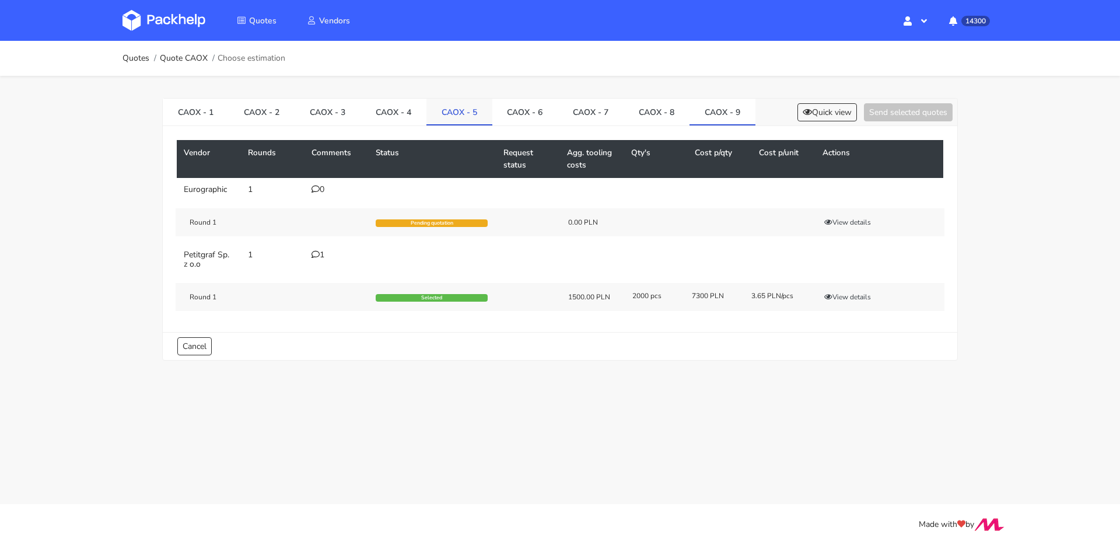
click at [459, 114] on link "CAOX - 5" at bounding box center [460, 112] width 66 height 26
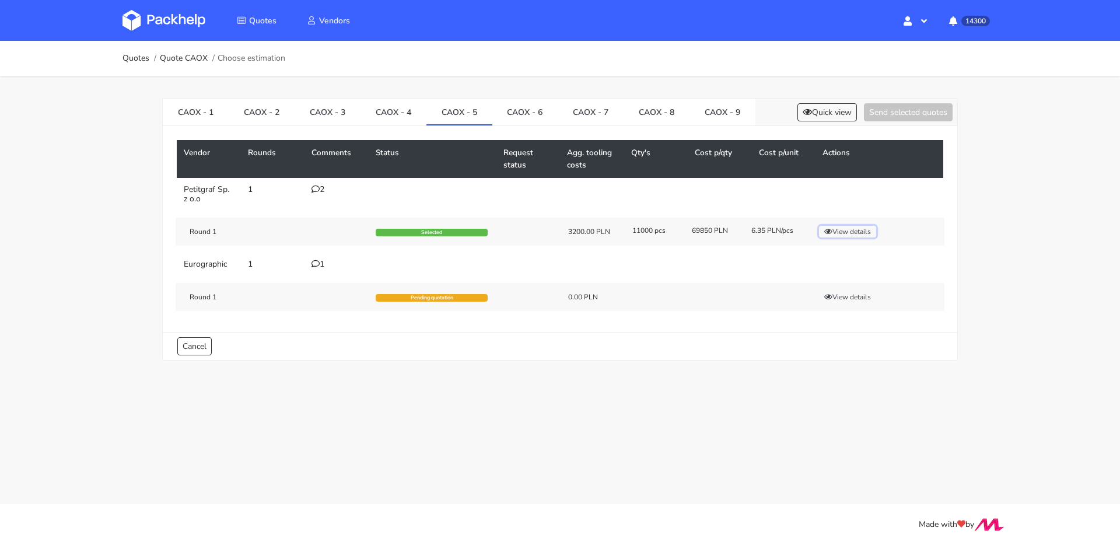
click at [837, 230] on button "View details" at bounding box center [847, 232] width 57 height 12
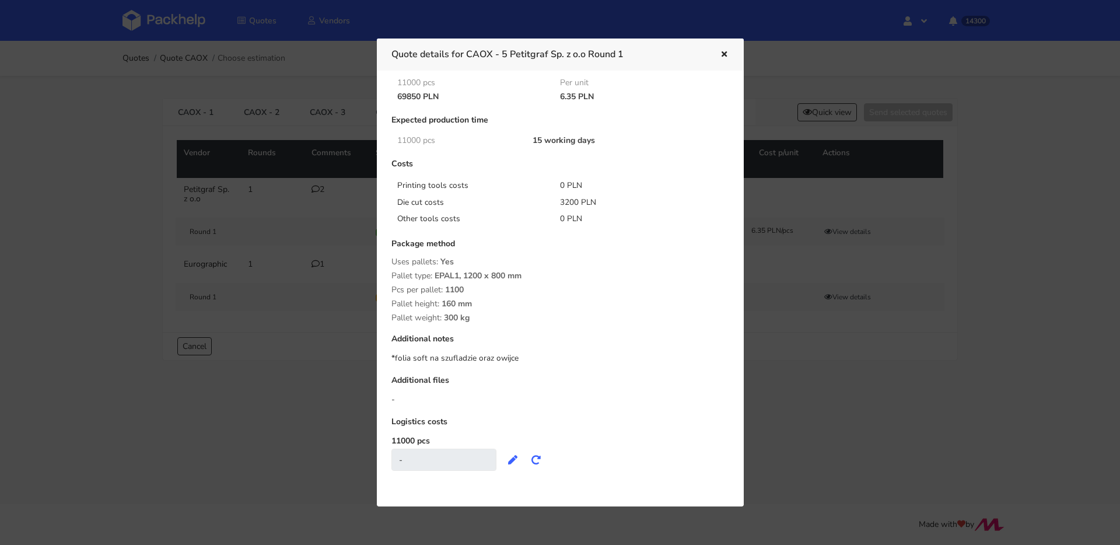
click at [723, 56] on icon "button" at bounding box center [725, 55] width 10 height 8
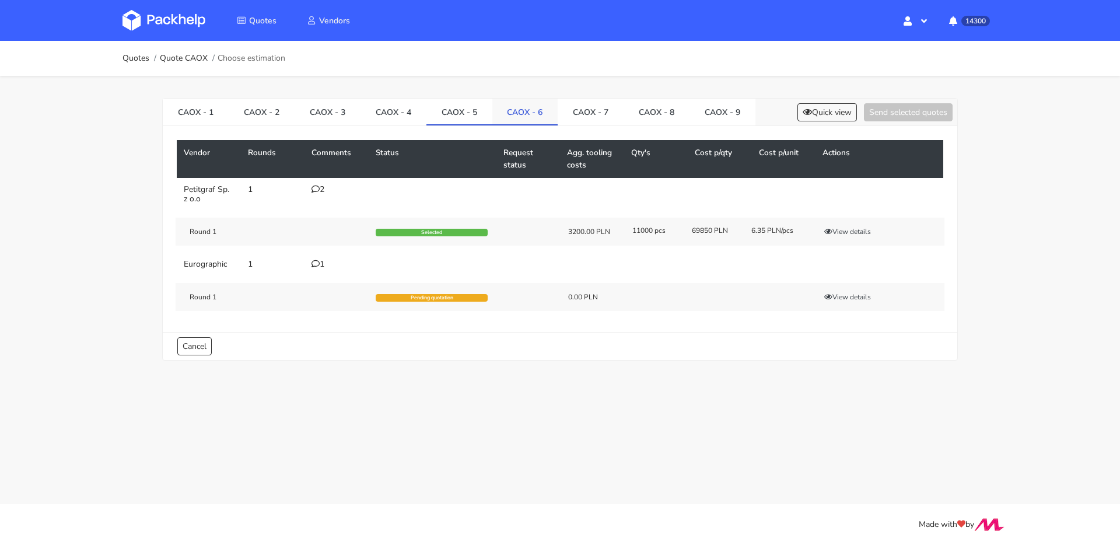
click at [535, 111] on link "CAOX - 6" at bounding box center [526, 112] width 66 height 26
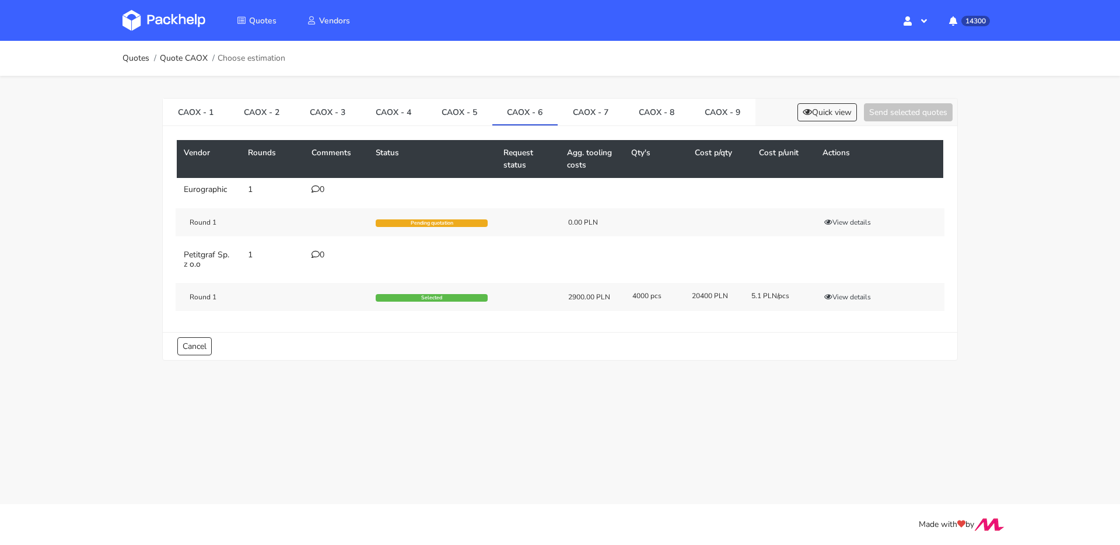
click at [846, 290] on div "Round 1 Selected 2900.00 PLN 4000 pcs 20400 PLN 5.1 PLN/pcs View details" at bounding box center [560, 297] width 769 height 28
click at [849, 296] on button "View details" at bounding box center [847, 297] width 57 height 12
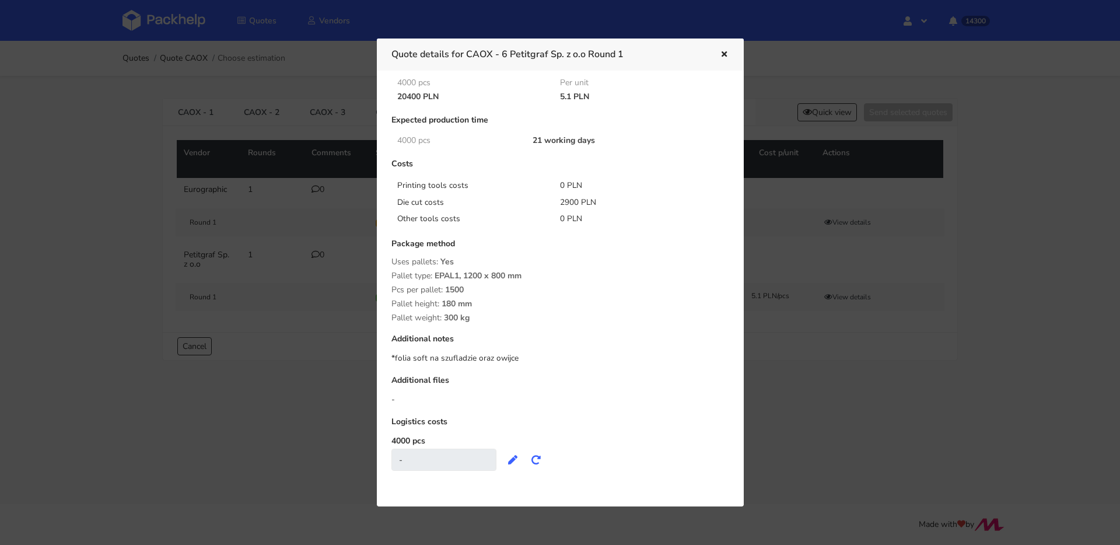
click at [834, 249] on div at bounding box center [560, 272] width 1120 height 545
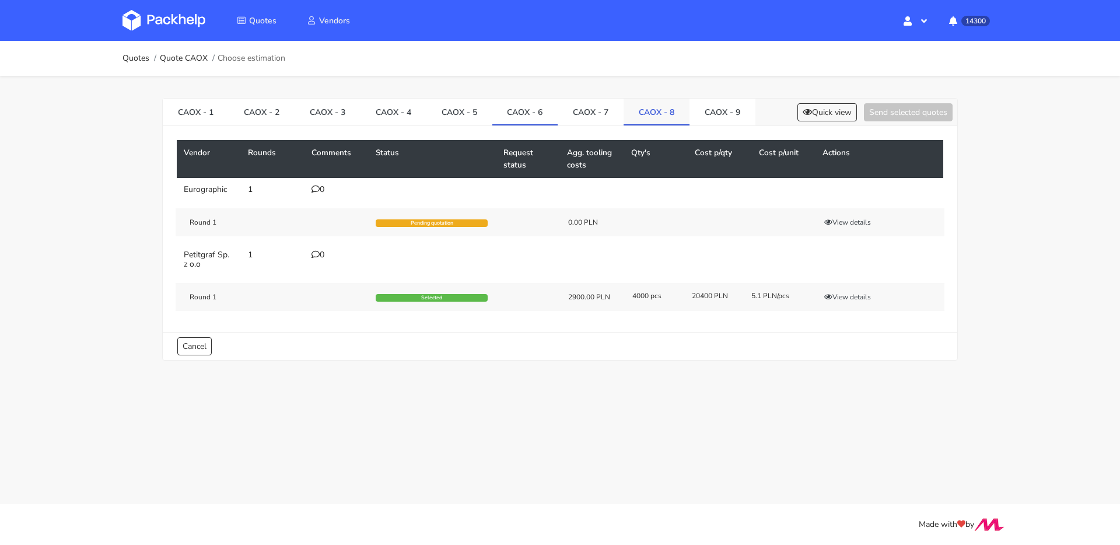
click at [661, 109] on link "CAOX - 8" at bounding box center [657, 112] width 66 height 26
click at [846, 295] on button "View details" at bounding box center [847, 297] width 57 height 12
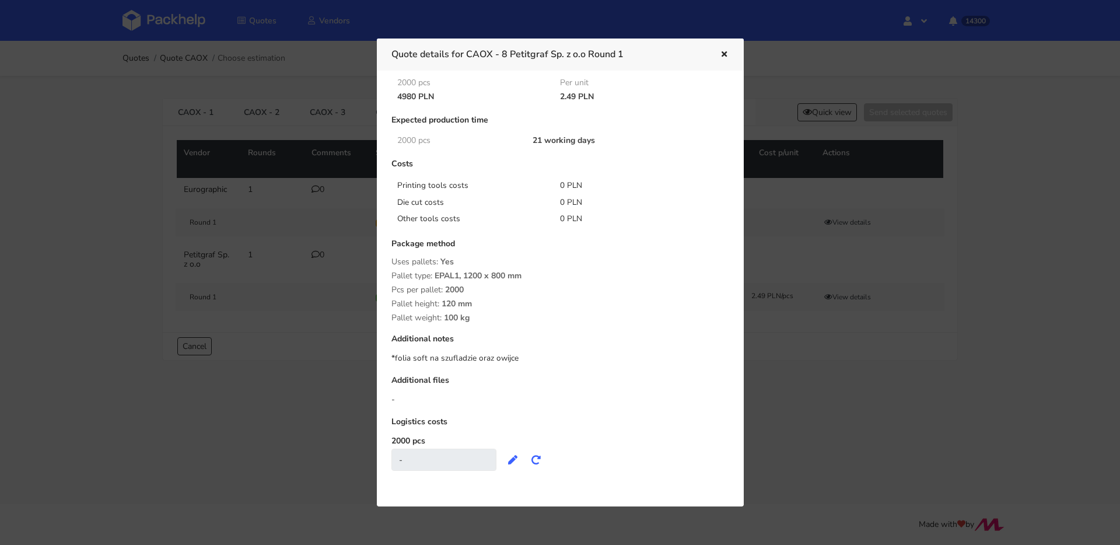
click at [800, 239] on div at bounding box center [560, 272] width 1120 height 545
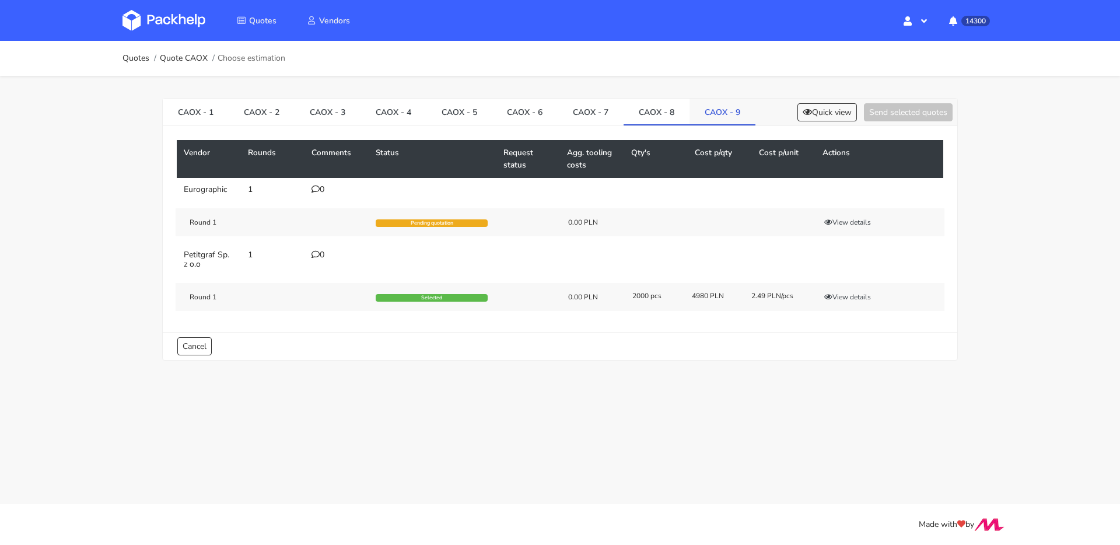
click at [734, 120] on link "CAOX - 9" at bounding box center [723, 112] width 66 height 26
click at [842, 290] on div "Round 1 Selected 1500.00 PLN 2000 pcs 7300 PLN 3.65 PLN/pcs View details" at bounding box center [560, 297] width 769 height 28
click at [844, 301] on button "View details" at bounding box center [847, 297] width 57 height 12
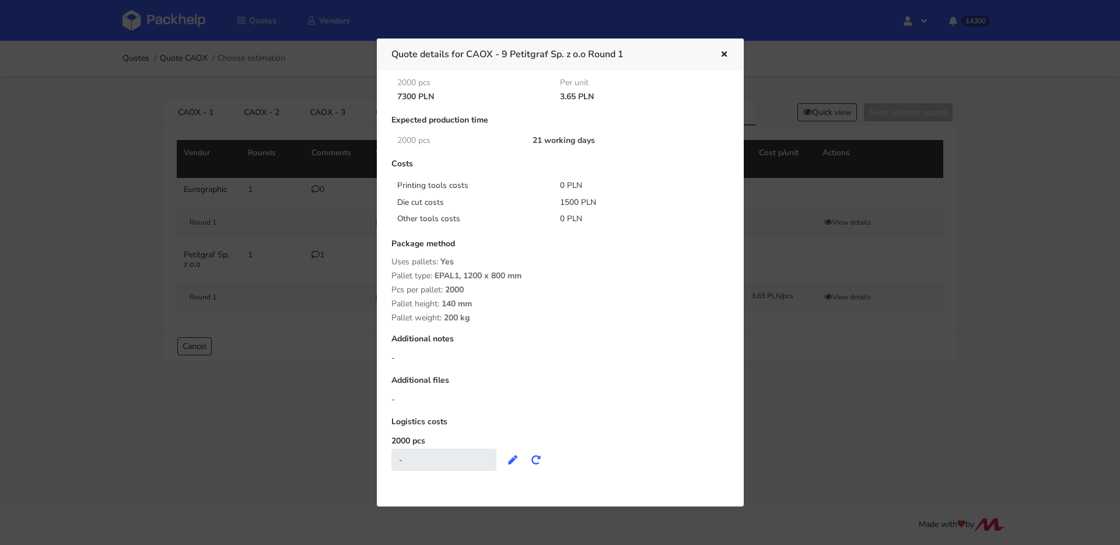
click at [830, 337] on div at bounding box center [560, 272] width 1120 height 545
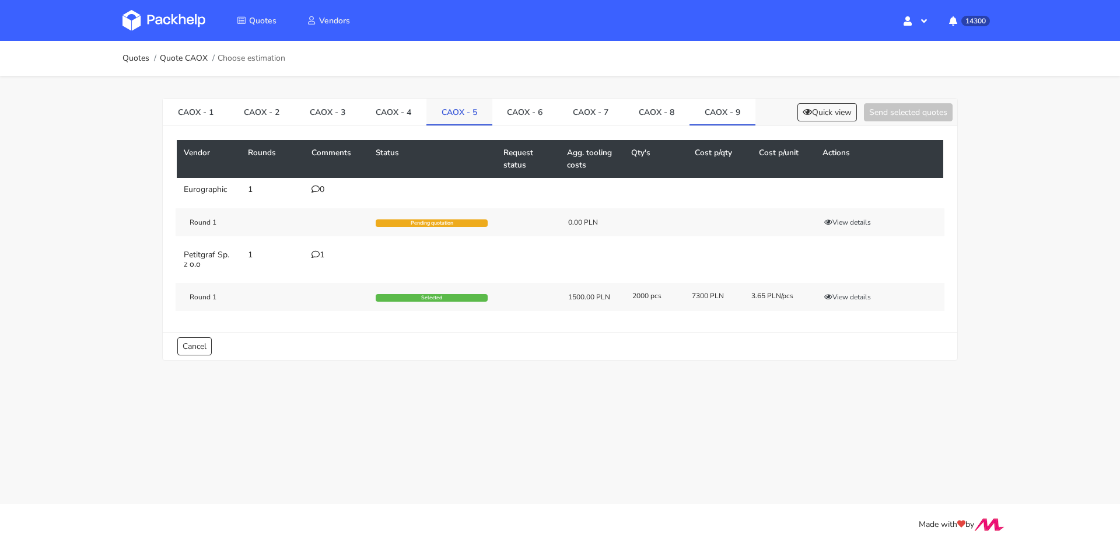
click at [471, 113] on link "CAOX - 5" at bounding box center [460, 112] width 66 height 26
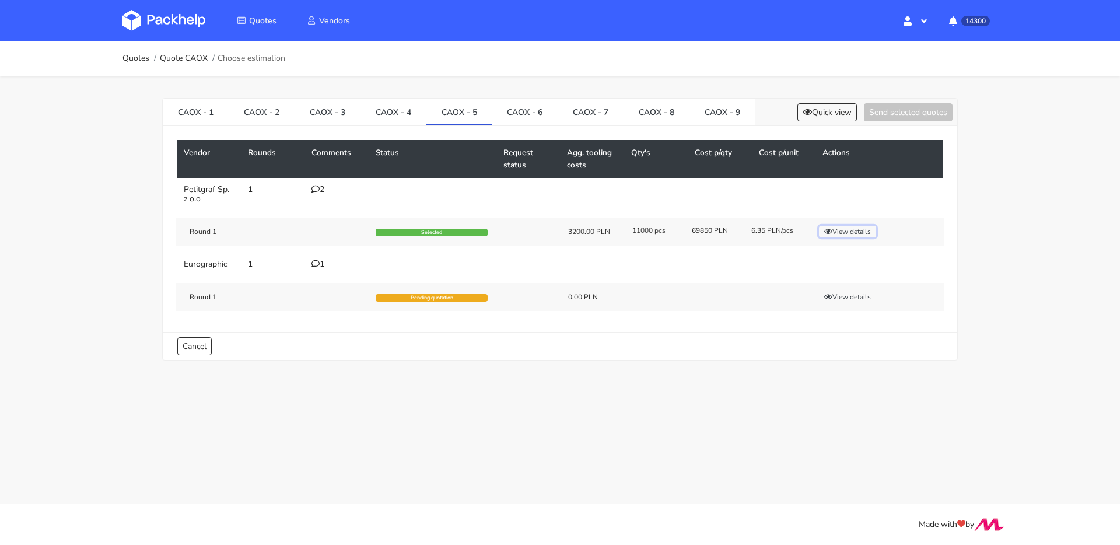
click at [842, 228] on button "View details" at bounding box center [847, 232] width 57 height 12
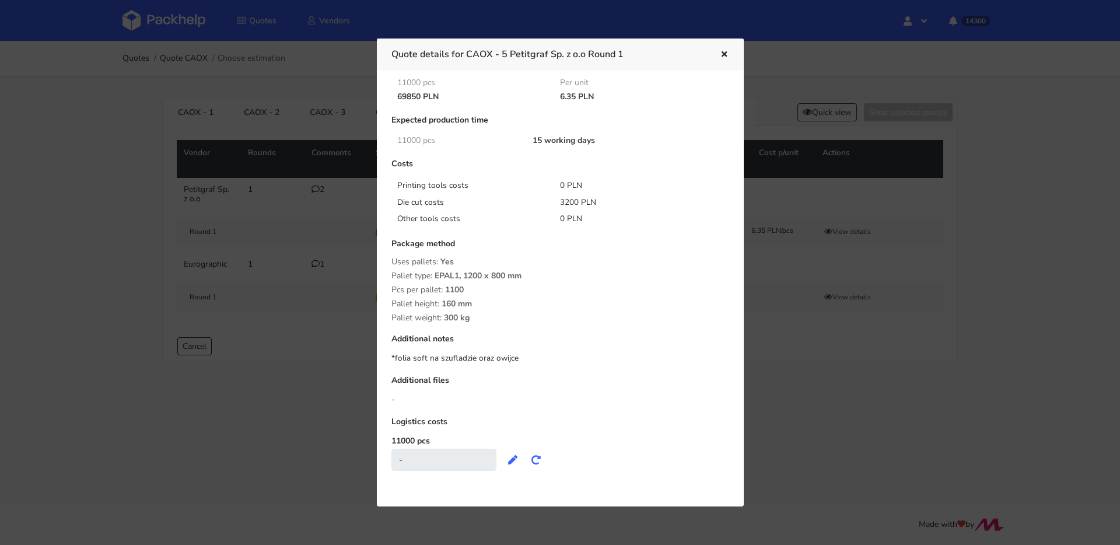
click at [329, 127] on div at bounding box center [560, 272] width 1120 height 545
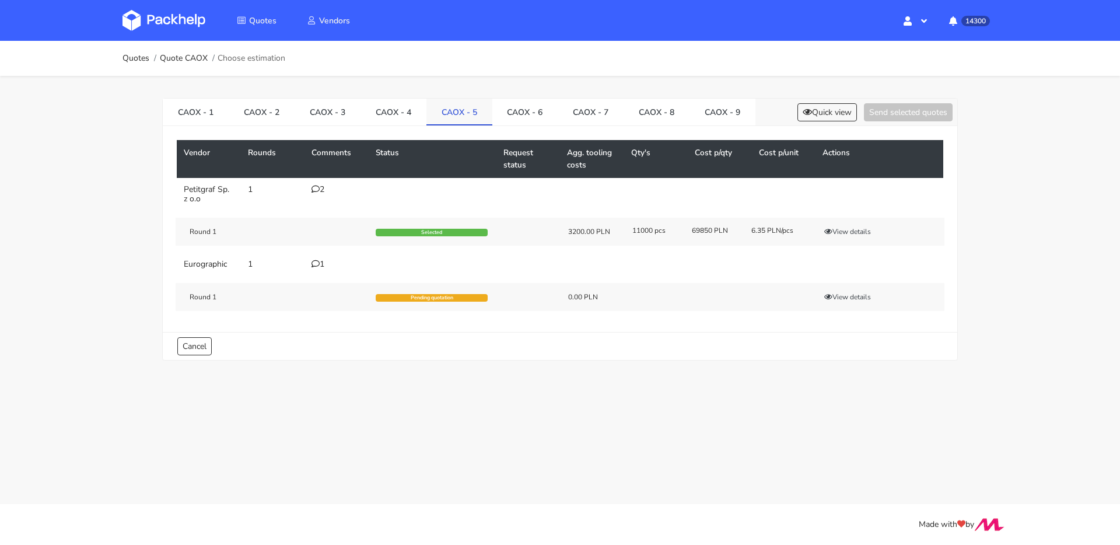
click at [467, 107] on link "CAOX - 5" at bounding box center [460, 112] width 66 height 26
click at [515, 109] on link "CAOX - 6" at bounding box center [526, 112] width 66 height 26
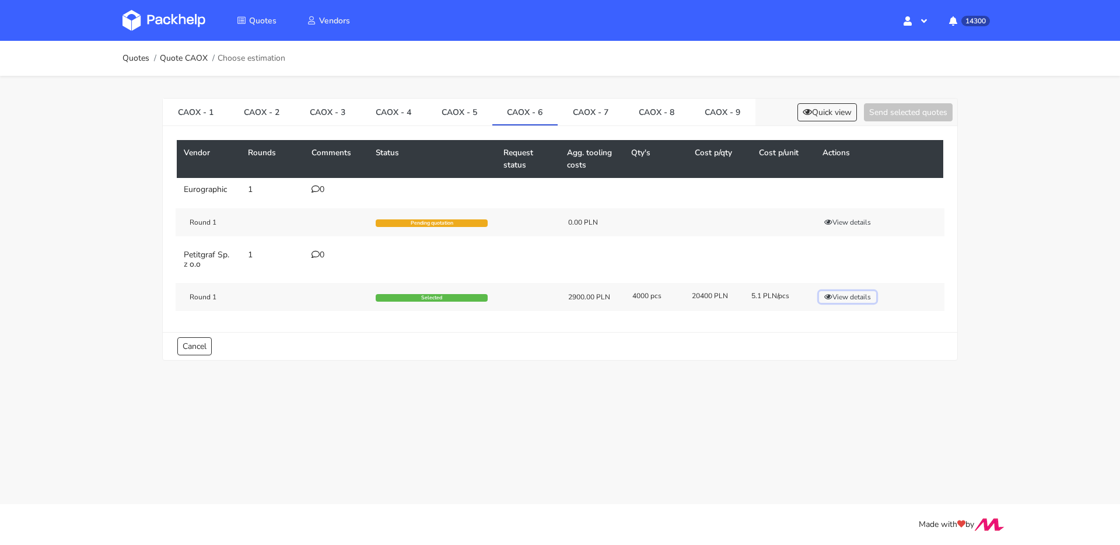
click at [842, 294] on button "View details" at bounding box center [847, 297] width 57 height 12
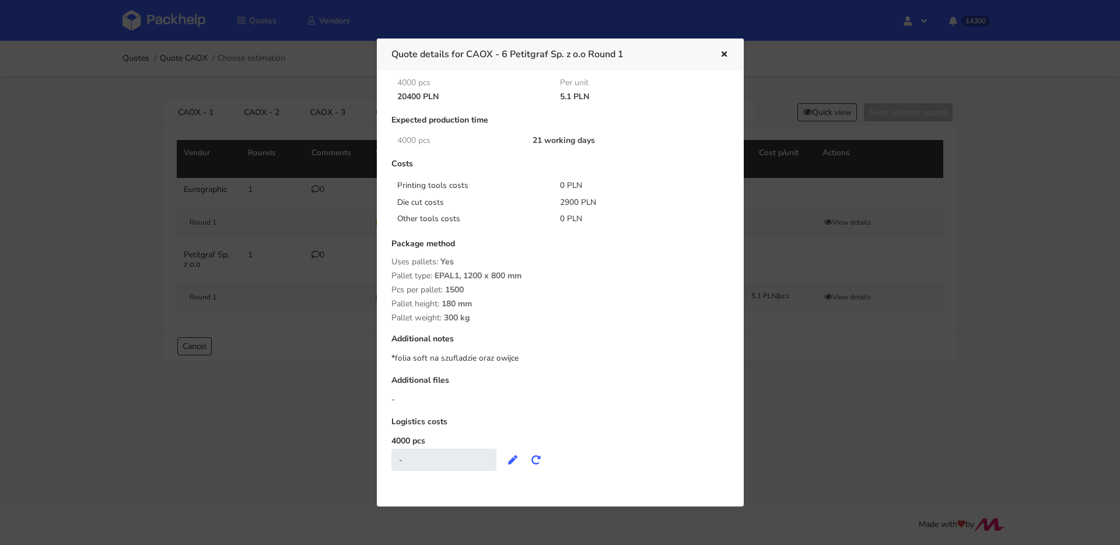
drag, startPoint x: 839, startPoint y: 292, endPoint x: 753, endPoint y: 244, distance: 98.5
click at [838, 292] on div at bounding box center [560, 272] width 1120 height 545
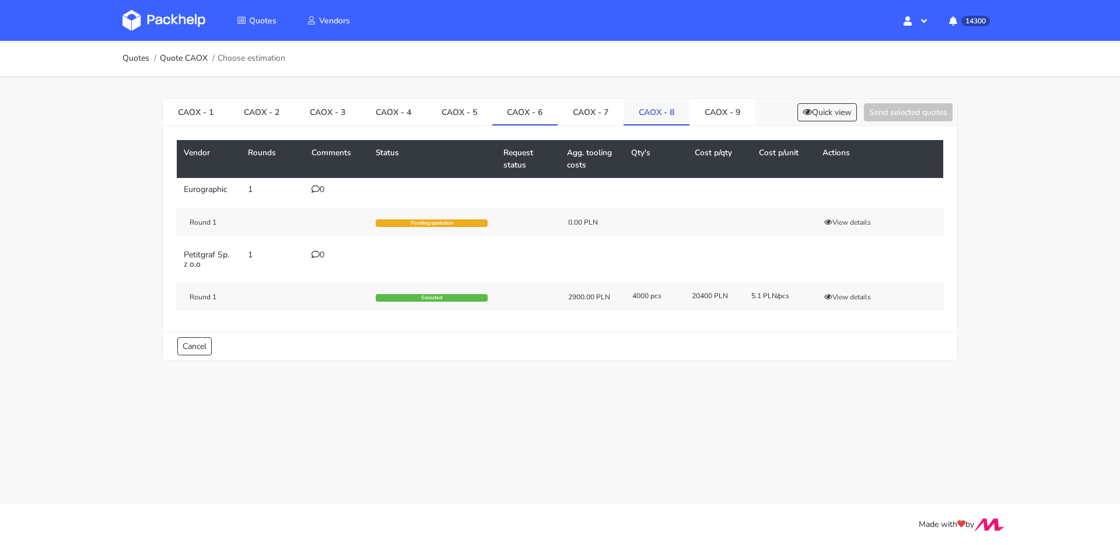
click at [644, 100] on link "CAOX - 8" at bounding box center [657, 112] width 66 height 26
click at [832, 296] on icon "button" at bounding box center [829, 297] width 8 height 7
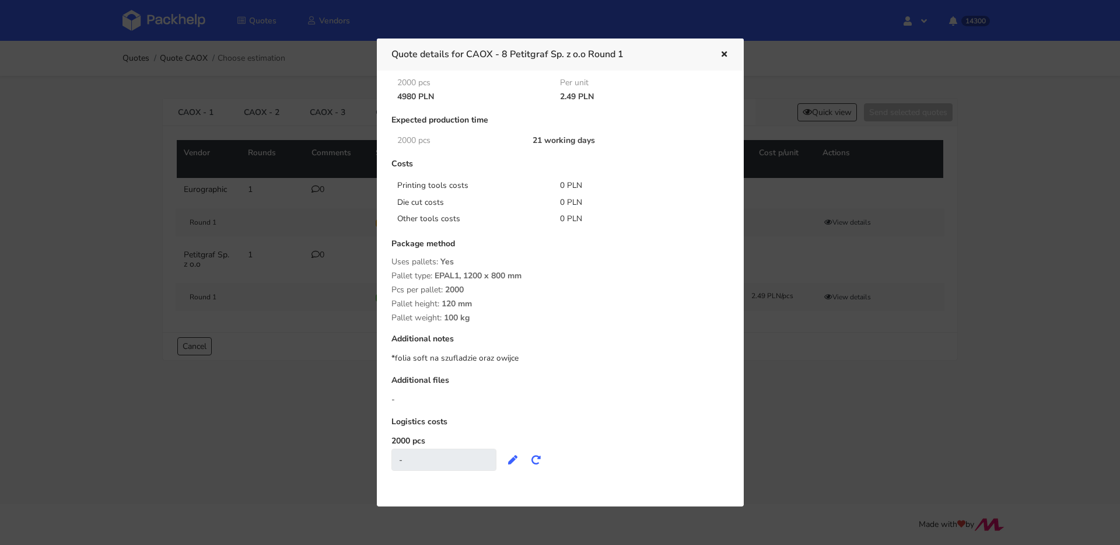
drag, startPoint x: 834, startPoint y: 296, endPoint x: 832, endPoint y: 289, distance: 6.8
click at [835, 296] on div at bounding box center [560, 272] width 1120 height 545
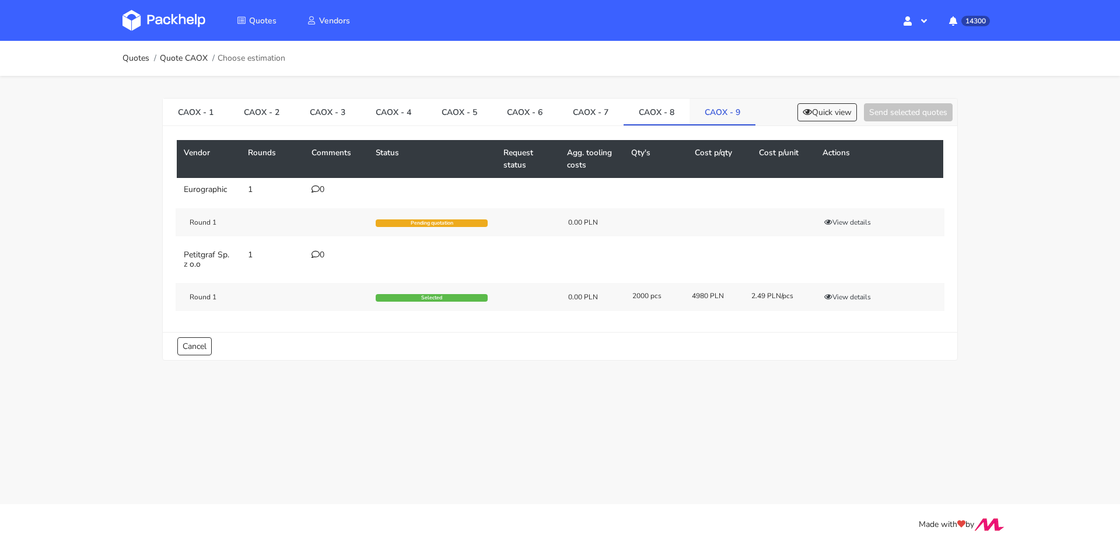
click at [734, 115] on link "CAOX - 9" at bounding box center [723, 112] width 66 height 26
click at [849, 295] on button "View details" at bounding box center [847, 297] width 57 height 12
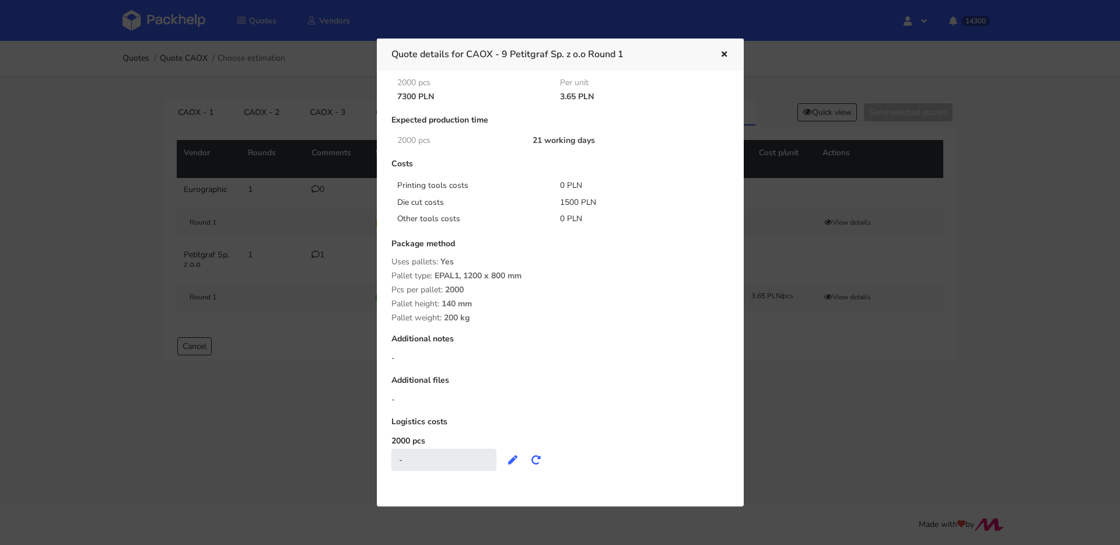
click at [839, 304] on div at bounding box center [560, 272] width 1120 height 545
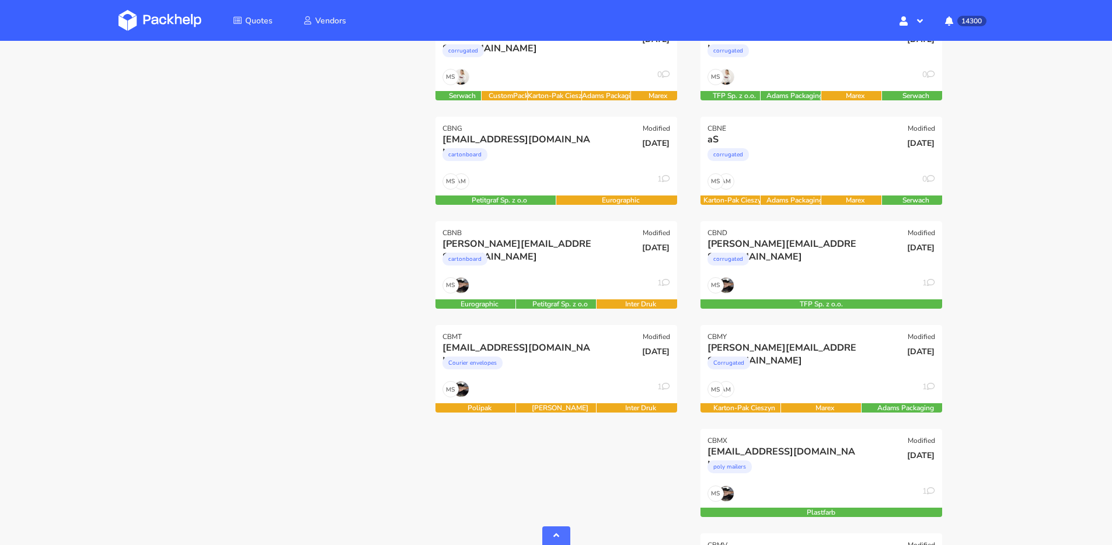
scroll to position [687, 0]
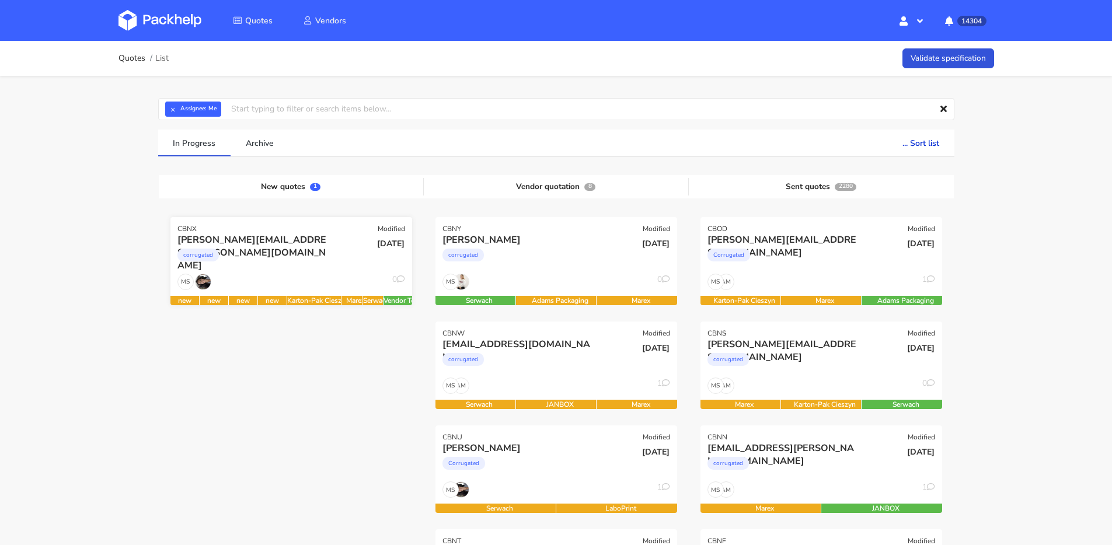
click at [312, 255] on div "corrugated" at bounding box center [254, 257] width 155 height 23
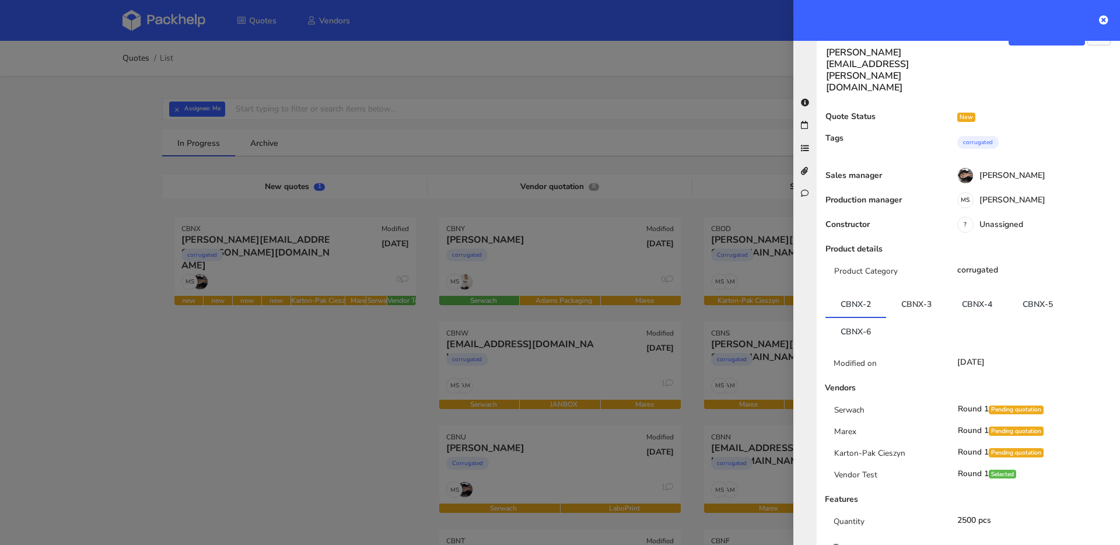
scroll to position [22, 0]
click at [942, 291] on link "CBNX-3" at bounding box center [916, 304] width 61 height 26
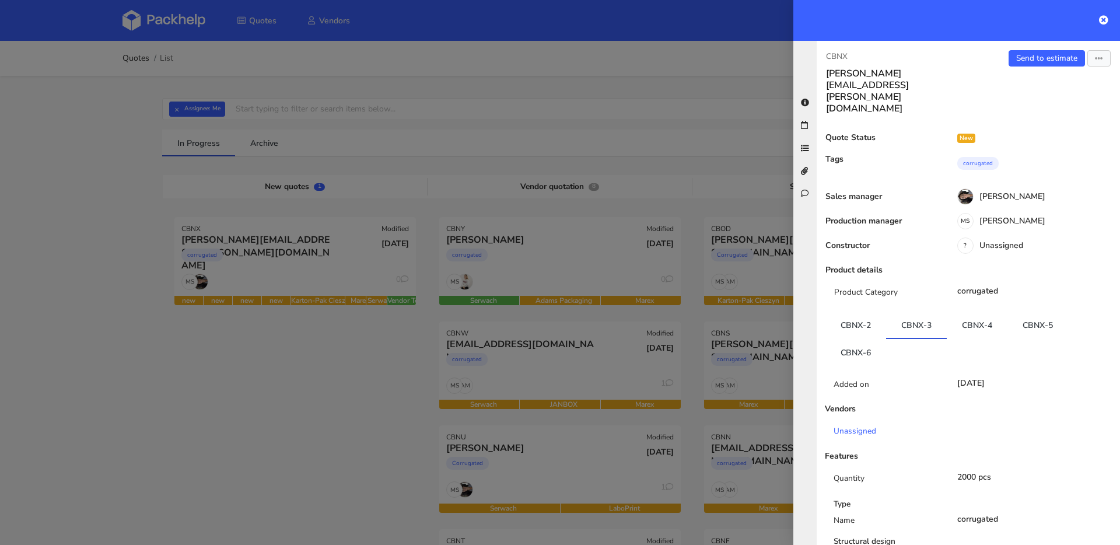
scroll to position [0, 0]
click at [975, 312] on link "CBNX-4" at bounding box center [977, 325] width 61 height 26
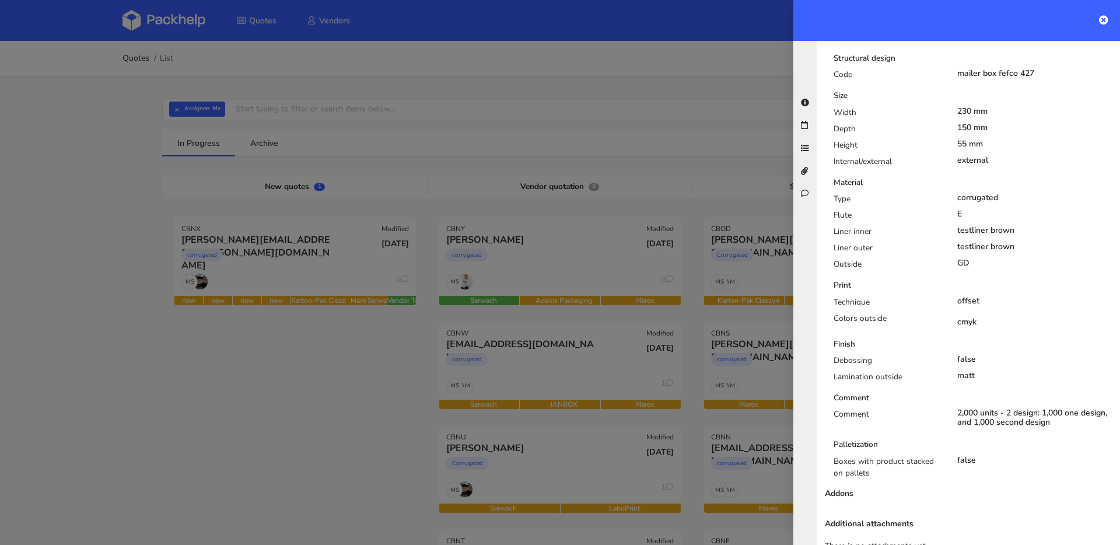
scroll to position [96, 0]
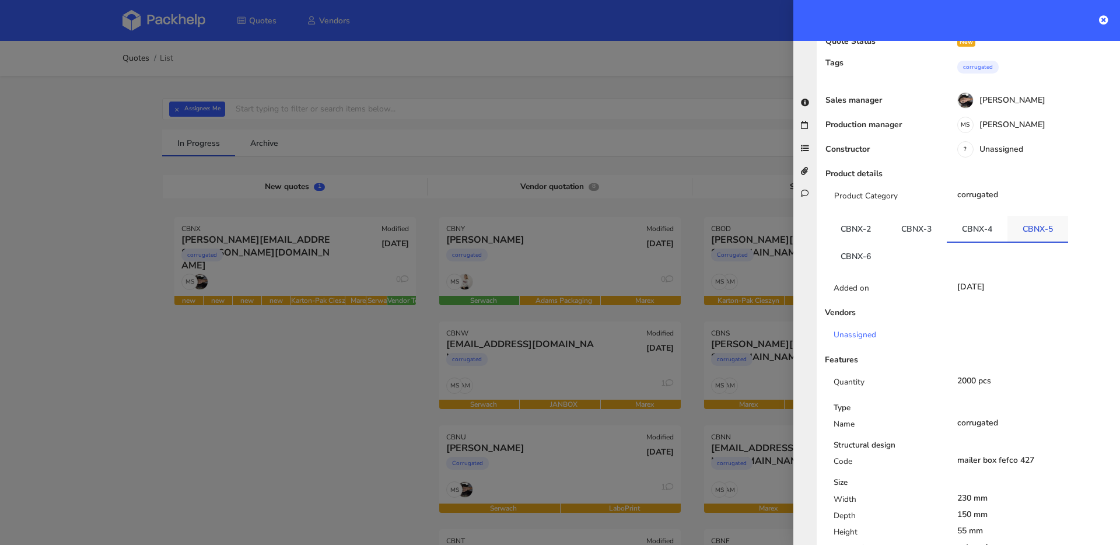
click at [1023, 216] on link "CBNX-5" at bounding box center [1038, 229] width 61 height 26
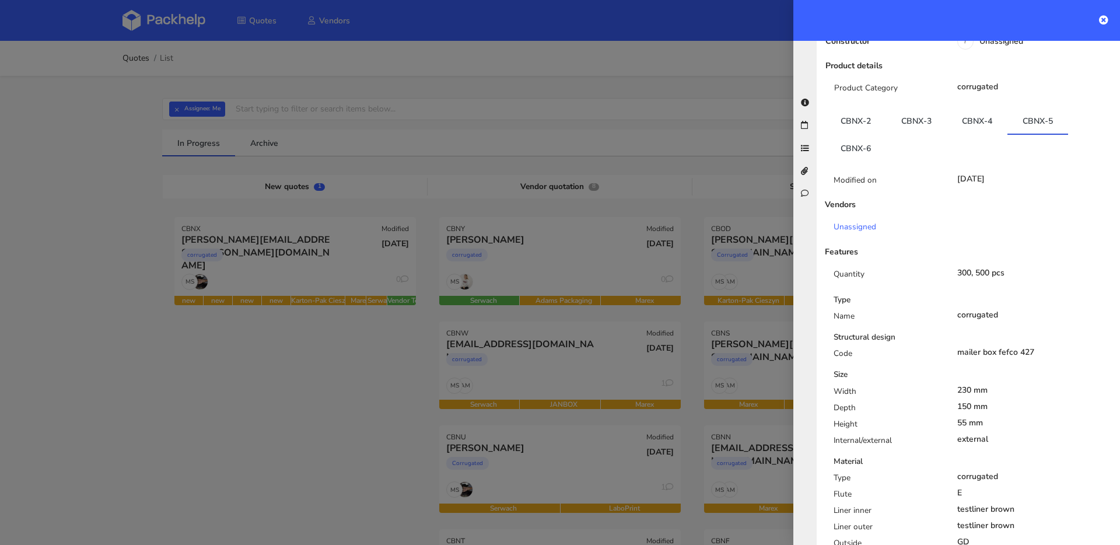
scroll to position [202, 0]
click at [858, 137] on link "CBNX-6" at bounding box center [856, 150] width 61 height 26
click at [933, 110] on link "CBNX-3" at bounding box center [916, 123] width 61 height 26
click at [992, 110] on link "CBNX-4" at bounding box center [977, 123] width 61 height 26
click at [1041, 110] on link "CBNX-5" at bounding box center [1038, 123] width 61 height 26
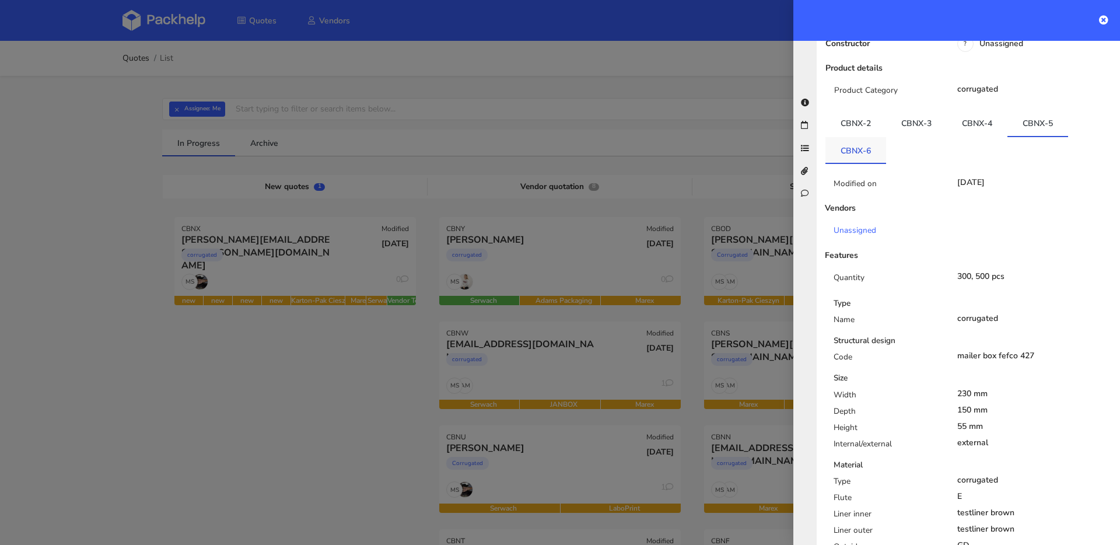
click at [875, 137] on link "CBNX-6" at bounding box center [856, 150] width 61 height 26
click at [925, 74] on div "Quote Status New Tags corrugated Sales manager Cristina Martinez Production man…" at bounding box center [968, 440] width 285 height 1018
click at [1036, 110] on link "CBNX-5" at bounding box center [1038, 123] width 61 height 26
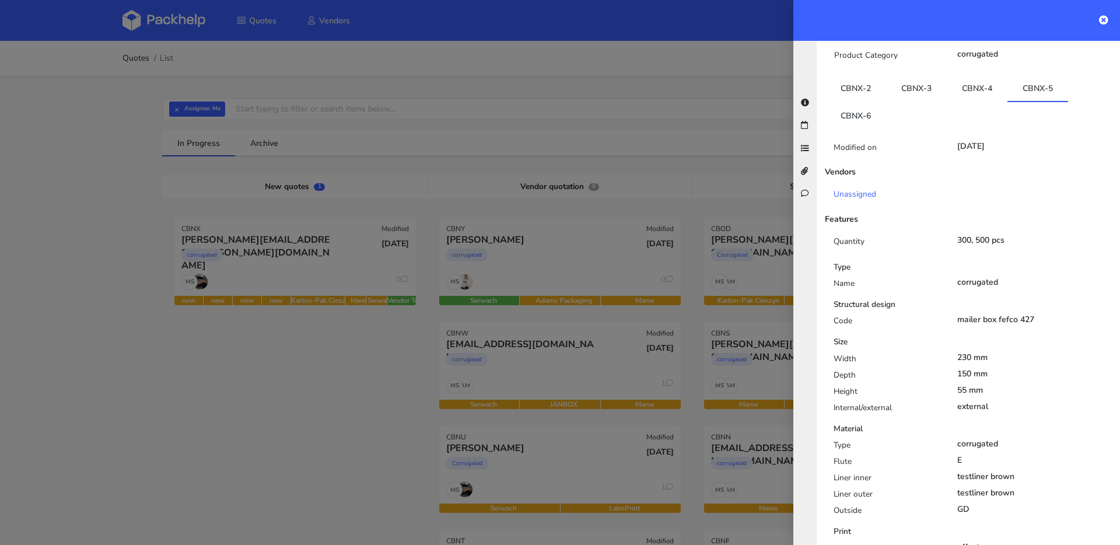
scroll to position [163, 0]
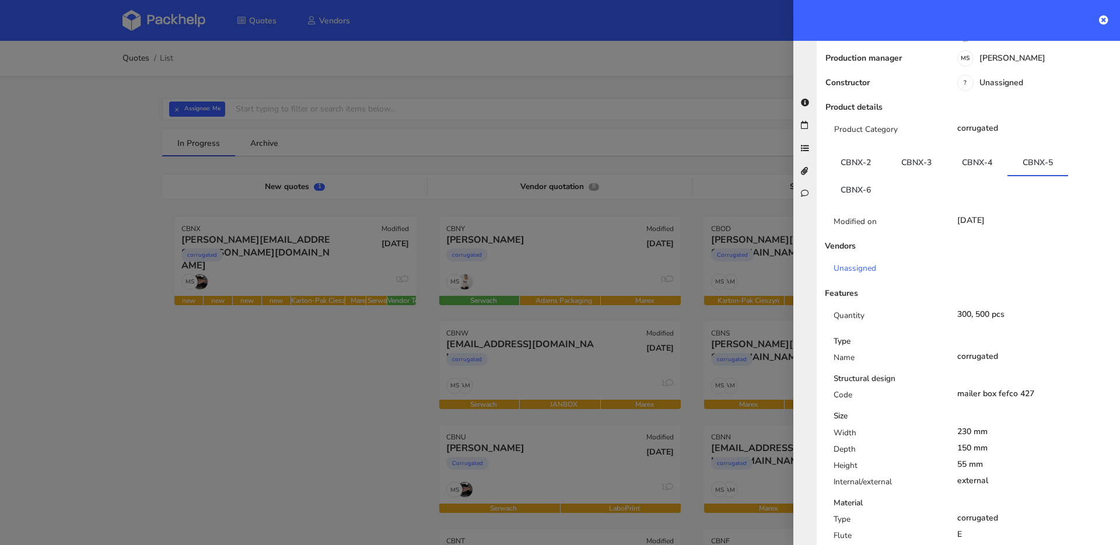
click at [874, 202] on div "Modified on 25 Sep 2025 Vendors Unassigned Features Quantity 300, 500 pcs Type …" at bounding box center [969, 492] width 286 height 581
click at [867, 176] on link "CBNX-6" at bounding box center [856, 189] width 61 height 26
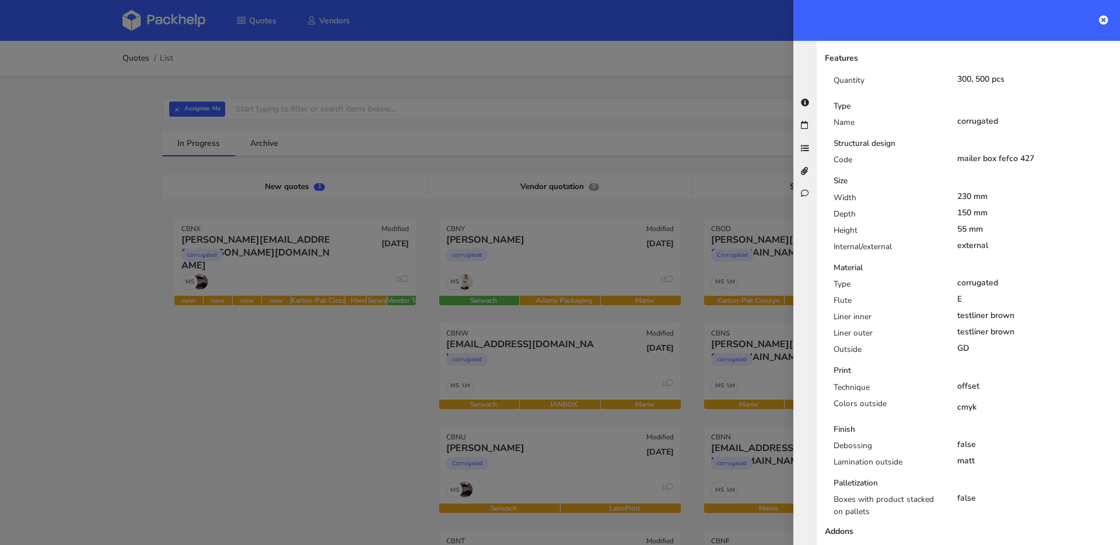
scroll to position [0, 0]
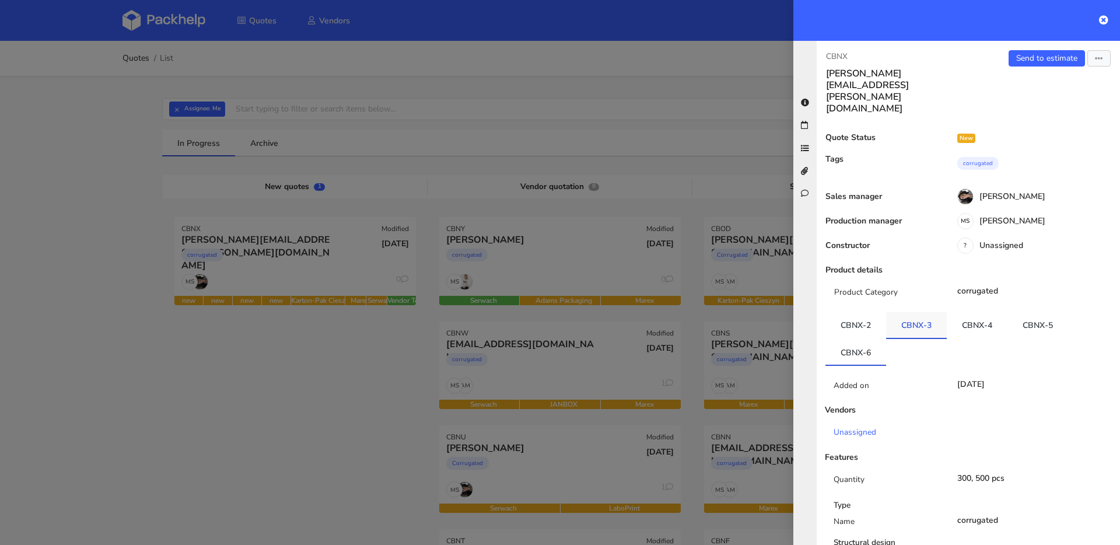
click at [907, 312] on link "CBNX-3" at bounding box center [916, 325] width 61 height 26
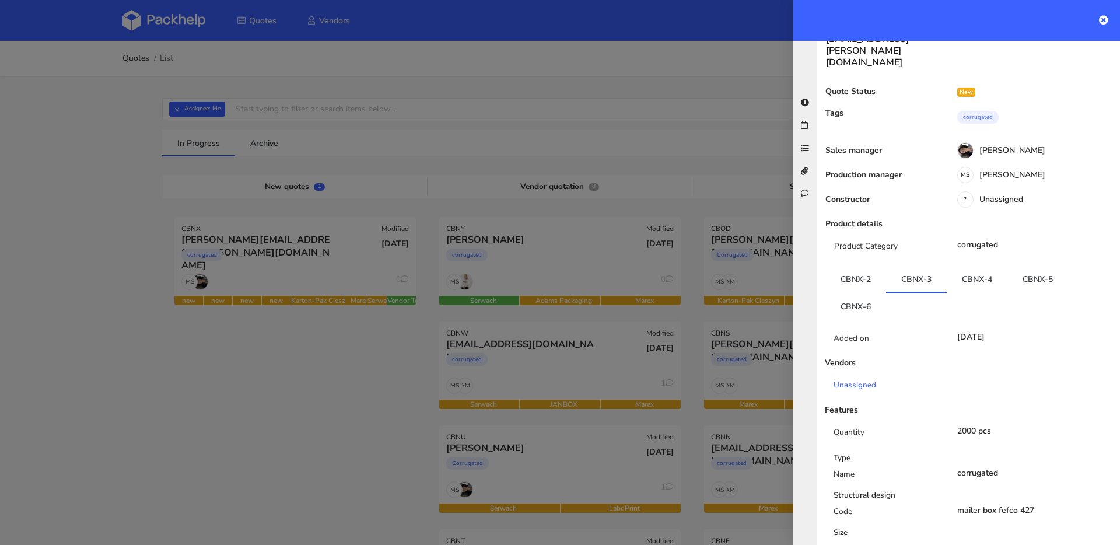
scroll to position [43, 0]
click at [971, 269] on link "CBNX-4" at bounding box center [977, 282] width 61 height 26
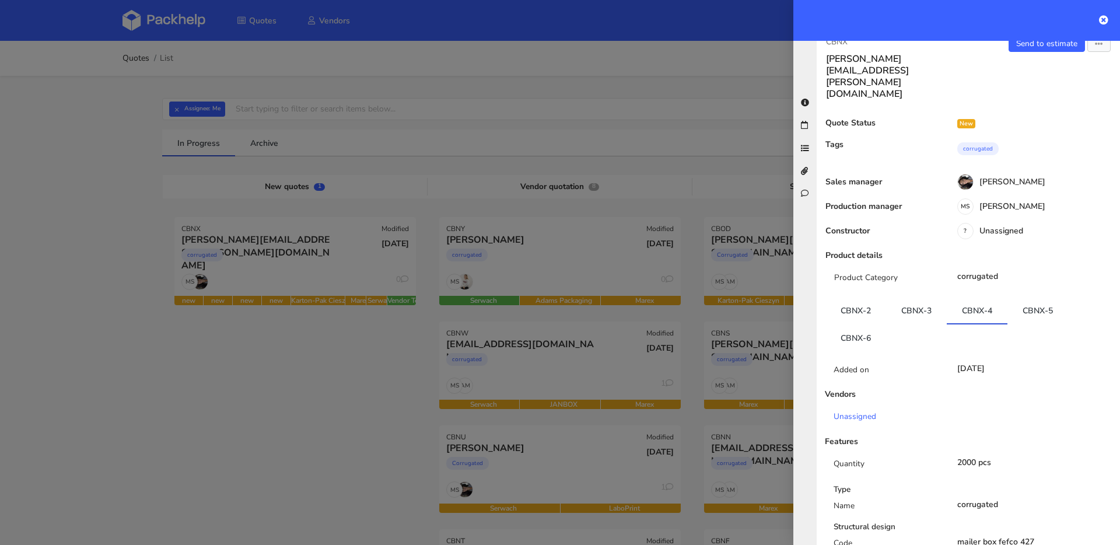
scroll to position [0, 0]
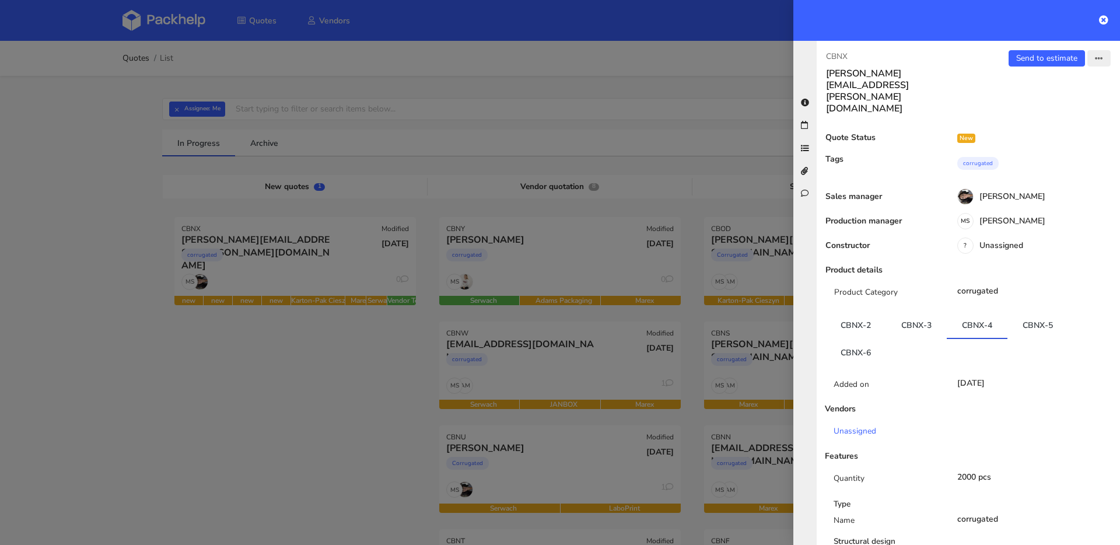
click at [1095, 60] on icon "button" at bounding box center [1099, 59] width 8 height 8
click at [1050, 103] on link "Edit quote" at bounding box center [1061, 104] width 103 height 19
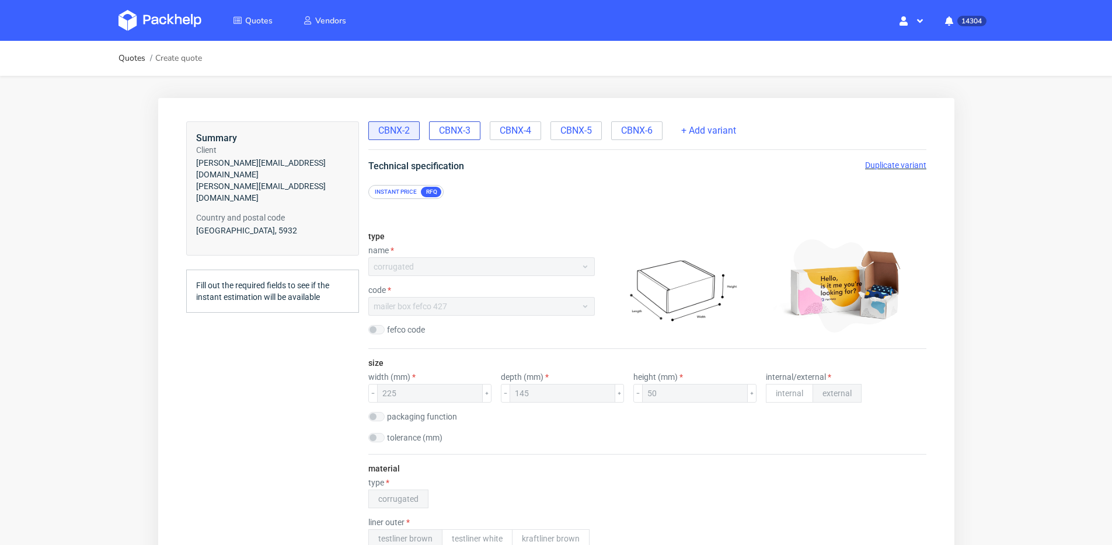
click at [471, 131] on div "CBNX-3" at bounding box center [453, 130] width 51 height 19
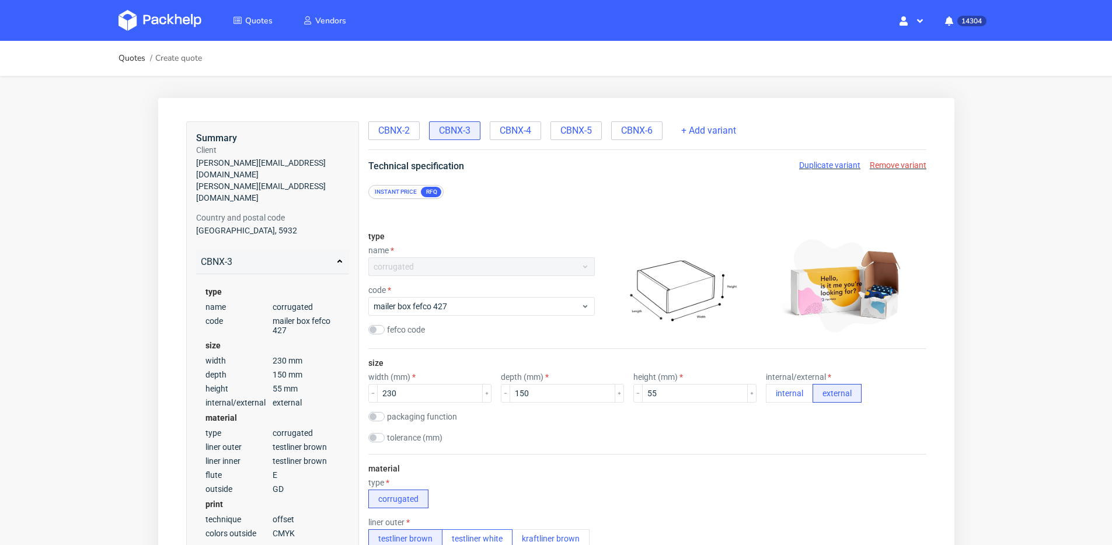
scroll to position [17, 0]
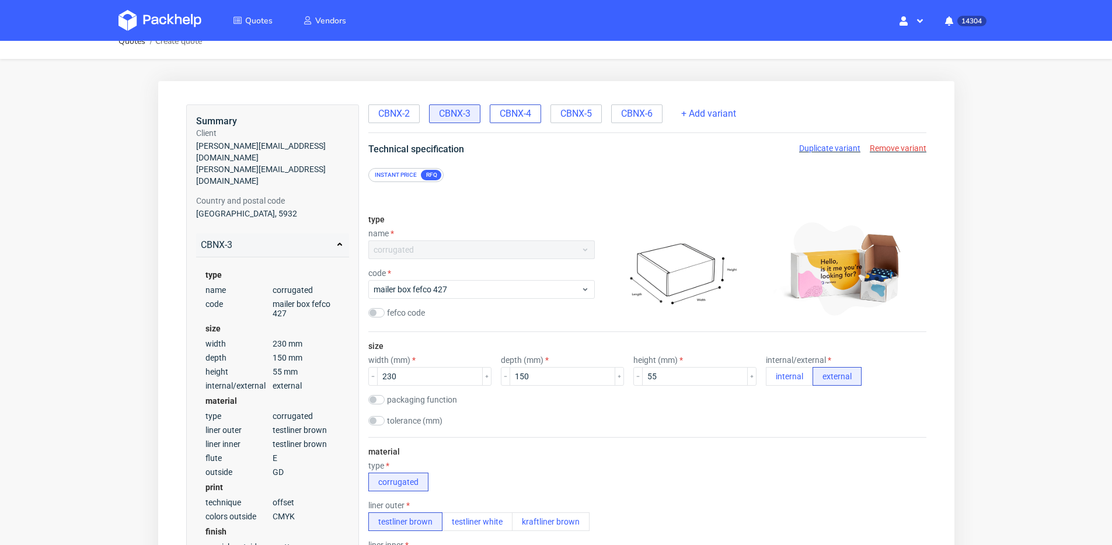
click at [525, 116] on span "CBNX-4" at bounding box center [515, 113] width 32 height 13
click at [458, 117] on span "CBNX-3" at bounding box center [454, 113] width 32 height 13
click at [501, 114] on span "CBNX-4" at bounding box center [515, 113] width 32 height 13
click at [462, 114] on span "CBNX-3" at bounding box center [454, 113] width 32 height 13
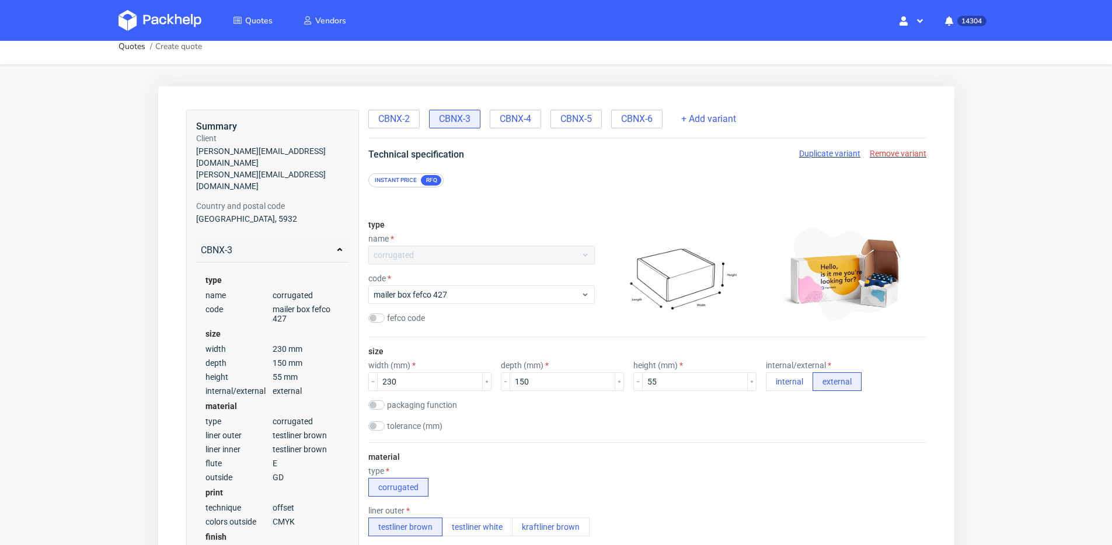
scroll to position [0, 0]
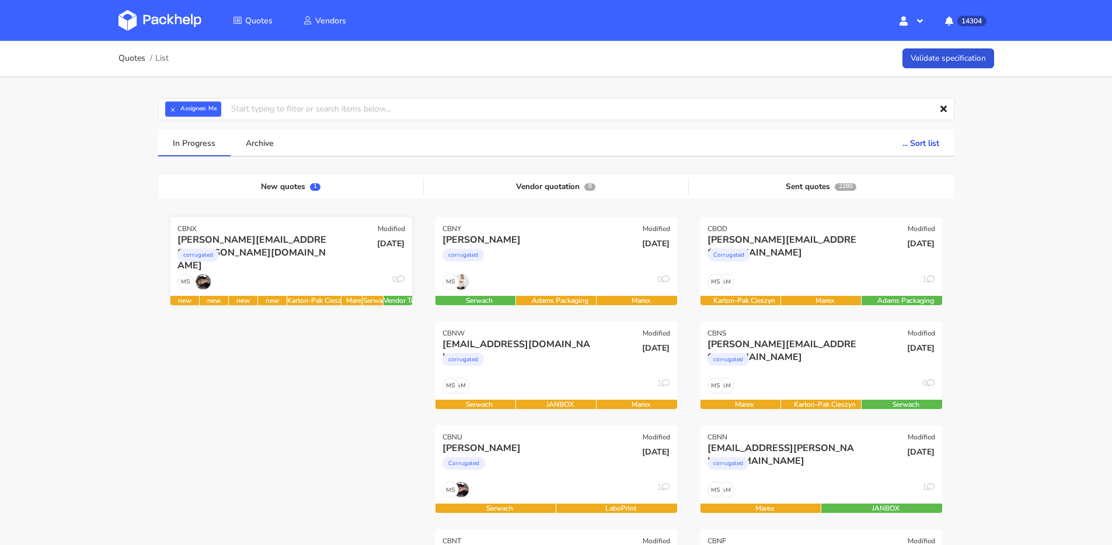
click at [284, 260] on div "corrugated" at bounding box center [254, 257] width 155 height 23
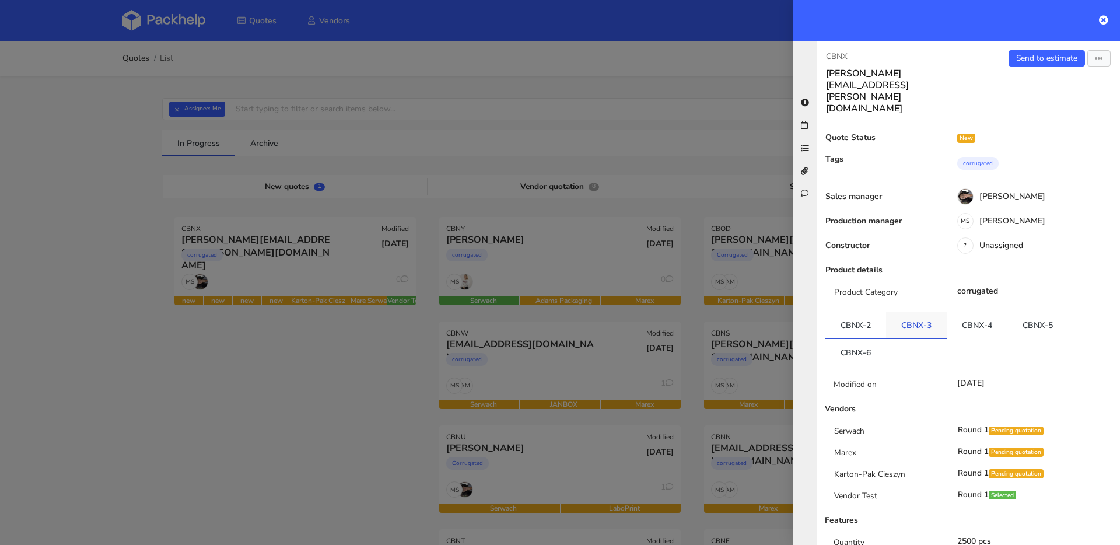
click at [924, 312] on link "CBNX-3" at bounding box center [916, 325] width 61 height 26
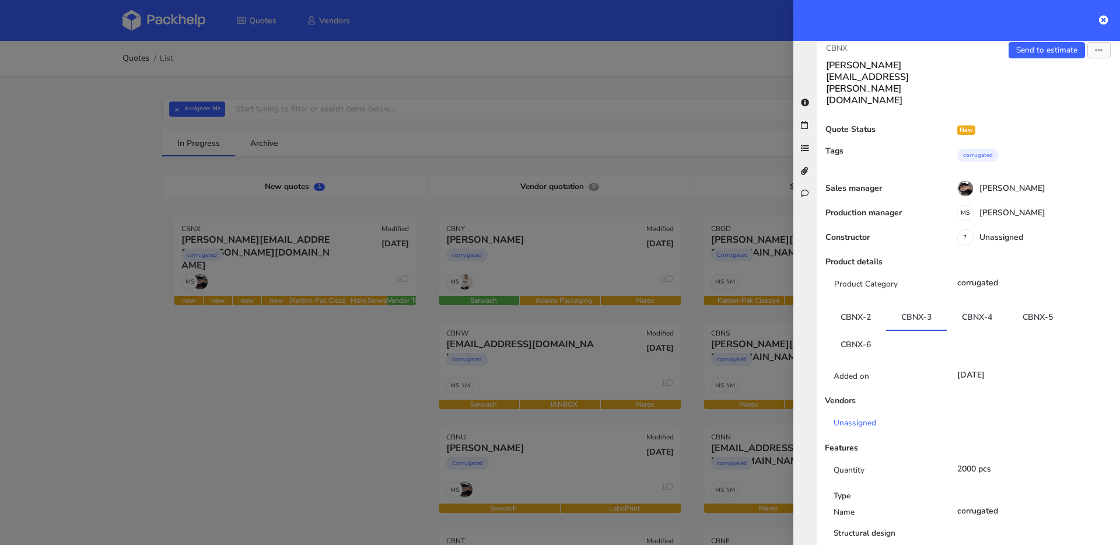
scroll to position [20, 0]
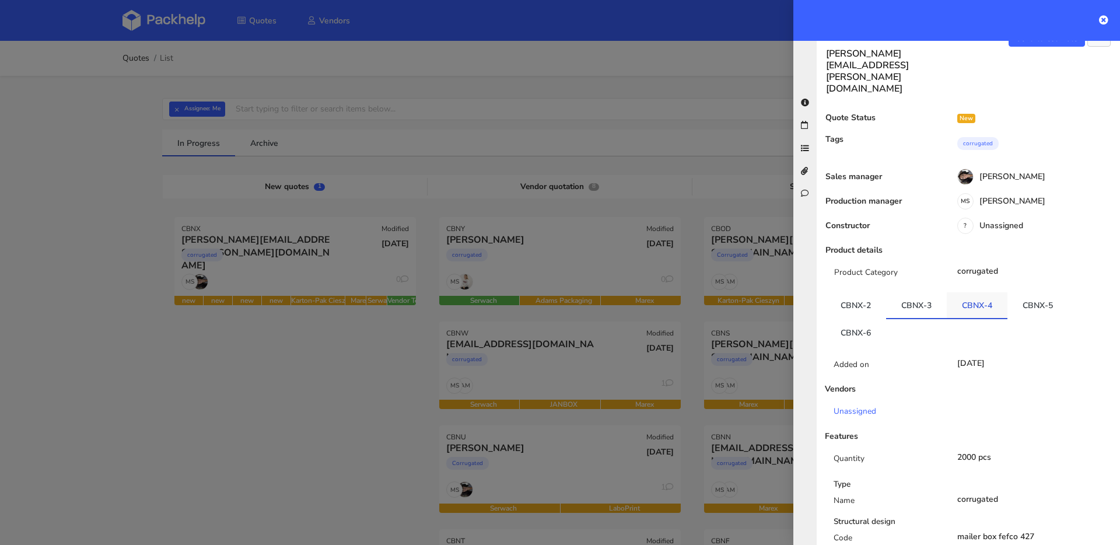
click at [977, 292] on link "CBNX-4" at bounding box center [977, 305] width 61 height 26
click at [1037, 292] on link "CBNX-5" at bounding box center [1038, 305] width 61 height 26
click at [867, 319] on link "CBNX-6" at bounding box center [856, 332] width 61 height 26
click at [916, 292] on link "CBNX-3" at bounding box center [916, 305] width 61 height 26
click at [848, 319] on link "CBNX-6" at bounding box center [856, 332] width 61 height 26
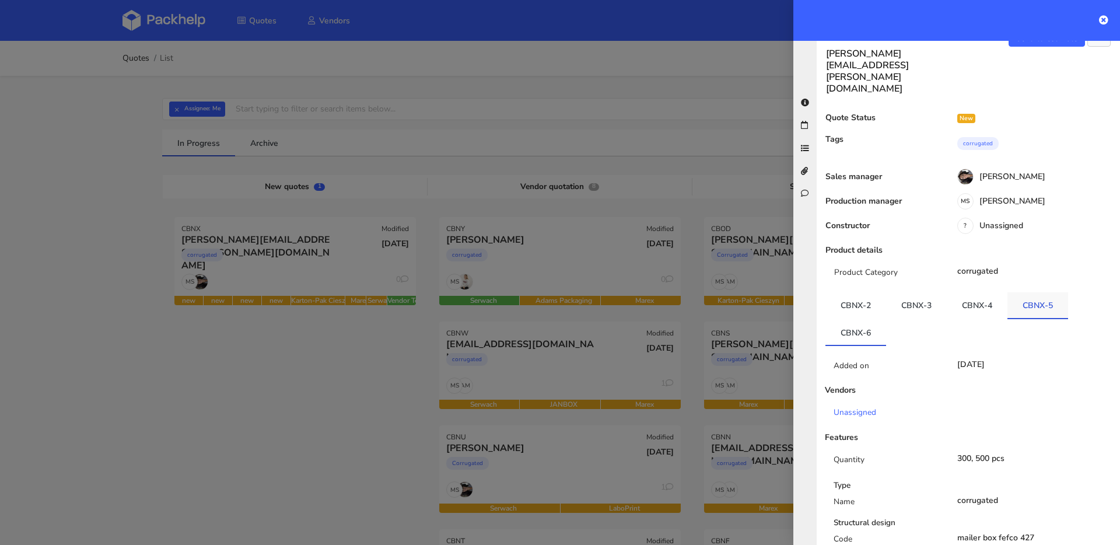
click at [1008, 292] on link "CBNX-5" at bounding box center [1038, 305] width 61 height 26
click at [861, 319] on link "CBNX-6" at bounding box center [856, 332] width 61 height 26
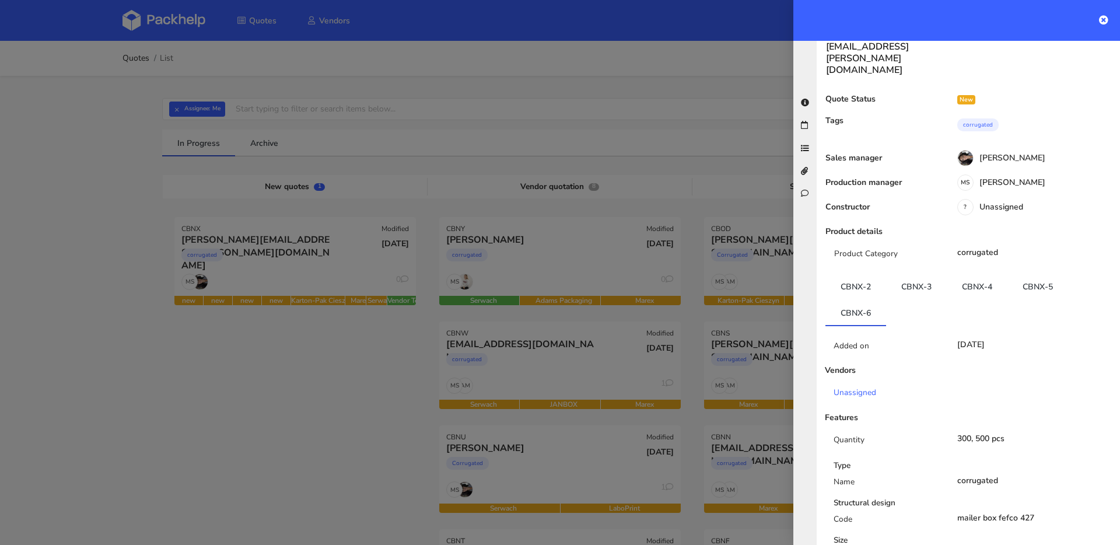
click at [918, 274] on link "CBNX-3" at bounding box center [916, 287] width 61 height 26
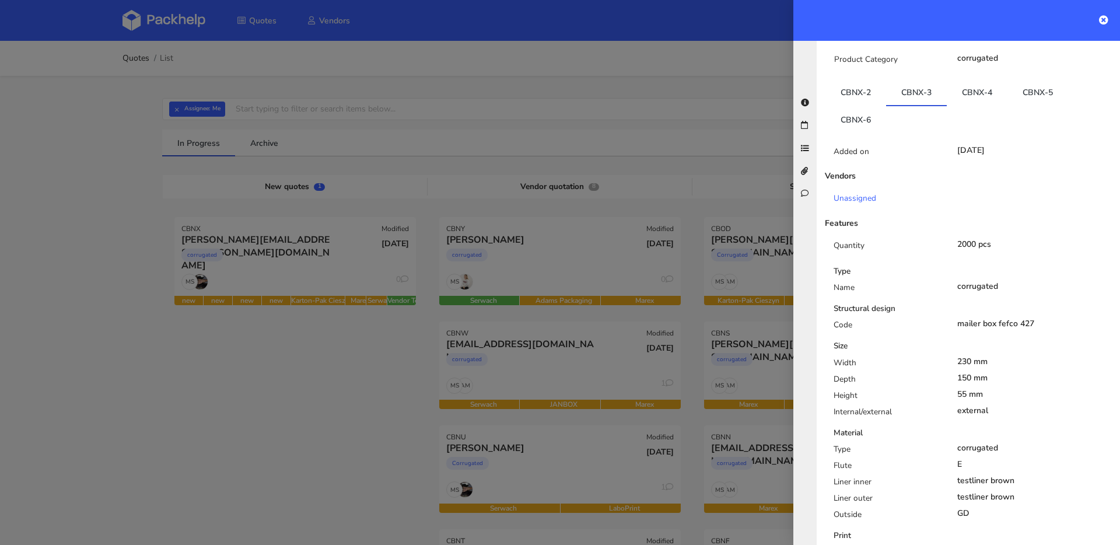
scroll to position [227, 0]
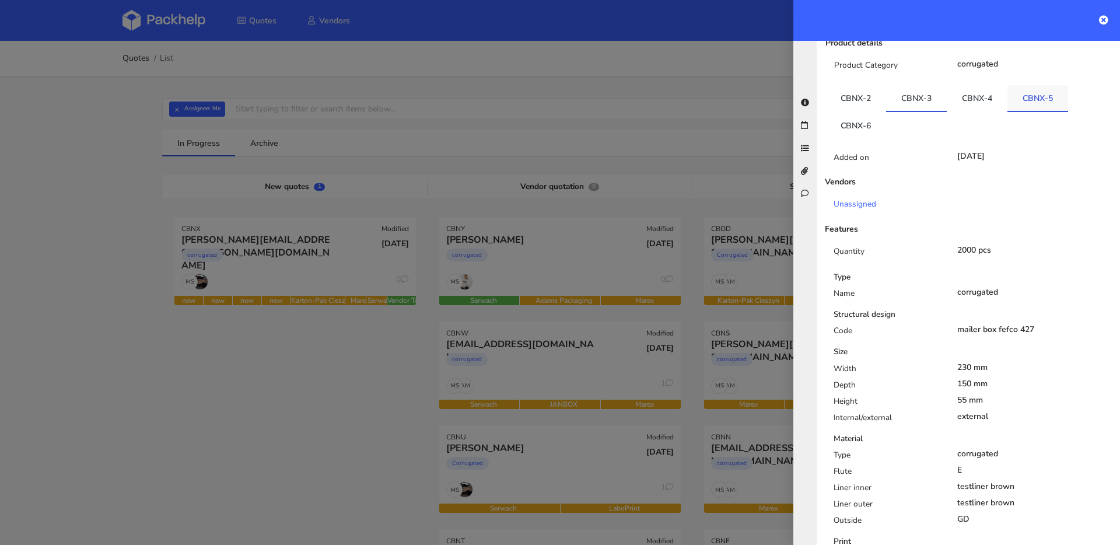
click at [1019, 85] on link "CBNX-5" at bounding box center [1038, 98] width 61 height 26
click at [853, 85] on link "CBNX-2" at bounding box center [856, 98] width 61 height 26
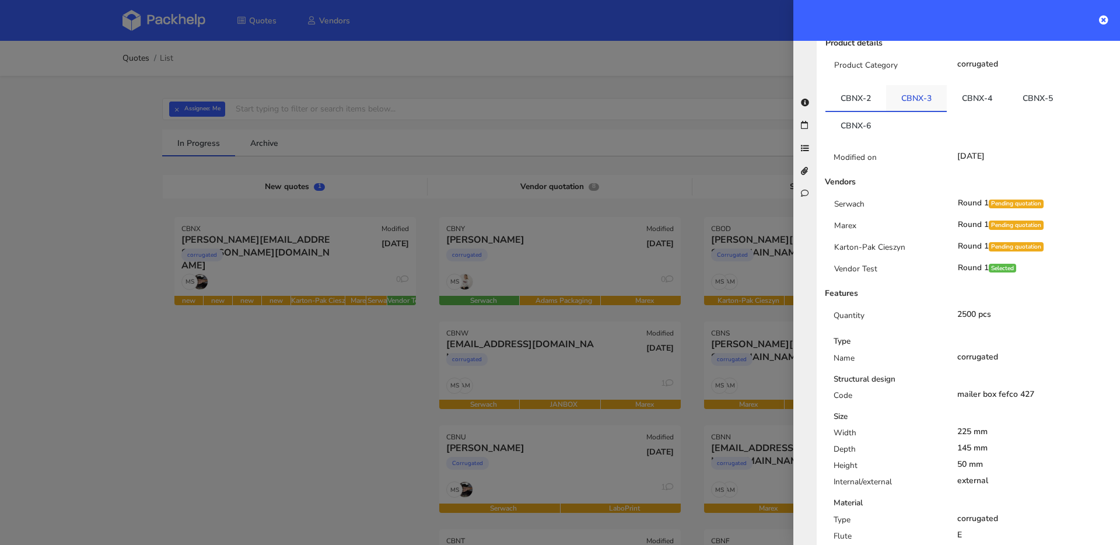
click at [930, 85] on link "CBNX-3" at bounding box center [916, 98] width 61 height 26
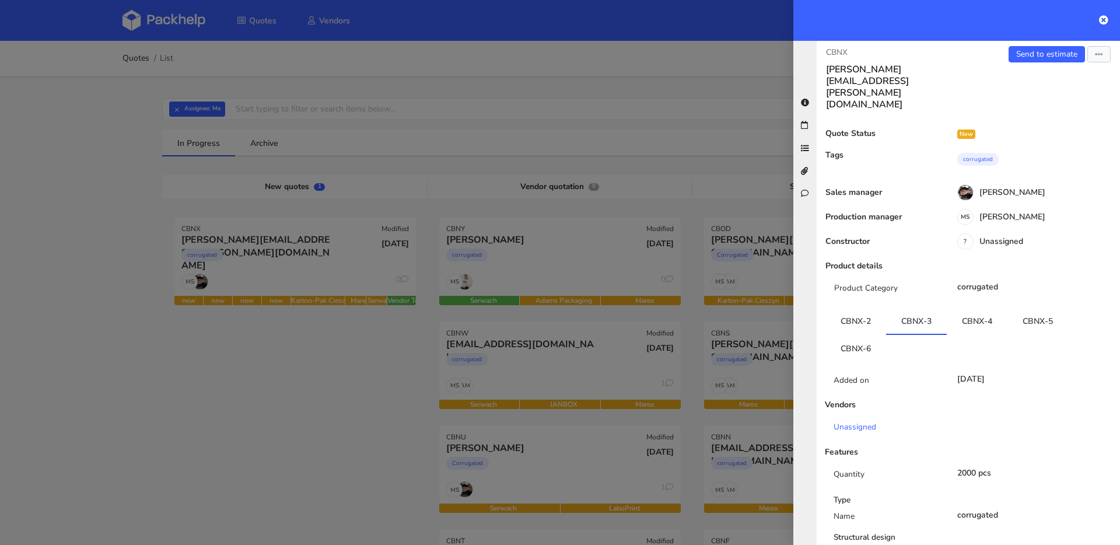
scroll to position [0, 0]
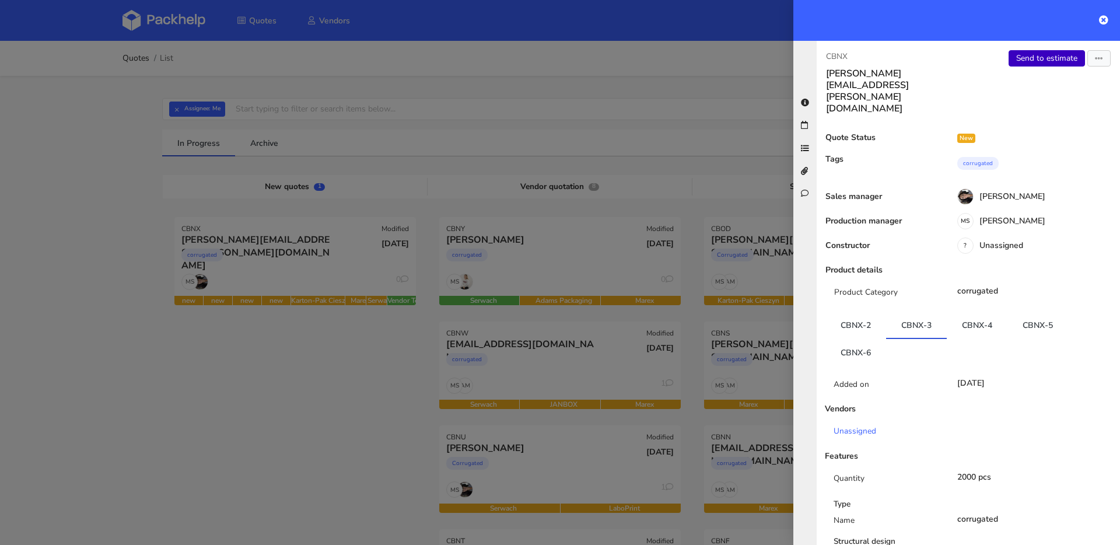
click at [1027, 60] on link "Send to estimate" at bounding box center [1047, 58] width 76 height 16
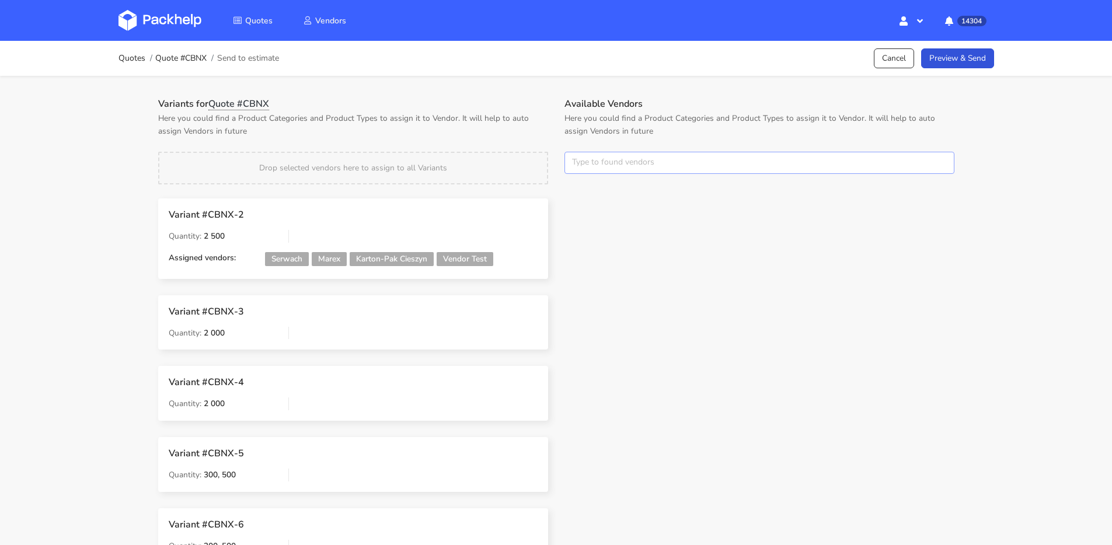
click at [617, 159] on input "text" at bounding box center [759, 163] width 390 height 22
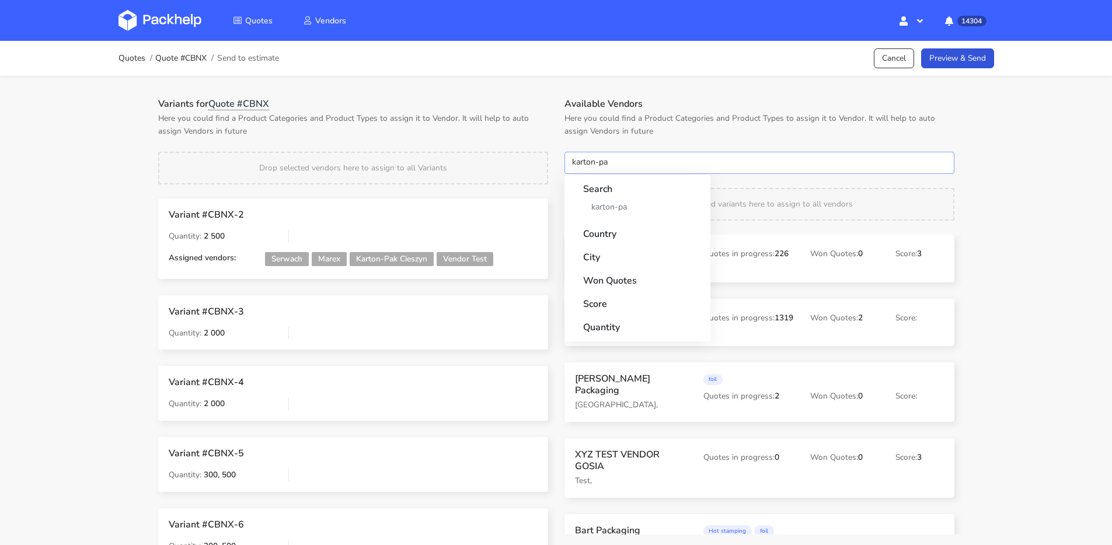
type input "karton-pak"
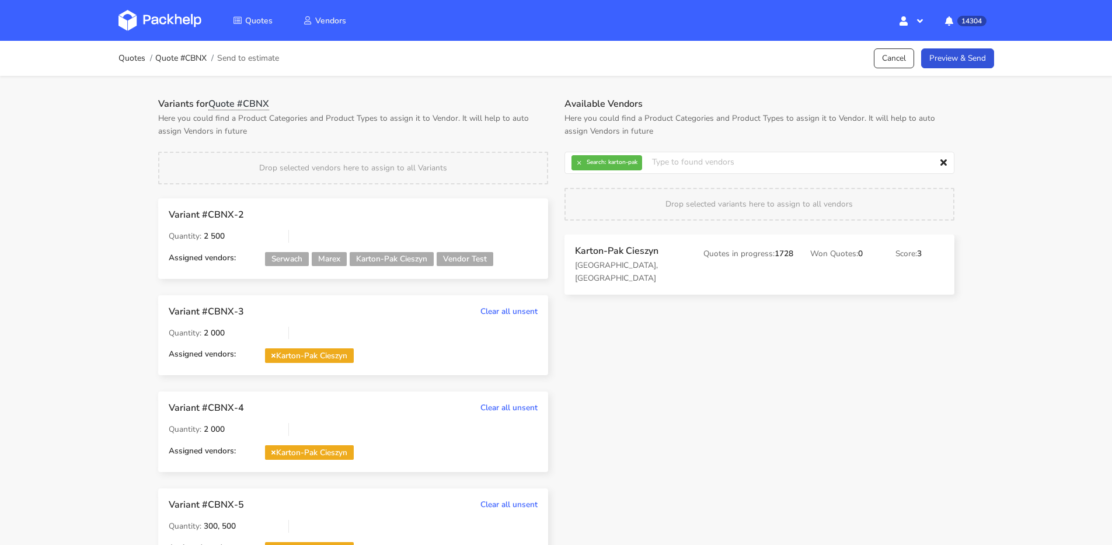
click at [592, 165] on strong "Search:" at bounding box center [595, 162] width 19 height 6
click at [589, 165] on strong "Search:" at bounding box center [595, 162] width 19 height 6
click at [585, 165] on button "×" at bounding box center [578, 162] width 15 height 15
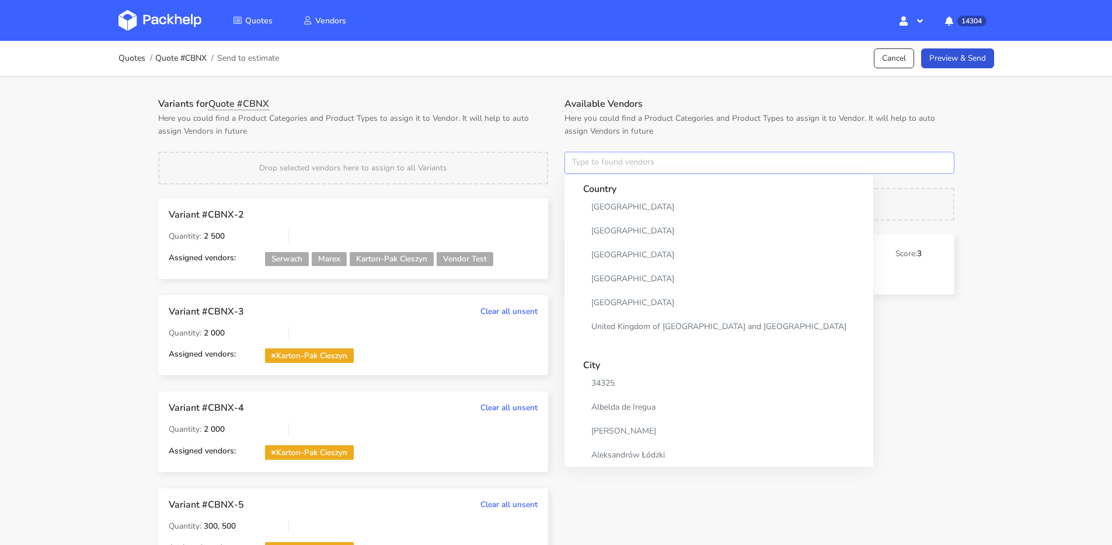
click at [585, 165] on input "text" at bounding box center [759, 163] width 390 height 22
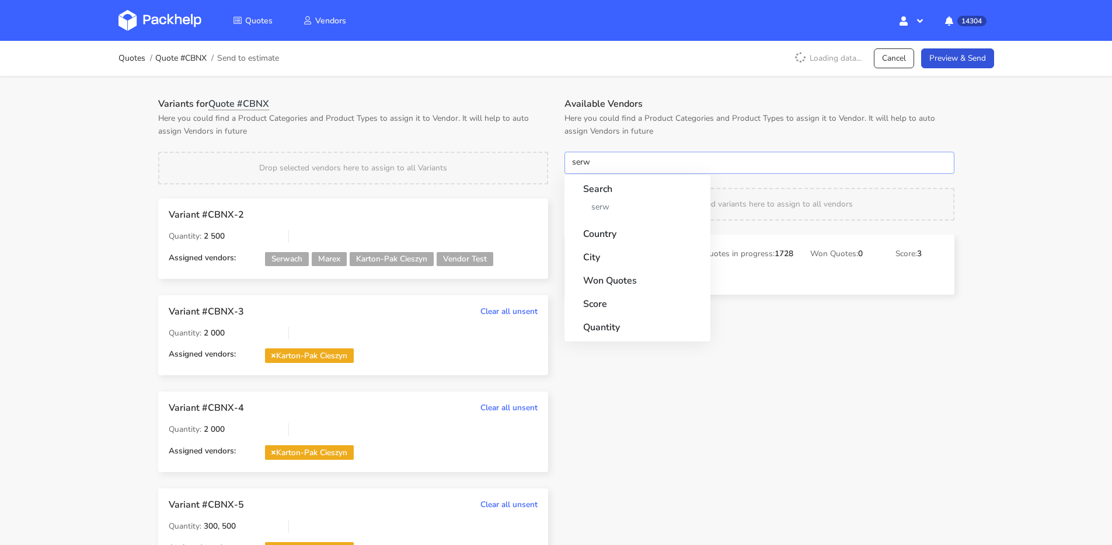
type input "serwa"
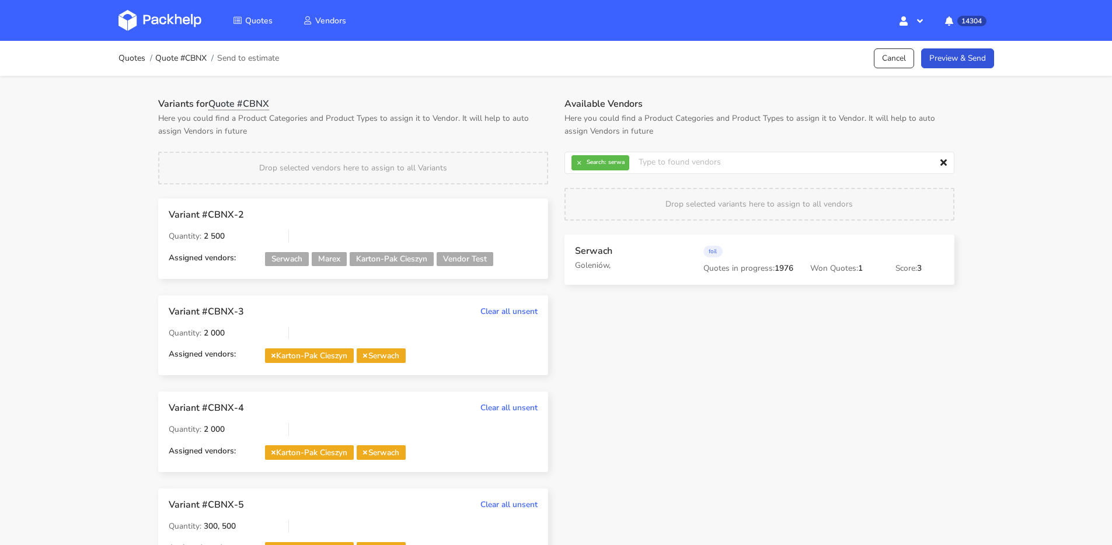
click at [587, 165] on strong "Search:" at bounding box center [595, 162] width 19 height 6
click at [577, 169] on button "×" at bounding box center [578, 162] width 15 height 15
click at [577, 169] on input "text" at bounding box center [759, 163] width 390 height 22
type input "marex"
click at [962, 49] on link "Preview & Send" at bounding box center [957, 58] width 73 height 20
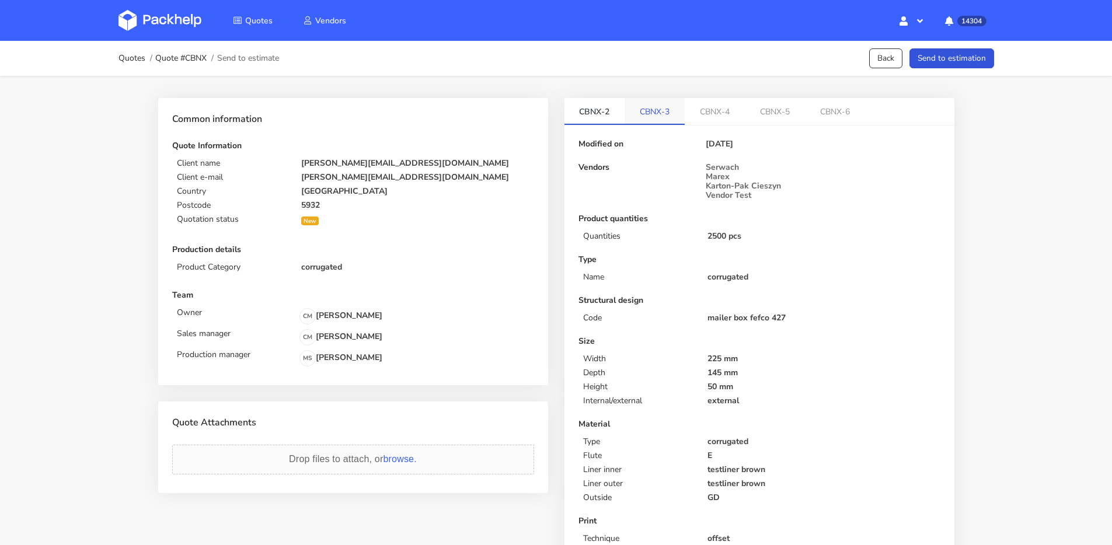
click at [671, 113] on link "CBNX-3" at bounding box center [654, 111] width 60 height 26
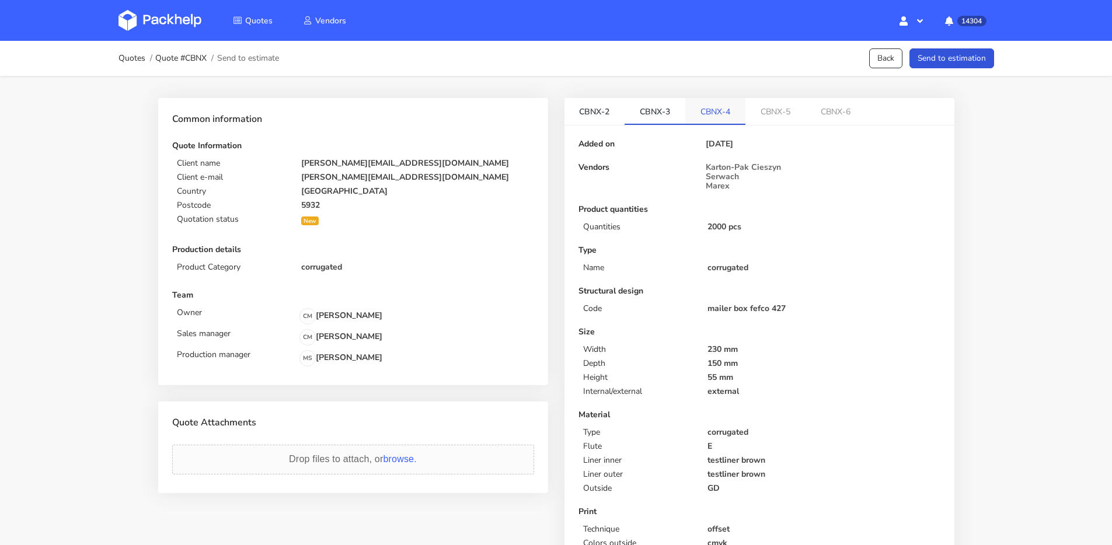
click at [712, 117] on link "CBNX-4" at bounding box center [715, 111] width 60 height 26
click at [666, 116] on link "CBNX-3" at bounding box center [654, 111] width 61 height 26
click at [707, 111] on link "CBNX-4" at bounding box center [715, 111] width 61 height 26
click at [788, 117] on link "CBNX-5" at bounding box center [776, 111] width 60 height 26
click at [840, 119] on link "CBNX-6" at bounding box center [836, 111] width 60 height 26
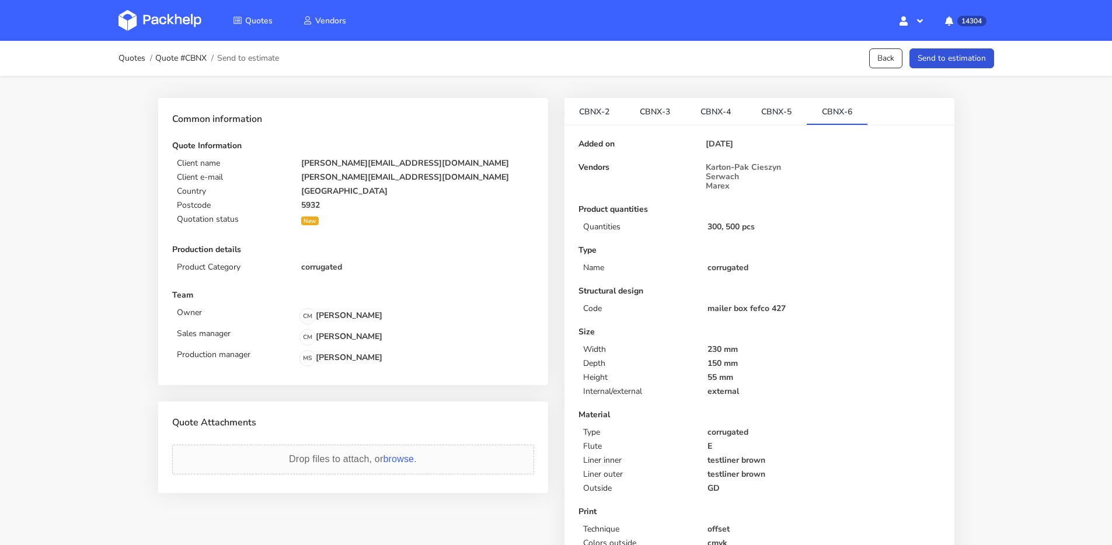
click at [935, 69] on div "Quotes Quote #CBNX Send to estimate Back Send to estimation" at bounding box center [555, 58] width 875 height 23
click at [940, 62] on button "Send to estimation" at bounding box center [951, 58] width 85 height 20
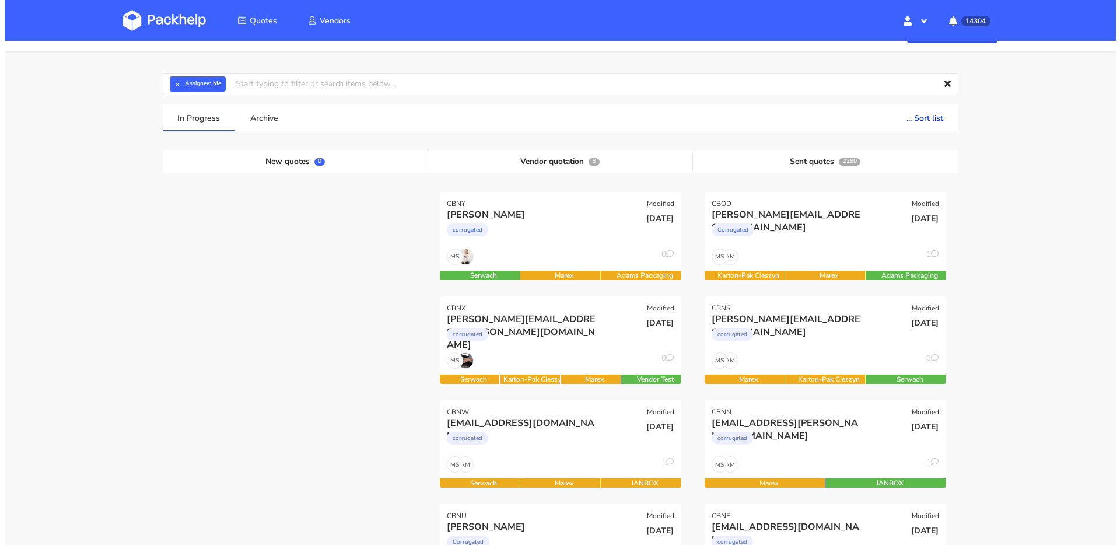
scroll to position [86, 0]
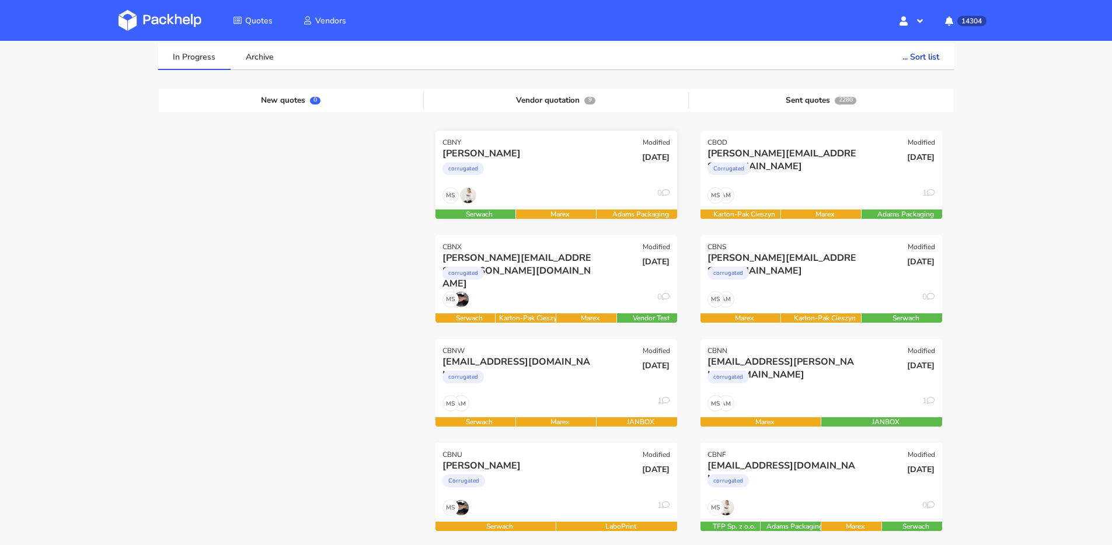
click at [575, 190] on div "MS 0" at bounding box center [556, 198] width 242 height 22
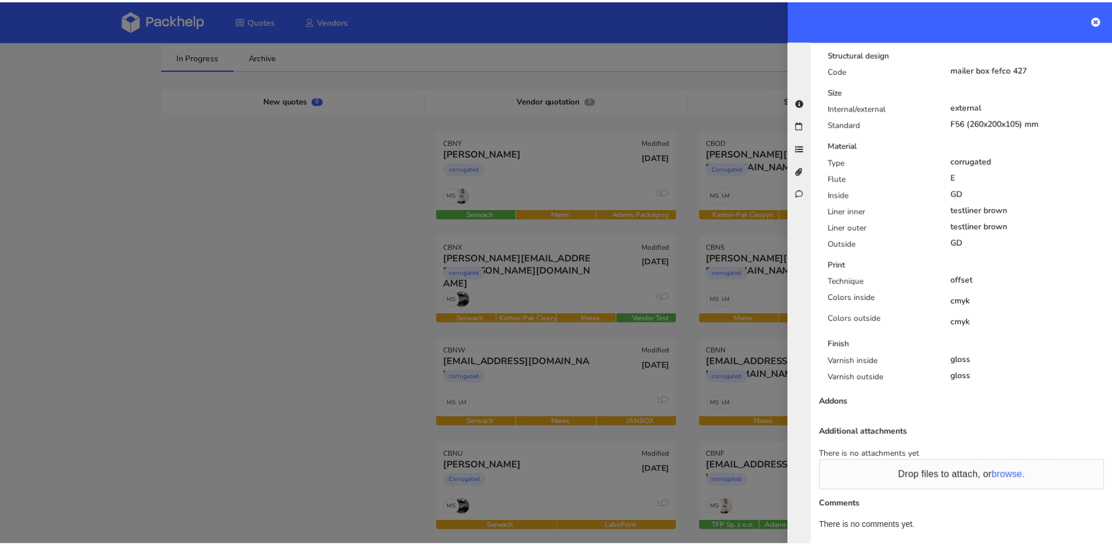
scroll to position [562, 0]
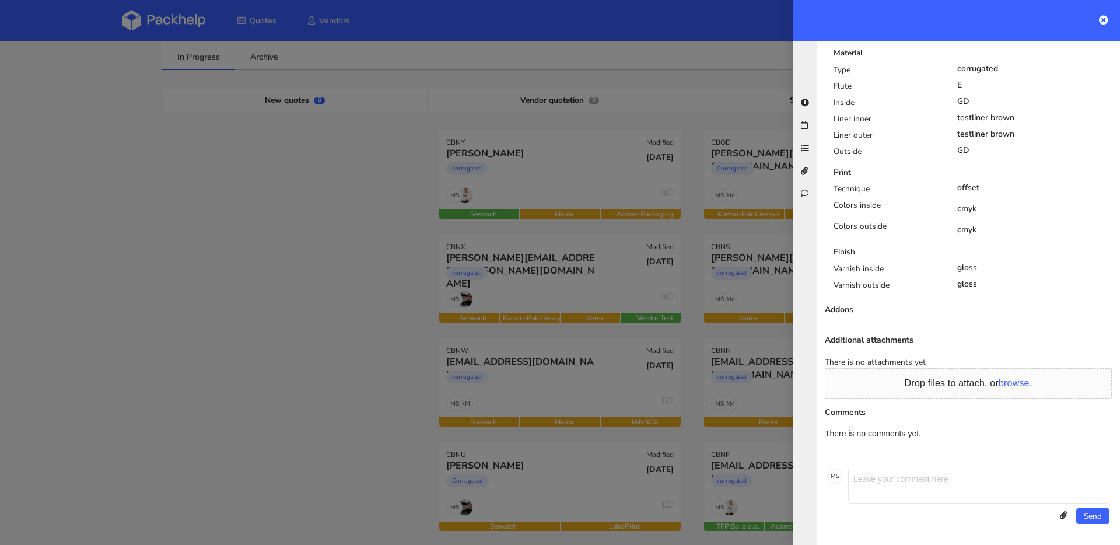
click at [506, 218] on div at bounding box center [560, 272] width 1120 height 545
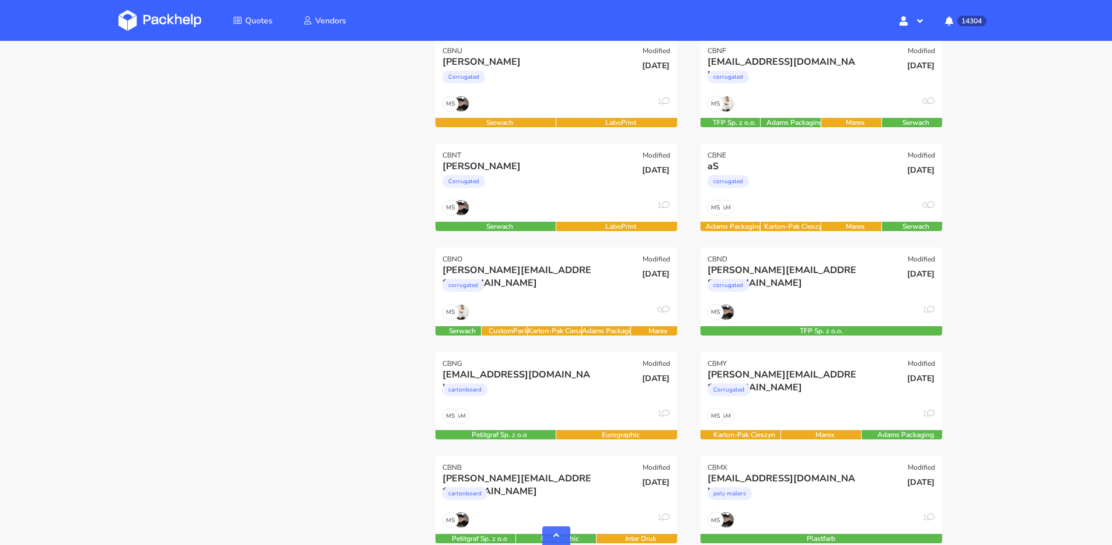
scroll to position [663, 0]
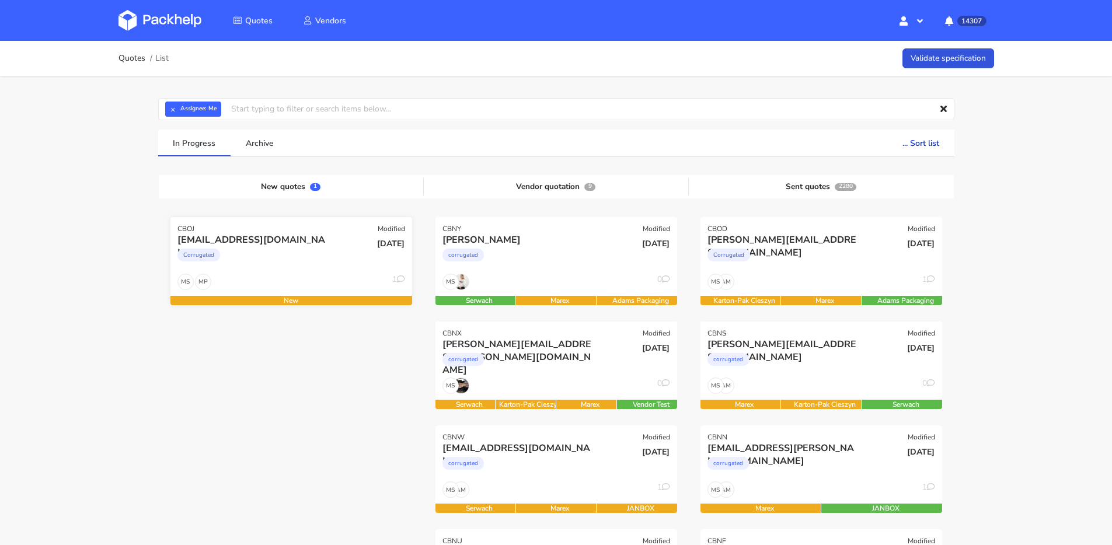
click at [355, 248] on div "[DATE]" at bounding box center [372, 243] width 65 height 11
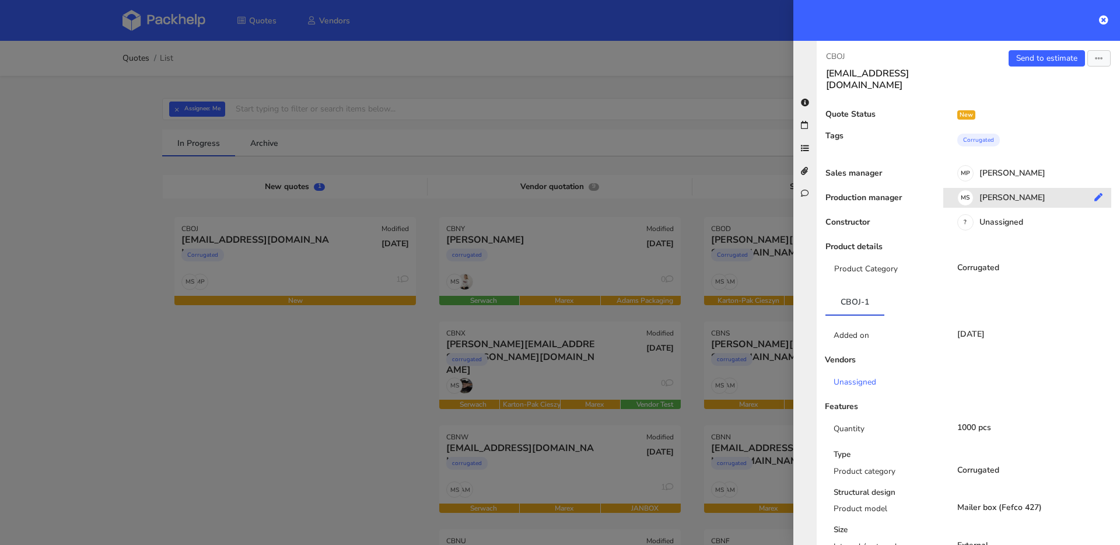
click at [1026, 193] on div "MS Maciej Sikora" at bounding box center [1032, 199] width 177 height 13
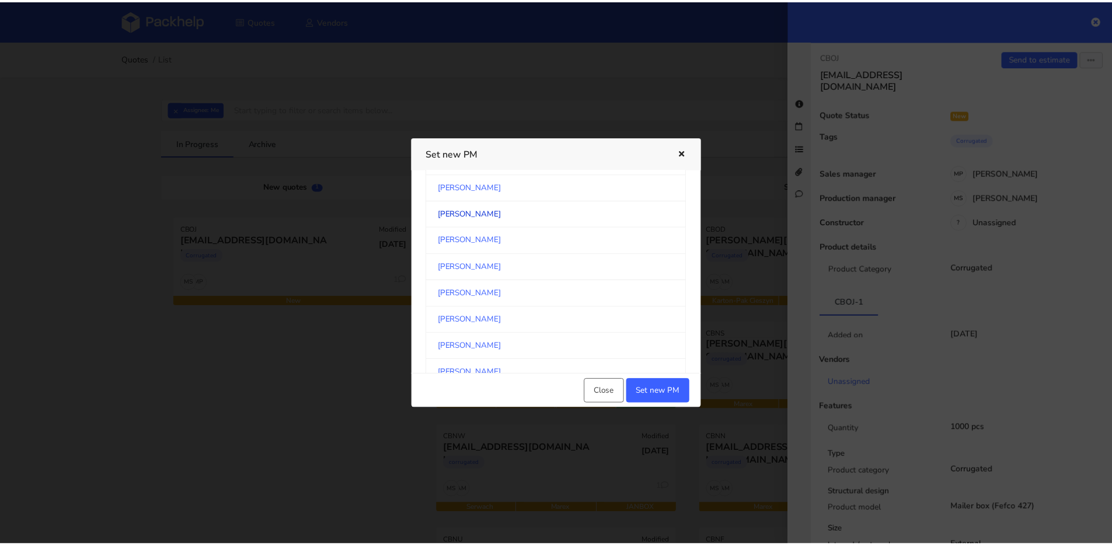
scroll to position [198, 0]
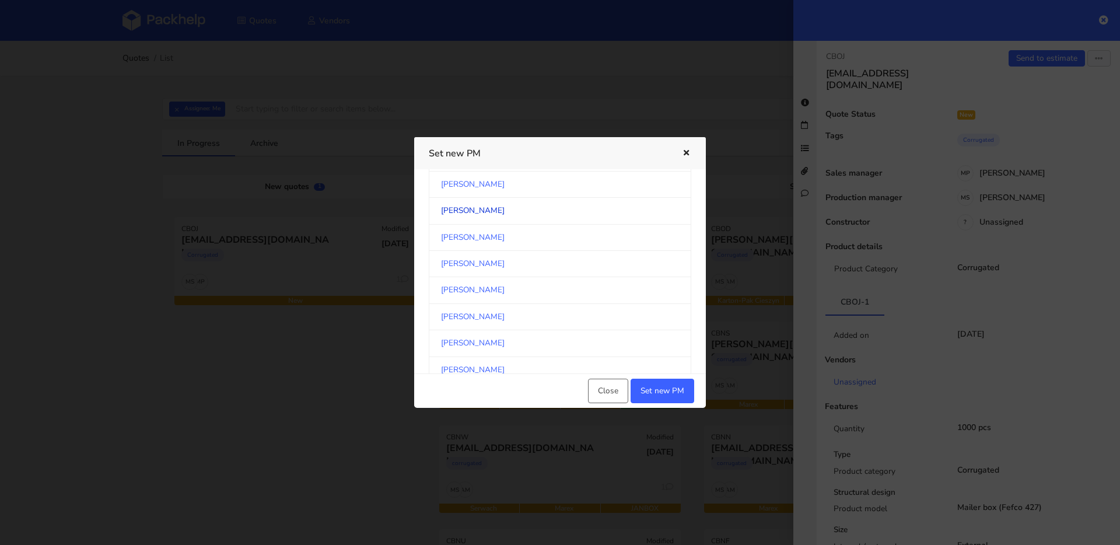
click at [477, 209] on link "[PERSON_NAME]" at bounding box center [560, 211] width 263 height 26
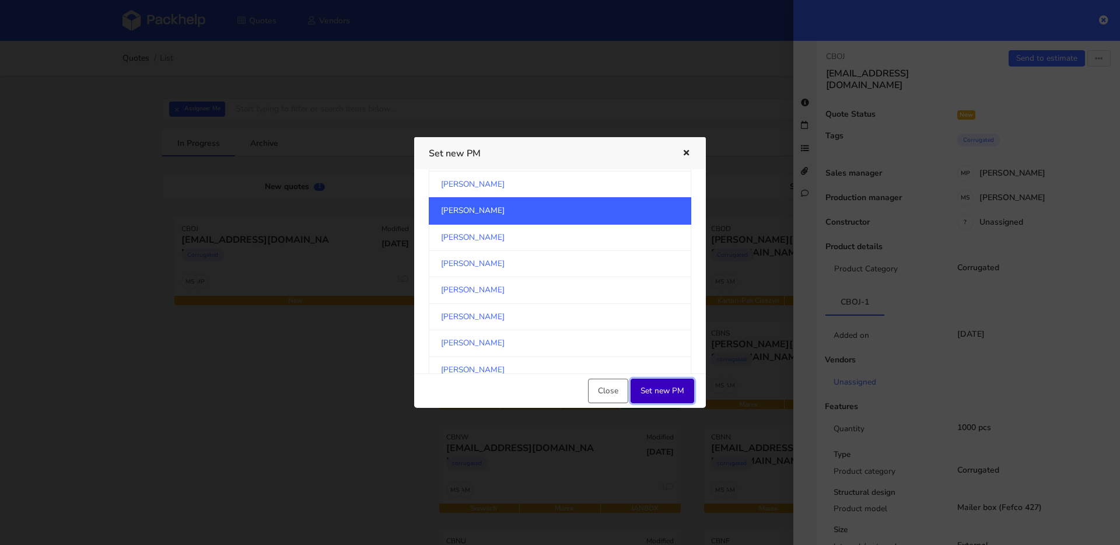
click at [658, 400] on button "Set new PM" at bounding box center [663, 391] width 64 height 25
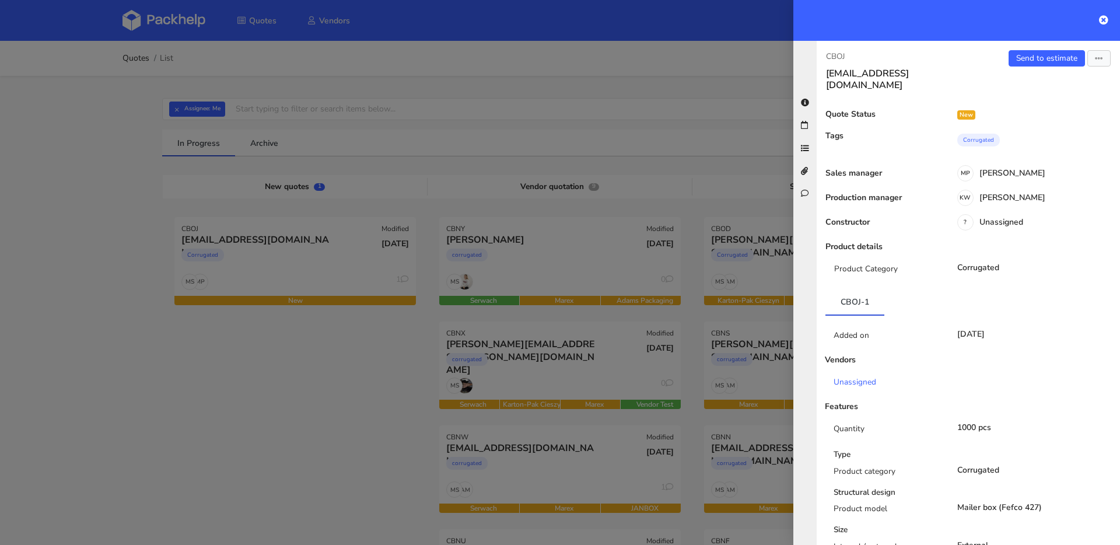
click at [395, 343] on div at bounding box center [560, 272] width 1120 height 545
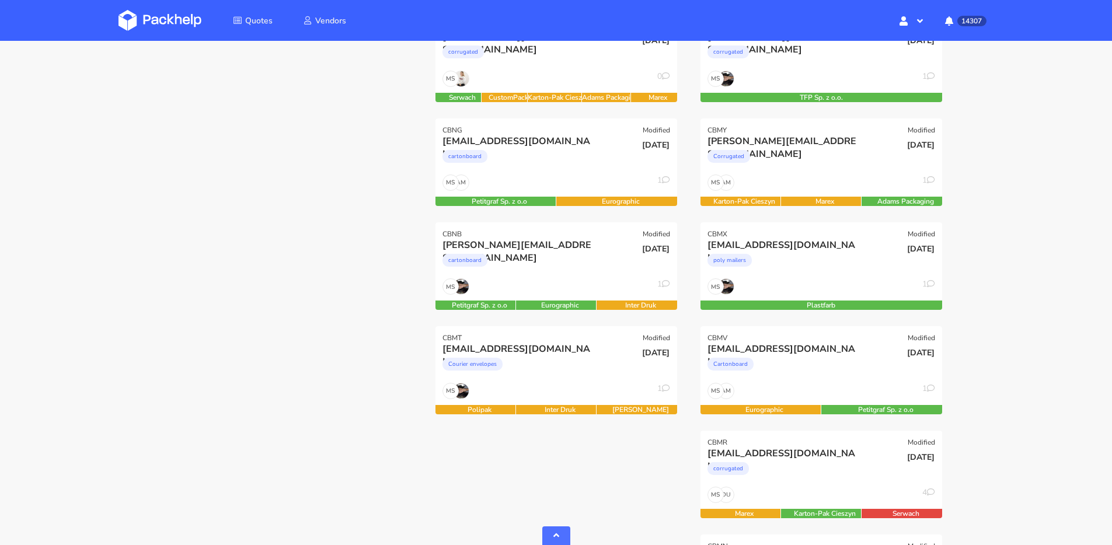
scroll to position [794, 0]
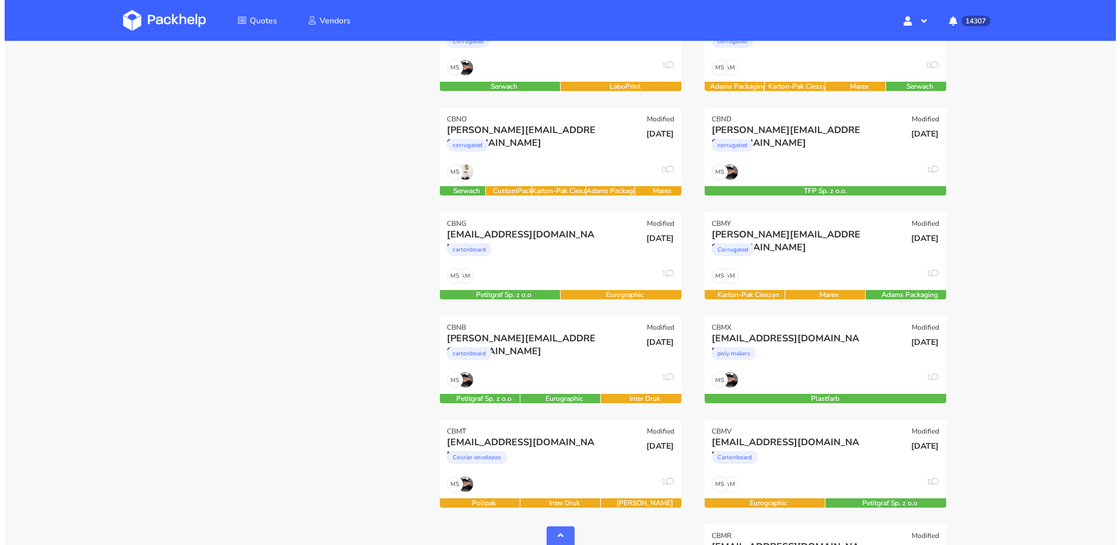
scroll to position [649, 0]
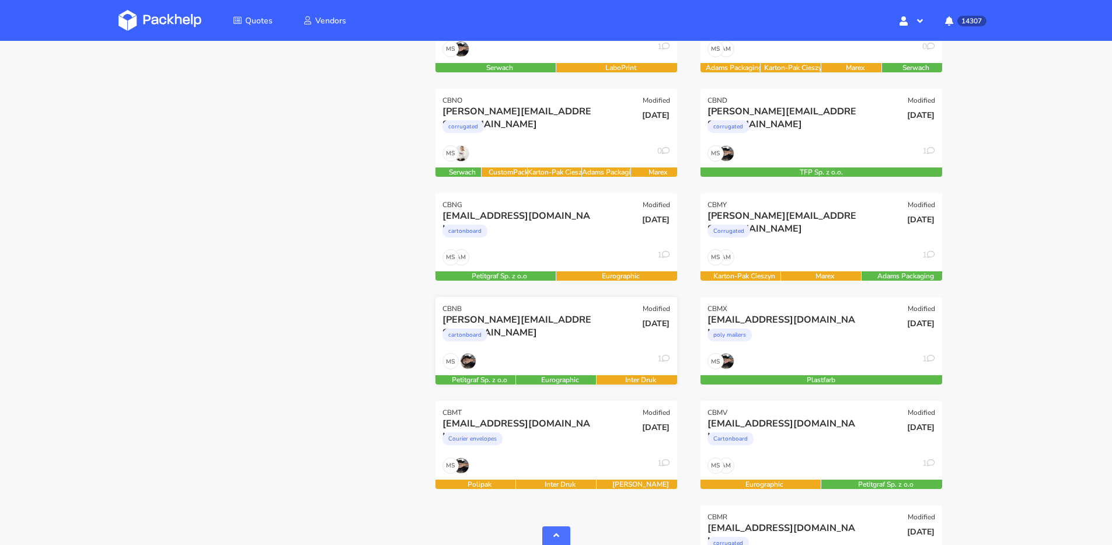
click at [570, 347] on div "cartonboard" at bounding box center [519, 337] width 155 height 23
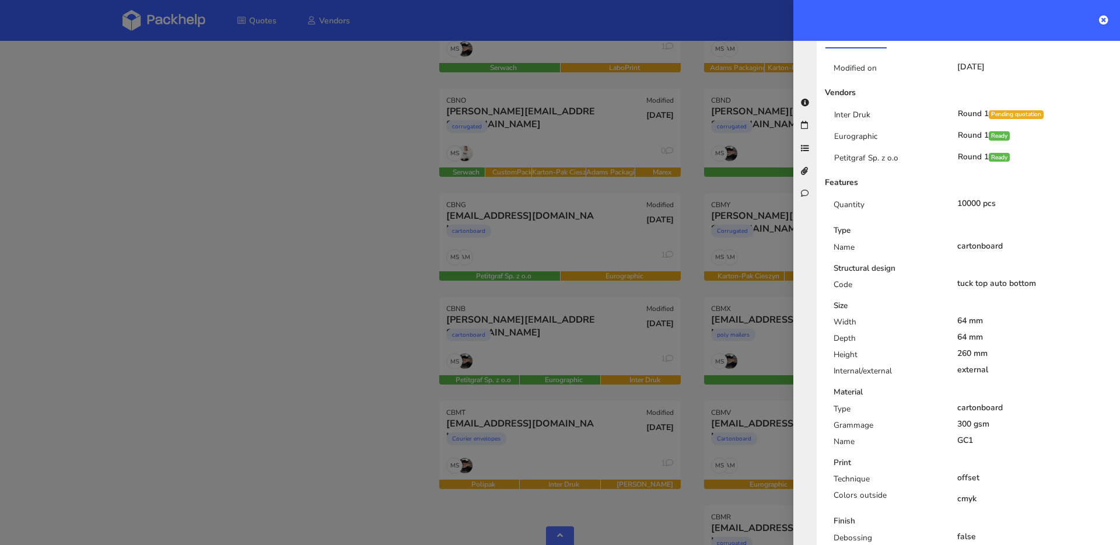
scroll to position [31, 0]
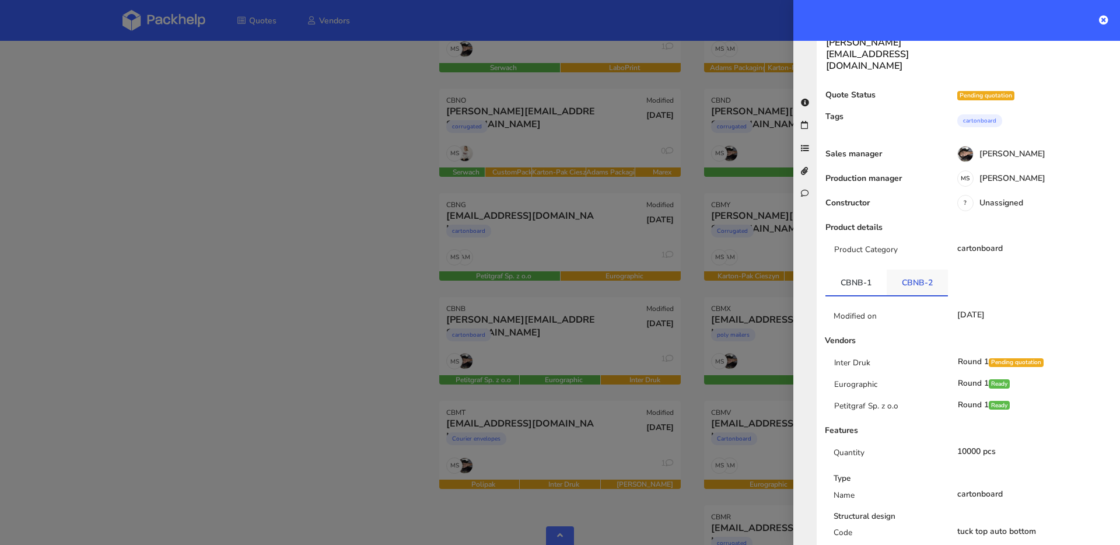
click at [908, 270] on link "CBNB-2" at bounding box center [917, 283] width 61 height 26
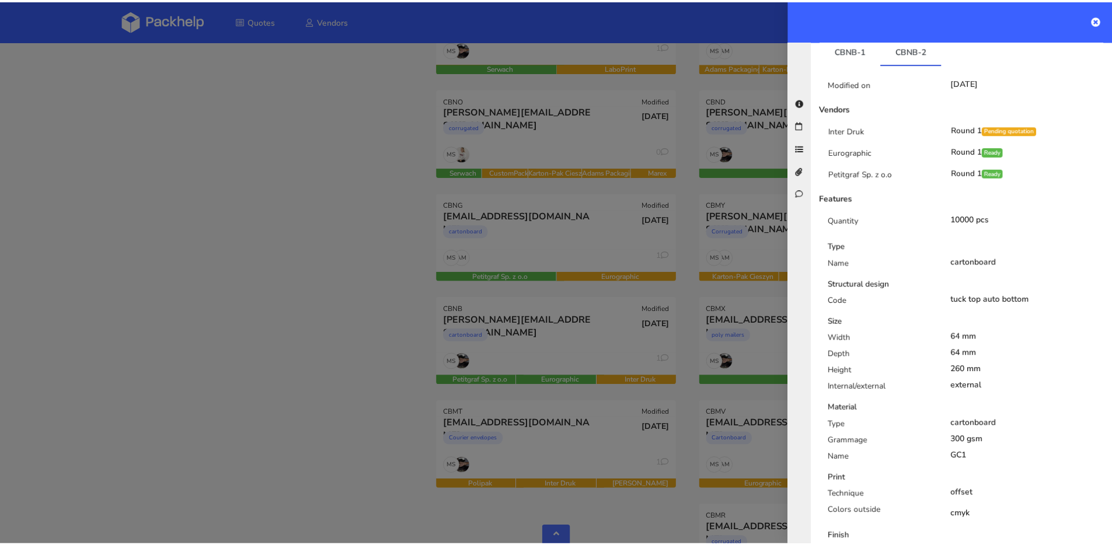
scroll to position [261, 0]
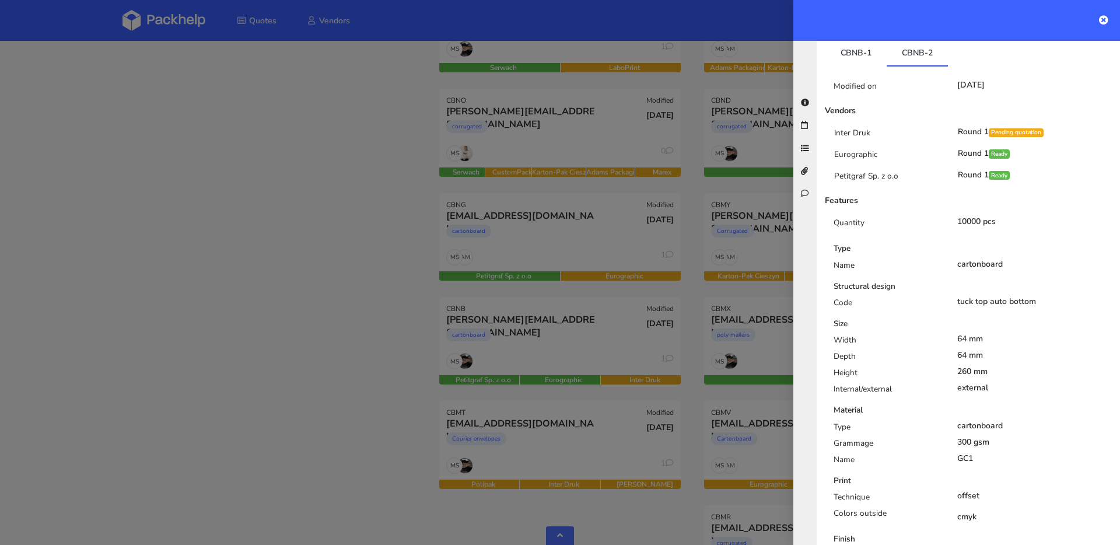
click at [584, 339] on div at bounding box center [560, 272] width 1120 height 545
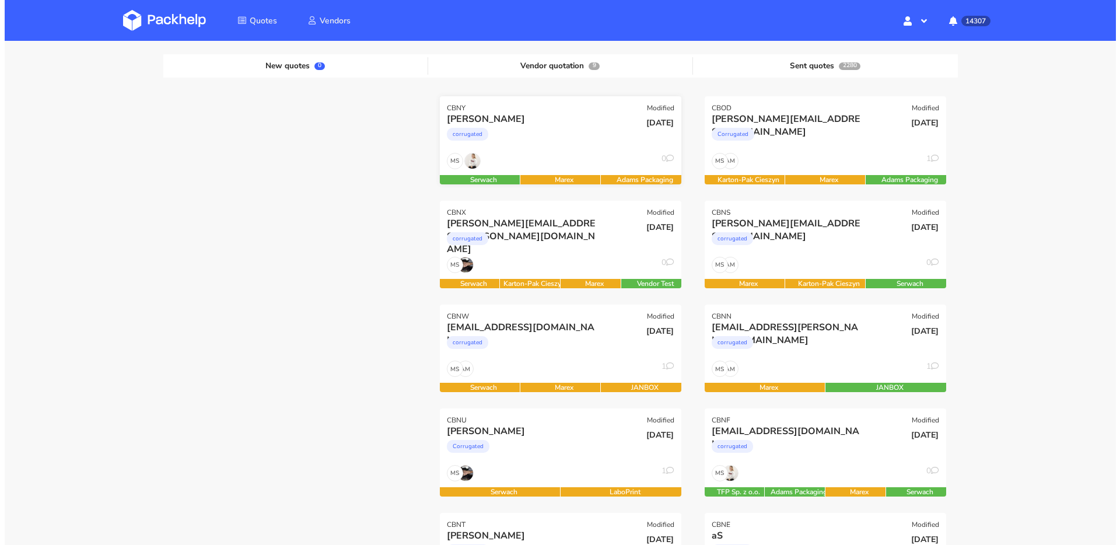
scroll to position [186, 0]
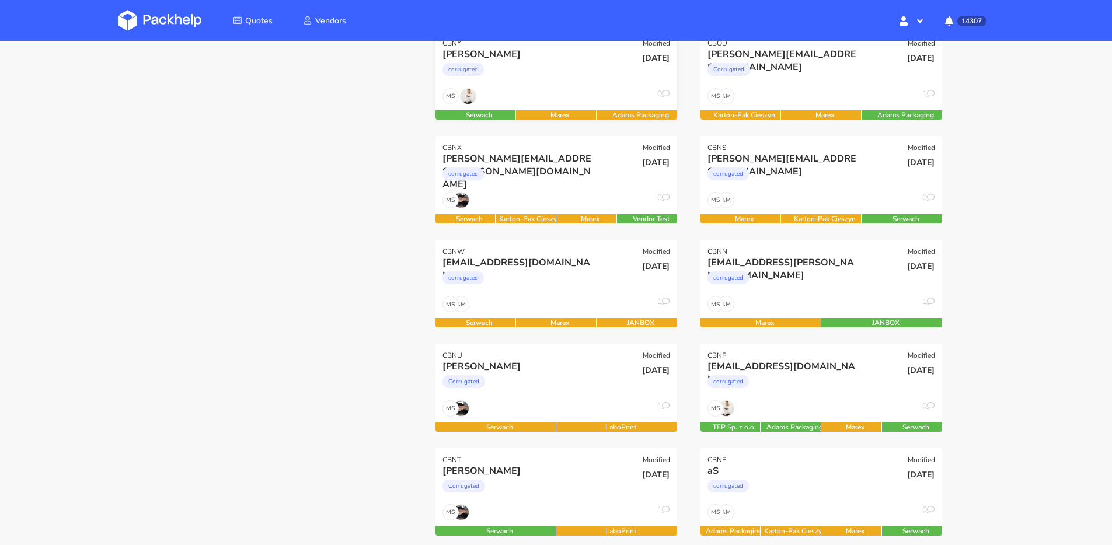
click at [589, 178] on div "corrugated" at bounding box center [519, 176] width 155 height 23
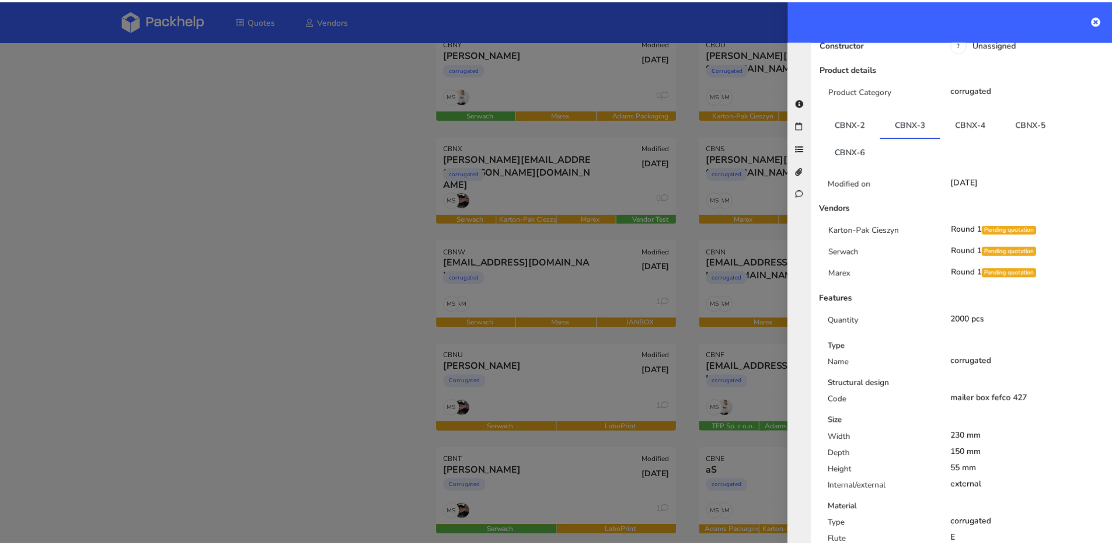
scroll to position [153, 0]
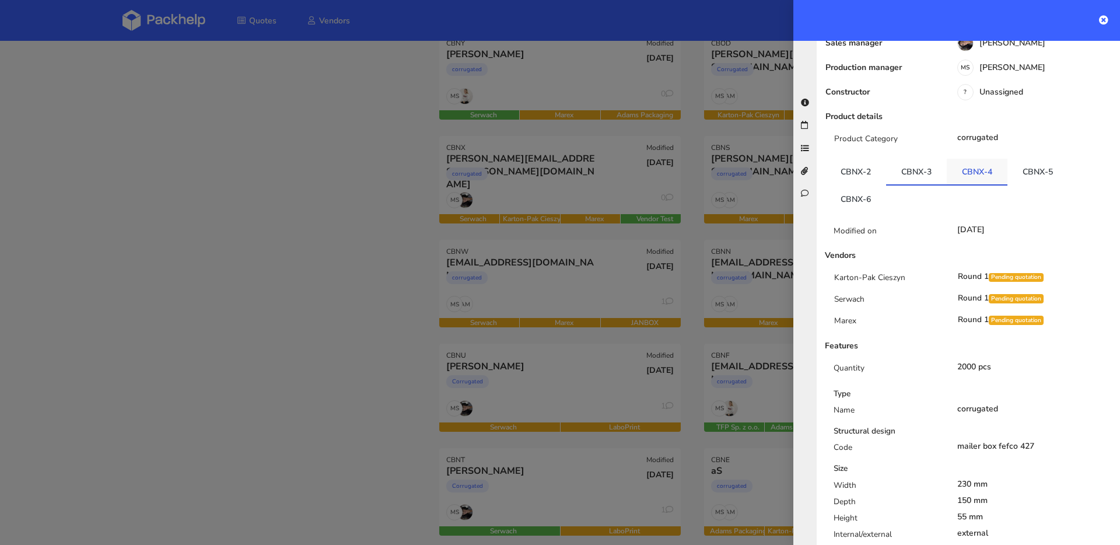
click at [958, 159] on link "CBNX-4" at bounding box center [977, 172] width 61 height 26
click at [1028, 159] on link "CBNX-5" at bounding box center [1038, 172] width 61 height 26
click at [865, 186] on link "CBNX-6" at bounding box center [856, 199] width 61 height 26
click at [905, 159] on link "CBNX-3" at bounding box center [916, 172] width 61 height 26
click at [969, 159] on link "CBNX-4" at bounding box center [977, 172] width 61 height 26
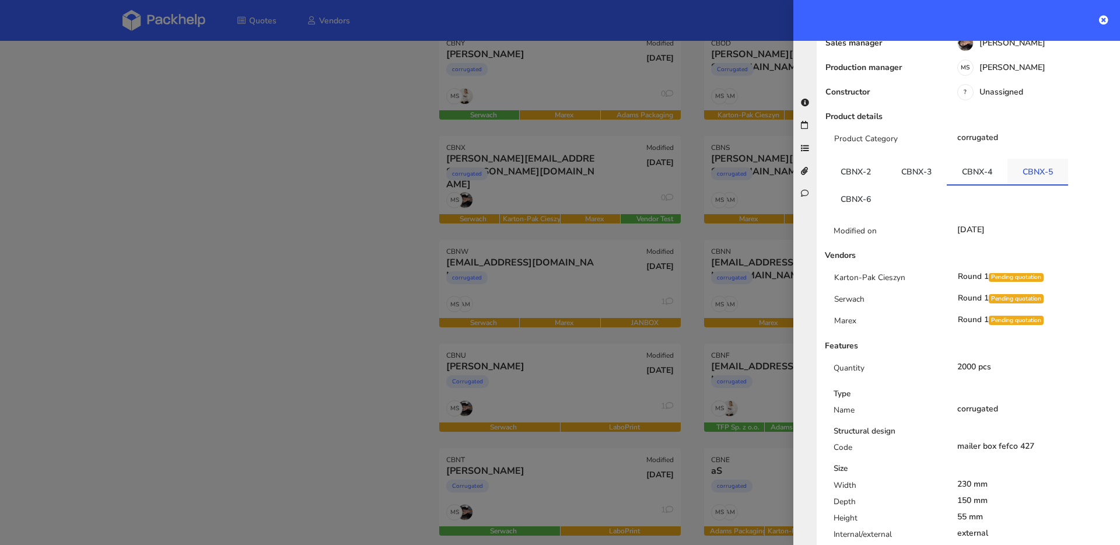
click at [1023, 159] on link "CBNX-5" at bounding box center [1038, 172] width 61 height 26
click at [879, 186] on link "CBNX-6" at bounding box center [856, 199] width 61 height 26
click at [343, 166] on div at bounding box center [560, 272] width 1120 height 545
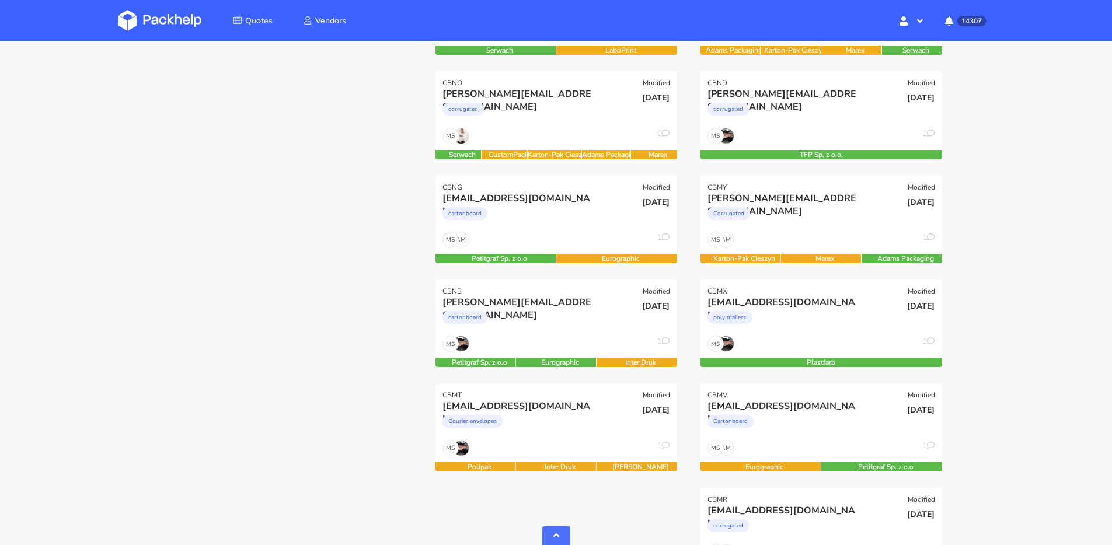
scroll to position [667, 0]
